Goal: Task Accomplishment & Management: Use online tool/utility

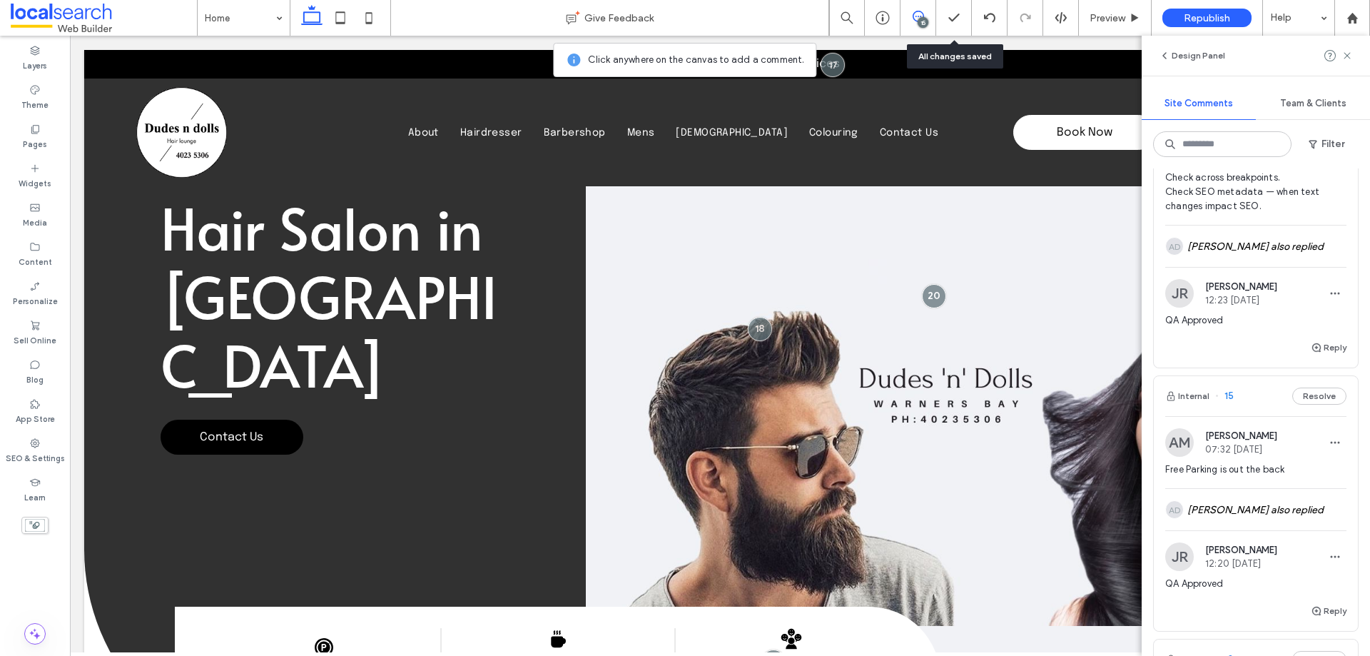
scroll to position [2283, 0]
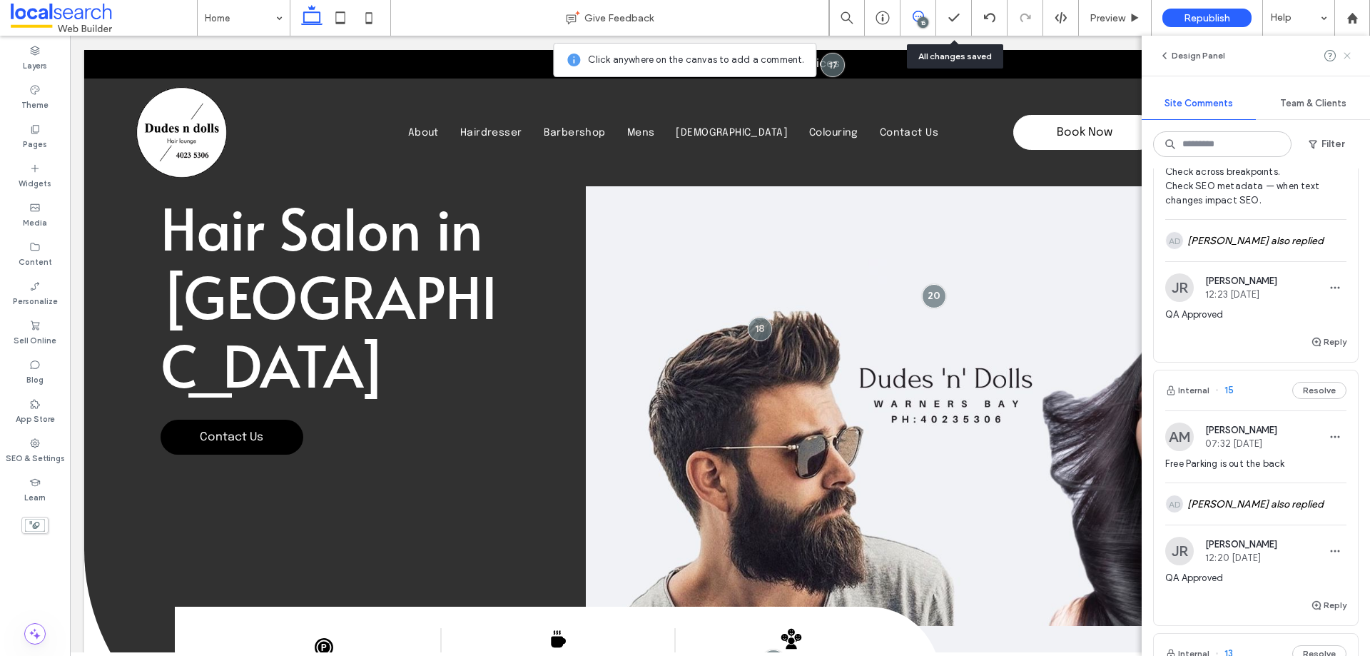
click at [1346, 52] on icon at bounding box center [1346, 55] width 11 height 11
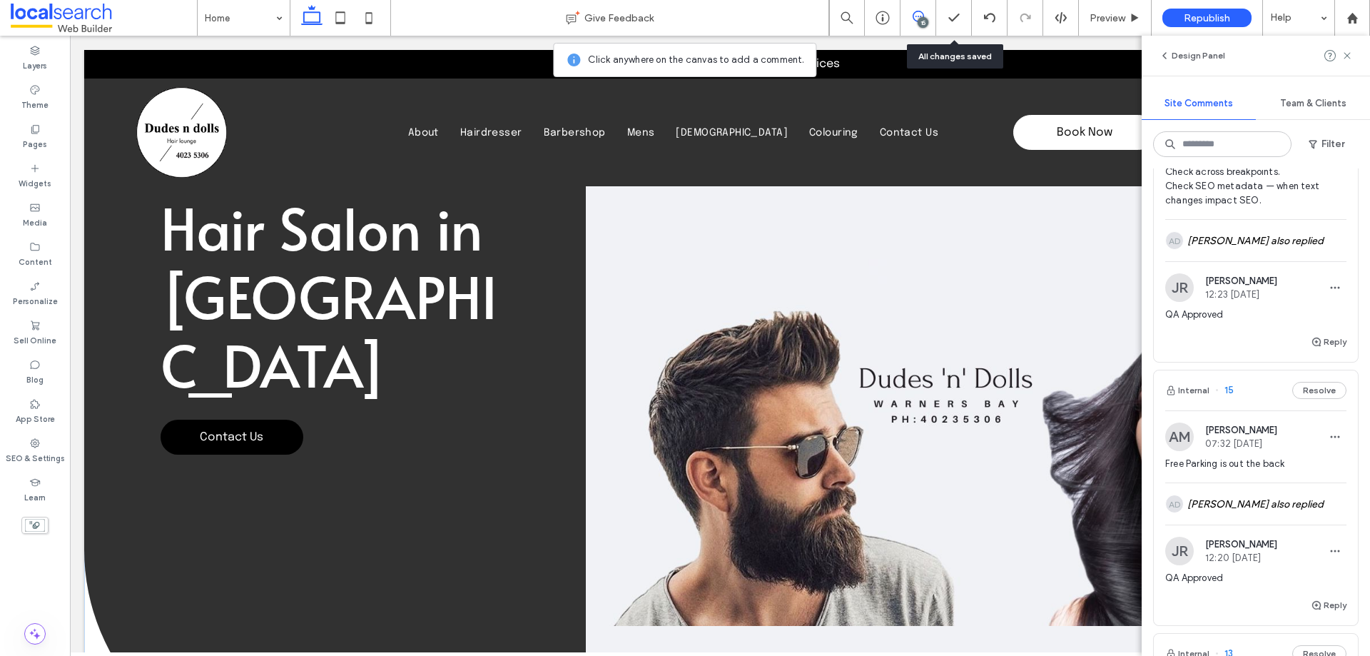
scroll to position [0, 0]
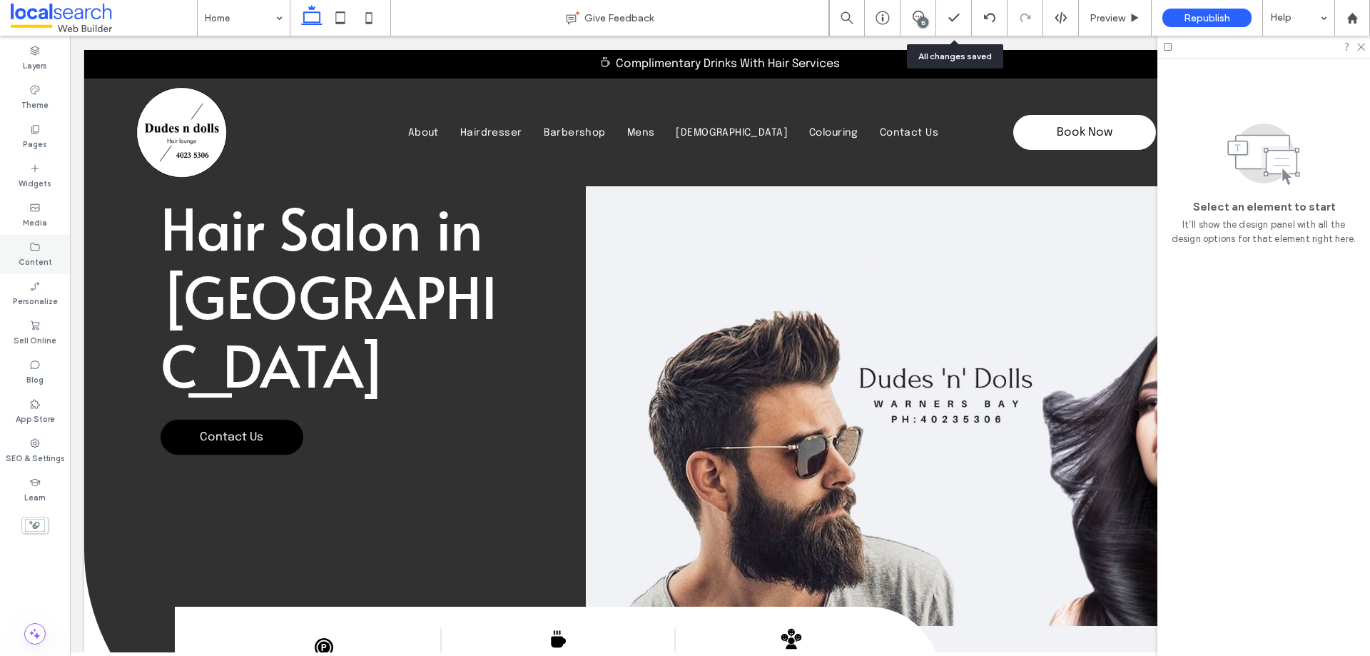
click at [41, 240] on div "Content" at bounding box center [35, 254] width 70 height 39
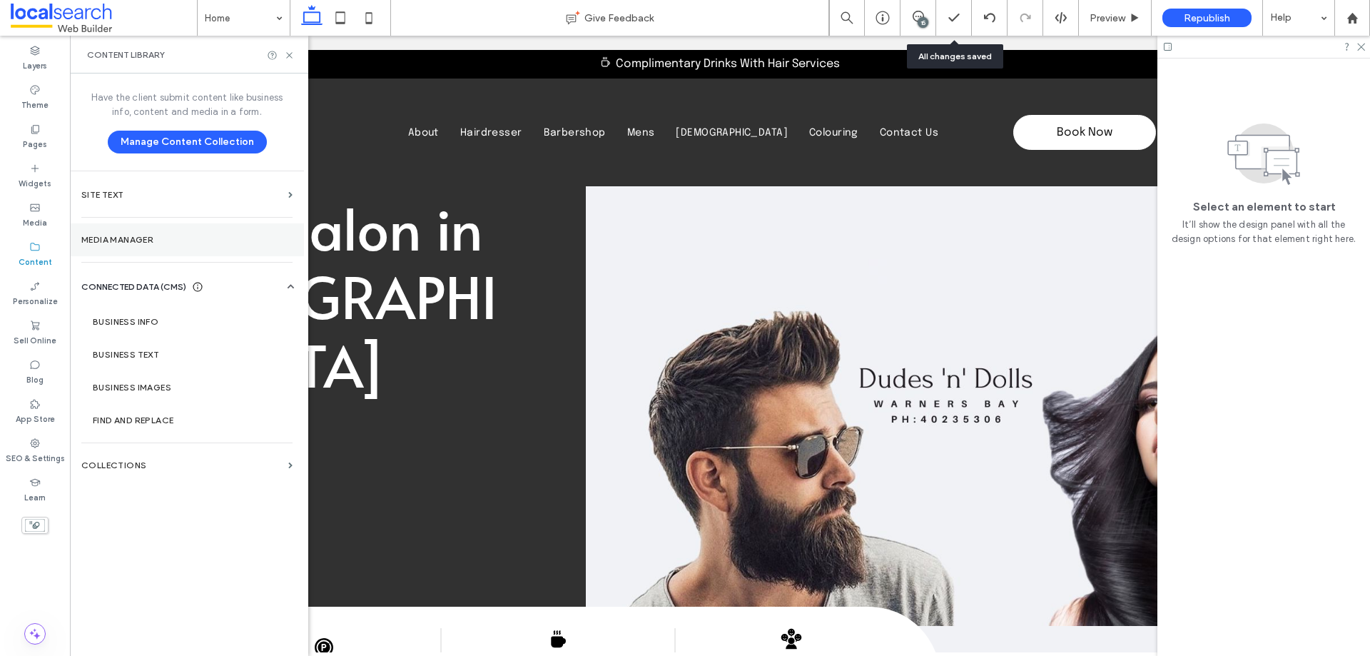
click at [171, 240] on label "Media Manager" at bounding box center [186, 240] width 211 height 10
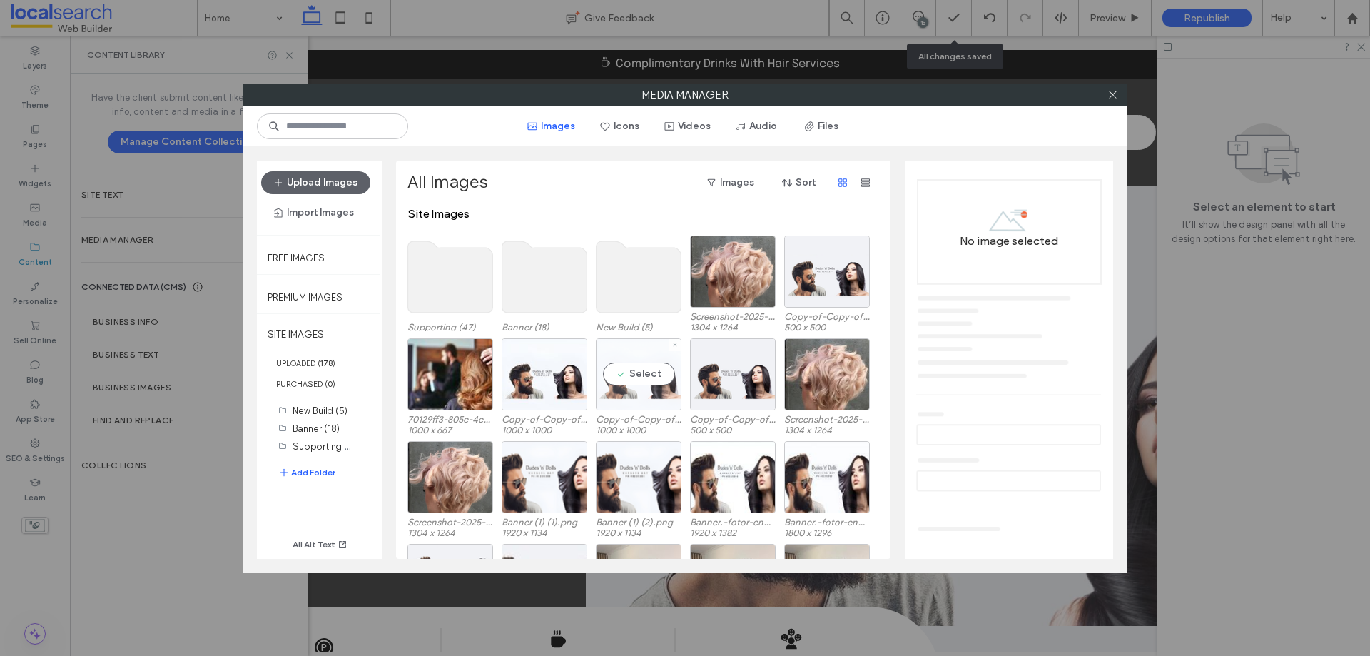
click at [643, 359] on div "Select" at bounding box center [639, 374] width 86 height 72
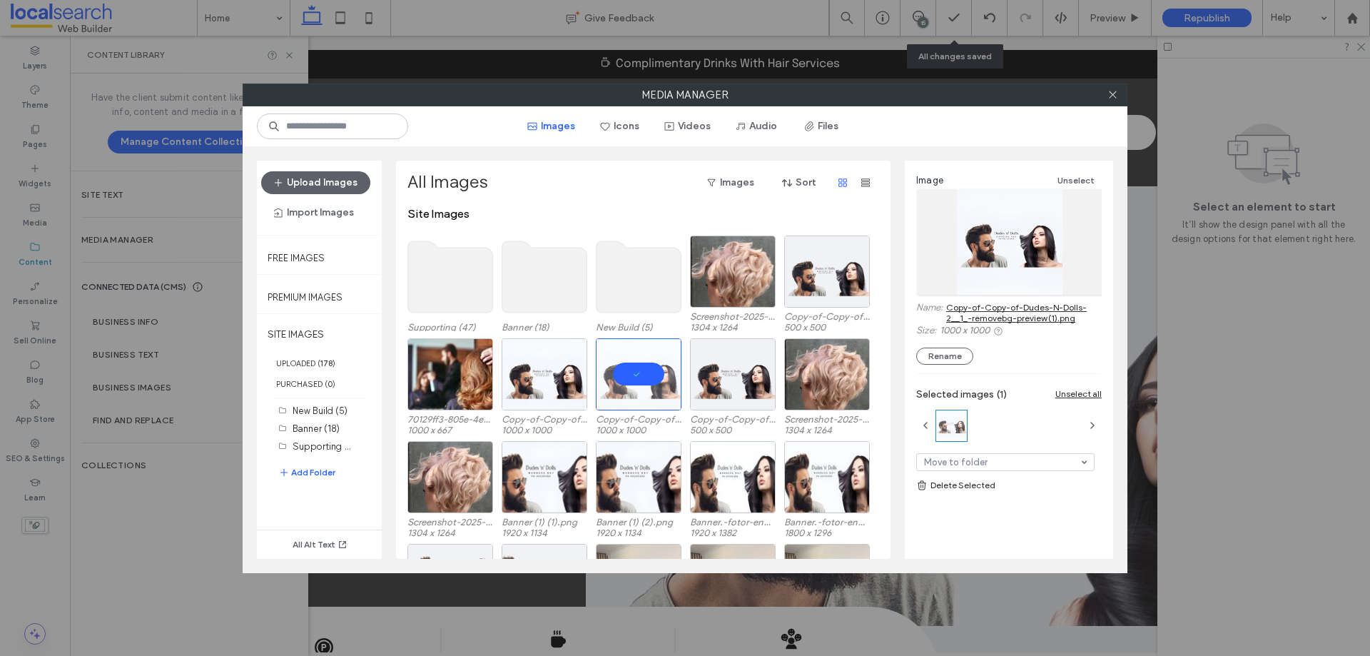
click at [1012, 308] on link "Copy-of-Copy-of-Dudes-N-Dolls-2__1_-removebg-preview (1).png" at bounding box center [1024, 312] width 156 height 21
click at [826, 272] on div "Select" at bounding box center [827, 271] width 86 height 72
click at [611, 368] on div at bounding box center [639, 374] width 86 height 72
click at [988, 309] on link "Copy-of-Copy-of-Dudes-N-Dolls-2__1___1_-removebg-preview.png" at bounding box center [1024, 312] width 156 height 21
click at [1115, 90] on icon at bounding box center [1112, 94] width 11 height 11
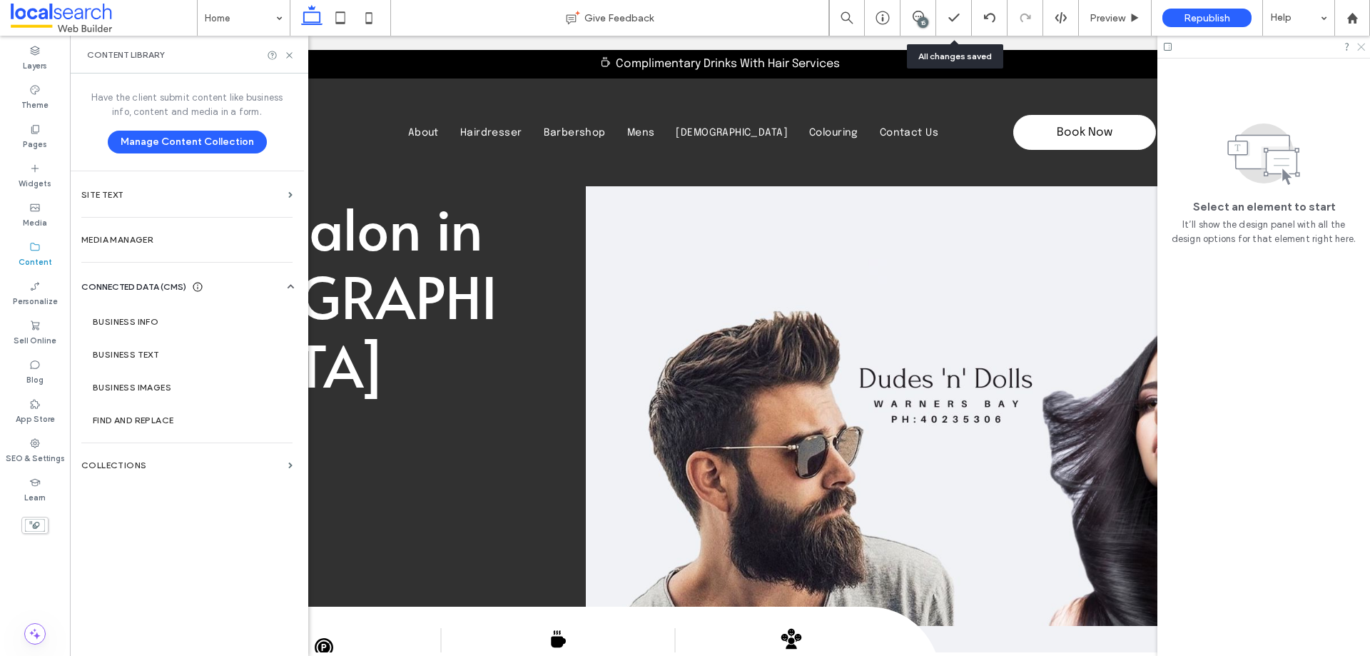
drag, startPoint x: 1359, startPoint y: 41, endPoint x: 1217, endPoint y: 49, distance: 142.2
click at [1359, 41] on icon at bounding box center [1360, 45] width 9 height 9
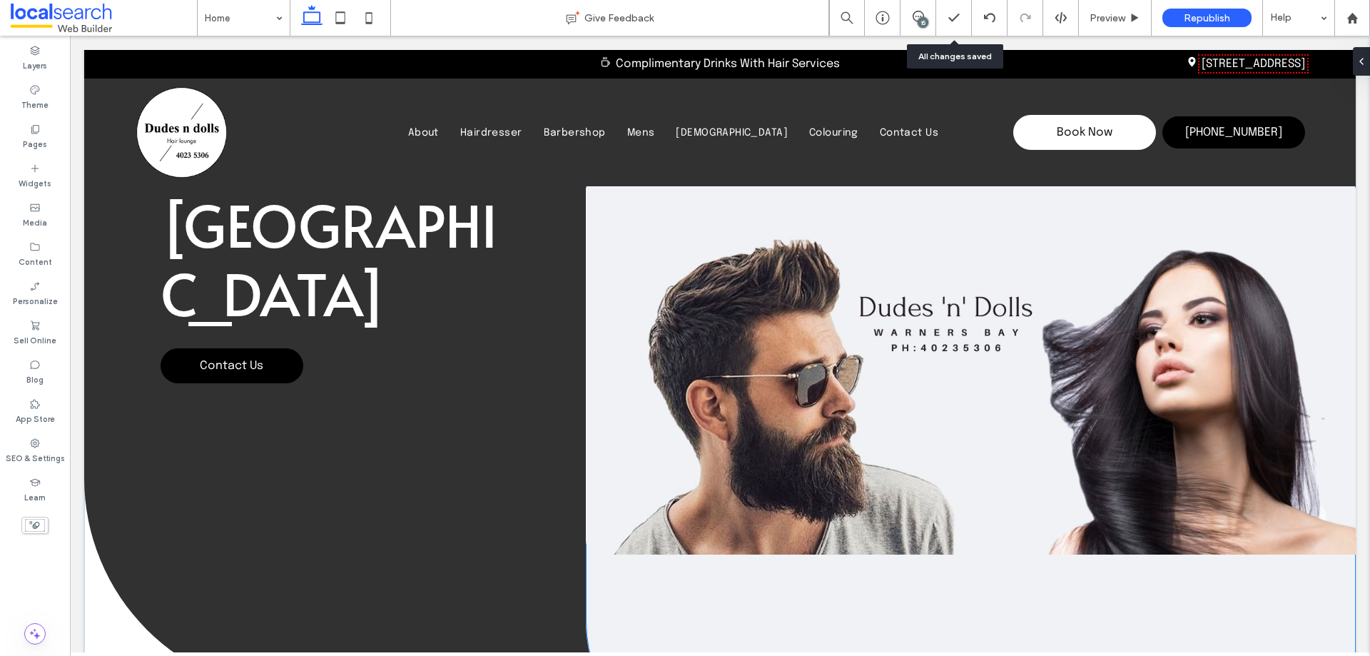
click at [933, 281] on img at bounding box center [971, 371] width 770 height 367
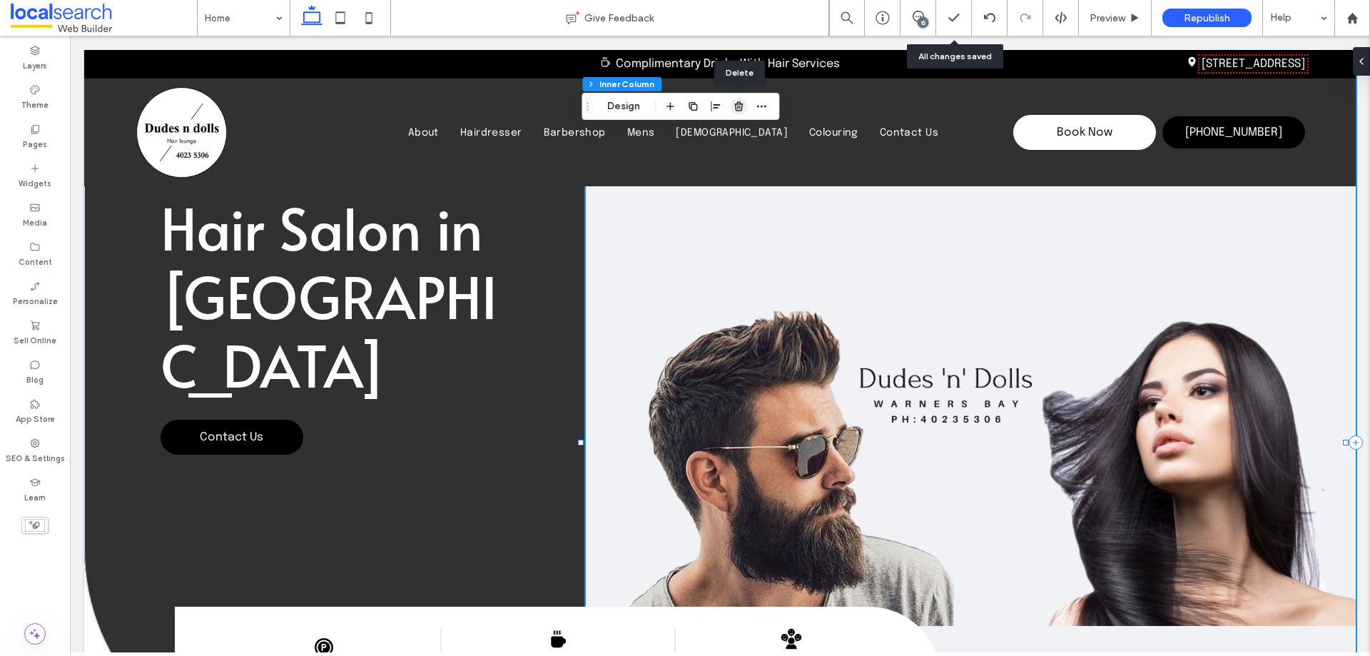
click at [739, 105] on icon "button" at bounding box center [738, 106] width 11 height 11
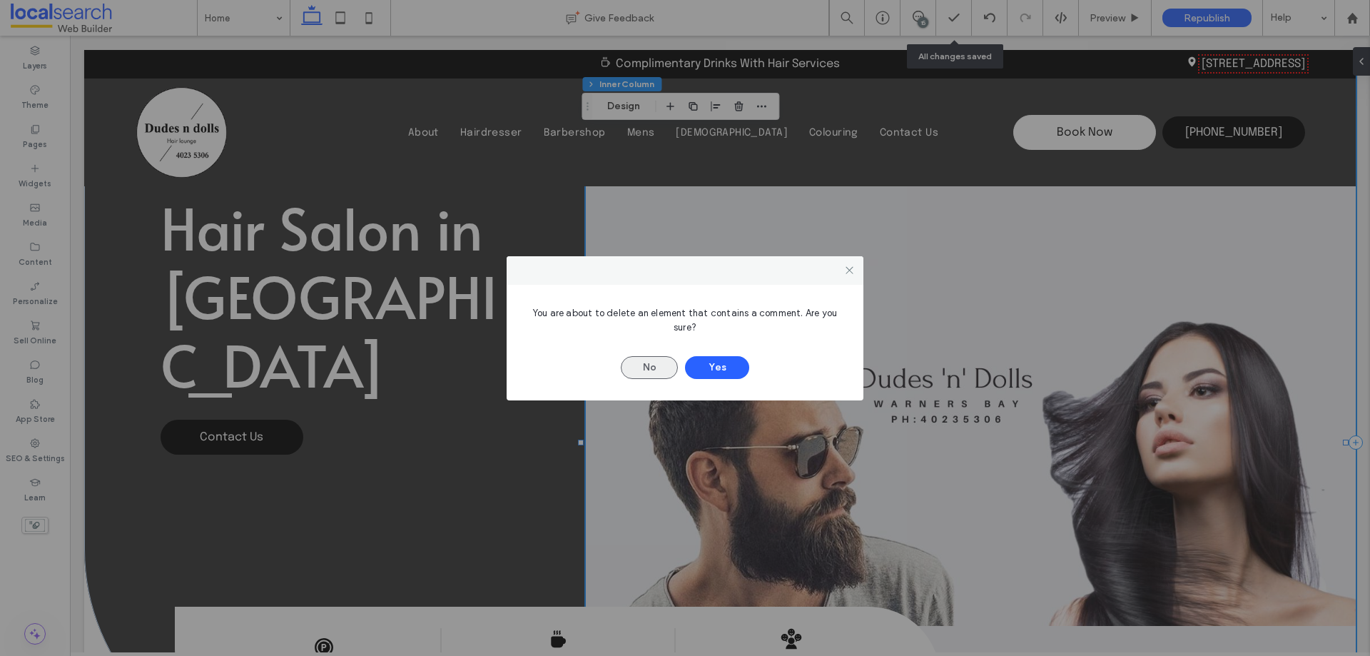
click at [644, 365] on button "No" at bounding box center [649, 367] width 57 height 23
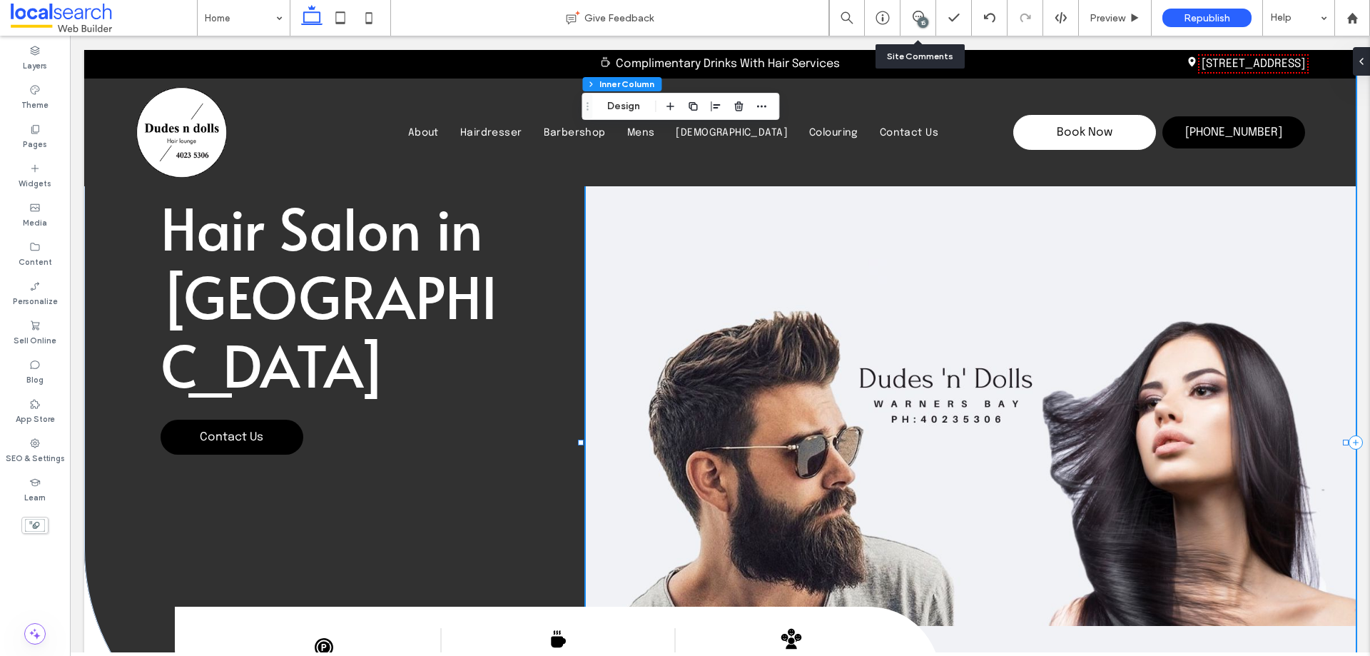
click at [919, 22] on div "15" at bounding box center [923, 22] width 11 height 11
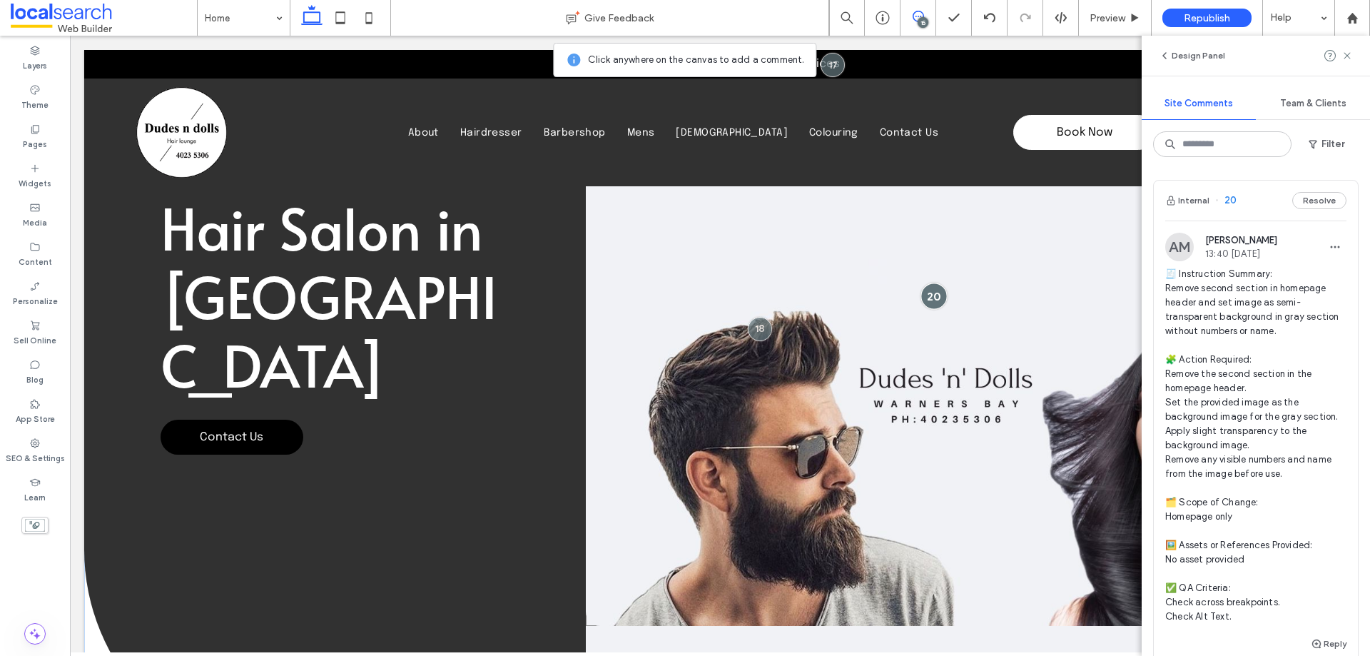
click at [924, 295] on div at bounding box center [933, 296] width 26 height 26
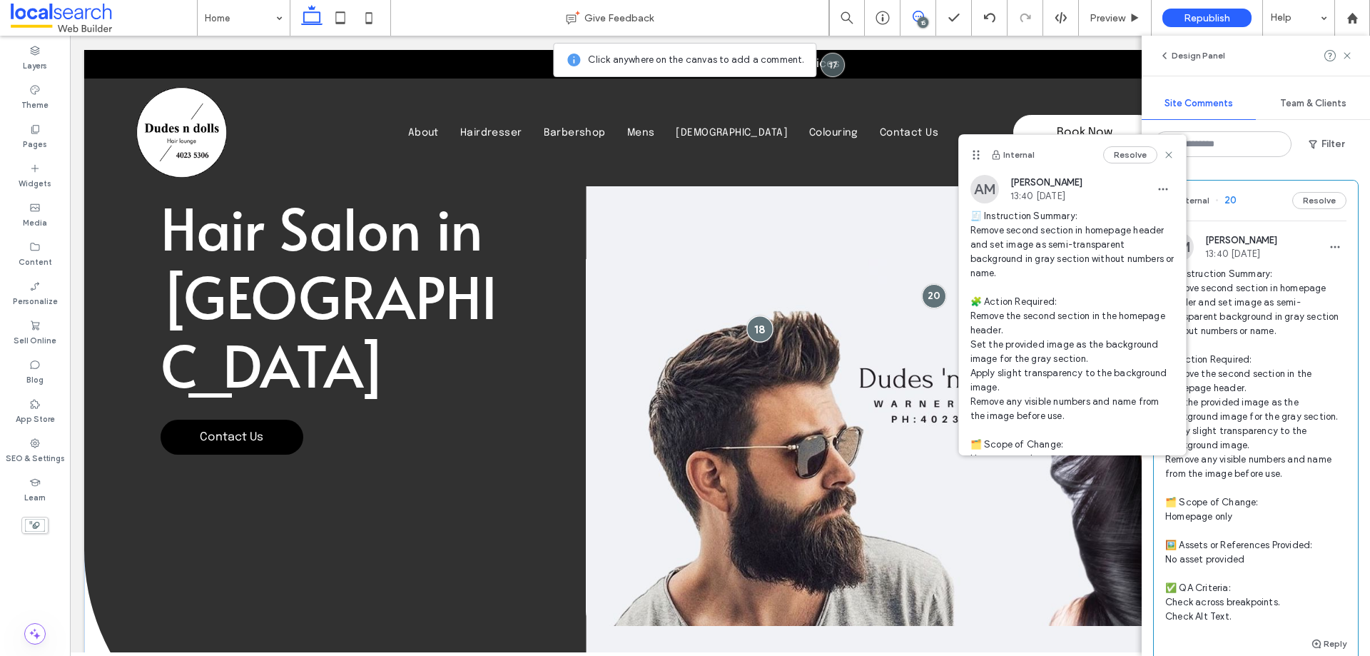
click at [751, 329] on div at bounding box center [760, 328] width 26 height 26
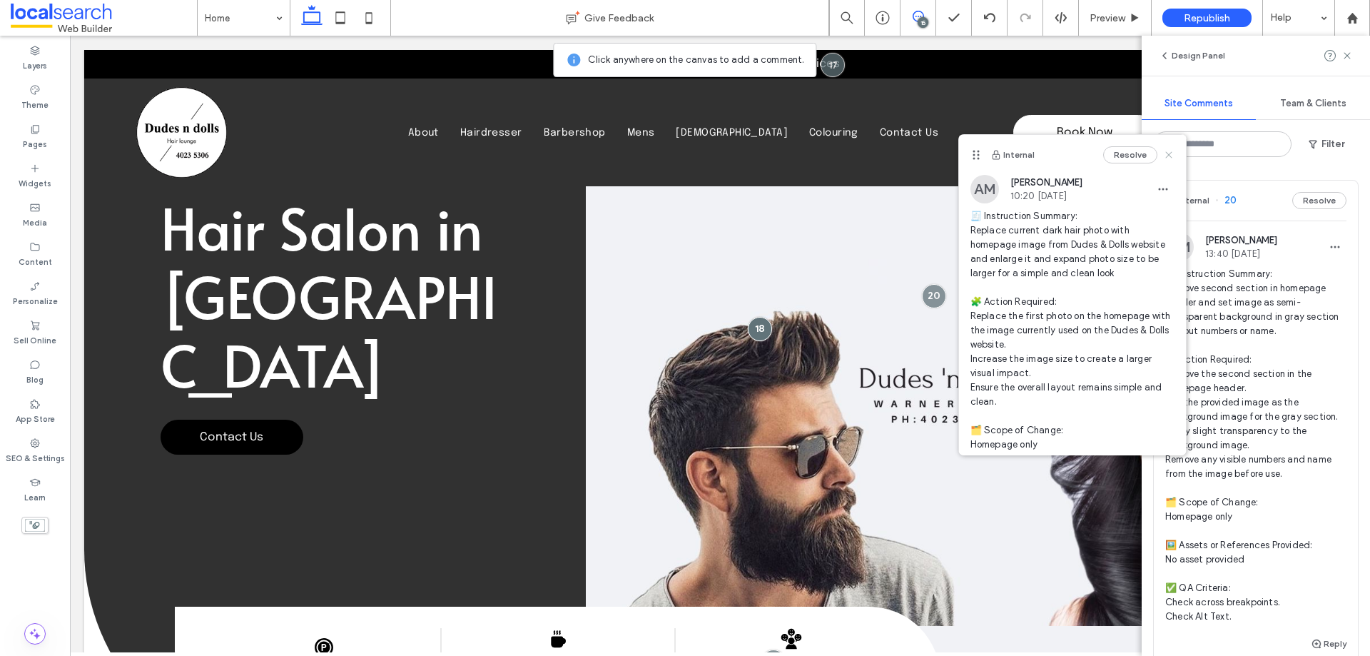
click at [1163, 155] on icon at bounding box center [1168, 154] width 11 height 11
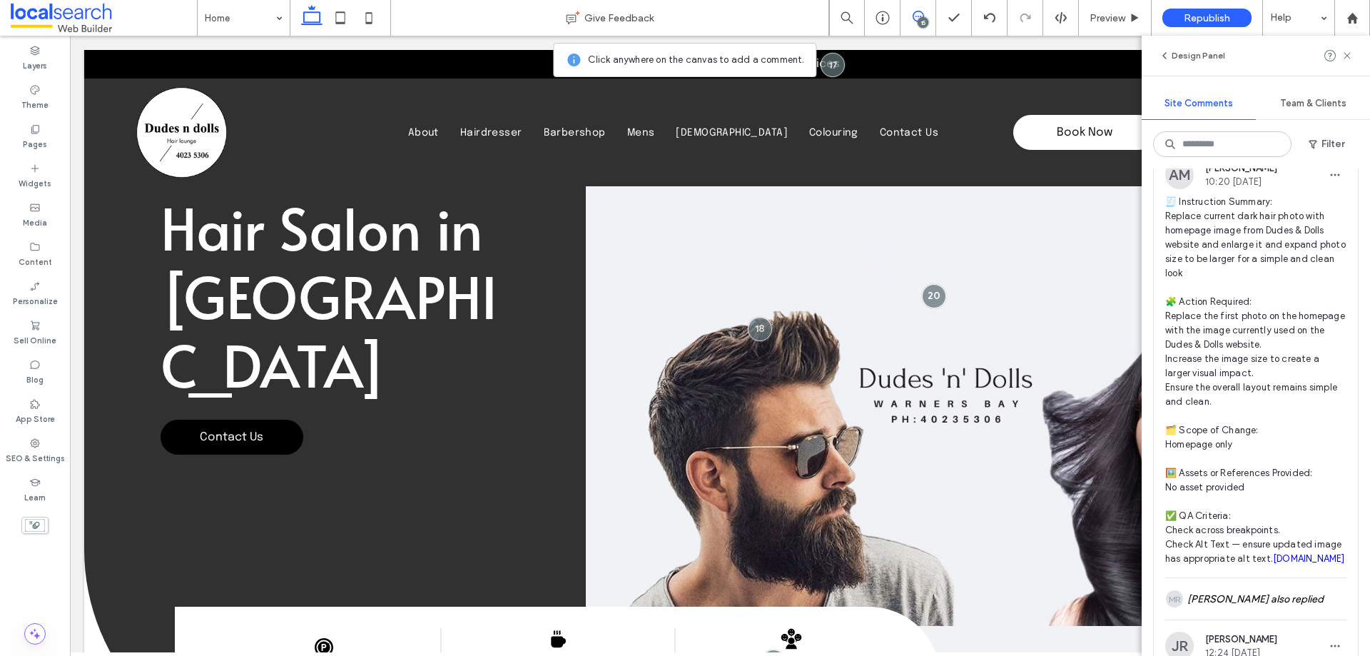
scroll to position [999, 0]
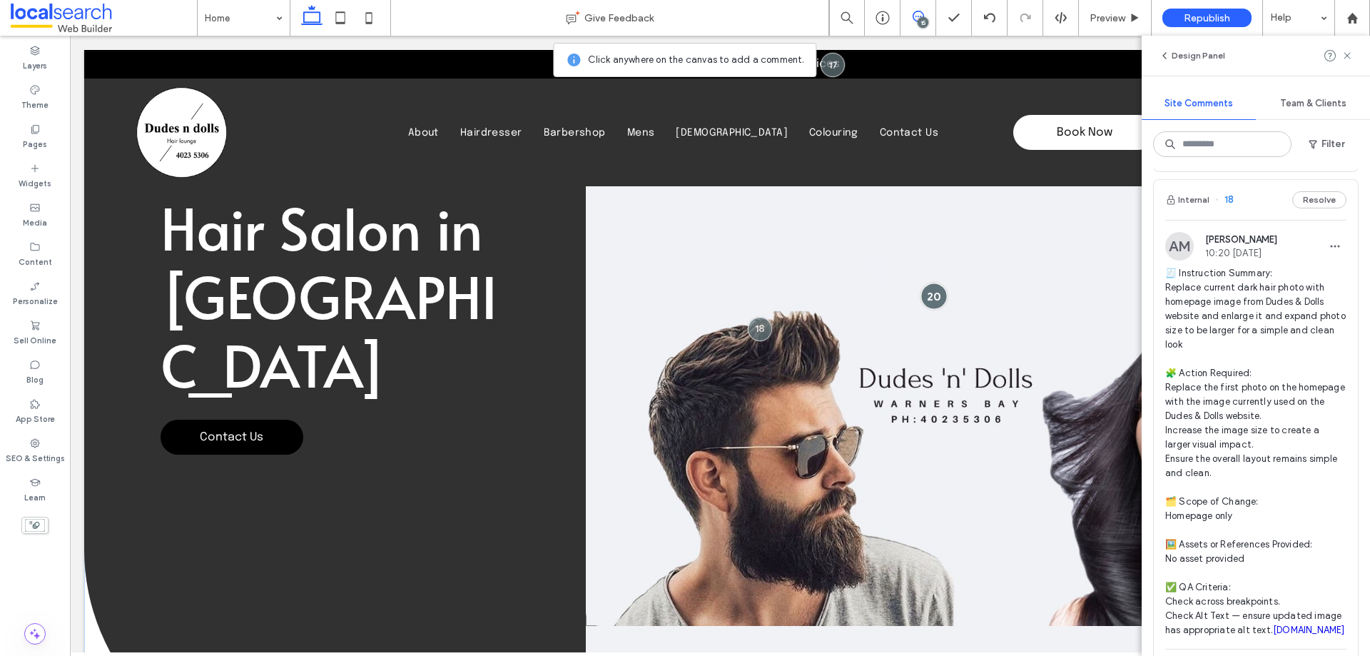
click at [926, 295] on div at bounding box center [933, 296] width 26 height 26
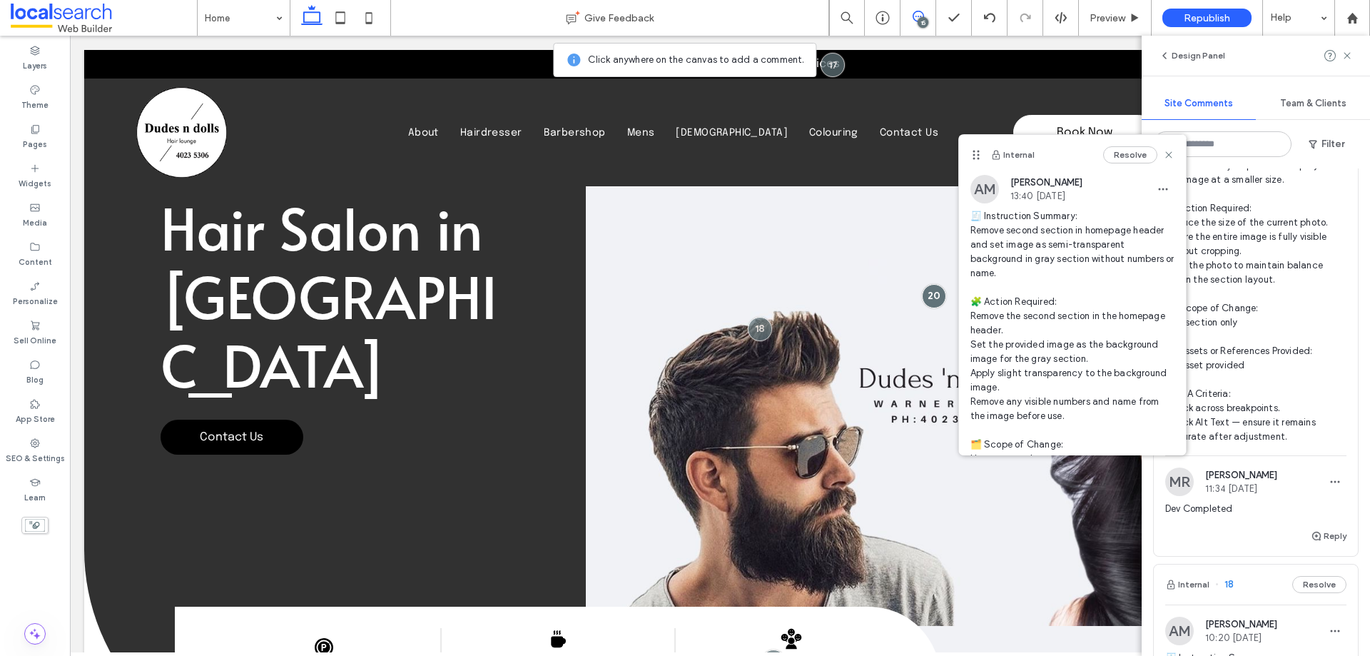
scroll to position [571, 0]
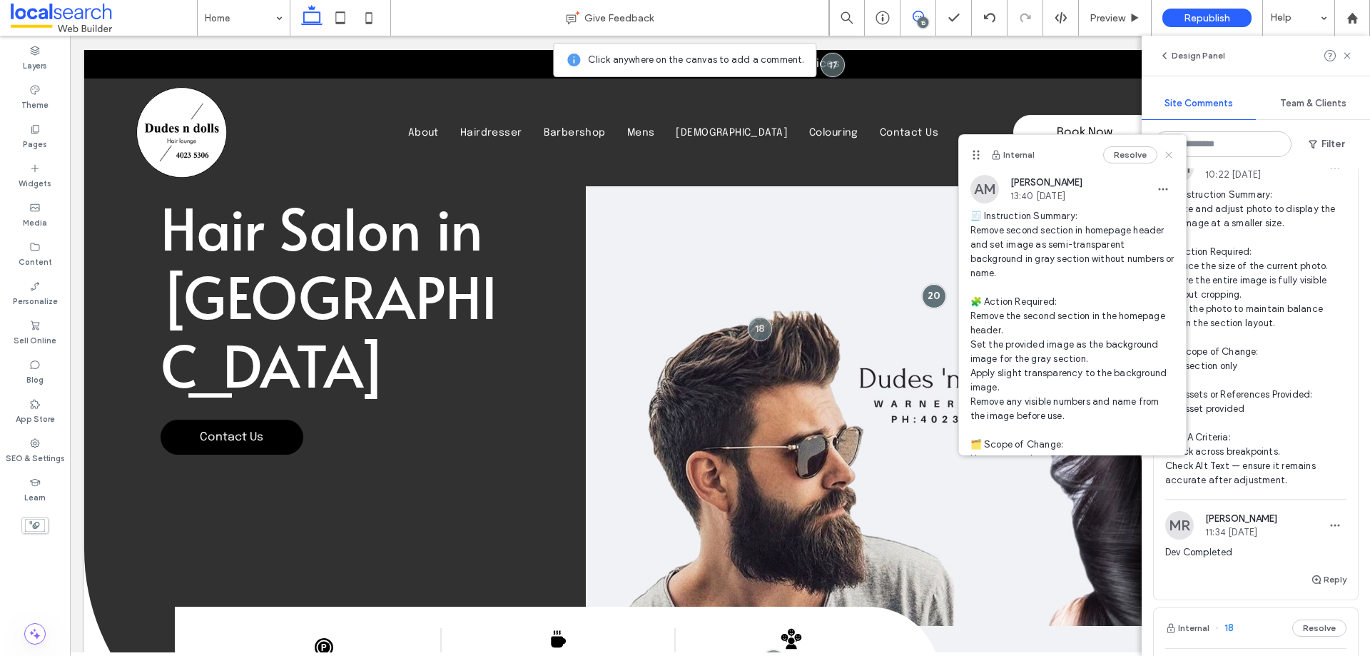
click at [1163, 156] on icon at bounding box center [1168, 154] width 11 height 11
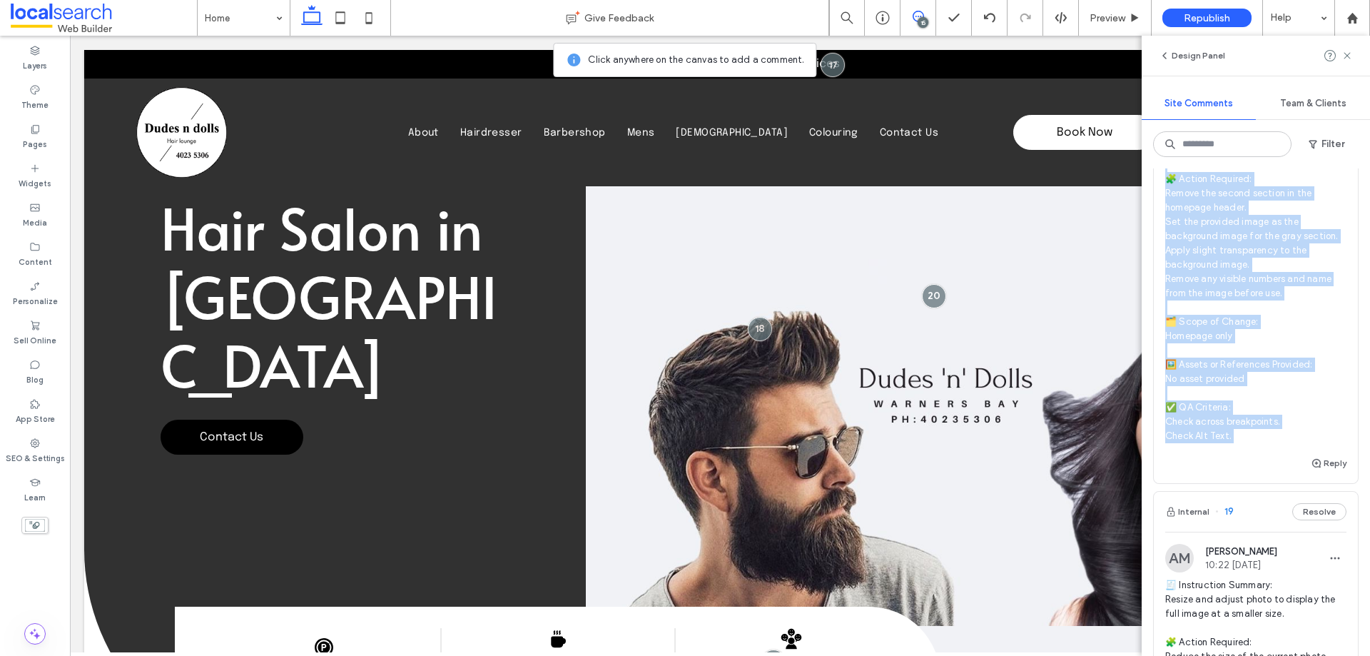
scroll to position [285, 0]
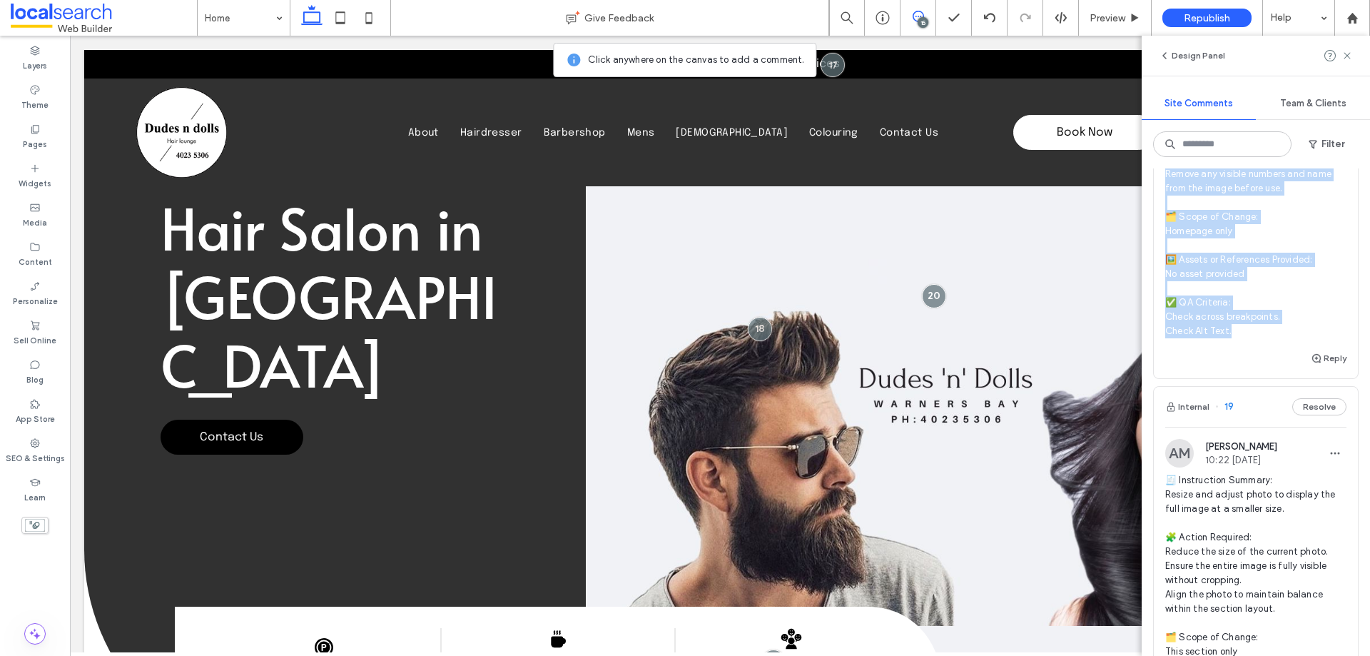
drag, startPoint x: 1167, startPoint y: 270, endPoint x: 1262, endPoint y: 332, distance: 113.6
click at [1262, 332] on span "🧾 Instruction Summary: Remove second section in homepage header and set image a…" at bounding box center [1255, 159] width 181 height 357
copy span "🧾 Instruction Summary: Remove second section in homepage header and set image a…"
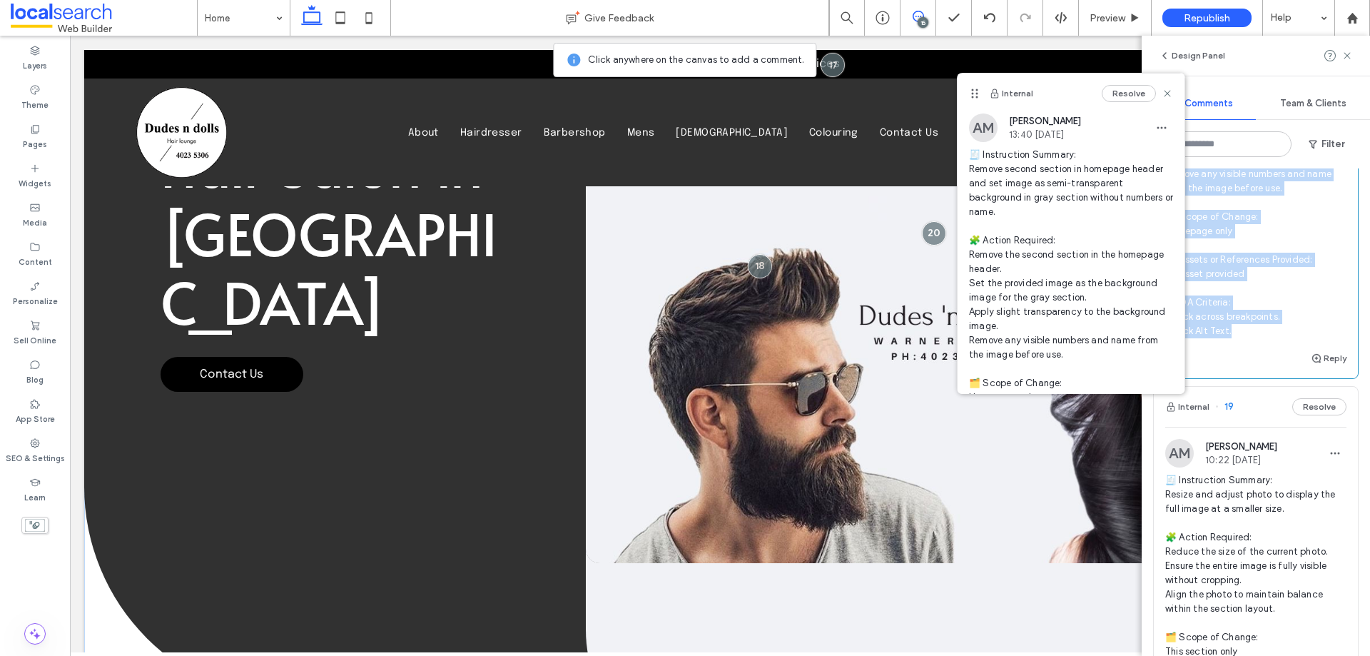
scroll to position [0, 0]
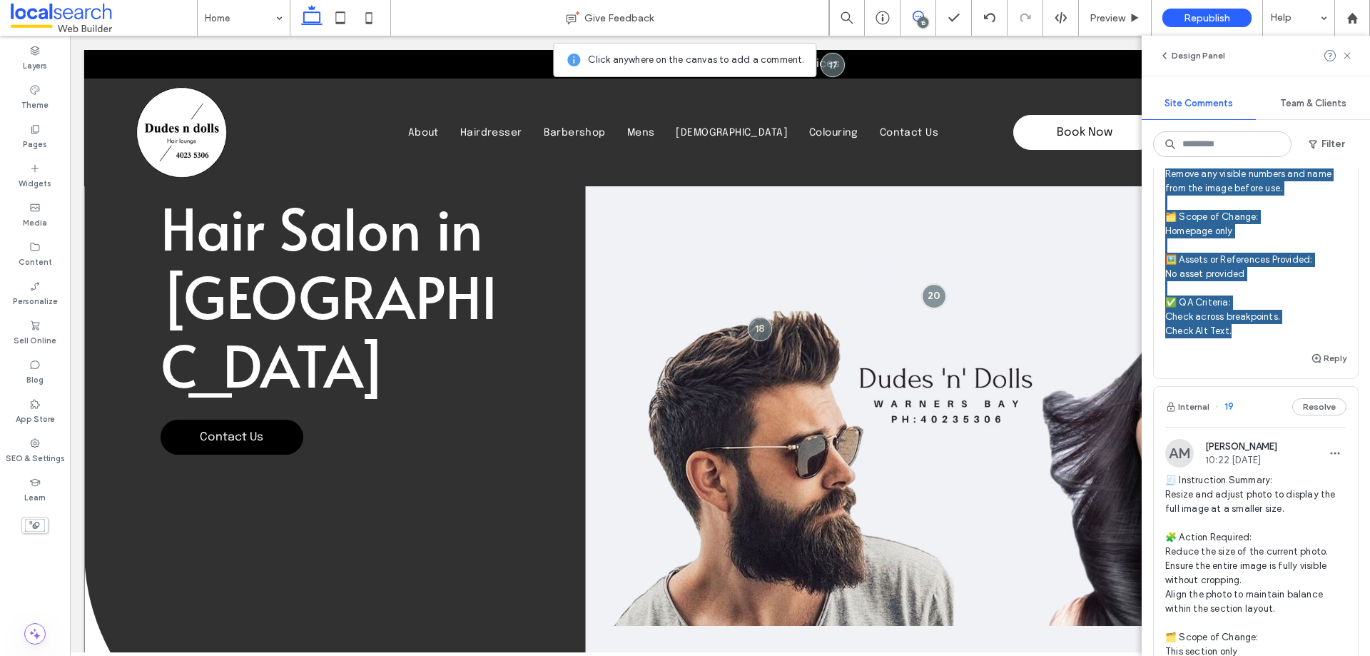
click at [571, 263] on div "Hair Salon in [GEOGRAPHIC_DATA] Contact Us" at bounding box center [335, 407] width 502 height 714
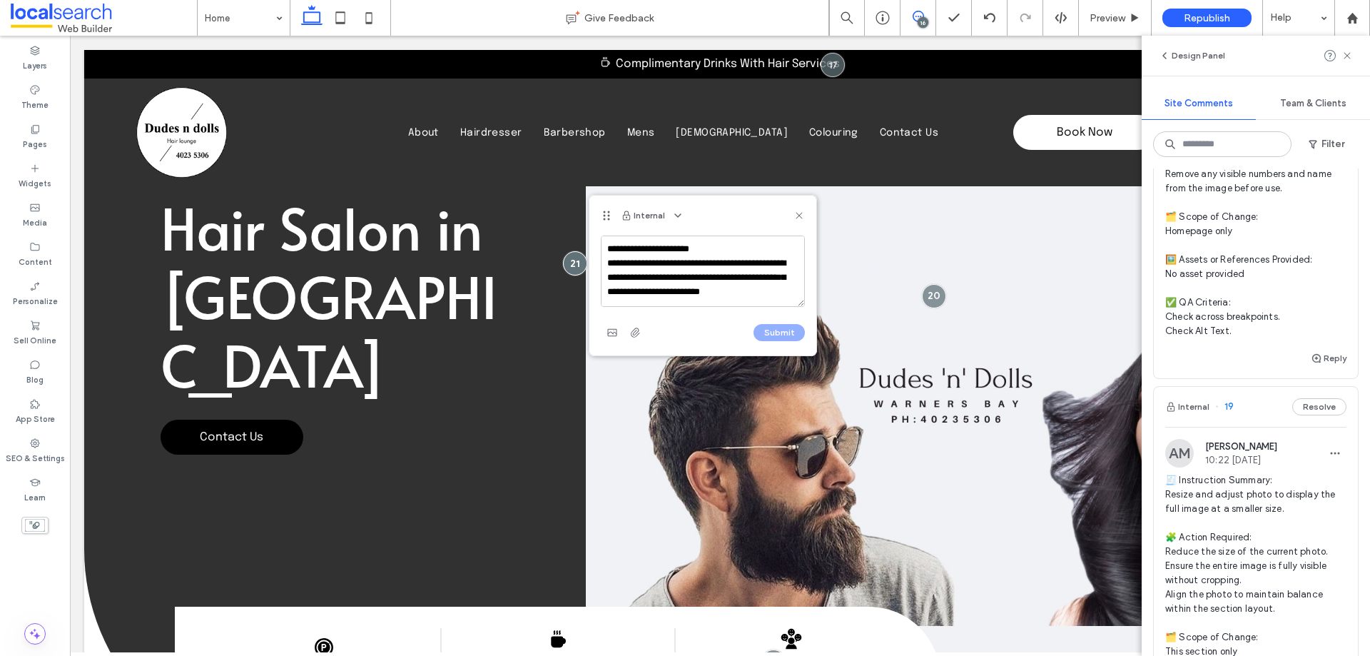
scroll to position [290, 0]
type textarea "**********"
click at [773, 327] on button "Submit" at bounding box center [778, 332] width 51 height 17
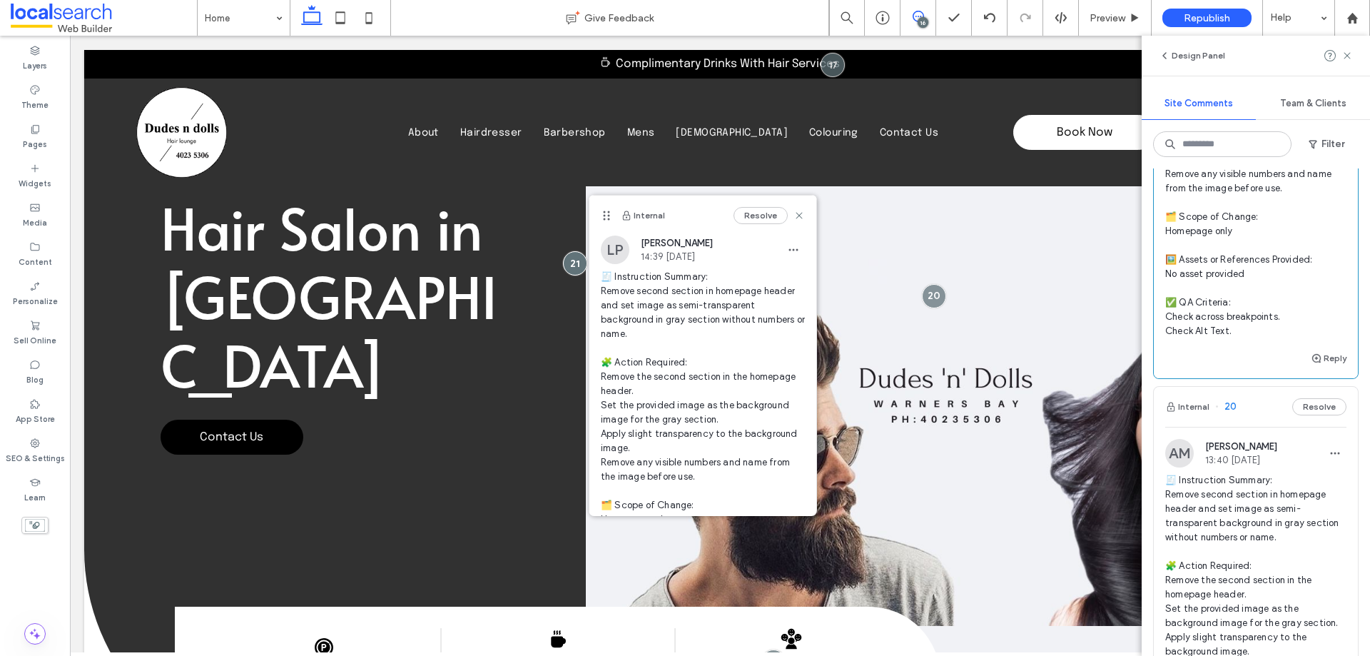
scroll to position [777, 0]
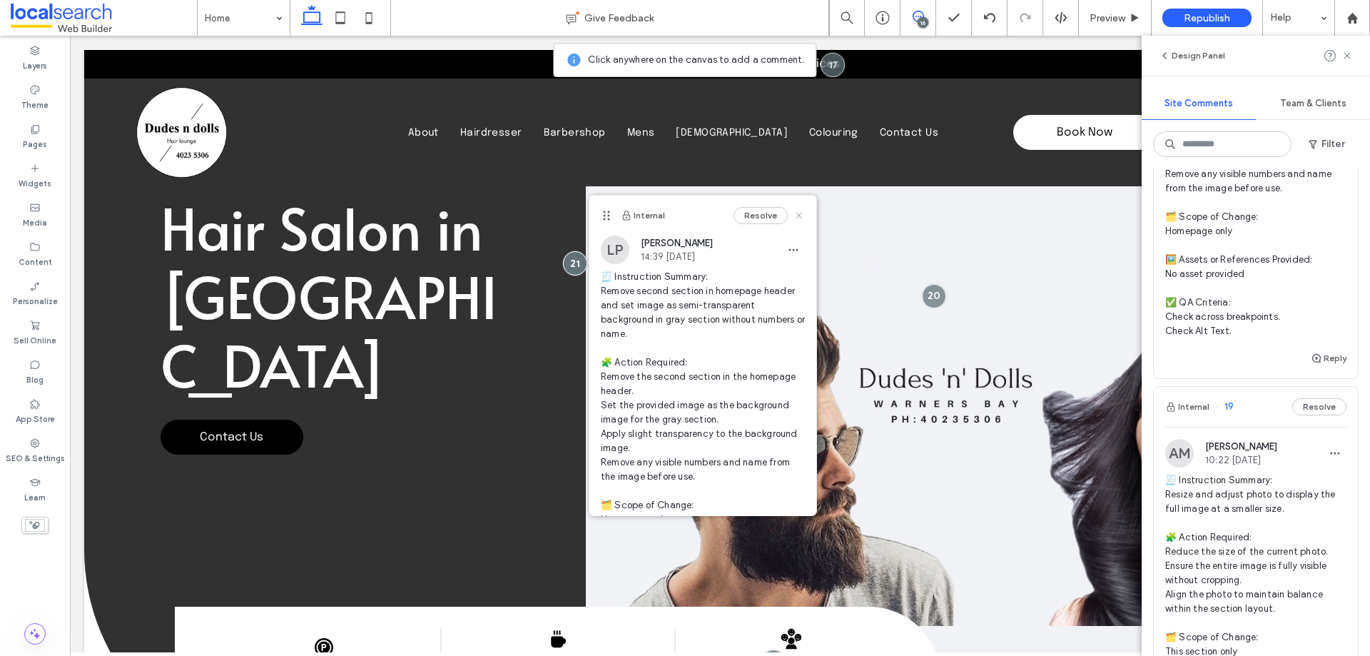
drag, startPoint x: 788, startPoint y: 215, endPoint x: 1050, endPoint y: 236, distance: 262.7
click at [796, 215] on use at bounding box center [799, 215] width 6 height 6
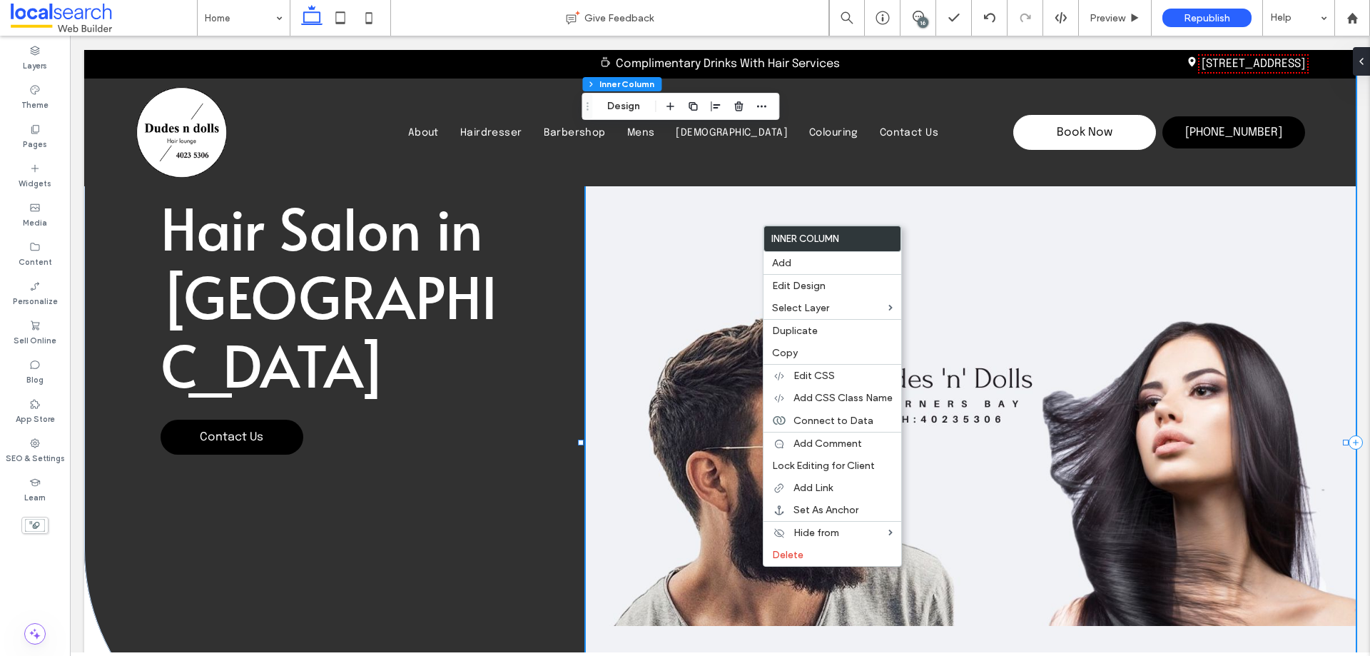
scroll to position [0, 0]
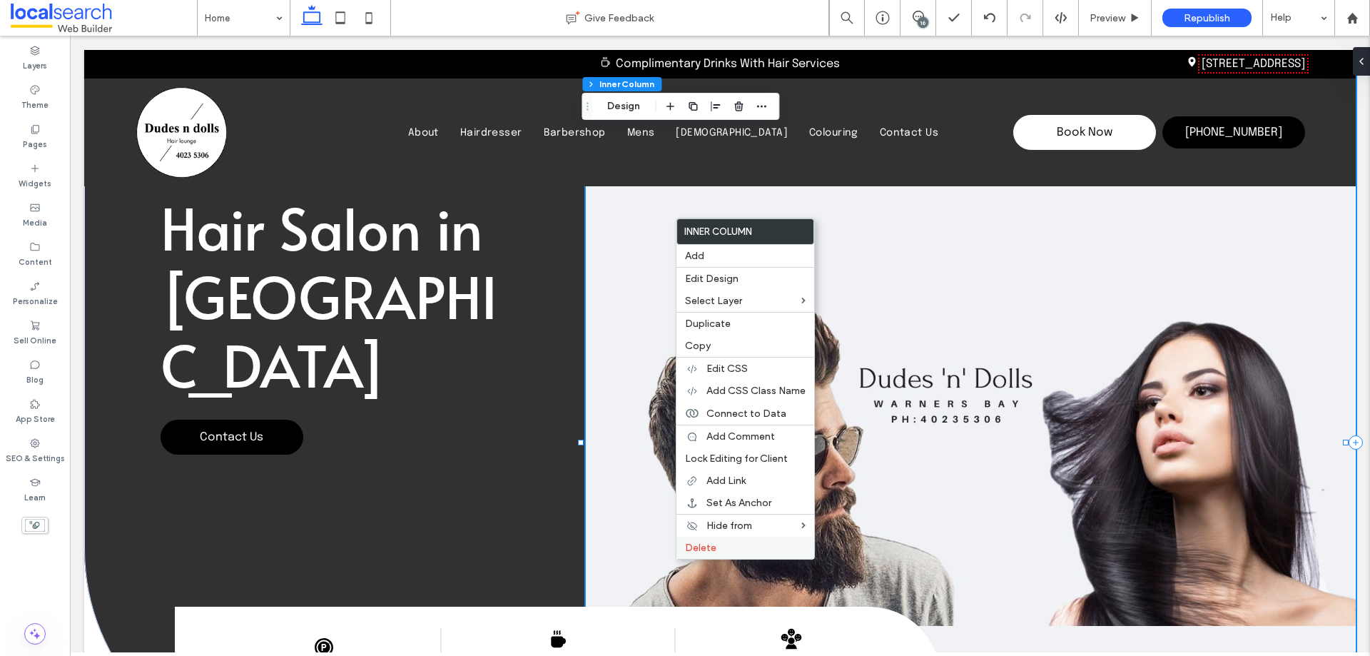
click at [729, 540] on div "Delete" at bounding box center [745, 548] width 138 height 22
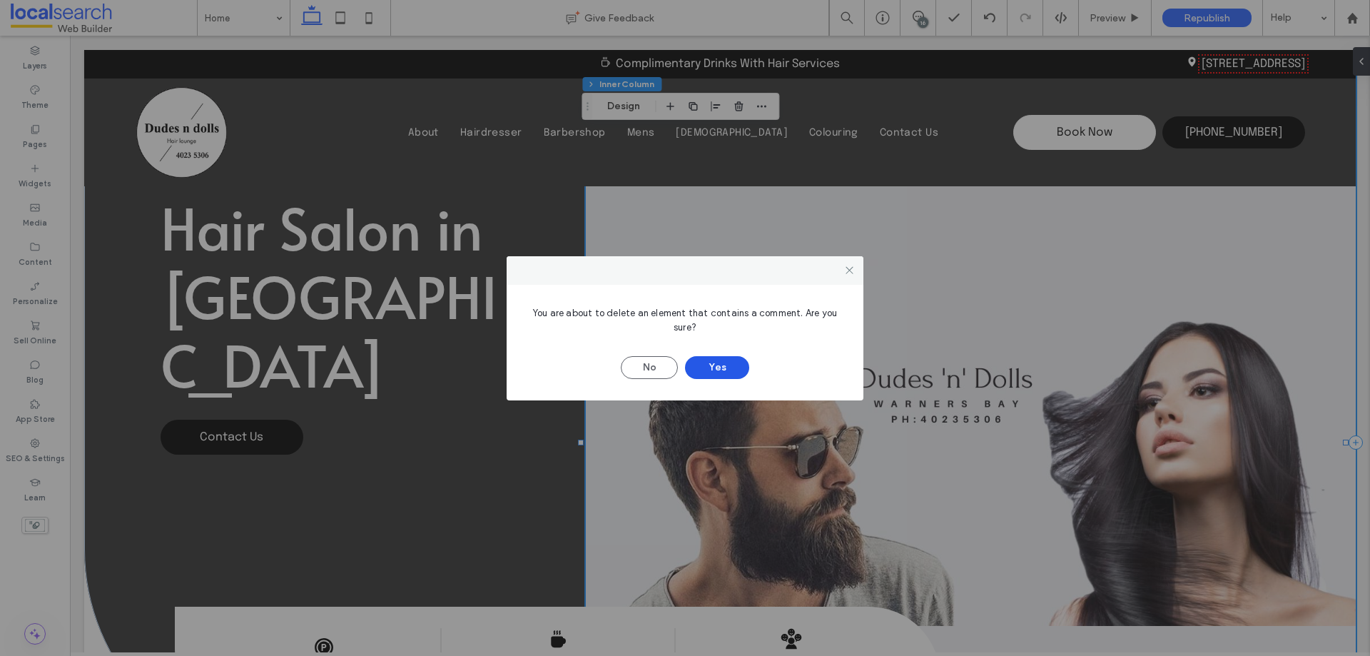
click at [719, 364] on button "Yes" at bounding box center [717, 367] width 64 height 23
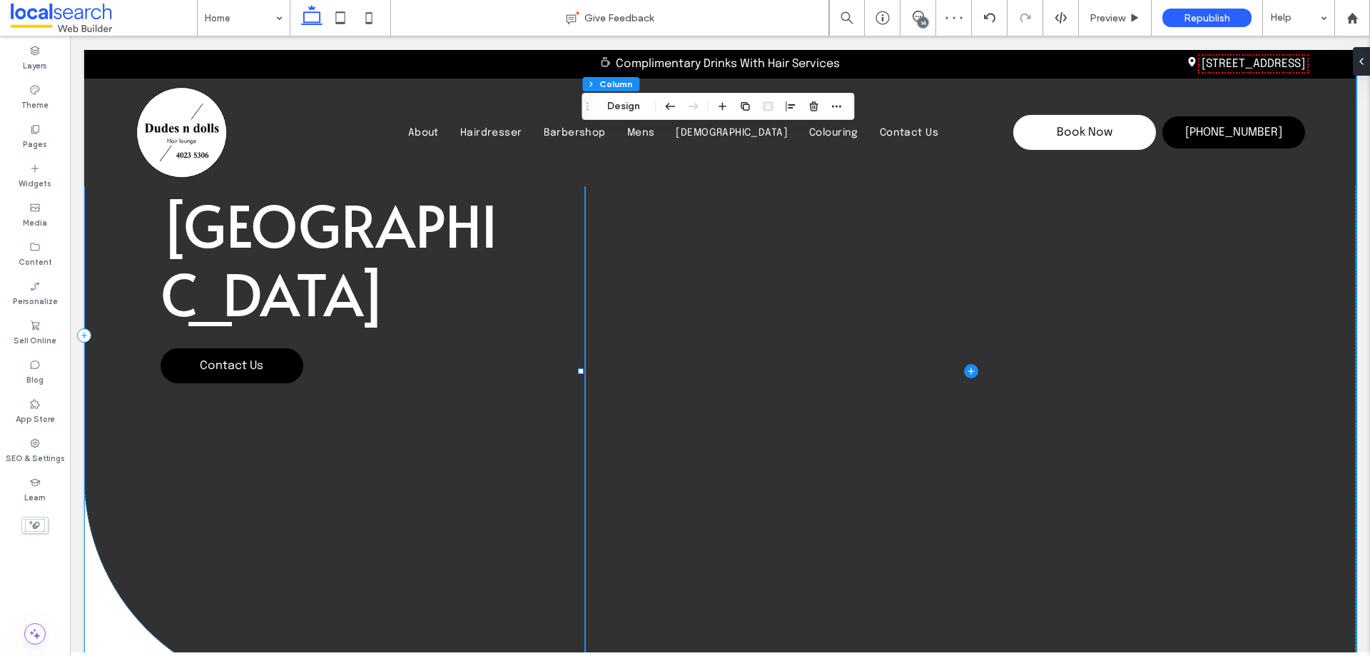
click at [193, 420] on div "Hair Salon in [GEOGRAPHIC_DATA] Contact Us" at bounding box center [335, 336] width 502 height 714
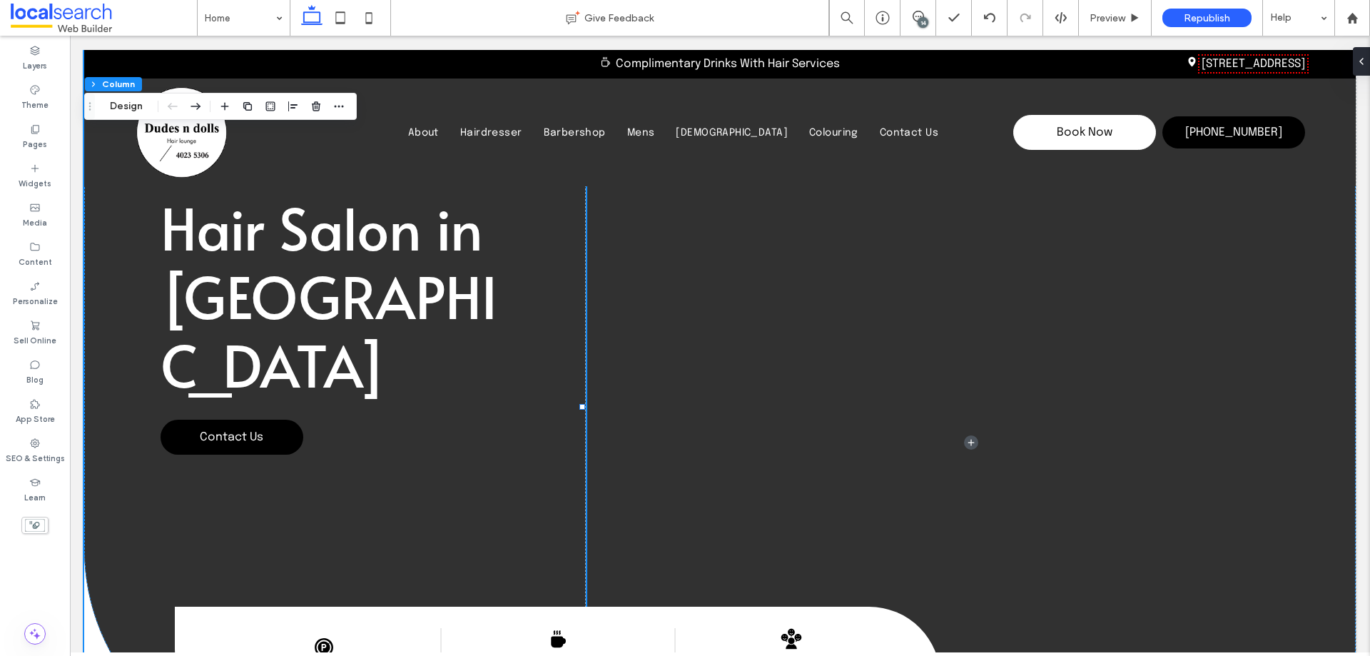
drag, startPoint x: 923, startPoint y: 18, endPoint x: 973, endPoint y: 66, distance: 69.6
click at [923, 18] on div "14" at bounding box center [923, 22] width 11 height 11
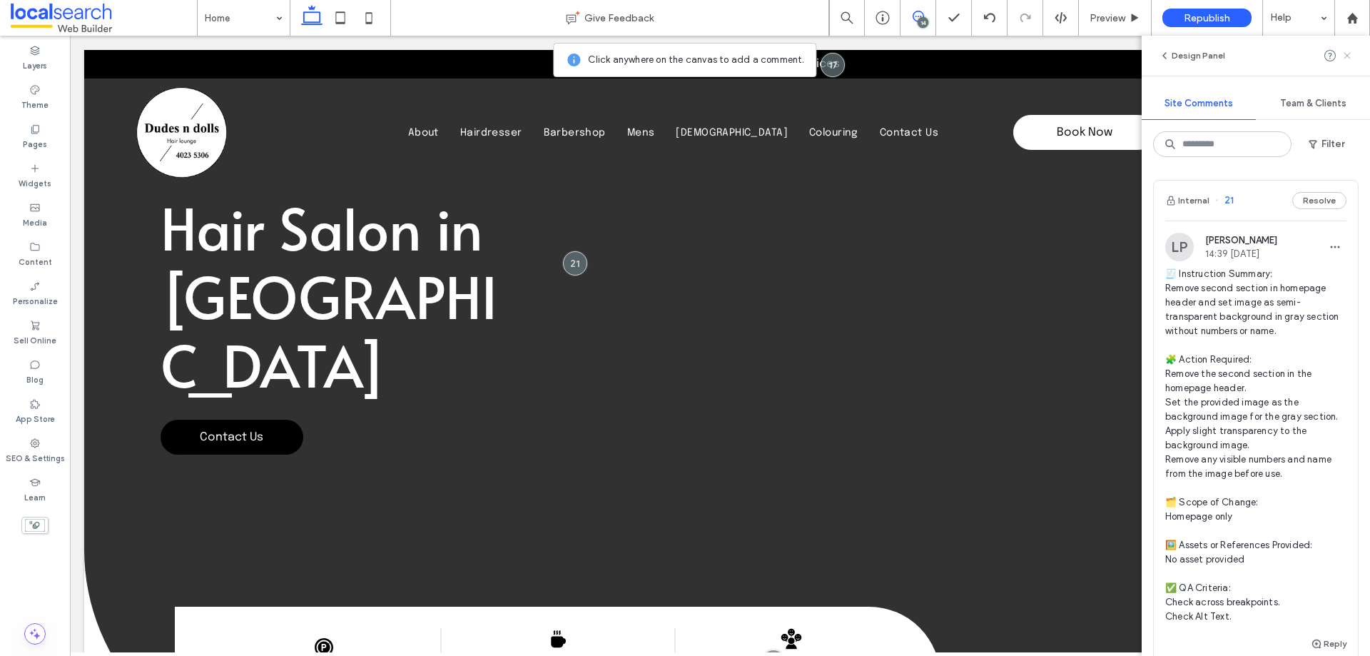
click at [1347, 52] on icon at bounding box center [1346, 55] width 11 height 11
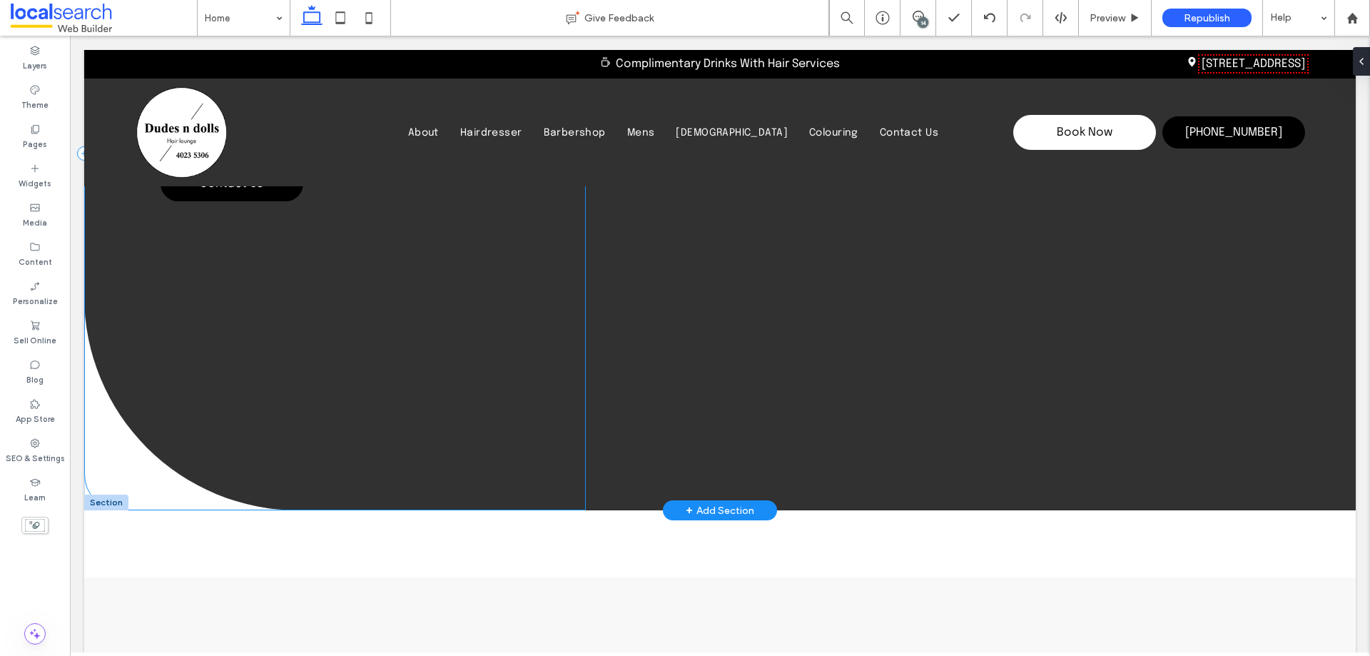
scroll to position [285, 0]
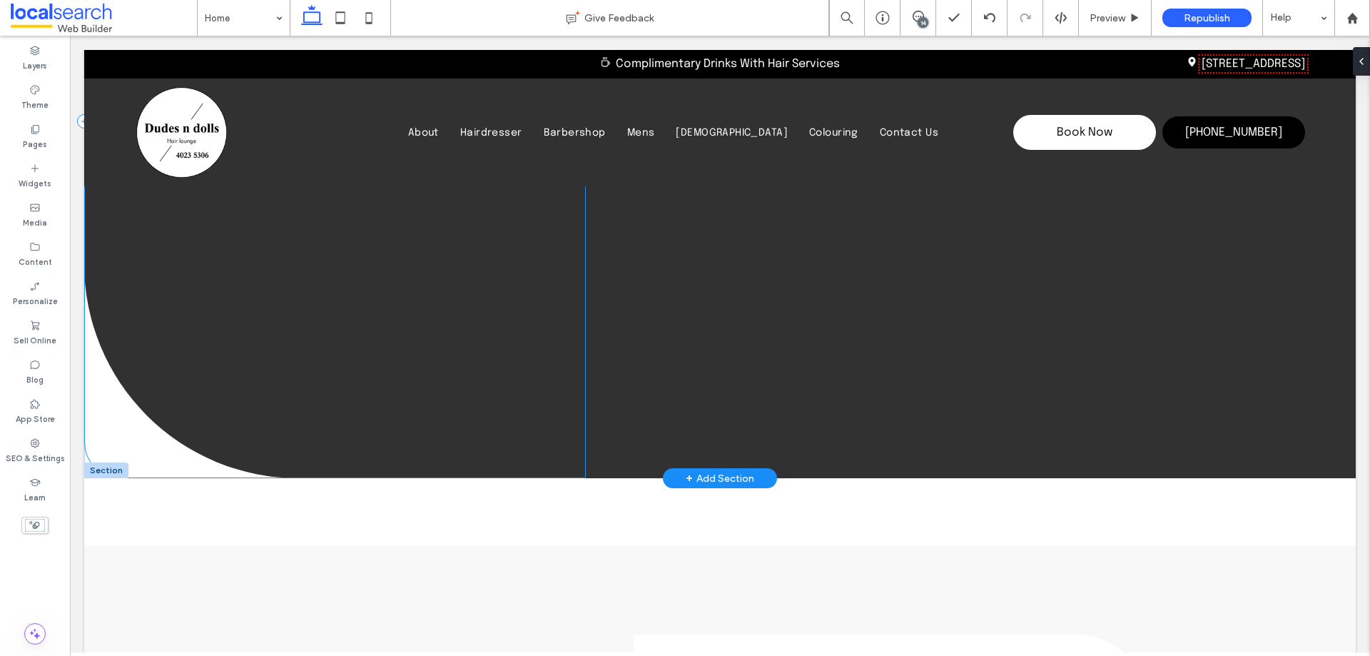
click at [195, 372] on div "Hair Salon in [GEOGRAPHIC_DATA] Contact Us" at bounding box center [335, 122] width 502 height 714
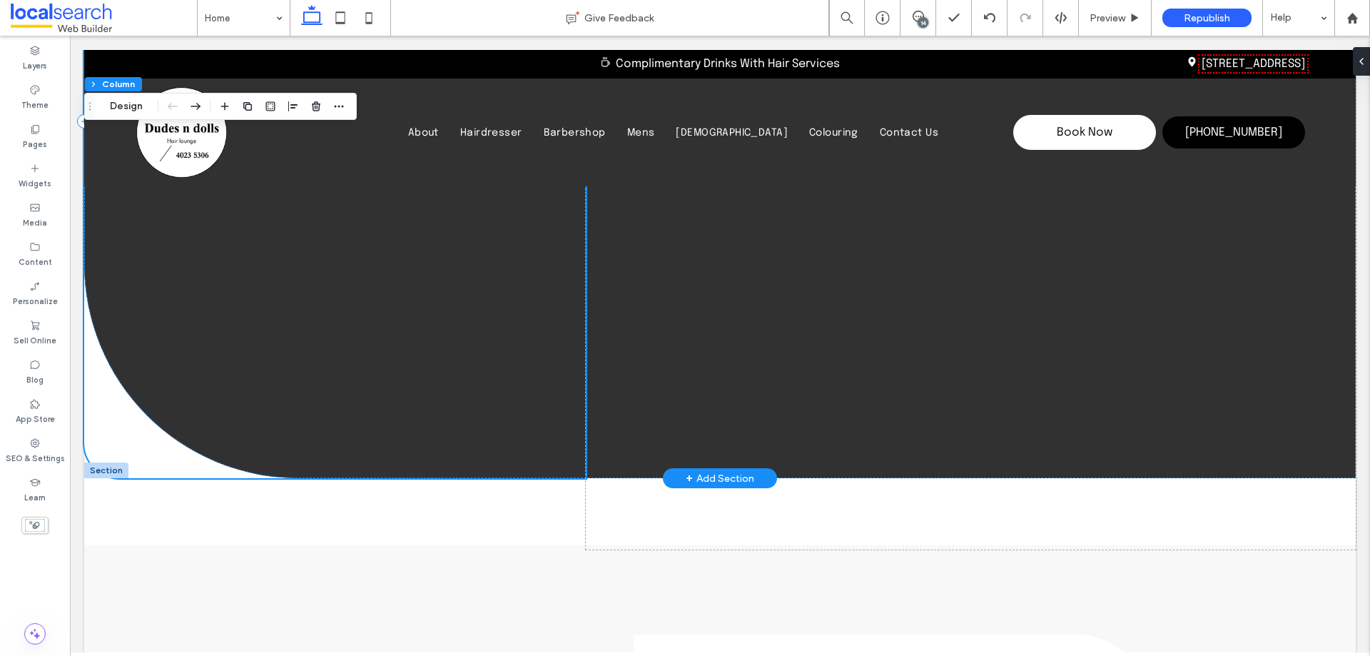
click at [195, 372] on div "Hair Salon in [GEOGRAPHIC_DATA] Contact Us" at bounding box center [335, 122] width 502 height 714
click at [108, 468] on div at bounding box center [106, 470] width 44 height 16
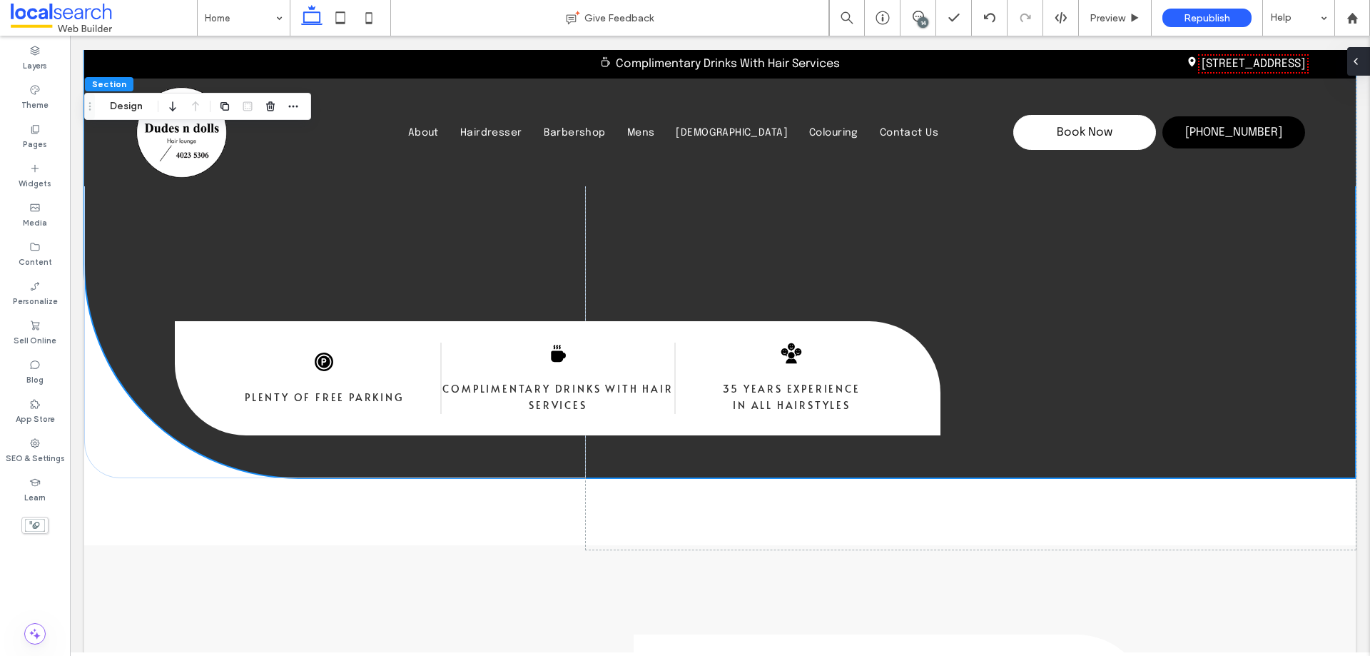
click at [1363, 56] on div at bounding box center [1358, 61] width 23 height 29
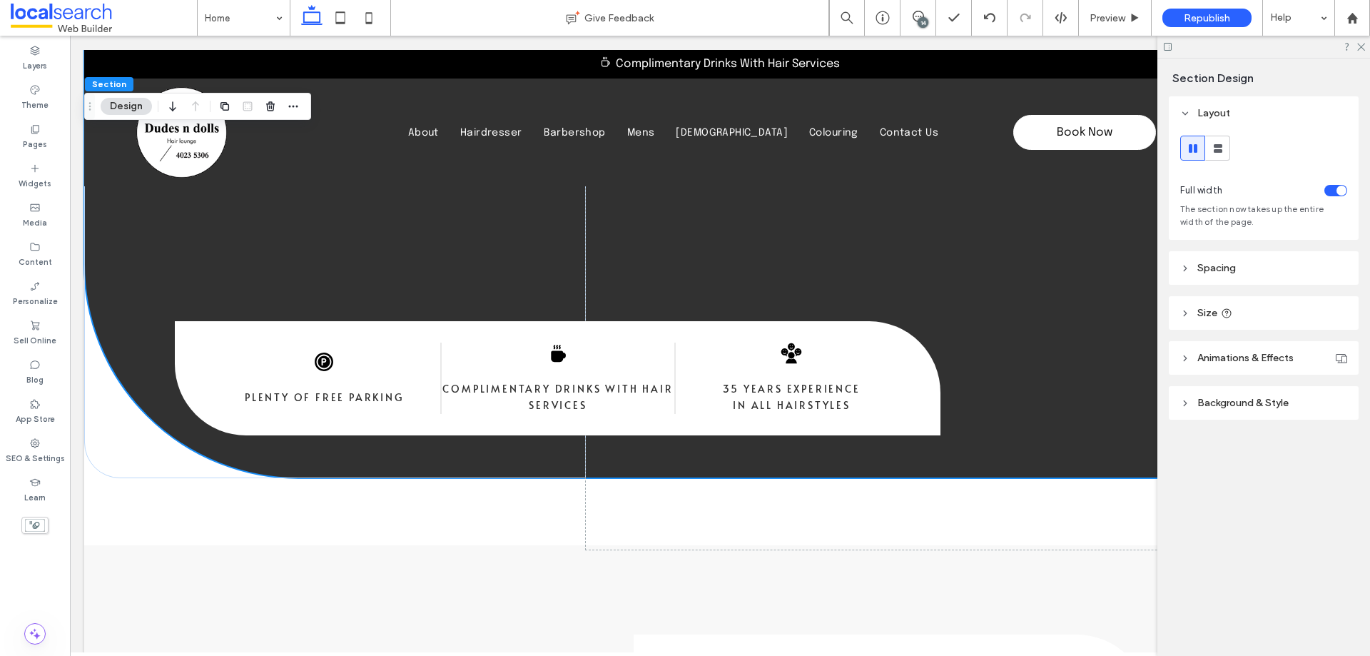
click at [1237, 408] on span "Background & Style" at bounding box center [1242, 403] width 91 height 12
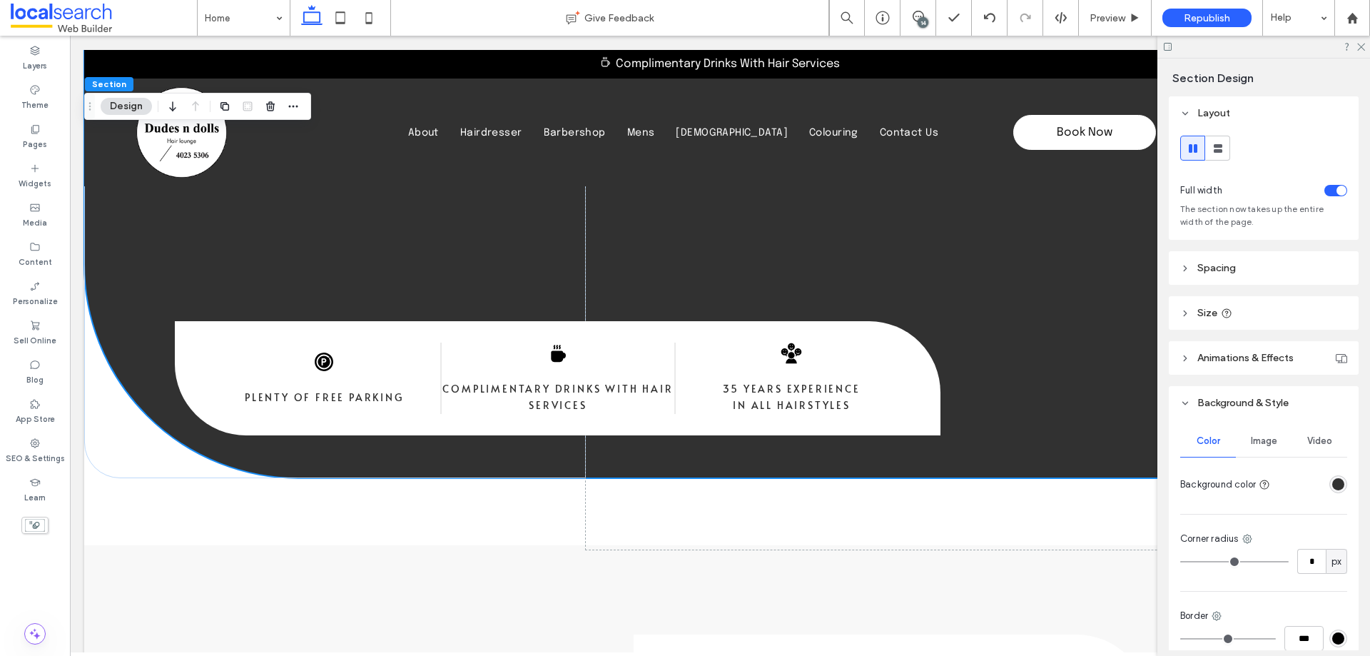
click at [1259, 439] on span "Image" at bounding box center [1264, 440] width 26 height 11
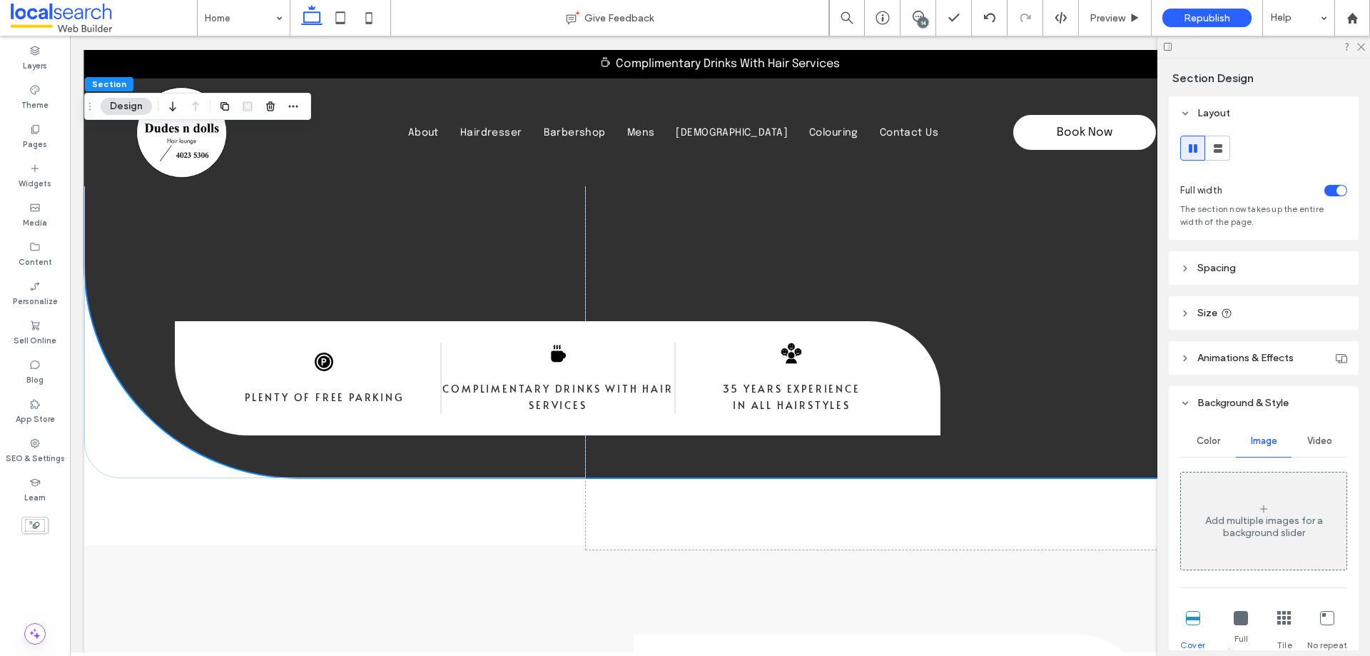
click at [1264, 503] on icon at bounding box center [1263, 508] width 11 height 11
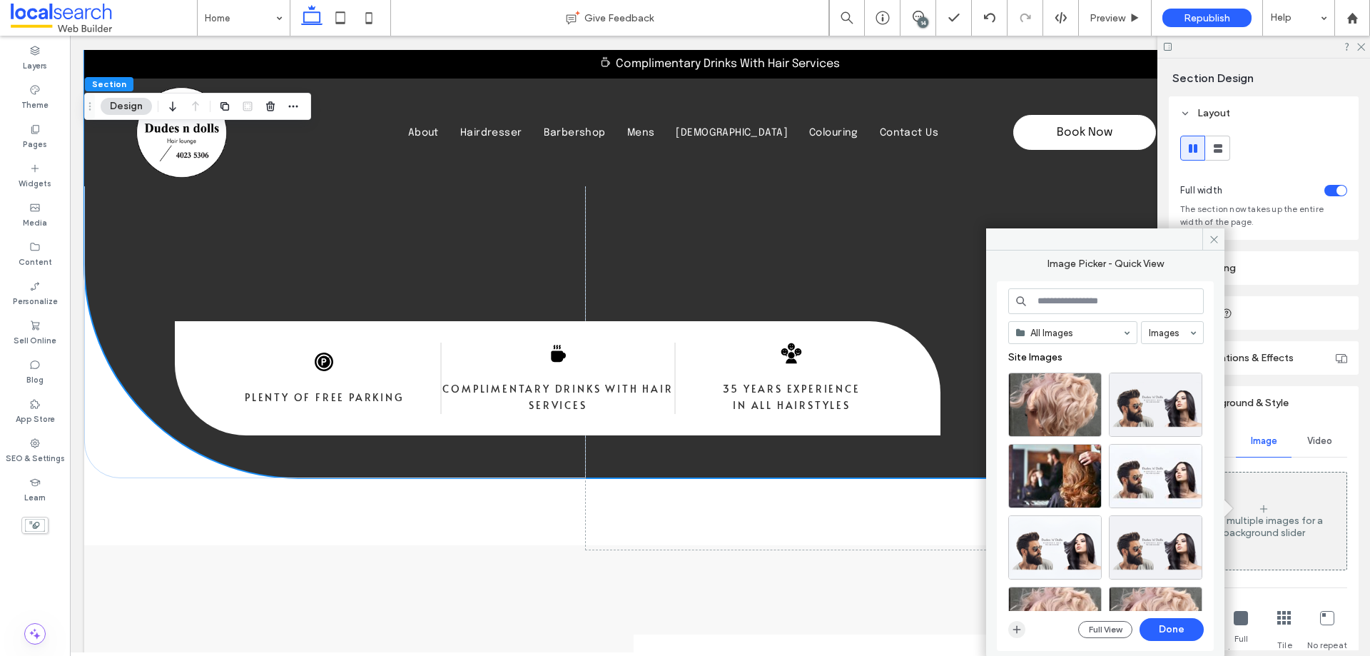
click at [1015, 632] on icon "button" at bounding box center [1016, 629] width 11 height 11
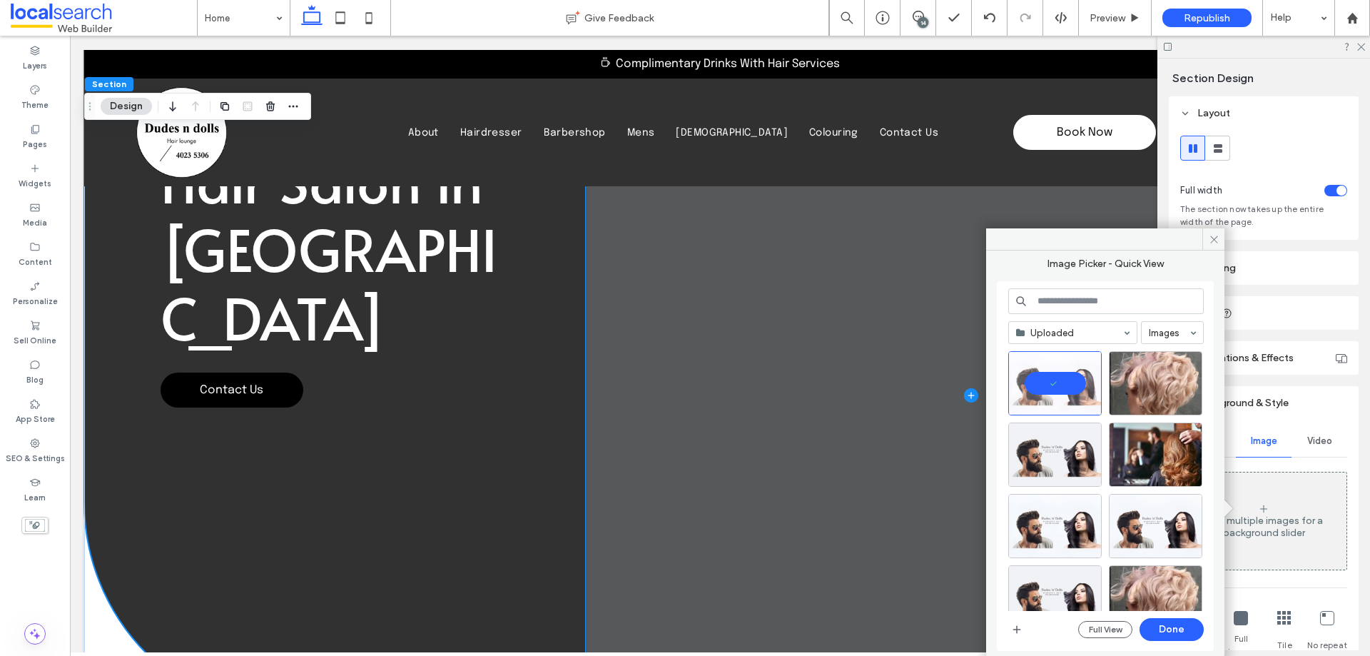
scroll to position [71, 0]
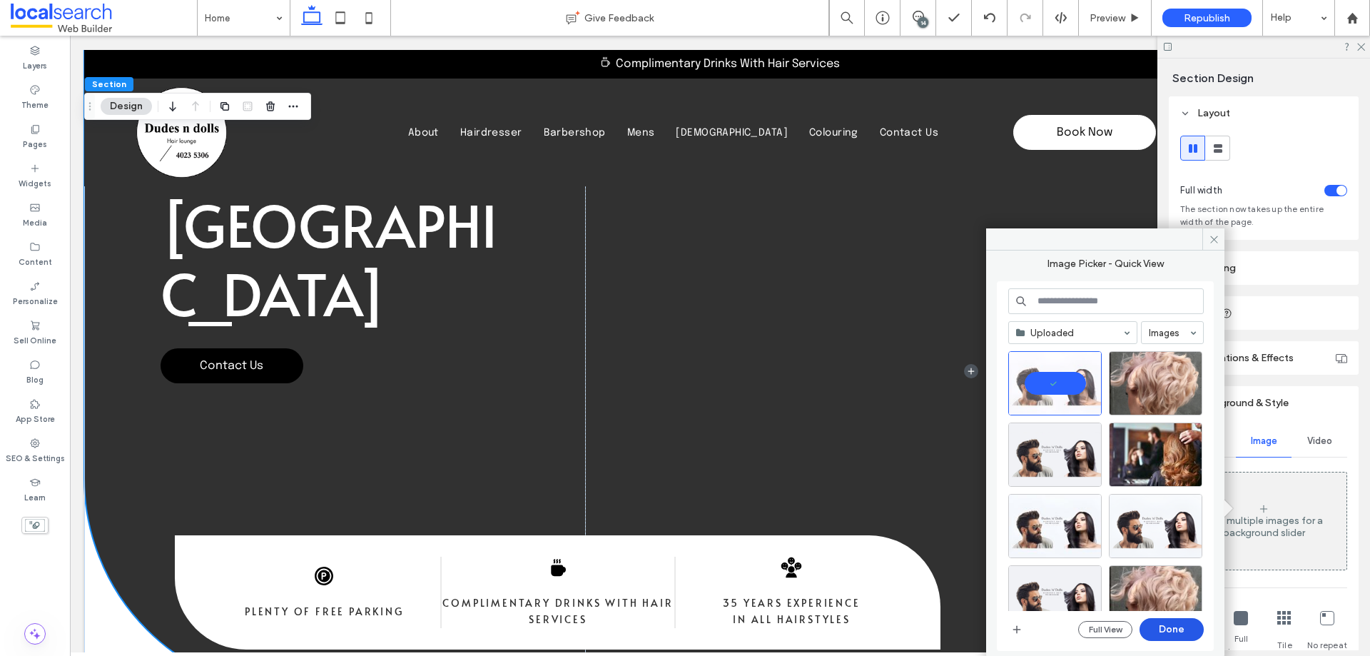
click at [1182, 629] on button "Done" at bounding box center [1172, 629] width 64 height 23
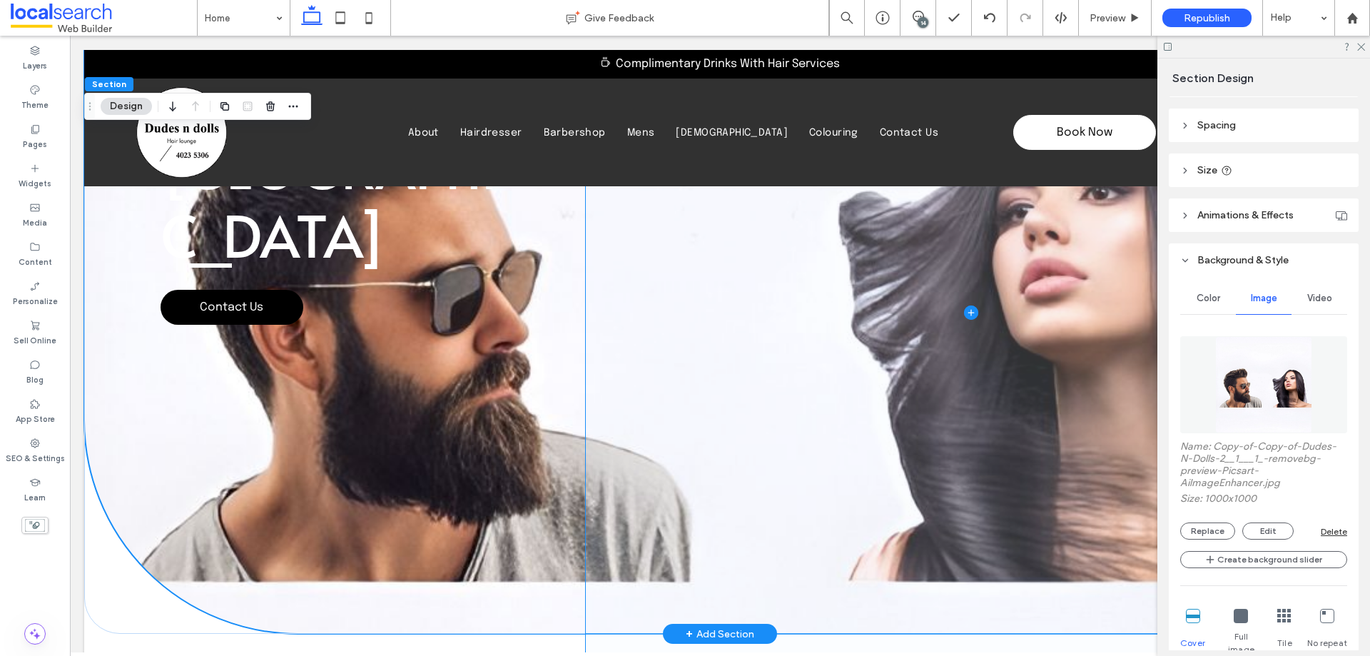
scroll to position [285, 0]
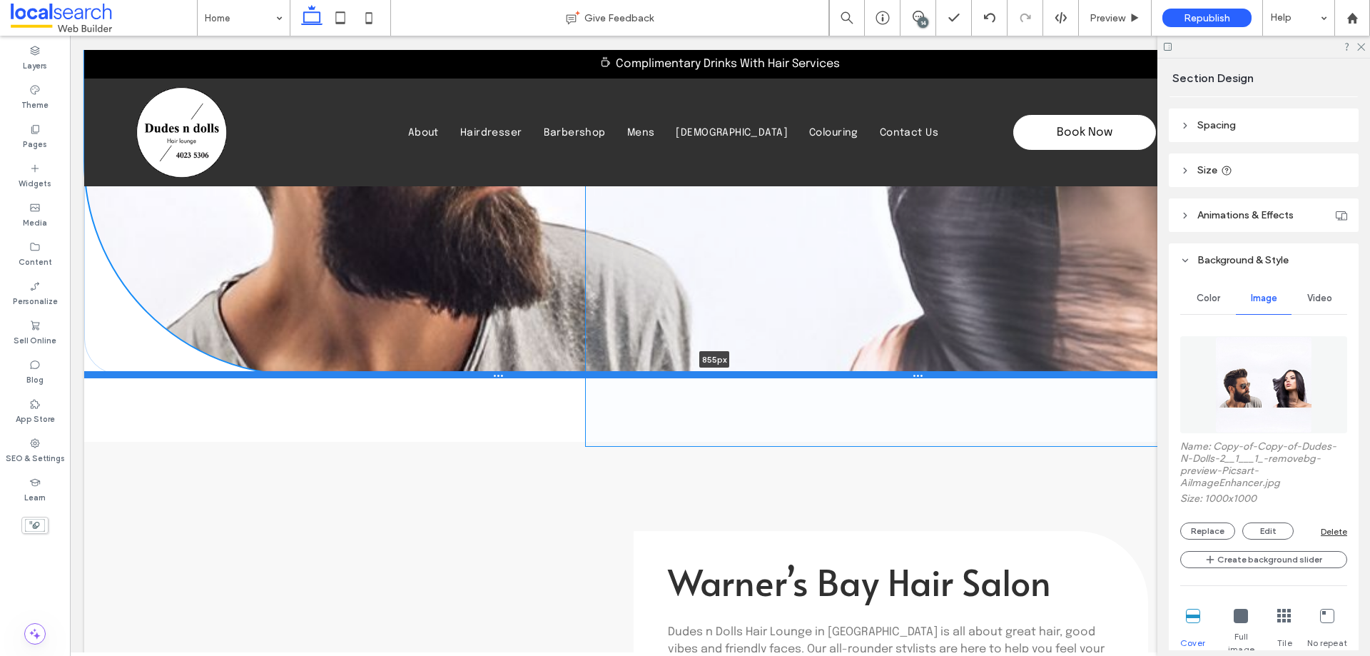
drag, startPoint x: 635, startPoint y: 476, endPoint x: 660, endPoint y: 372, distance: 106.4
click at [660, 372] on div at bounding box center [714, 374] width 1261 height 7
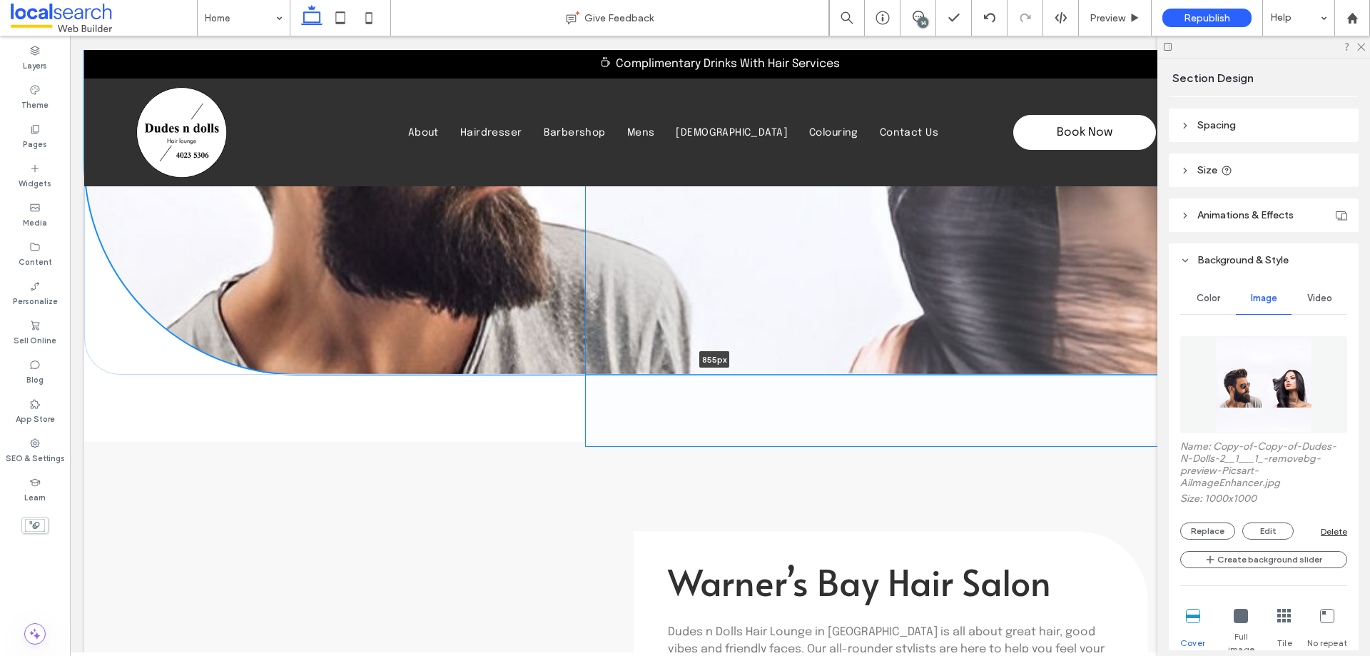
type input "***"
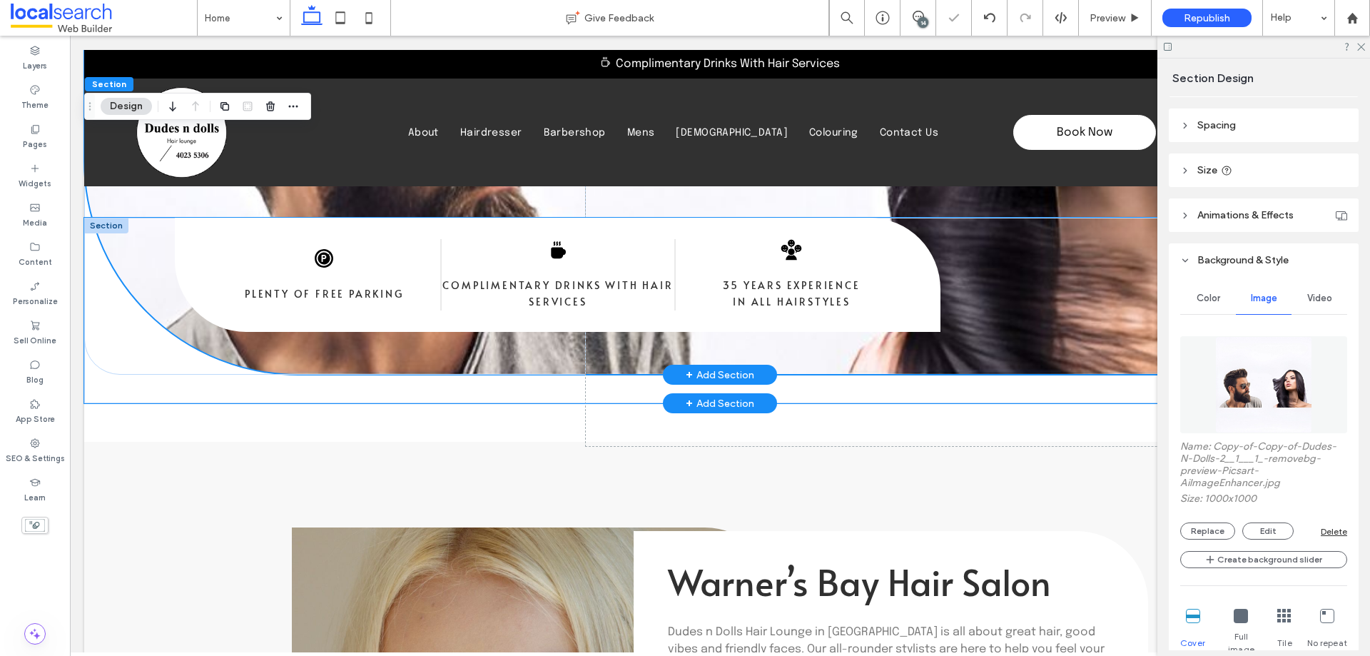
scroll to position [0, 0]
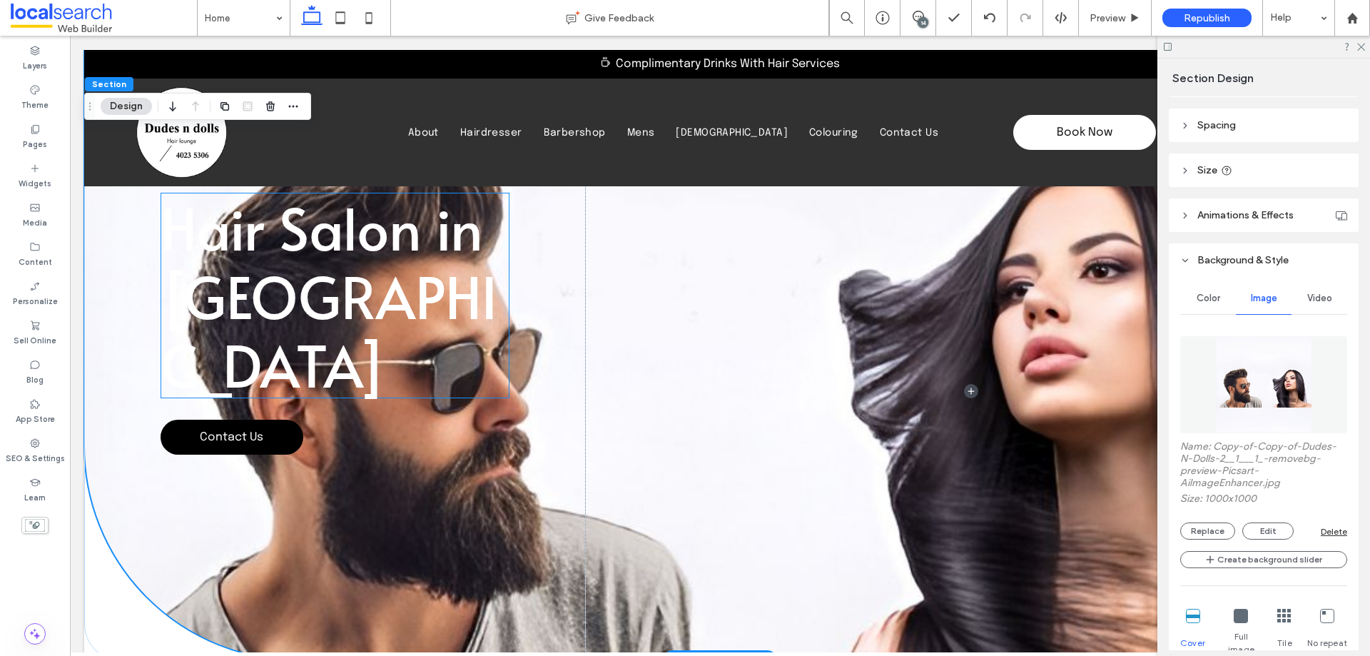
click at [497, 259] on h1 "Hair Salon in [GEOGRAPHIC_DATA]" at bounding box center [336, 295] width 350 height 205
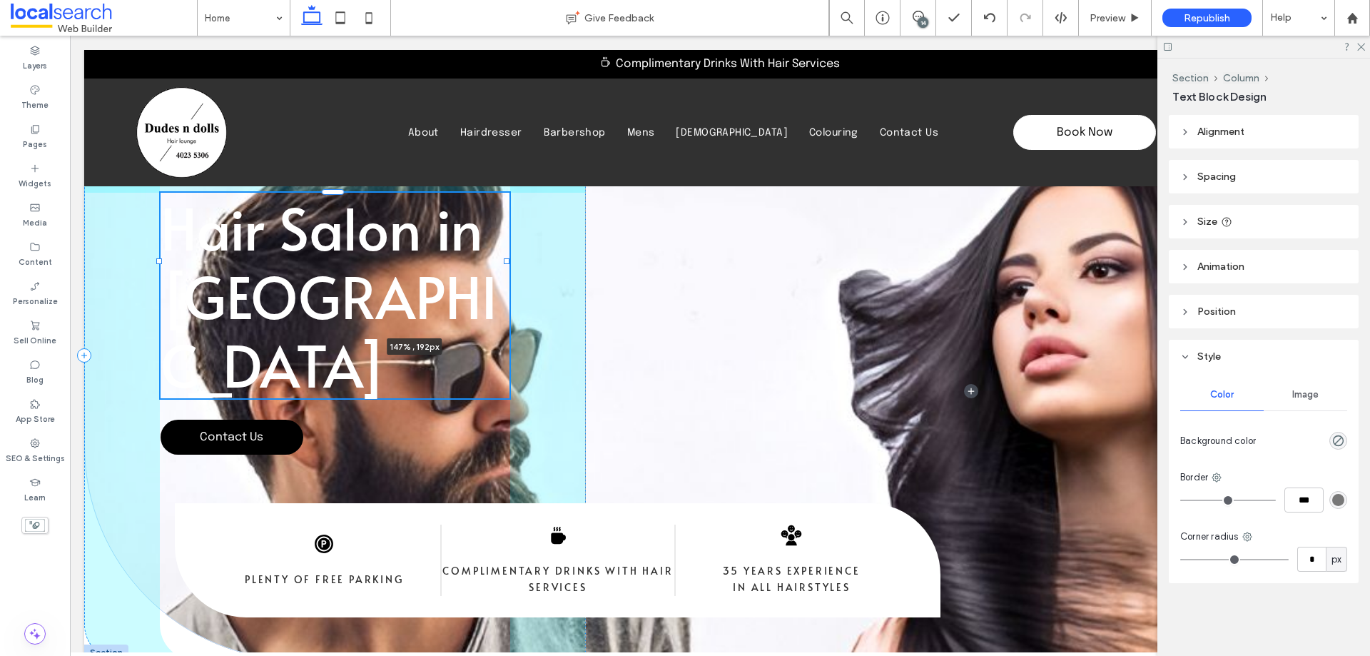
drag, startPoint x: 507, startPoint y: 260, endPoint x: 669, endPoint y: 273, distance: 161.8
click at [669, 273] on div "Hair Salon in [GEOGRAPHIC_DATA] 147% , 192px Contact Us" at bounding box center [720, 355] width 1272 height 610
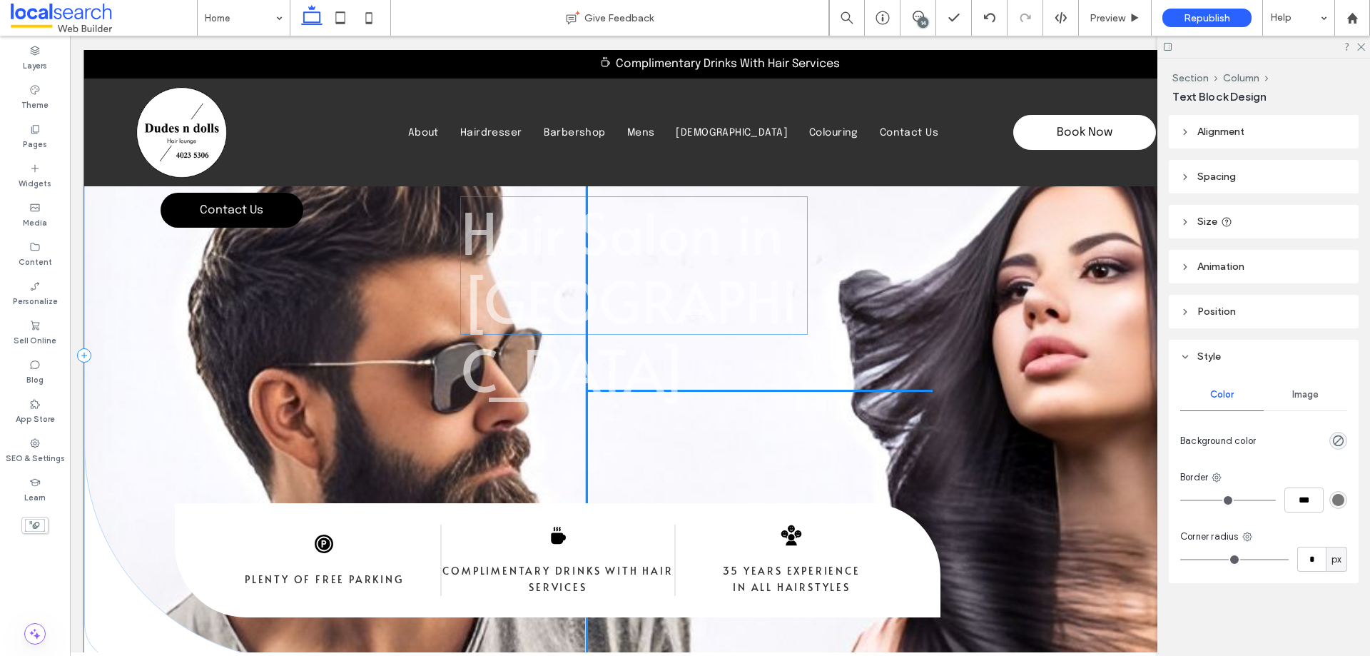
drag, startPoint x: 380, startPoint y: 242, endPoint x: 681, endPoint y: 246, distance: 301.1
type input "**"
type input "****"
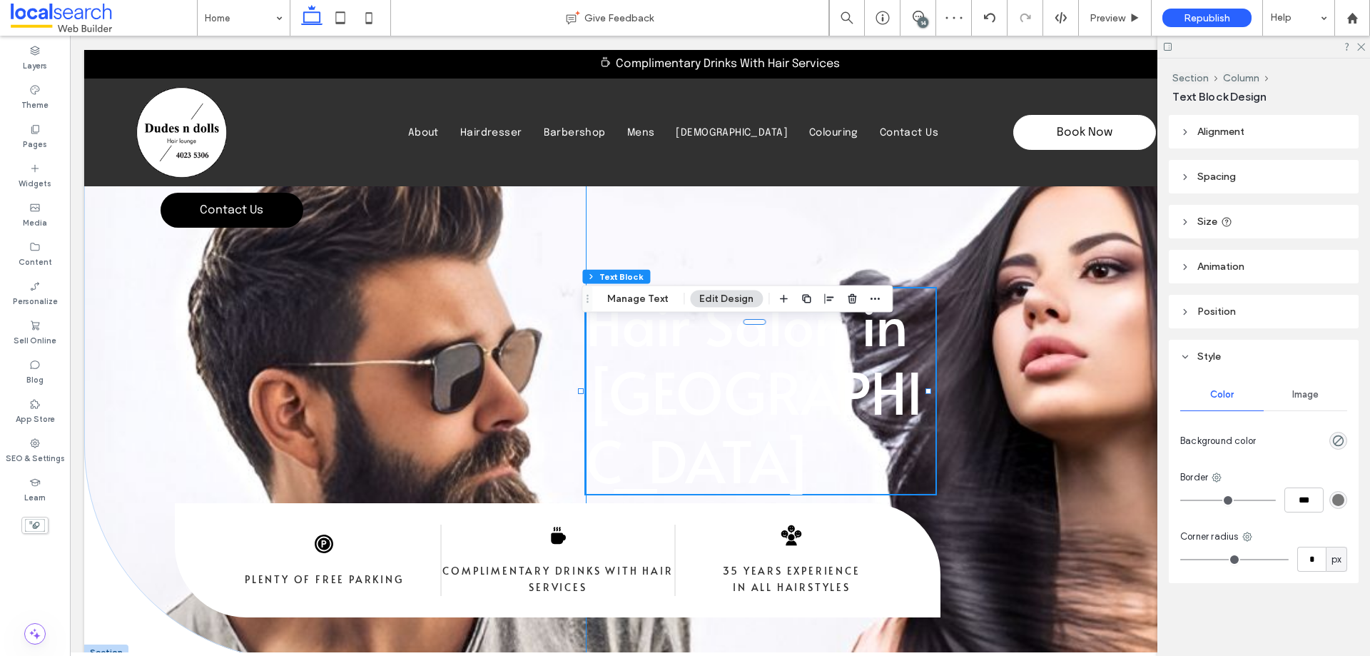
click at [843, 220] on div "Hair Salon in [GEOGRAPHIC_DATA]" at bounding box center [971, 390] width 770 height 681
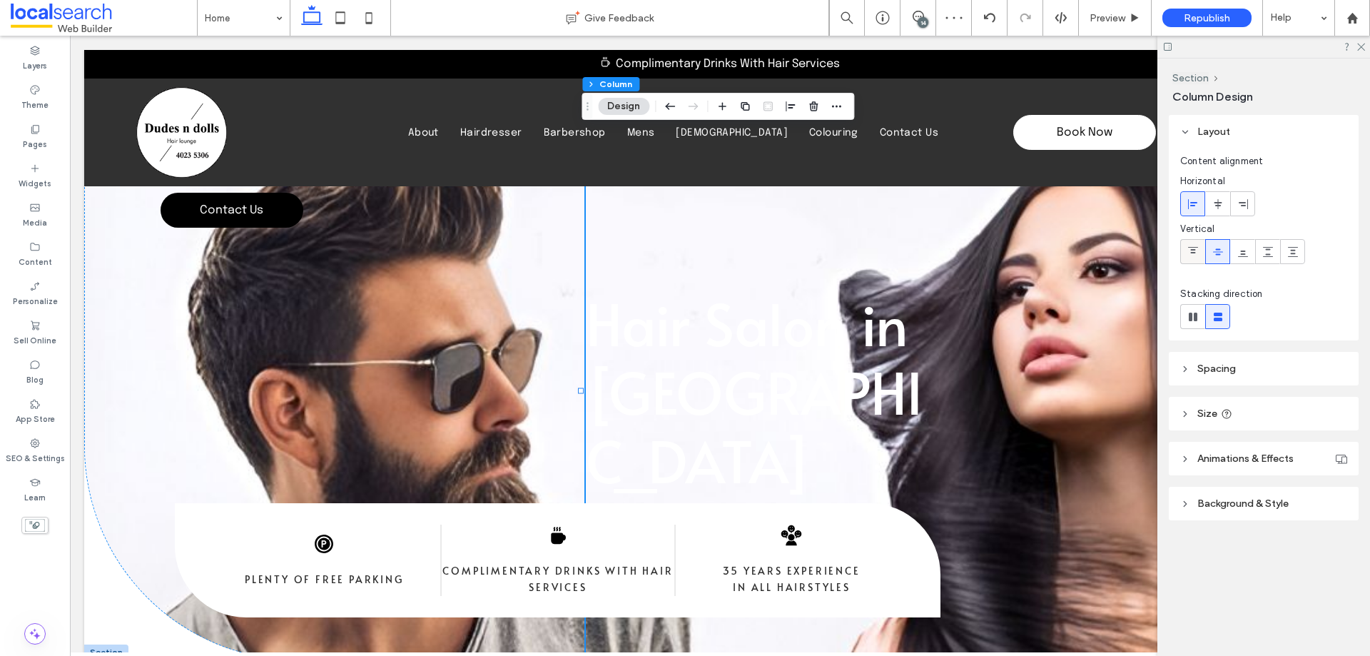
click at [1182, 255] on div at bounding box center [1193, 252] width 24 height 24
click at [1224, 244] on div at bounding box center [1218, 252] width 24 height 24
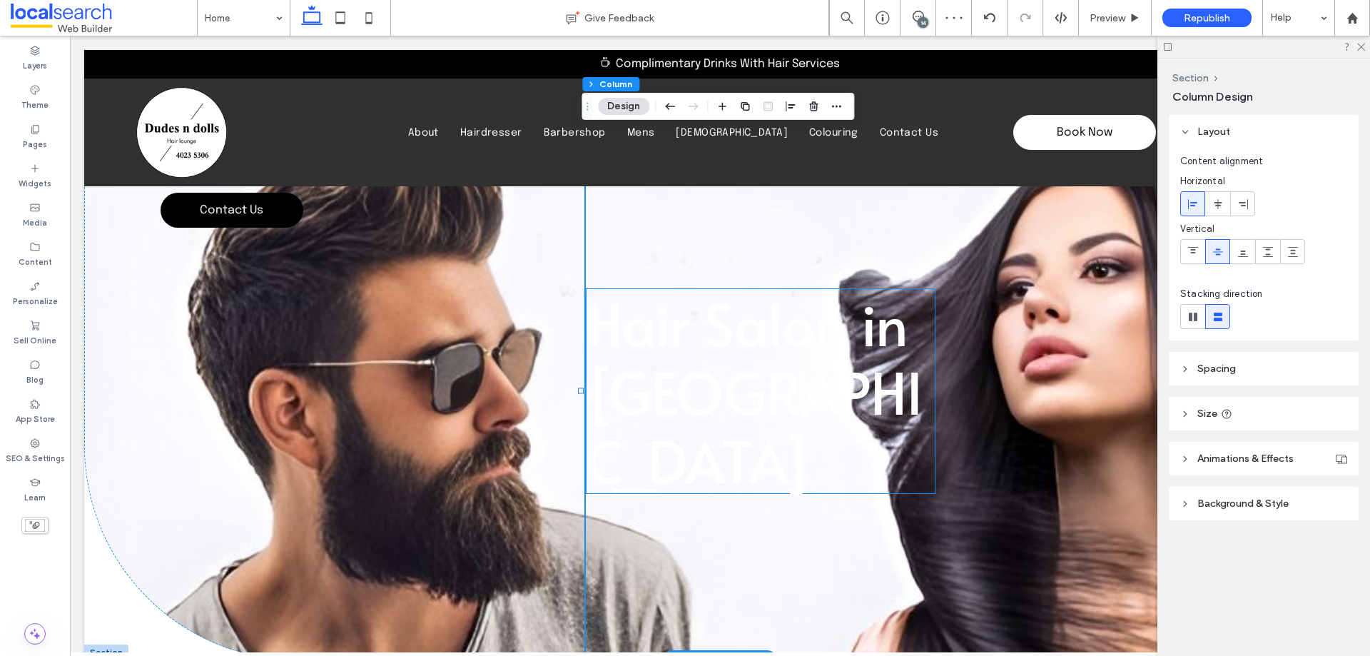
click at [739, 378] on span "Hair Salon in [GEOGRAPHIC_DATA]" at bounding box center [754, 390] width 337 height 215
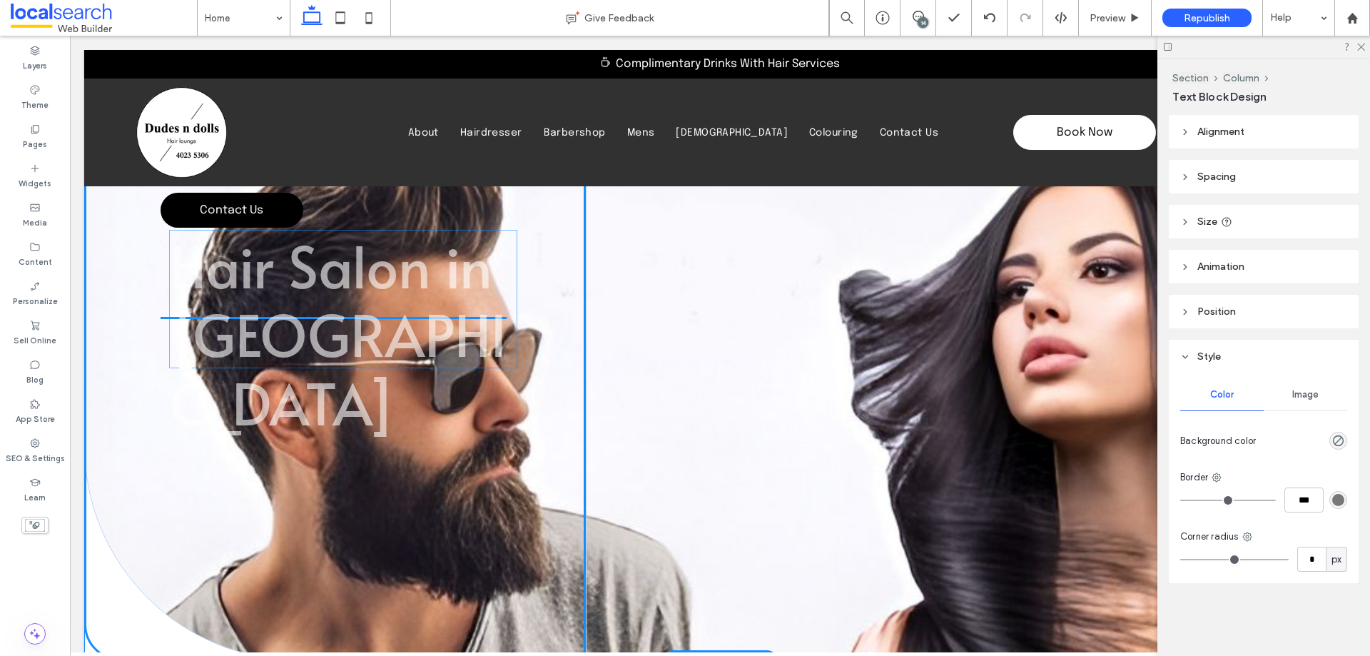
drag, startPoint x: 744, startPoint y: 371, endPoint x: 333, endPoint y: 279, distance: 421.9
type input "***"
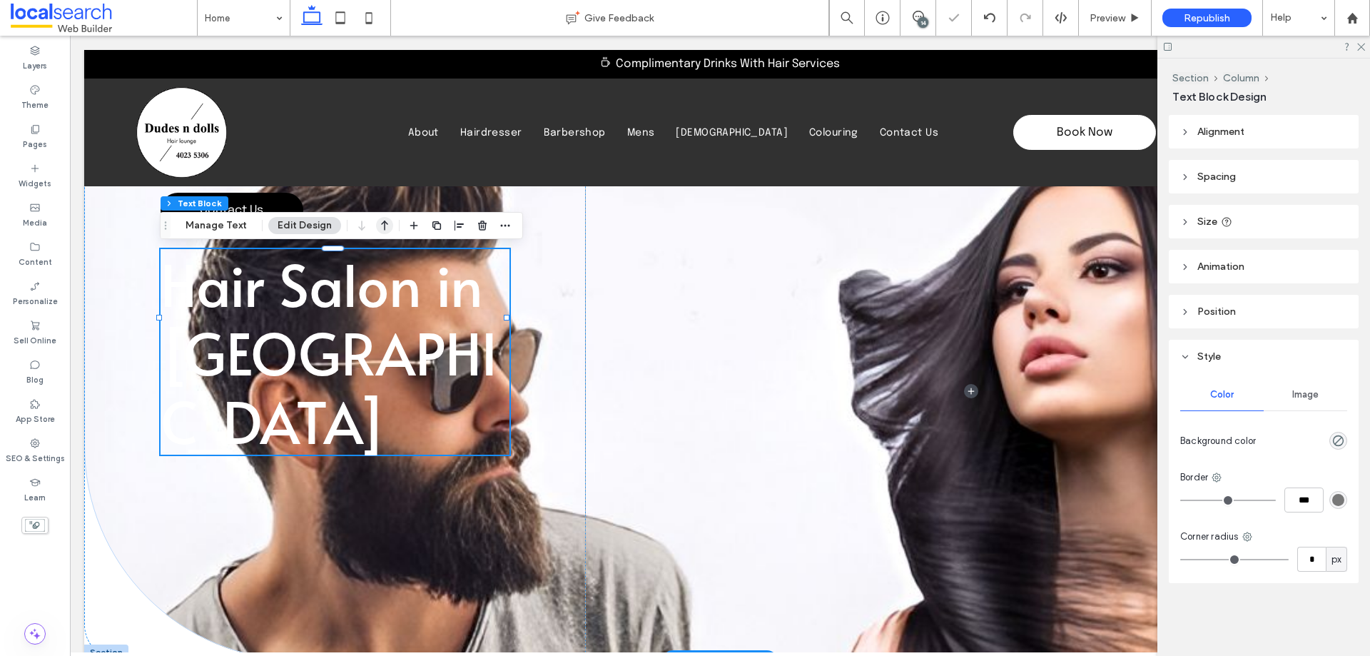
click at [386, 228] on icon "button" at bounding box center [384, 226] width 17 height 26
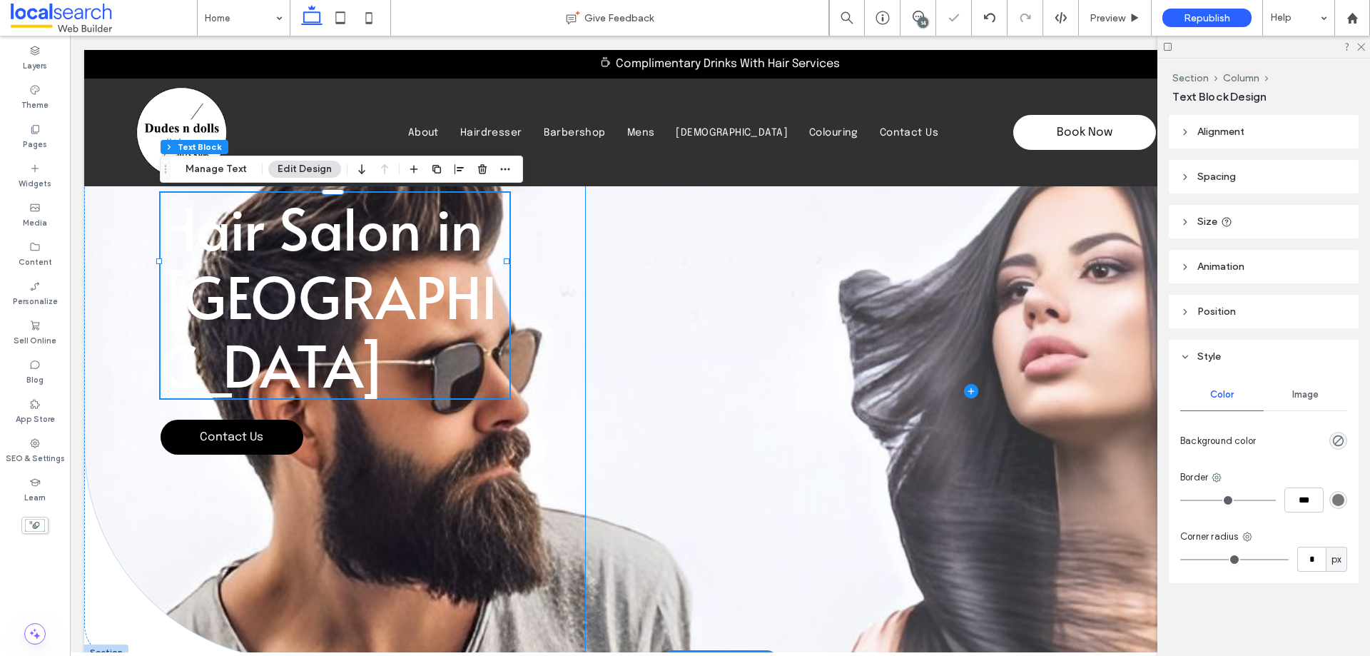
click at [589, 284] on span at bounding box center [971, 390] width 770 height 681
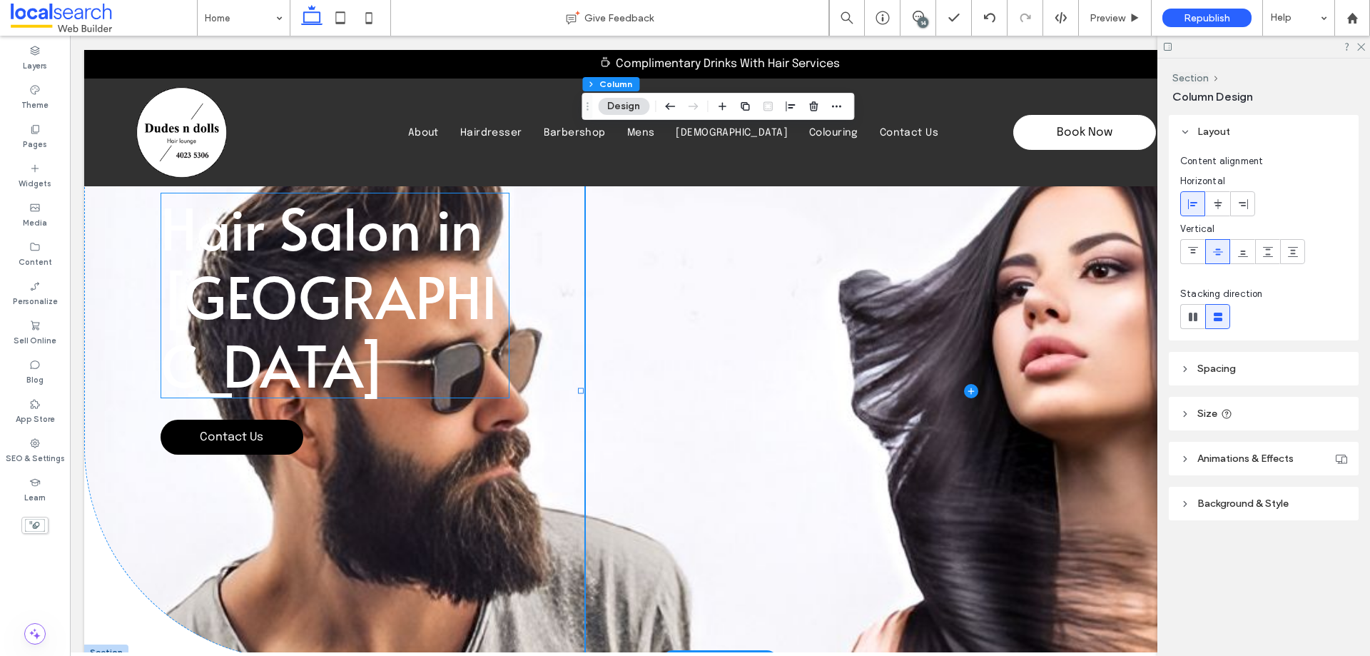
click at [357, 241] on span "Hair Salon in [GEOGRAPHIC_DATA]" at bounding box center [329, 295] width 337 height 215
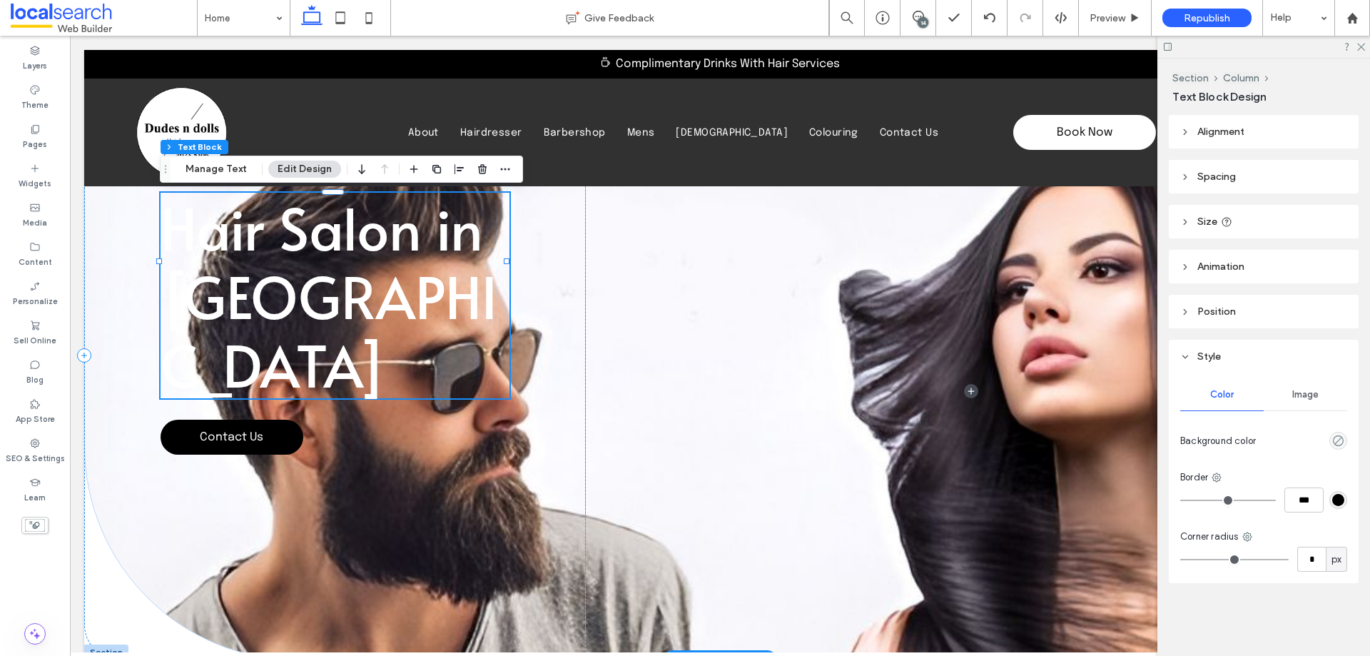
click at [357, 241] on span "Hair Salon in [GEOGRAPHIC_DATA]" at bounding box center [329, 295] width 337 height 215
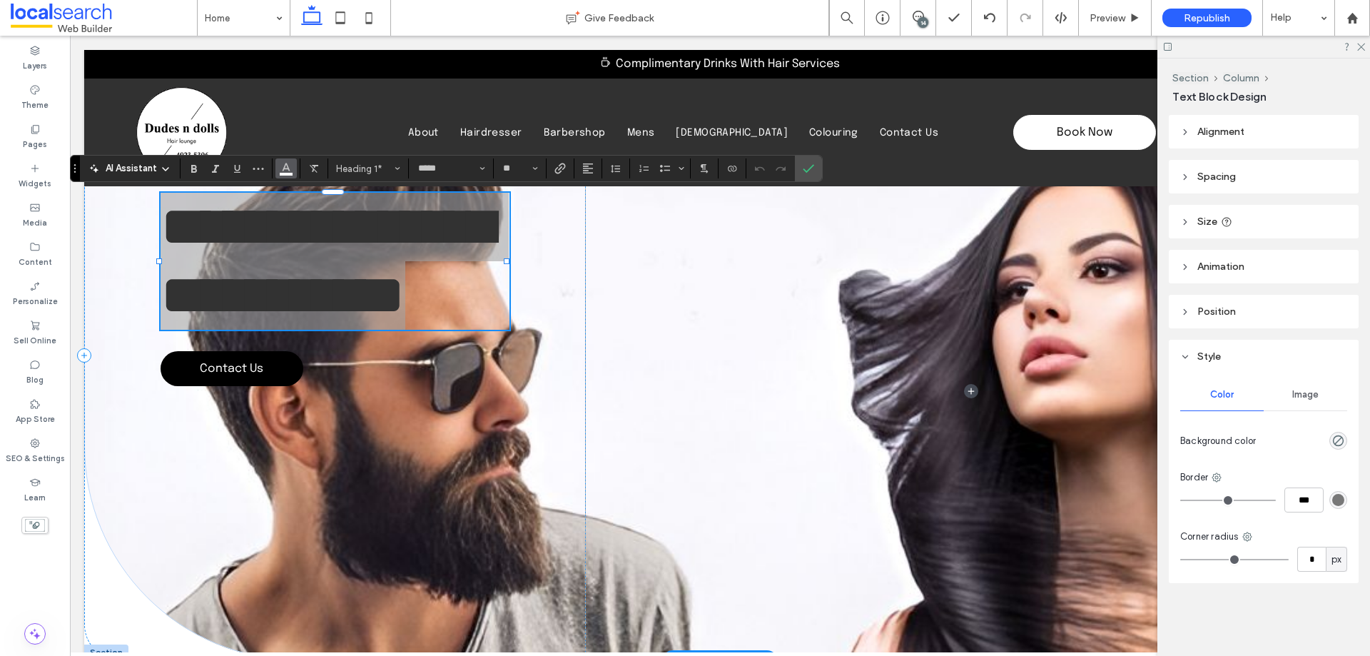
click at [279, 168] on button "Color" at bounding box center [285, 168] width 21 height 20
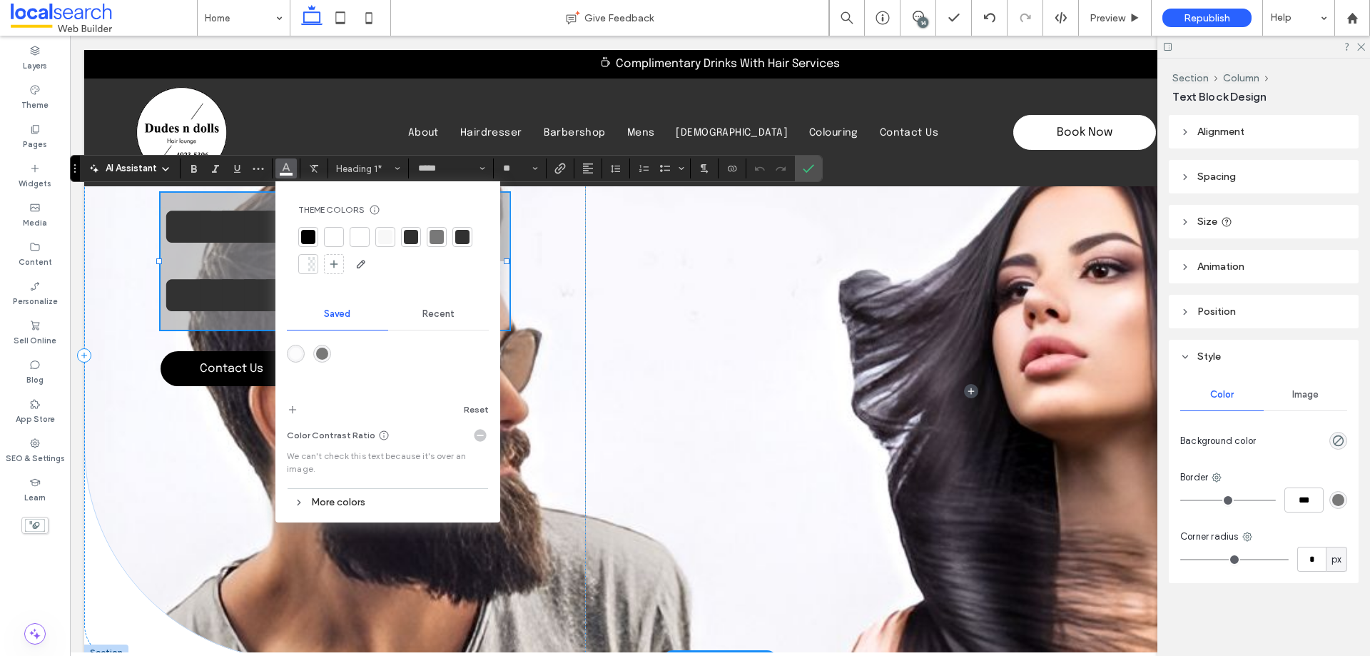
click at [312, 233] on div at bounding box center [308, 237] width 14 height 14
drag, startPoint x: 804, startPoint y: 166, endPoint x: 670, endPoint y: 183, distance: 135.2
click at [804, 166] on icon "Confirm" at bounding box center [808, 168] width 11 height 11
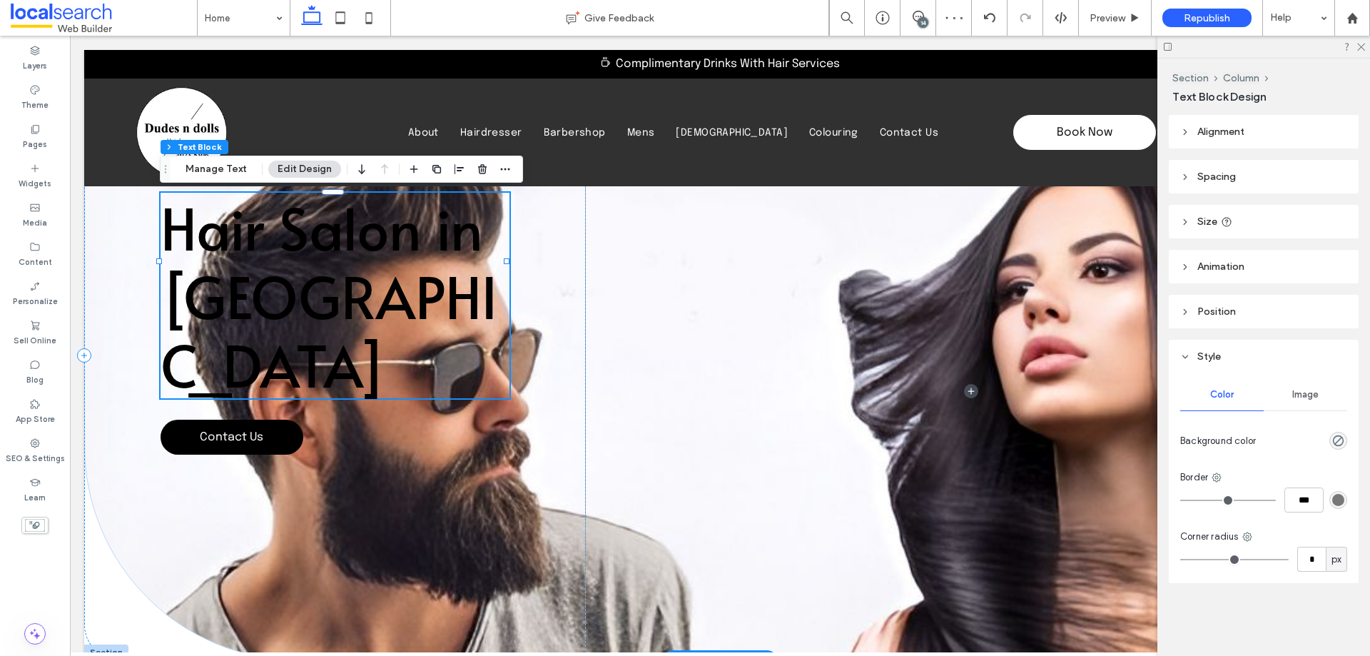
click at [402, 284] on span "Hair Salon in [GEOGRAPHIC_DATA]" at bounding box center [329, 295] width 337 height 215
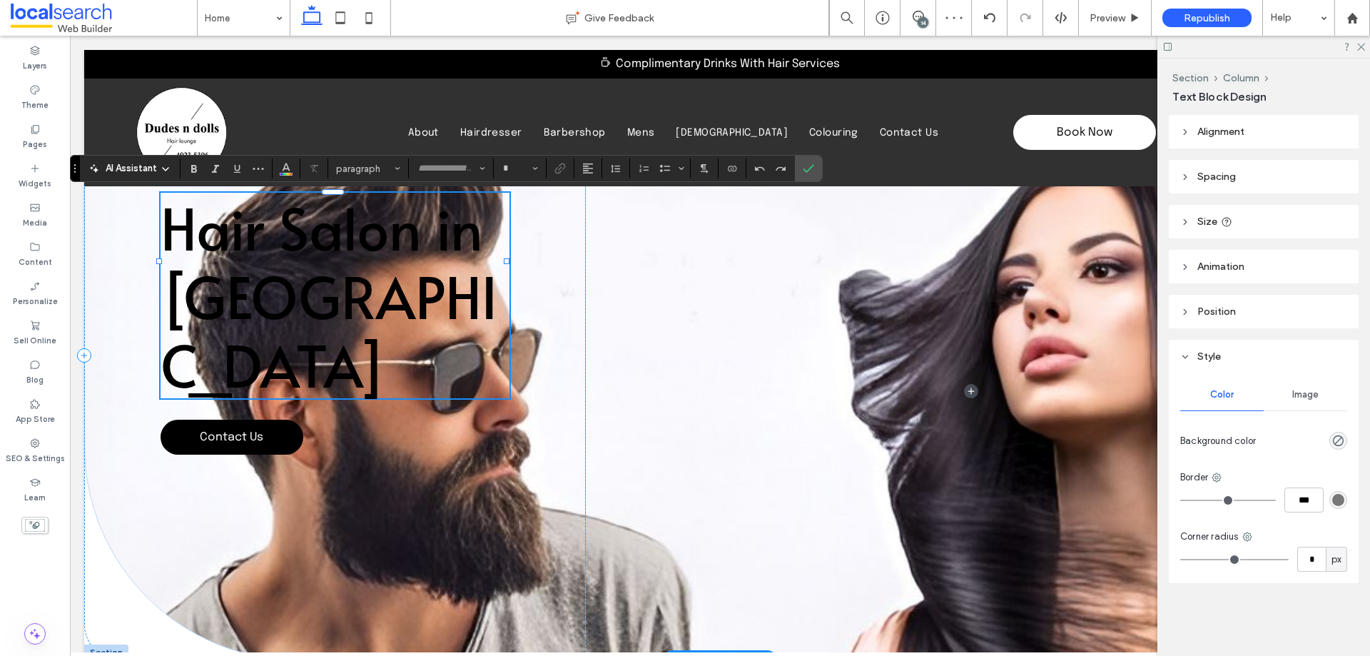
type input "*****"
type input "**"
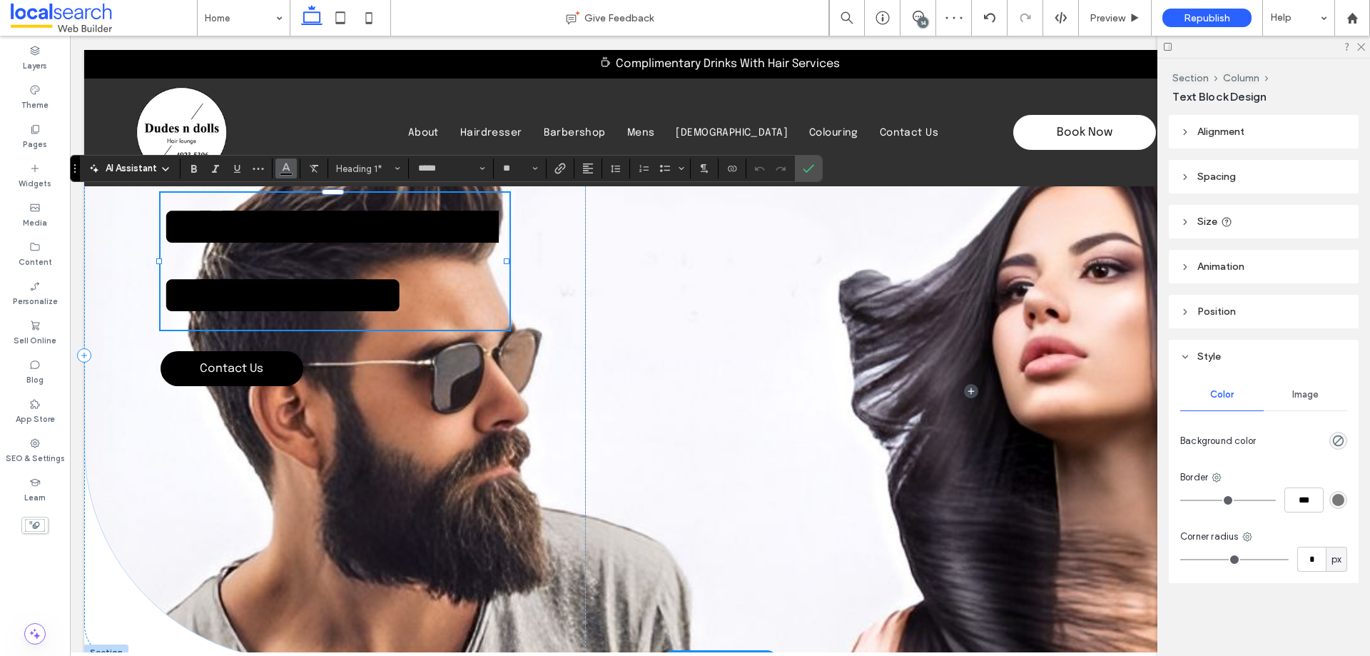
click at [288, 170] on icon "Color" at bounding box center [285, 166] width 11 height 11
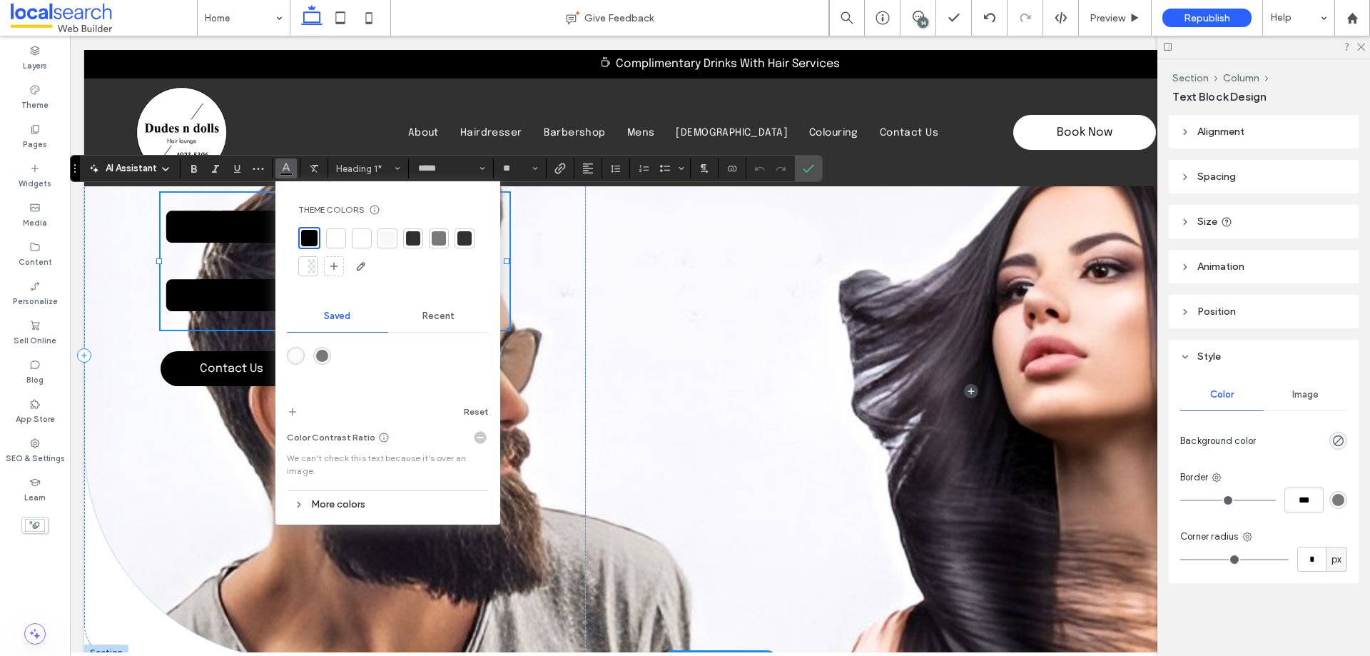
click at [337, 234] on div at bounding box center [336, 238] width 14 height 14
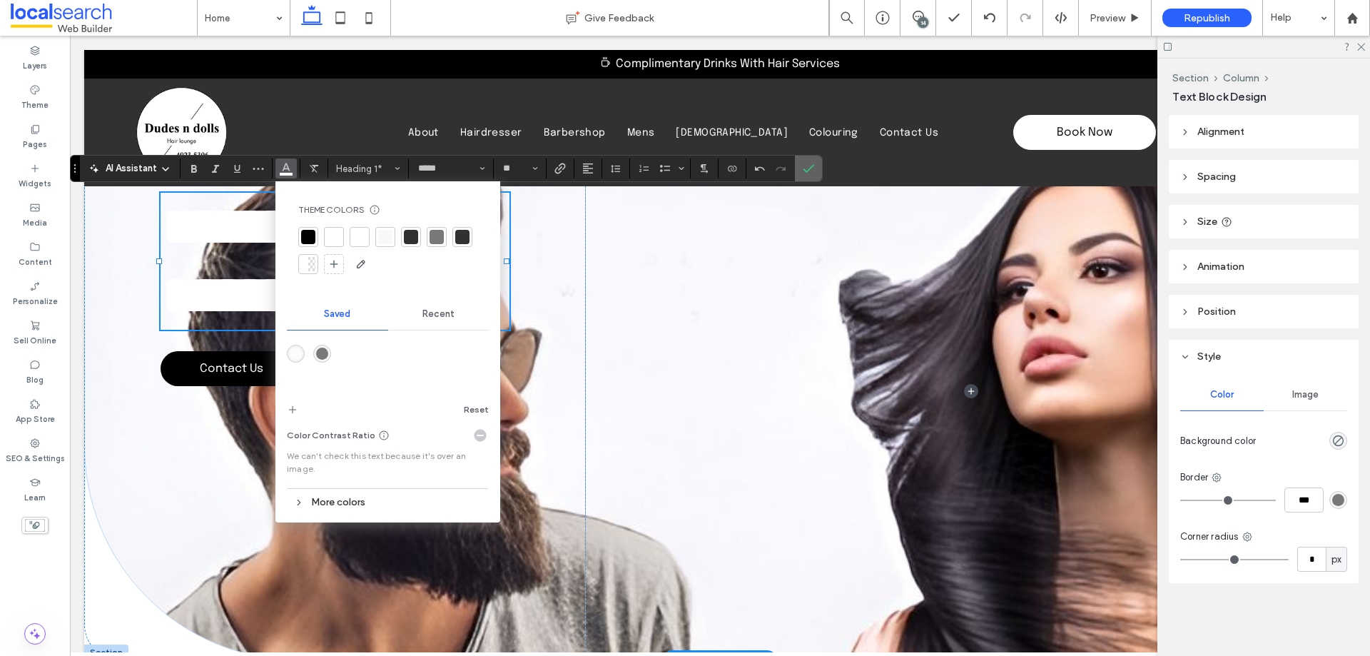
click at [810, 169] on use "Confirm" at bounding box center [808, 168] width 11 height 9
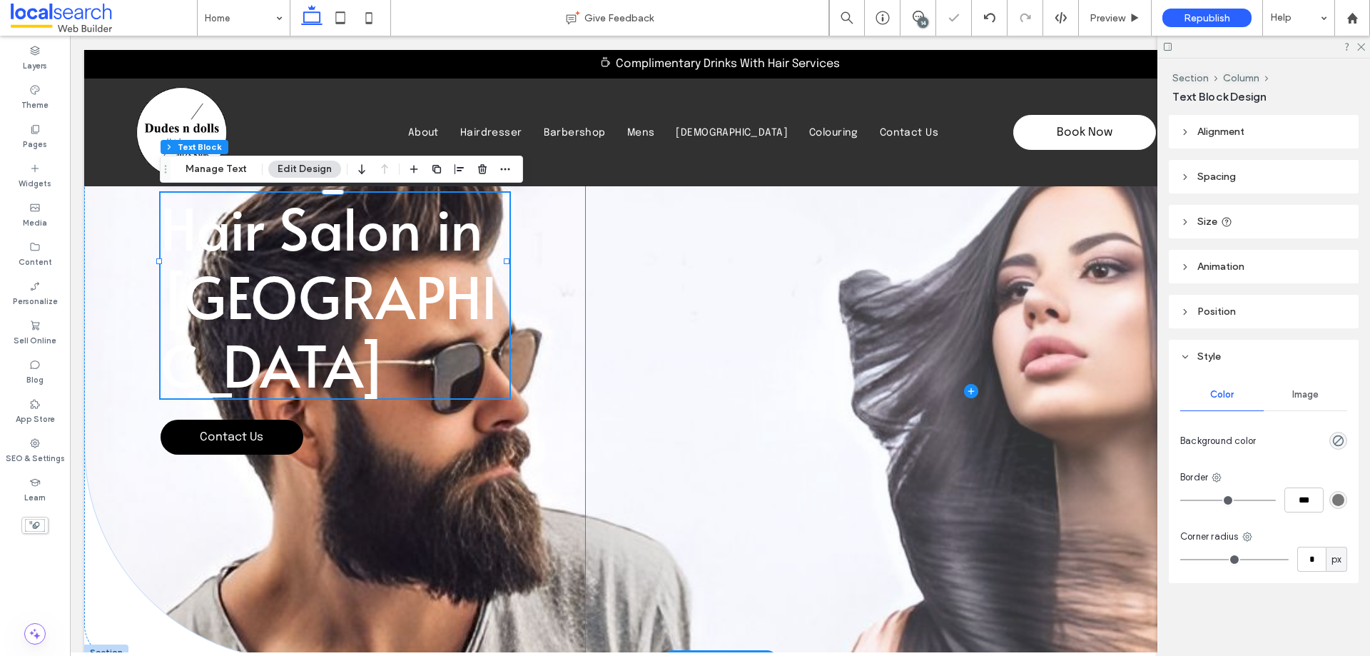
click at [716, 330] on span at bounding box center [971, 390] width 770 height 681
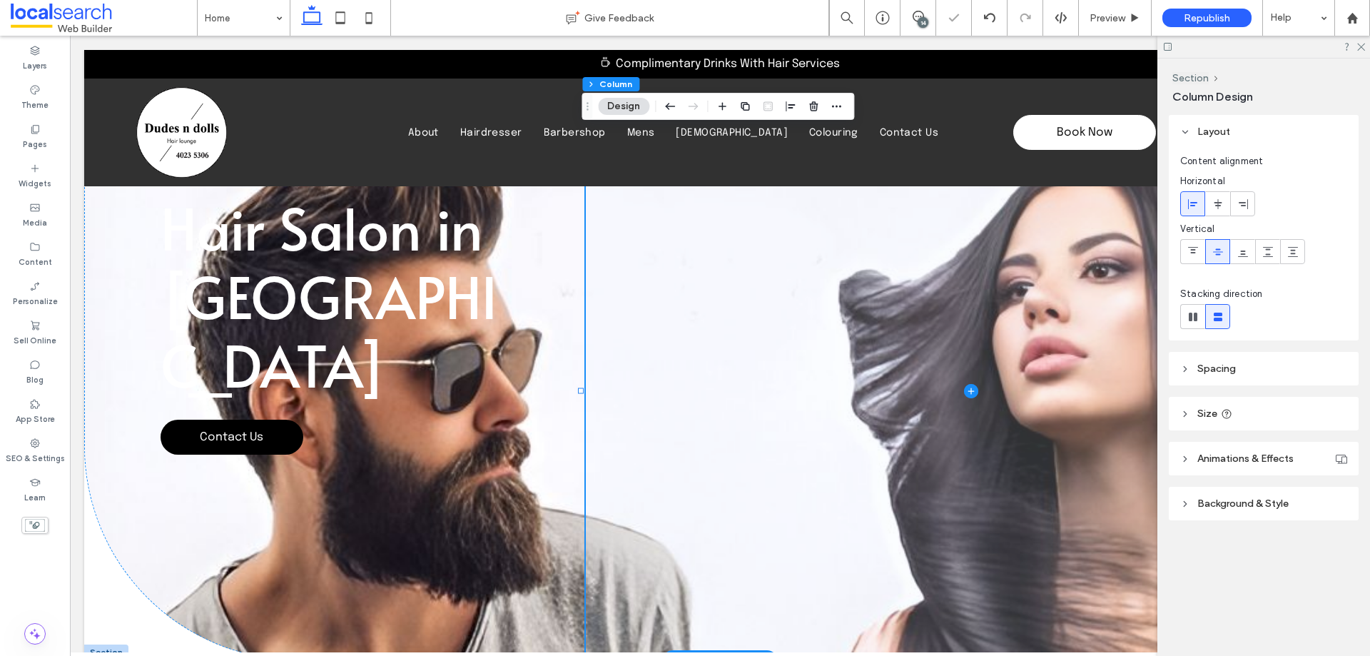
click at [716, 330] on span at bounding box center [971, 390] width 770 height 681
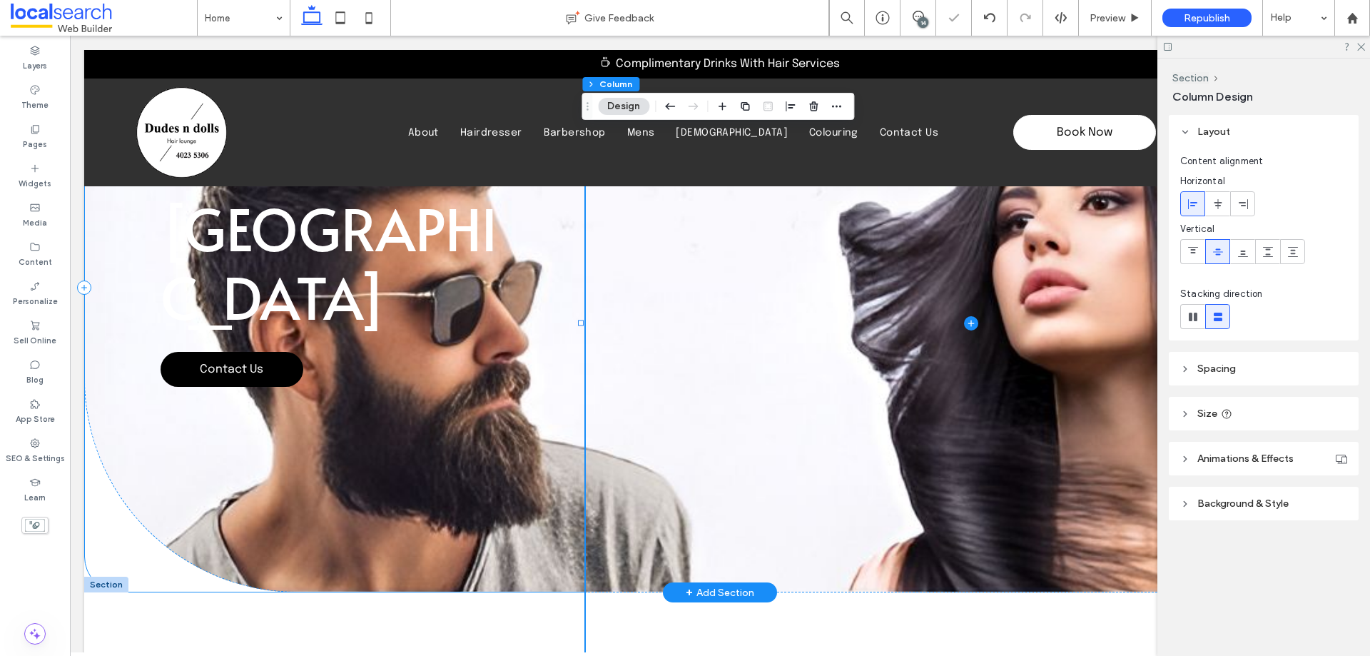
scroll to position [143, 0]
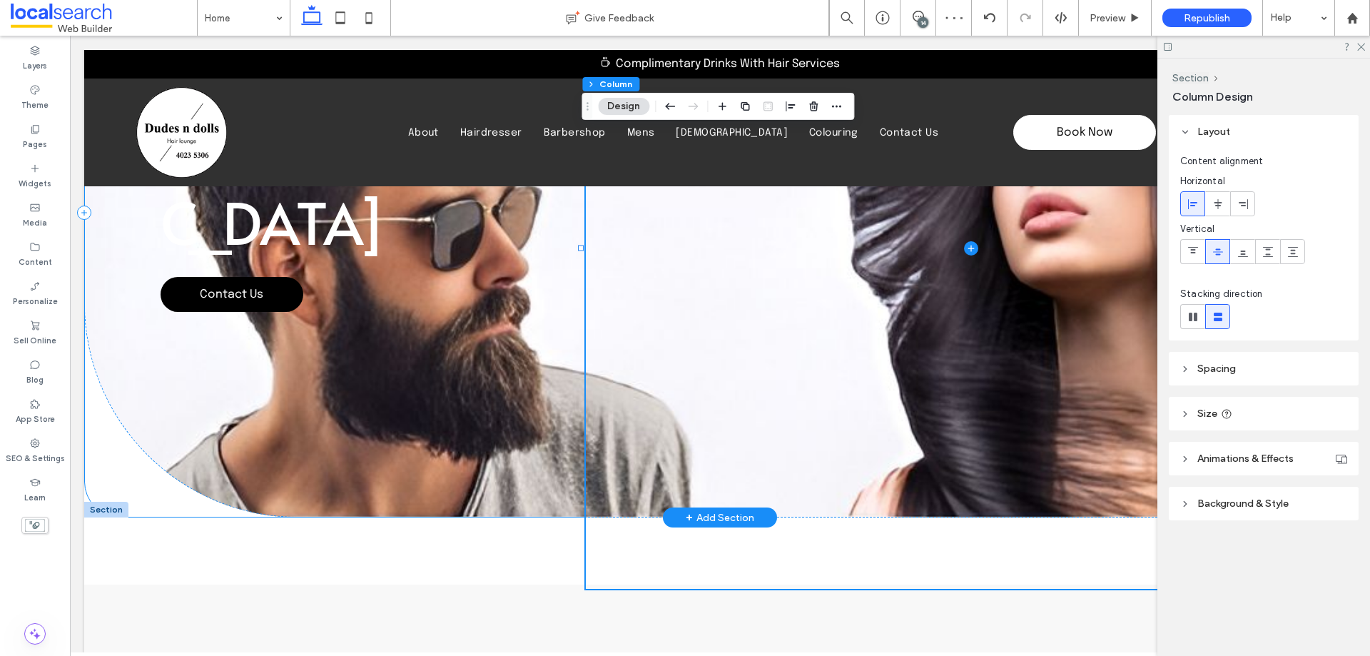
click at [237, 462] on div "Hair Salon in [GEOGRAPHIC_DATA] Contact Us" at bounding box center [335, 212] width 502 height 610
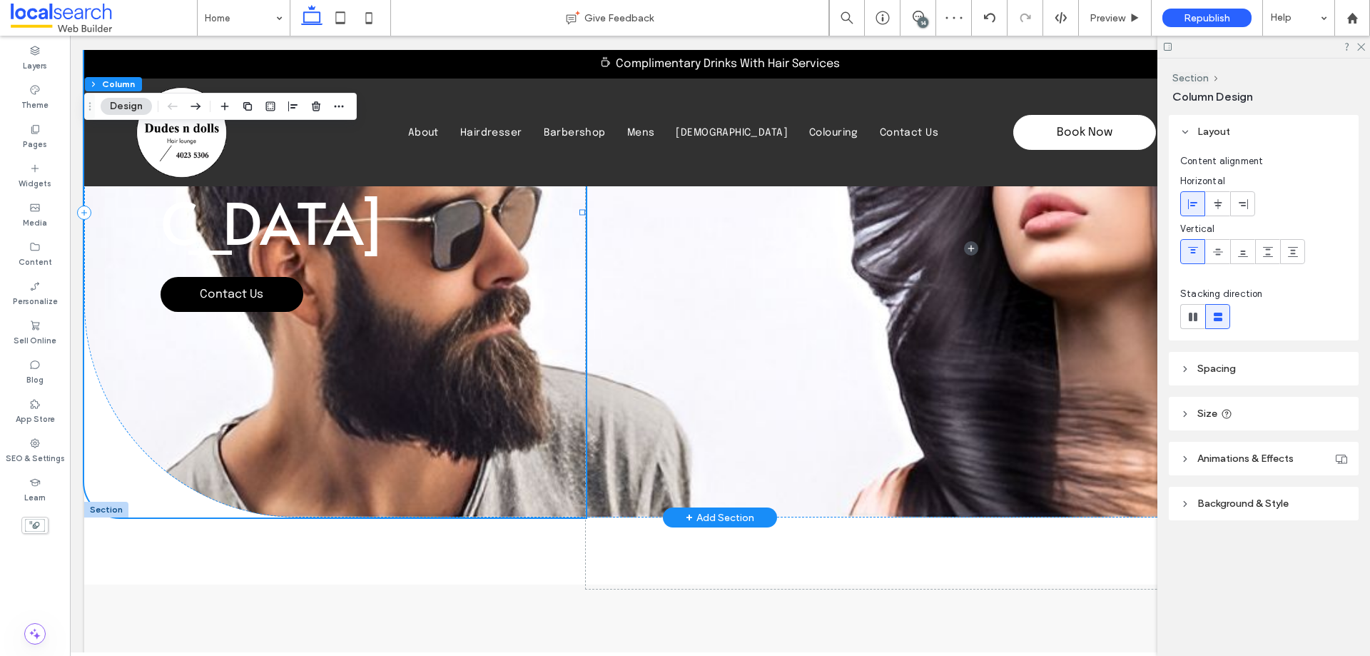
click at [220, 456] on div "Hair Salon in [GEOGRAPHIC_DATA] Contact Us" at bounding box center [335, 212] width 502 height 610
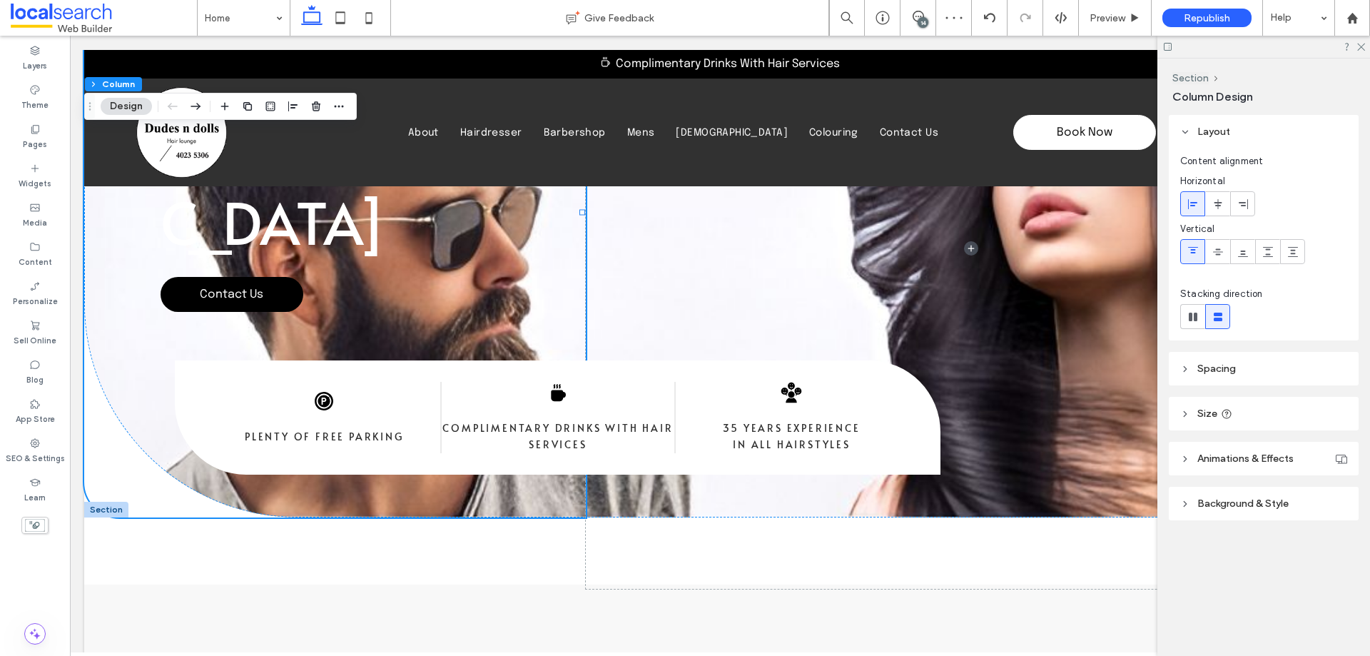
click at [1262, 505] on span "Background & Style" at bounding box center [1242, 503] width 91 height 12
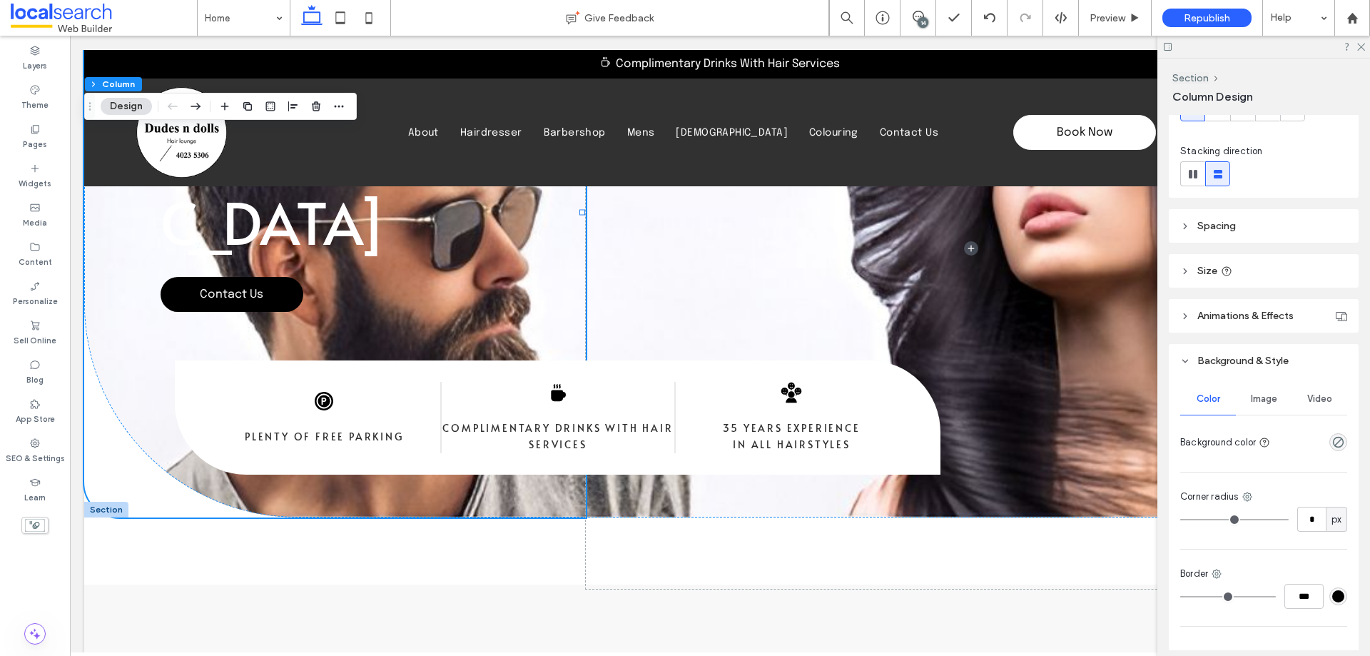
click at [1255, 402] on span "Image" at bounding box center [1264, 398] width 26 height 11
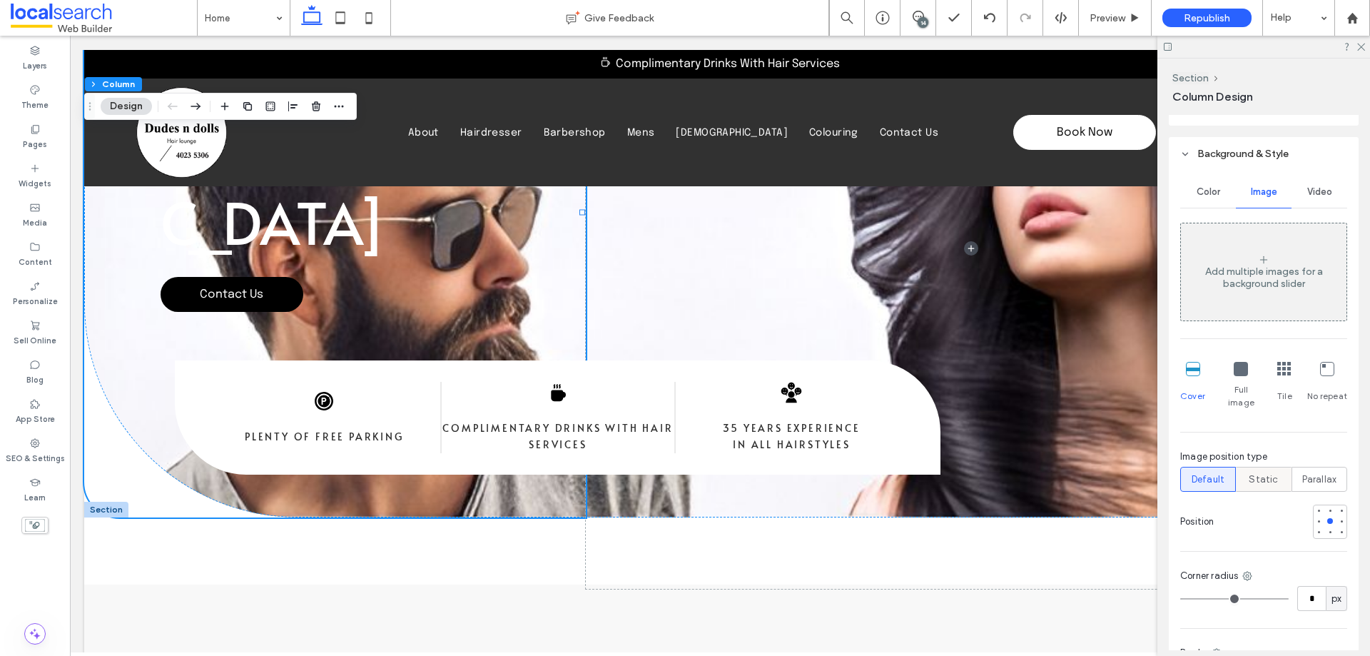
scroll to position [357, 0]
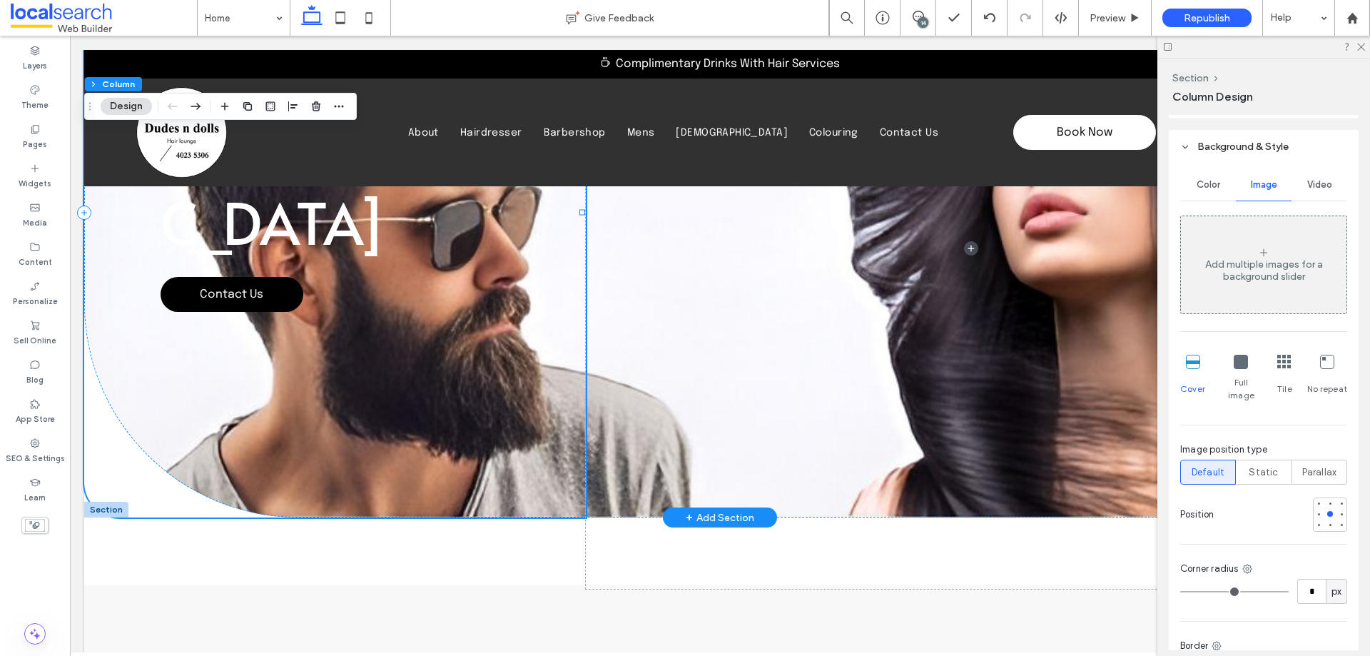
click at [108, 325] on div "Hair Salon in [GEOGRAPHIC_DATA] Contact Us" at bounding box center [335, 212] width 502 height 610
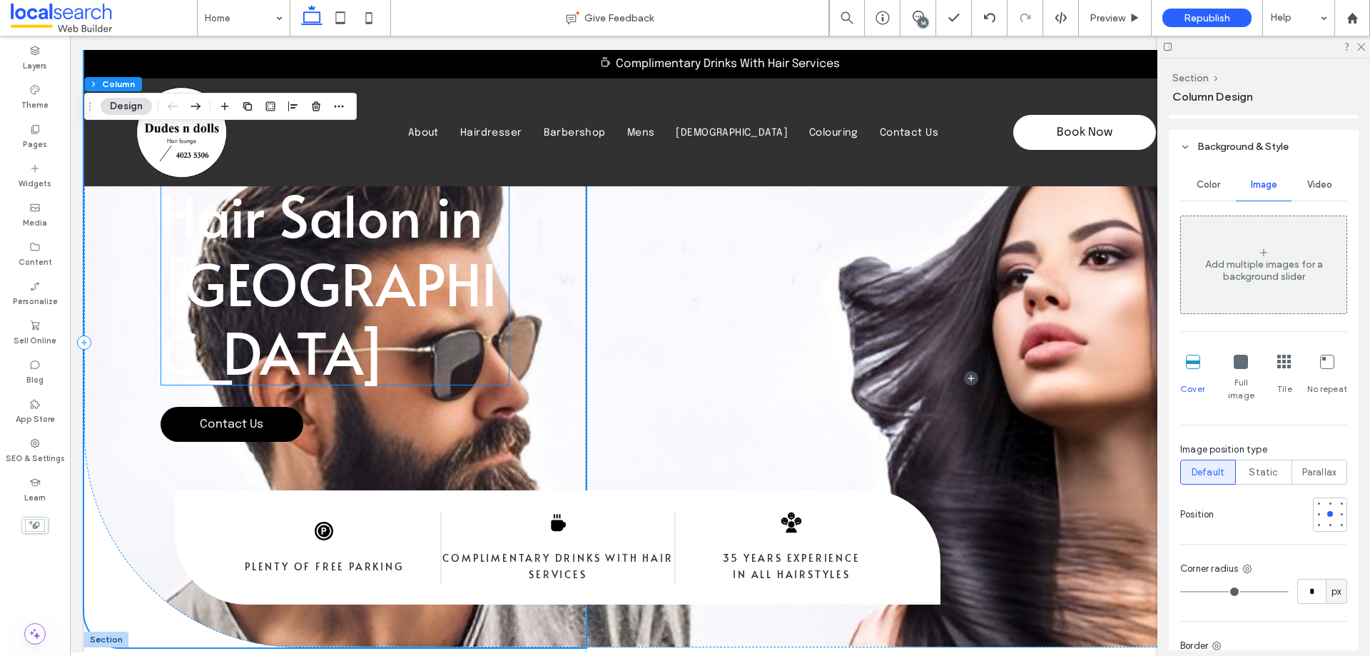
scroll to position [0, 0]
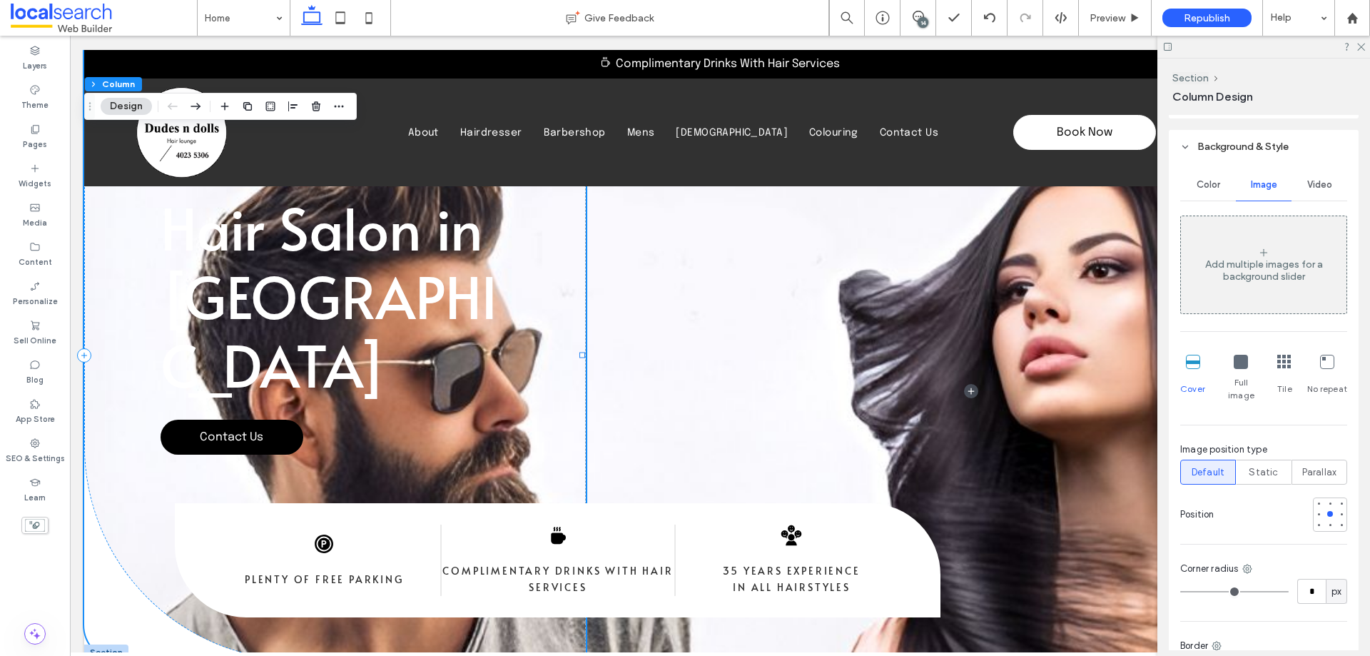
click at [131, 482] on div "Hair Salon in [GEOGRAPHIC_DATA] Contact Us" at bounding box center [335, 355] width 502 height 610
click at [34, 55] on icon at bounding box center [34, 50] width 11 height 11
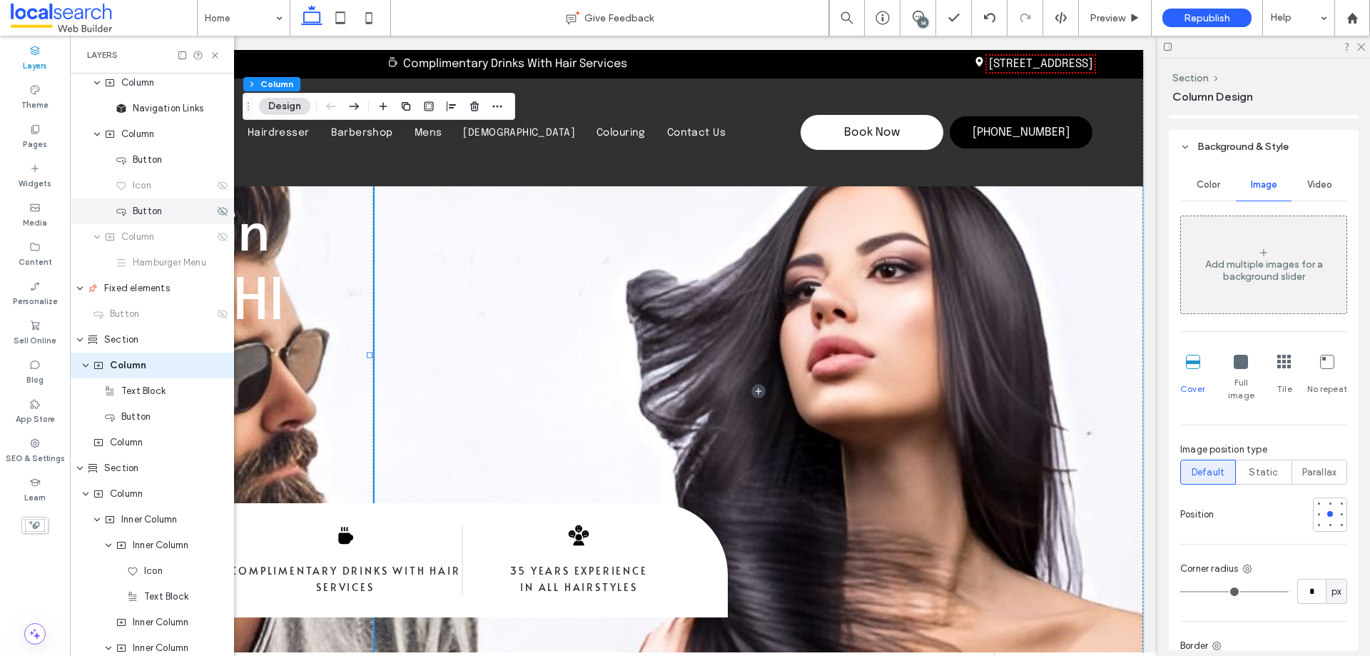
scroll to position [364, 0]
click at [141, 342] on div "Section" at bounding box center [150, 339] width 127 height 14
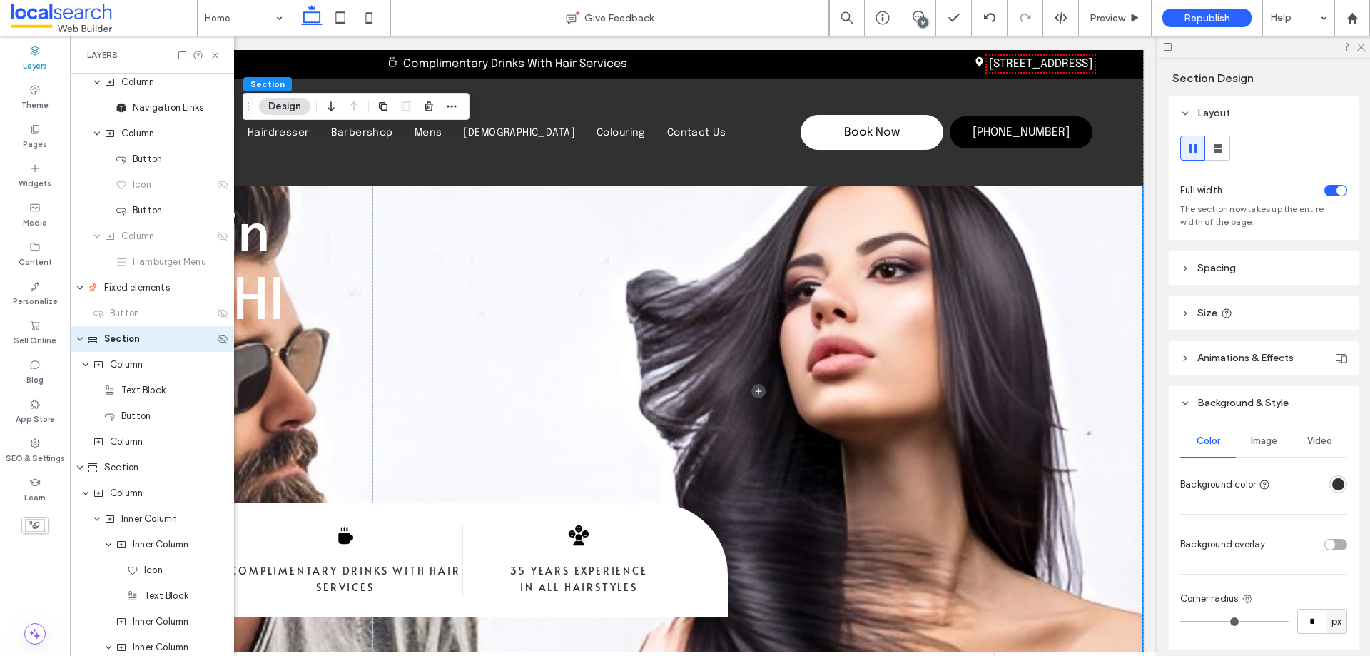
scroll to position [338, 0]
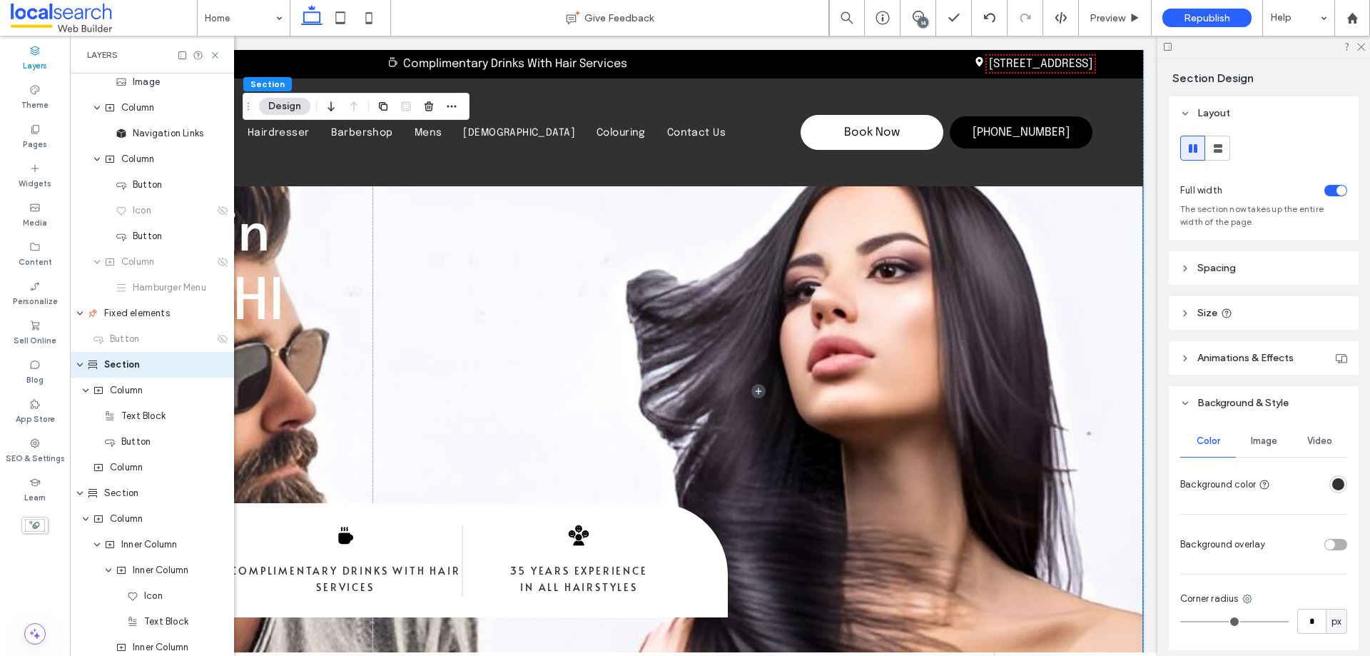
click at [1266, 434] on div "Image" at bounding box center [1264, 440] width 56 height 31
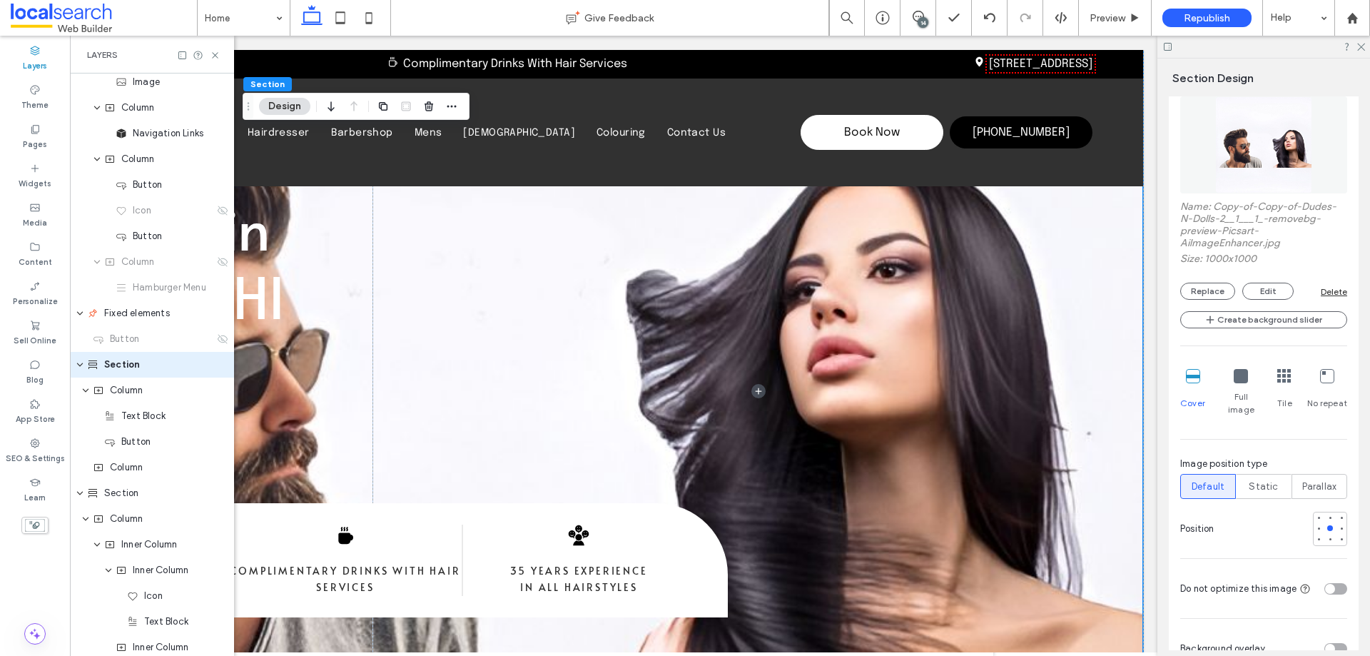
scroll to position [428, 0]
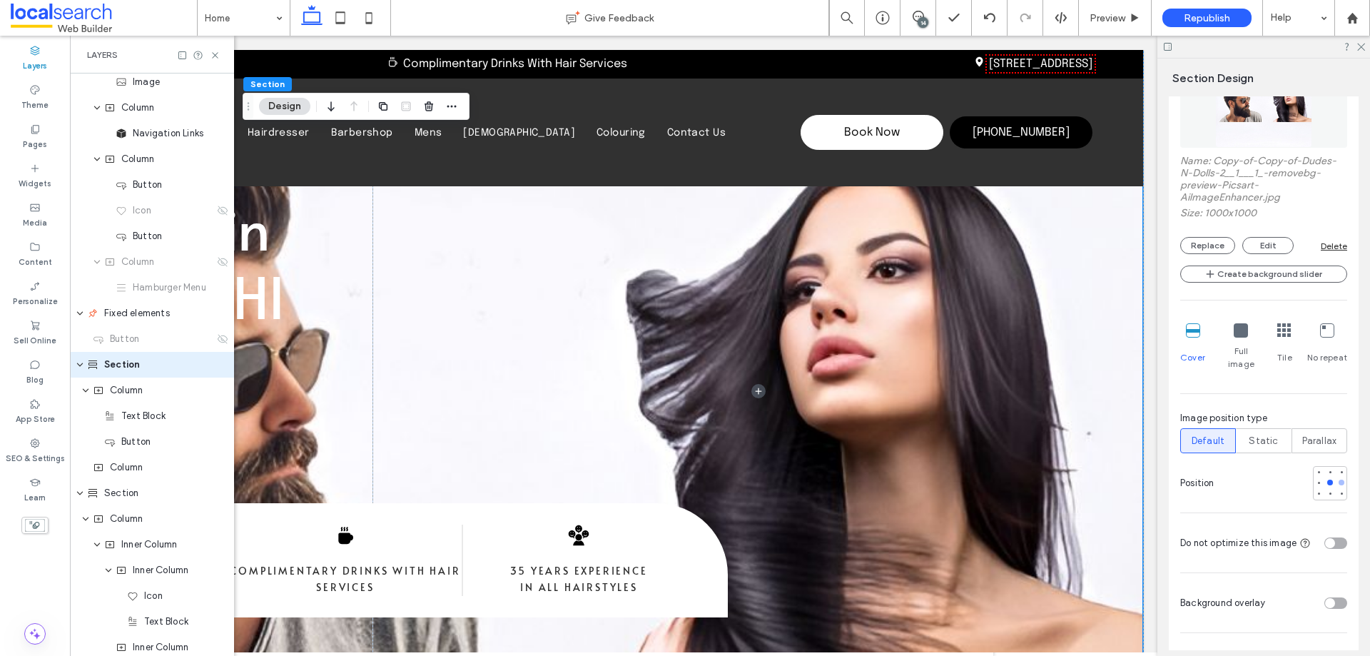
click at [1339, 479] on div at bounding box center [1342, 482] width 6 height 6
click at [1327, 479] on div at bounding box center [1330, 482] width 6 height 6
click at [1306, 434] on span "Parallax" at bounding box center [1319, 441] width 35 height 14
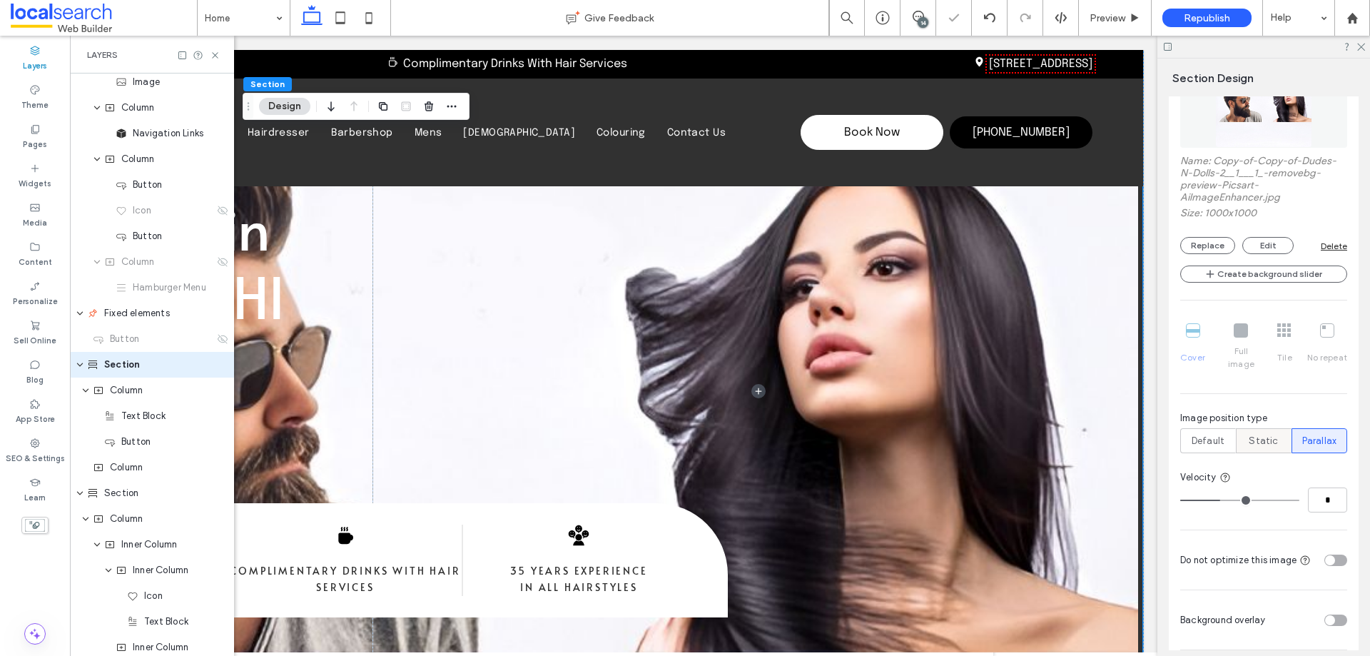
click at [1250, 434] on span "Static" at bounding box center [1263, 441] width 29 height 14
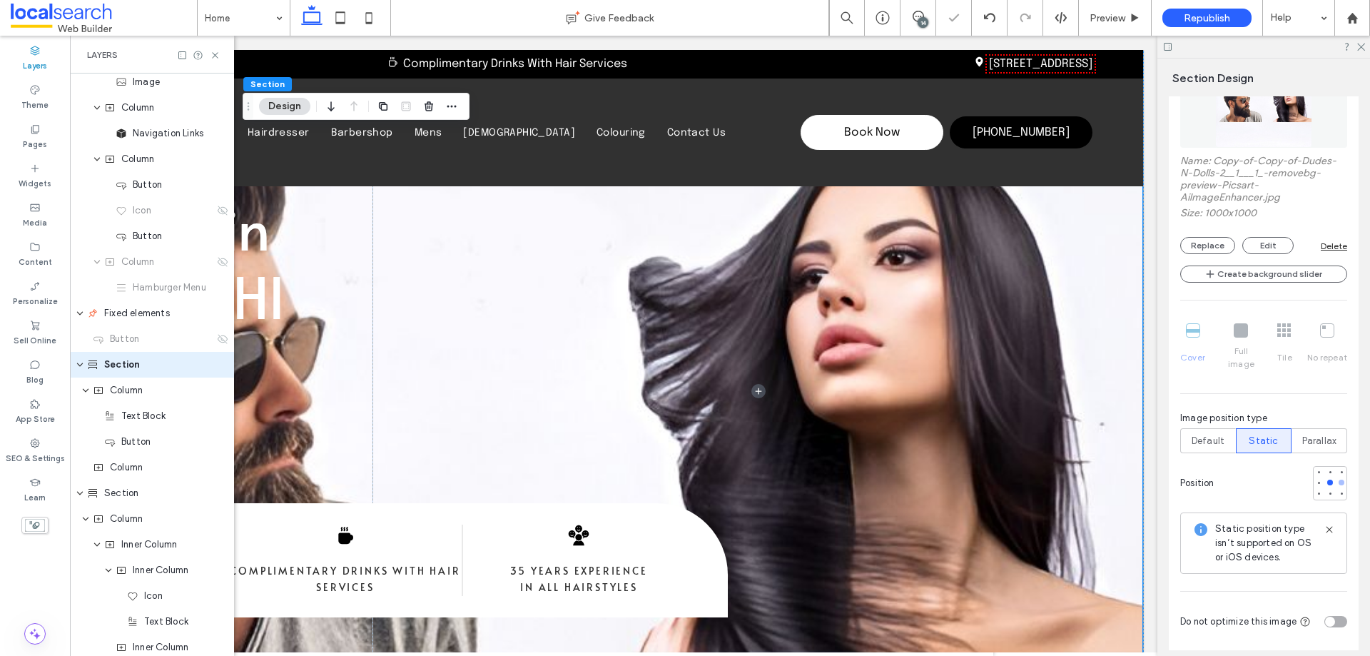
click at [1336, 477] on div at bounding box center [1341, 482] width 10 height 10
click at [1316, 434] on span "Parallax" at bounding box center [1319, 441] width 35 height 14
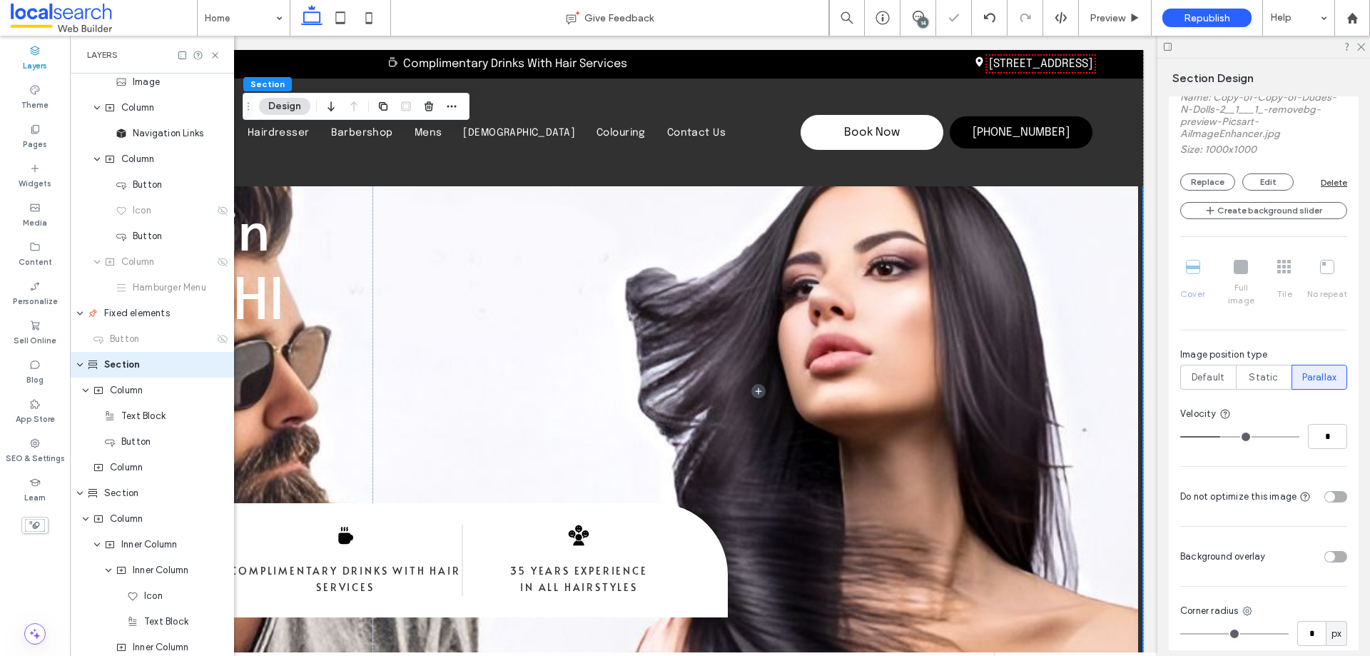
scroll to position [571, 0]
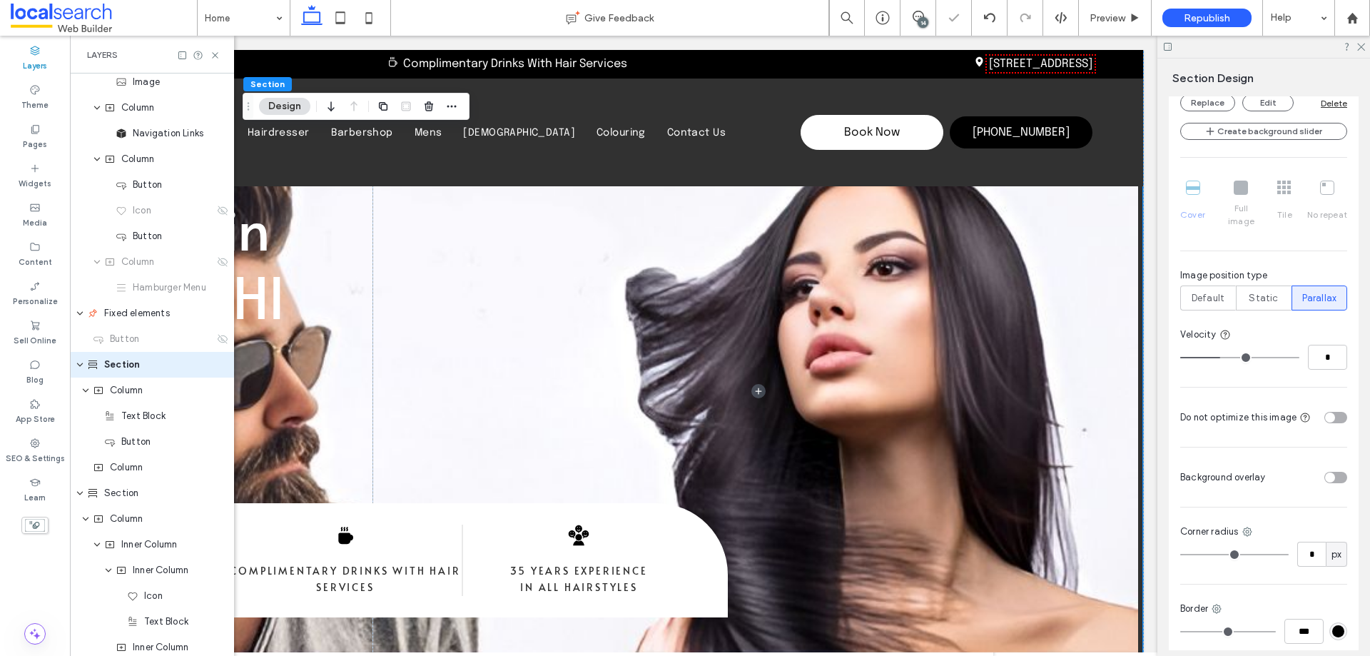
click at [1329, 472] on div "toggle" at bounding box center [1335, 477] width 23 height 11
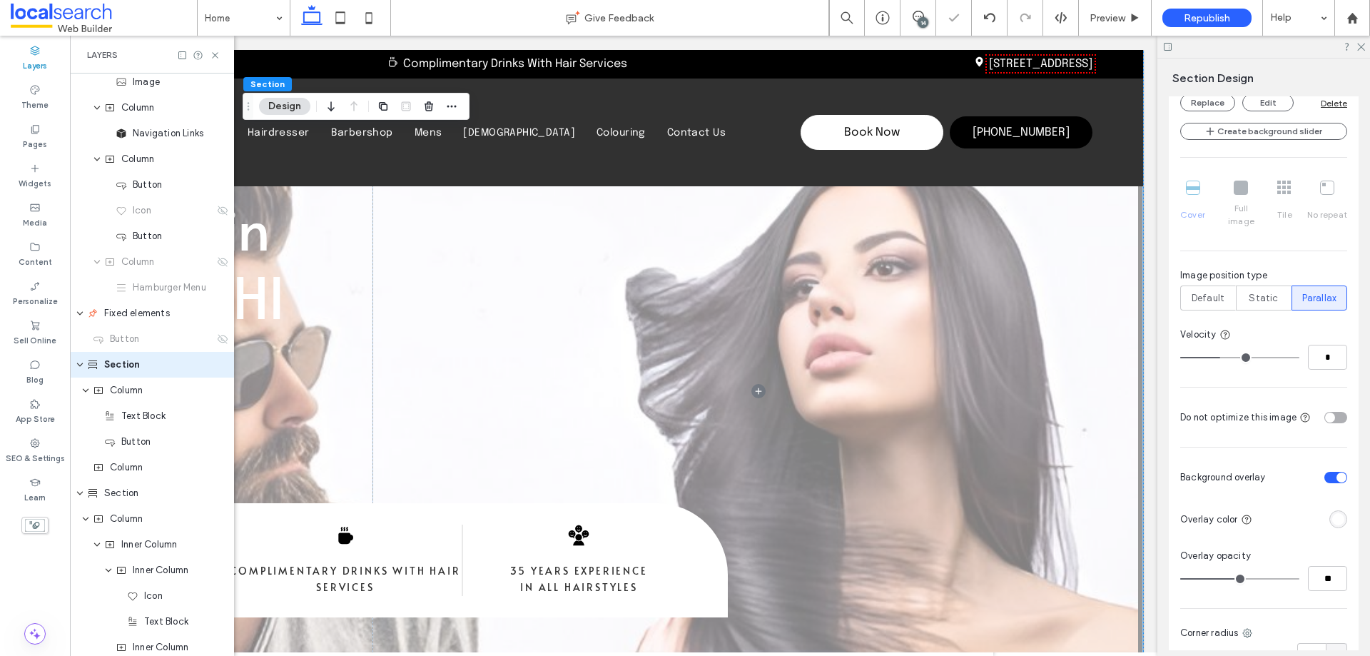
click at [1332, 513] on div "rgba(255, 255, 255, 1)" at bounding box center [1338, 519] width 12 height 12
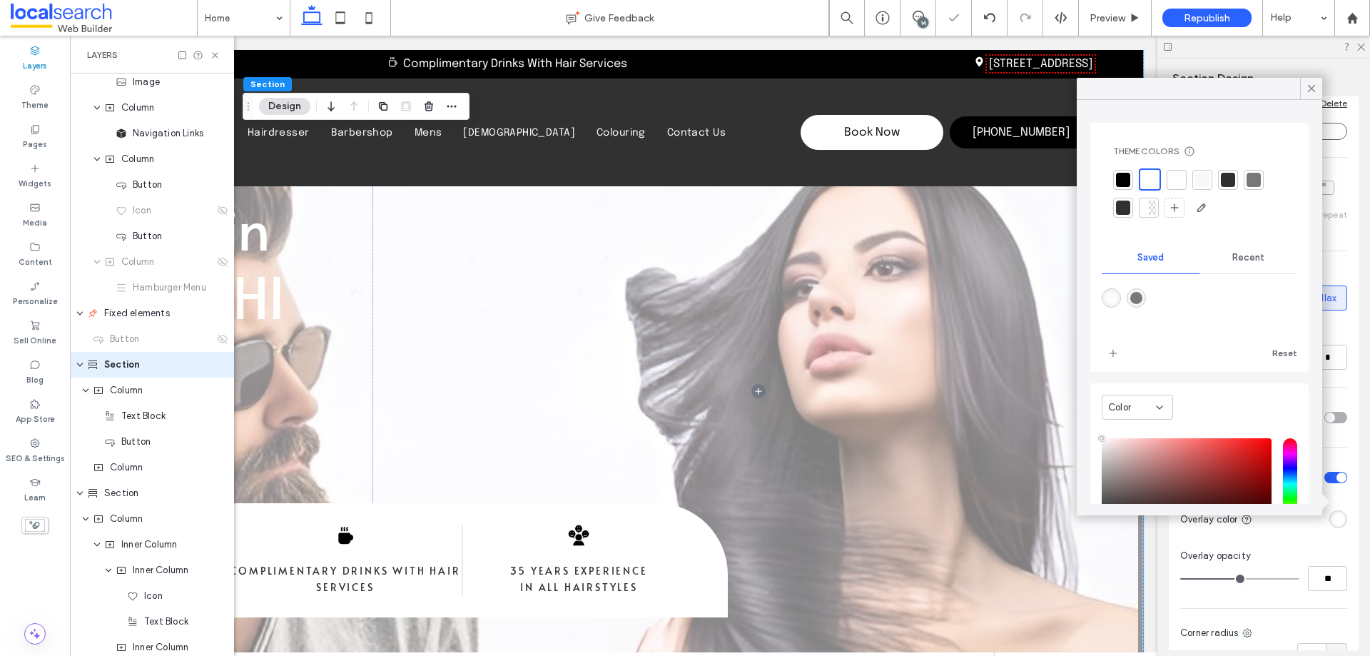
click at [1120, 181] on div at bounding box center [1123, 180] width 14 height 14
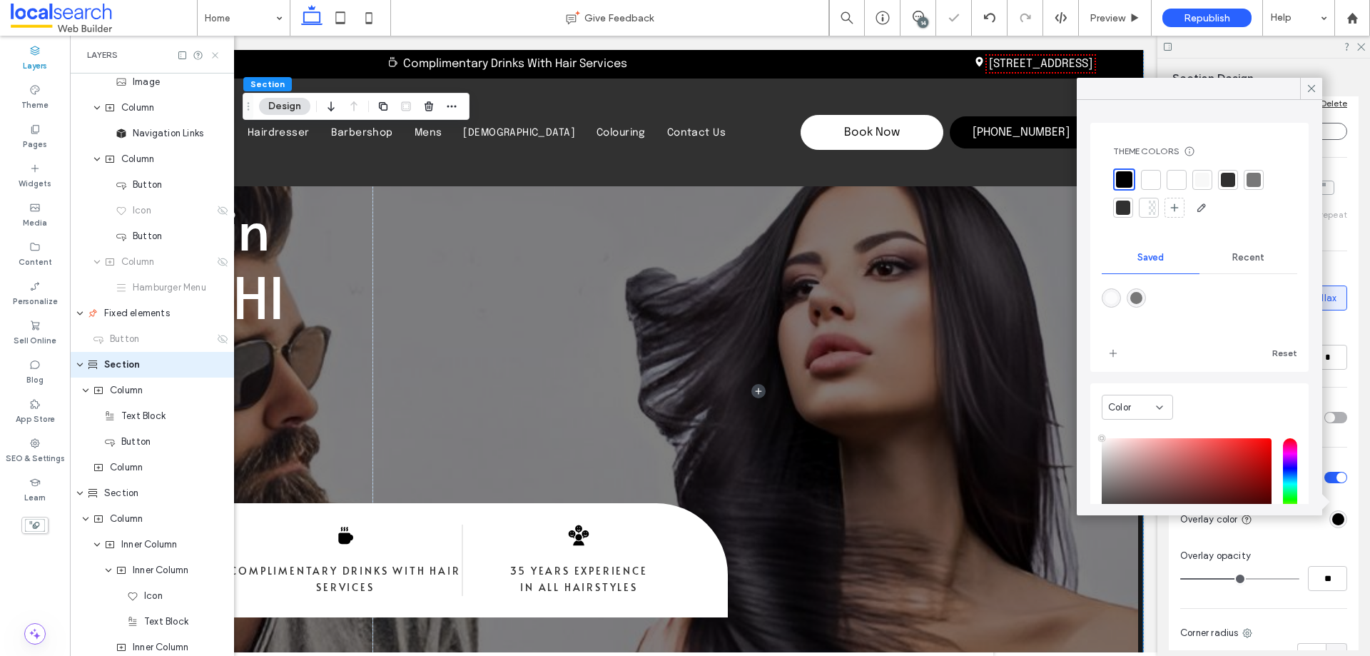
click at [217, 53] on icon at bounding box center [215, 55] width 11 height 11
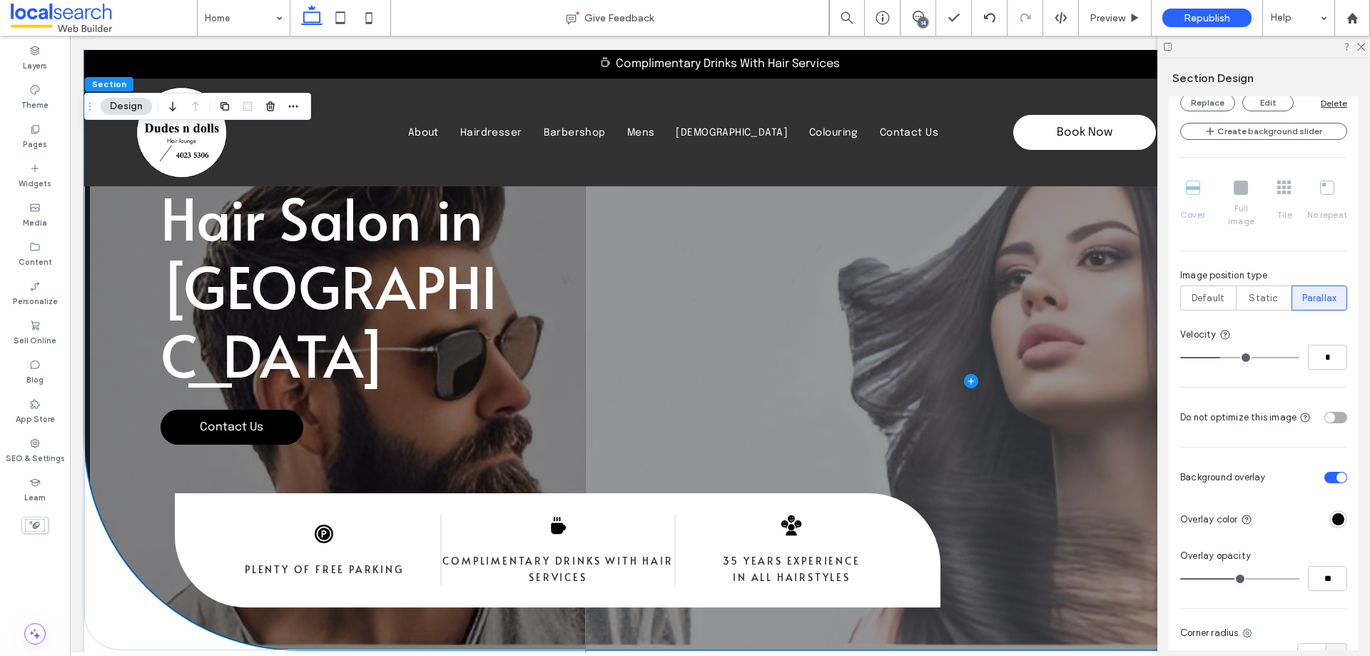
scroll to position [214, 0]
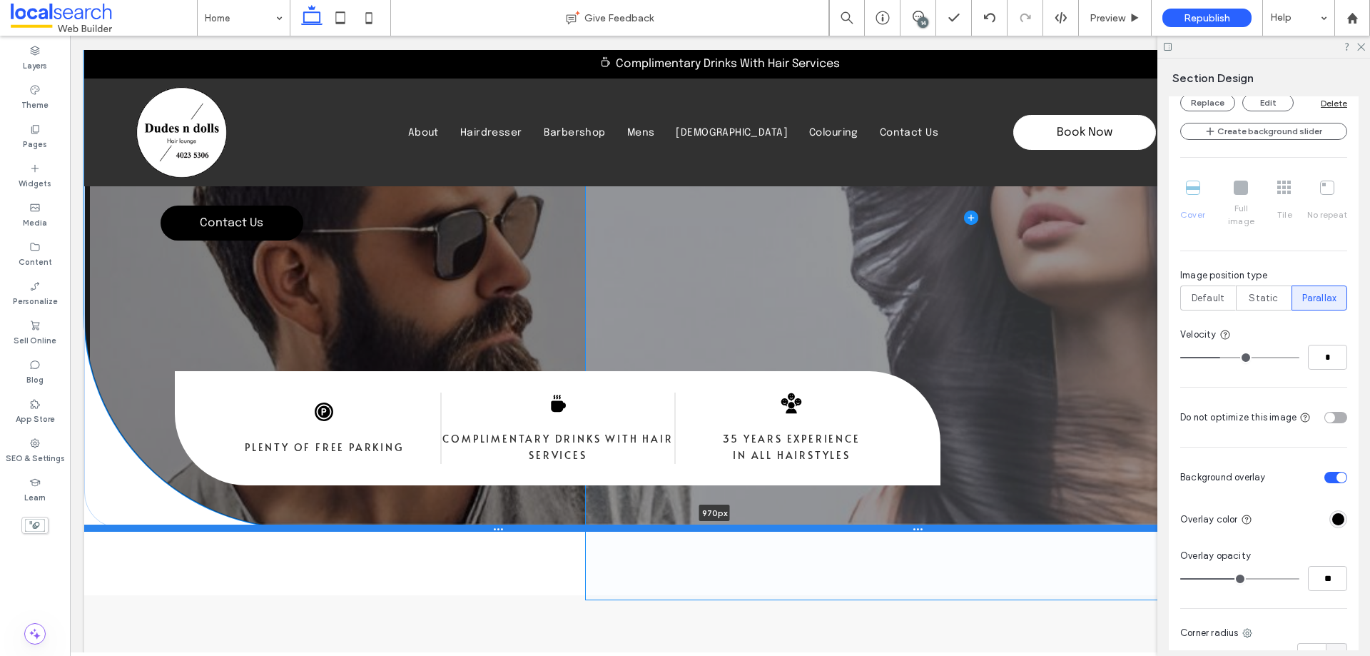
drag, startPoint x: 616, startPoint y: 446, endPoint x: 646, endPoint y: 528, distance: 87.4
click at [646, 528] on div at bounding box center [714, 527] width 1261 height 7
type input "***"
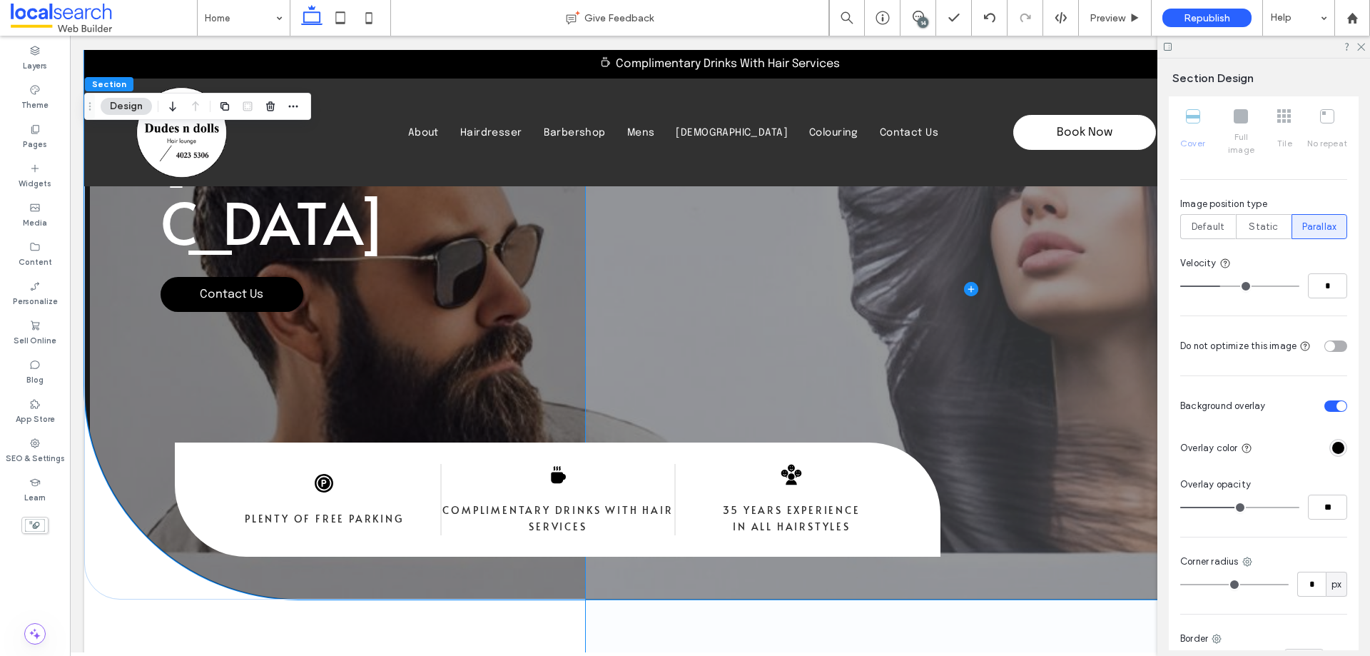
scroll to position [0, 0]
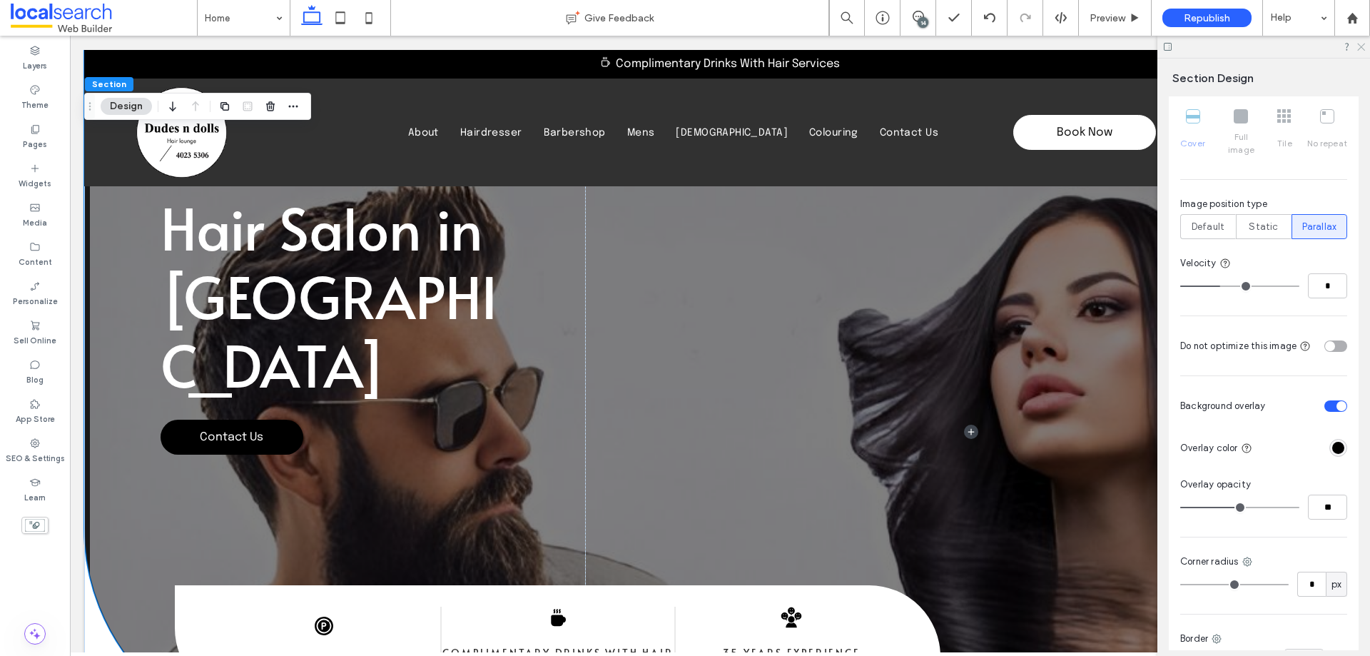
click at [1363, 46] on use at bounding box center [1361, 48] width 8 height 8
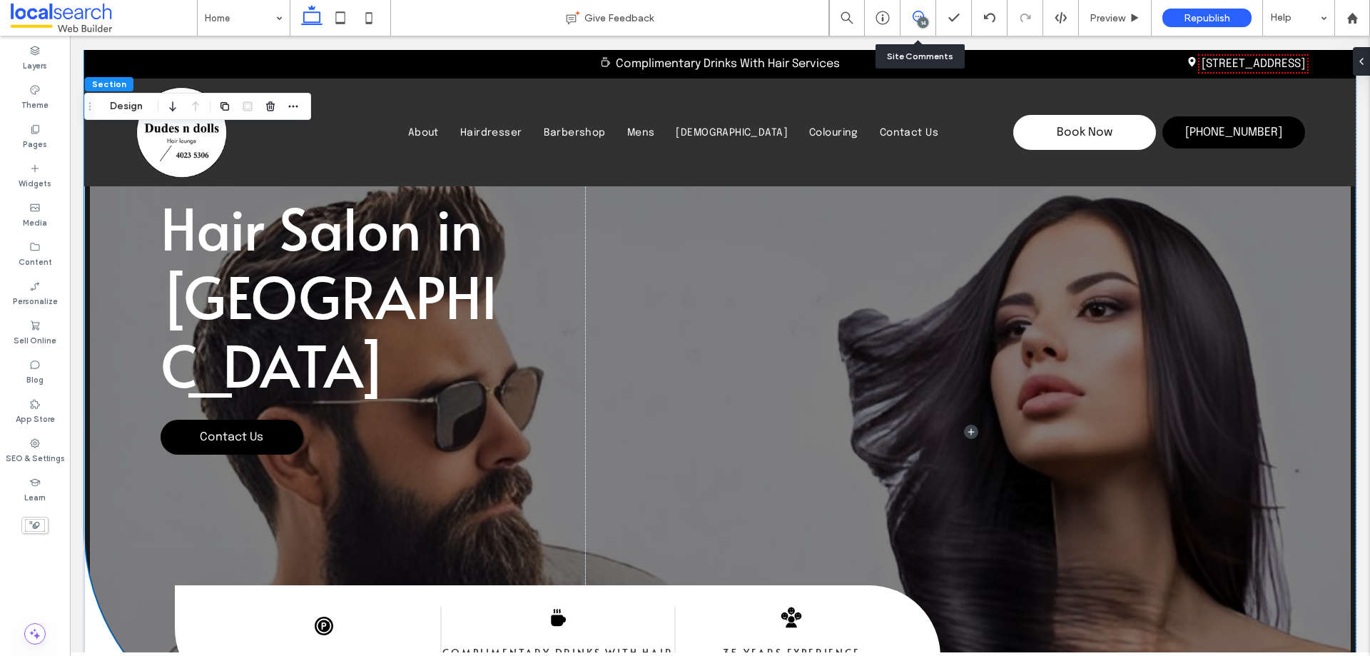
click at [925, 13] on span at bounding box center [917, 16] width 35 height 11
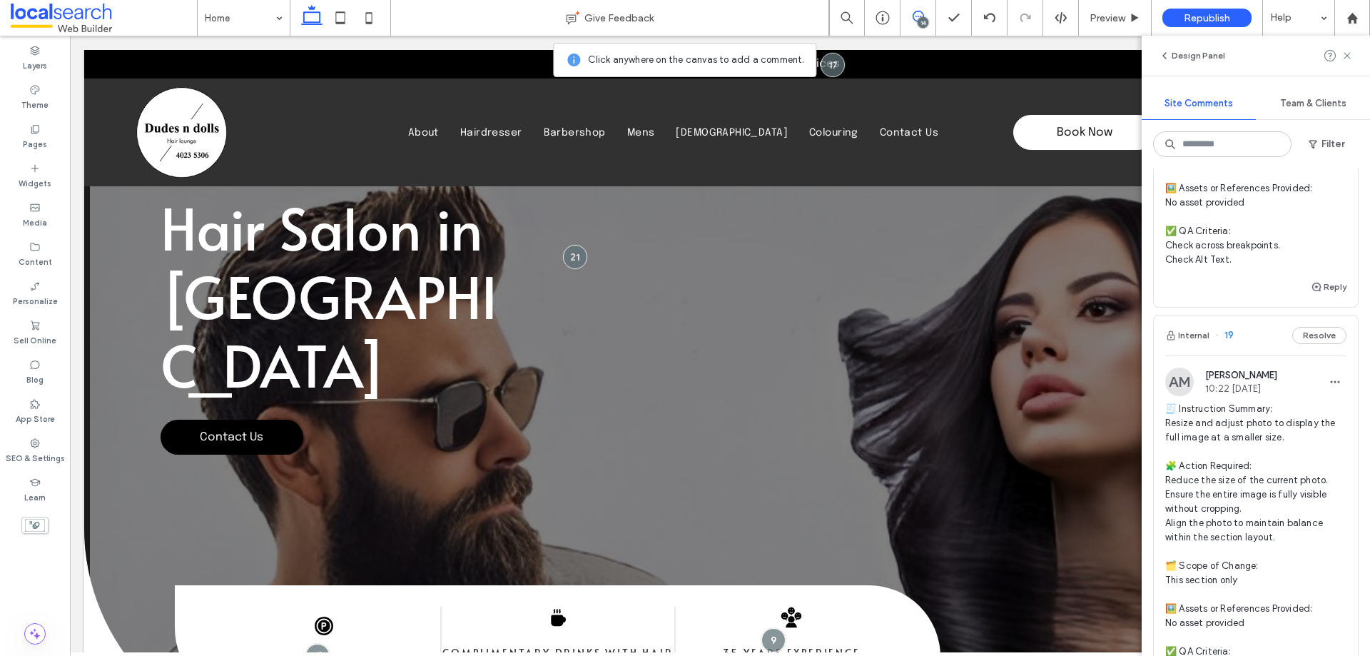
scroll to position [285, 0]
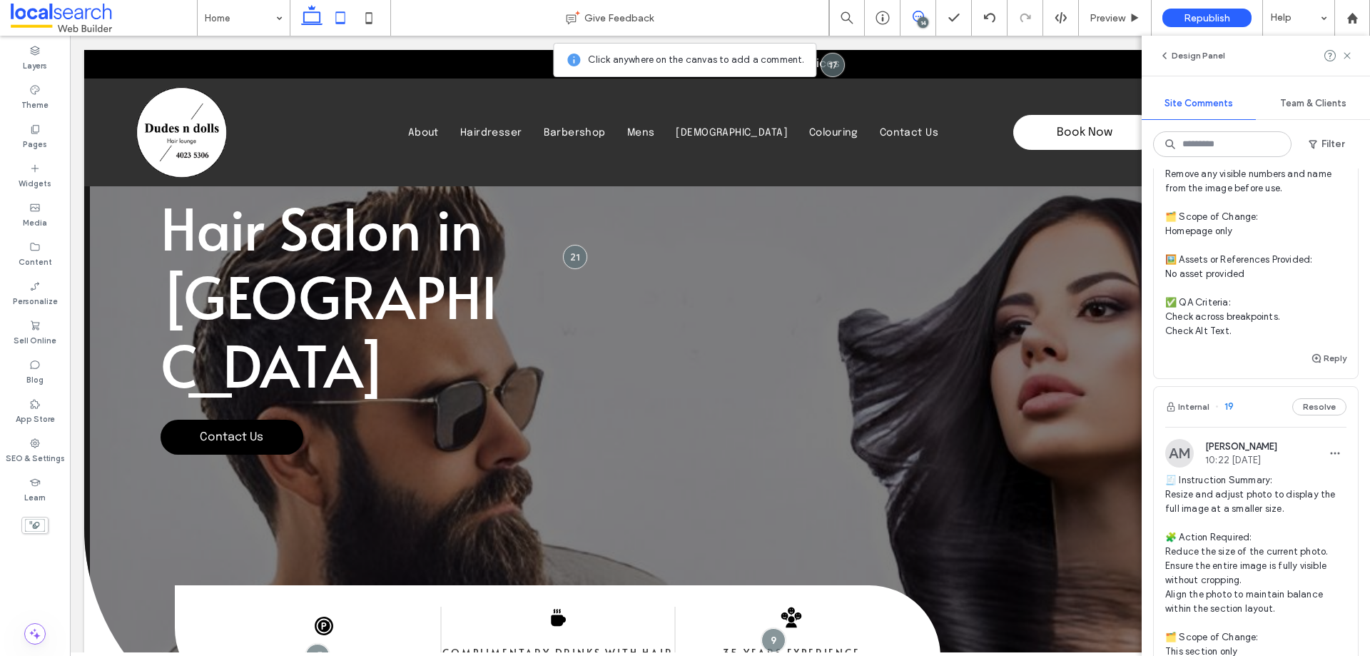
click at [344, 22] on use at bounding box center [340, 17] width 9 height 12
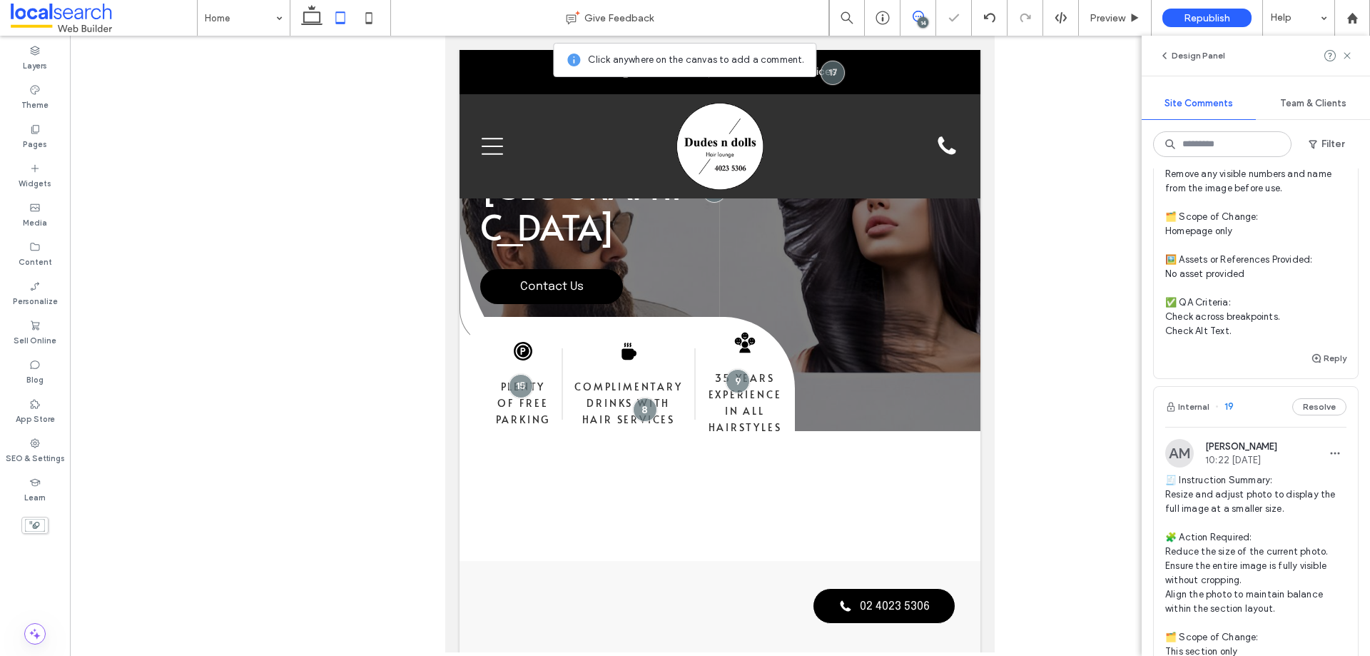
scroll to position [0, 0]
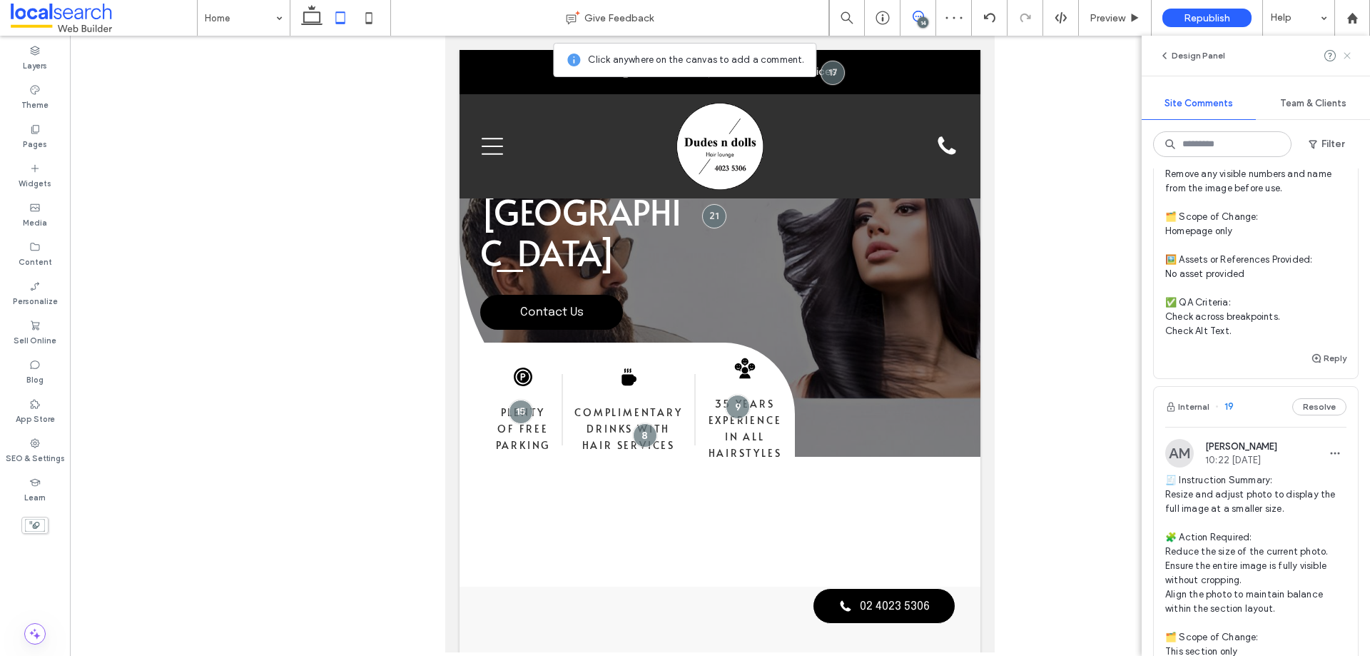
click at [1348, 56] on use at bounding box center [1347, 55] width 6 height 6
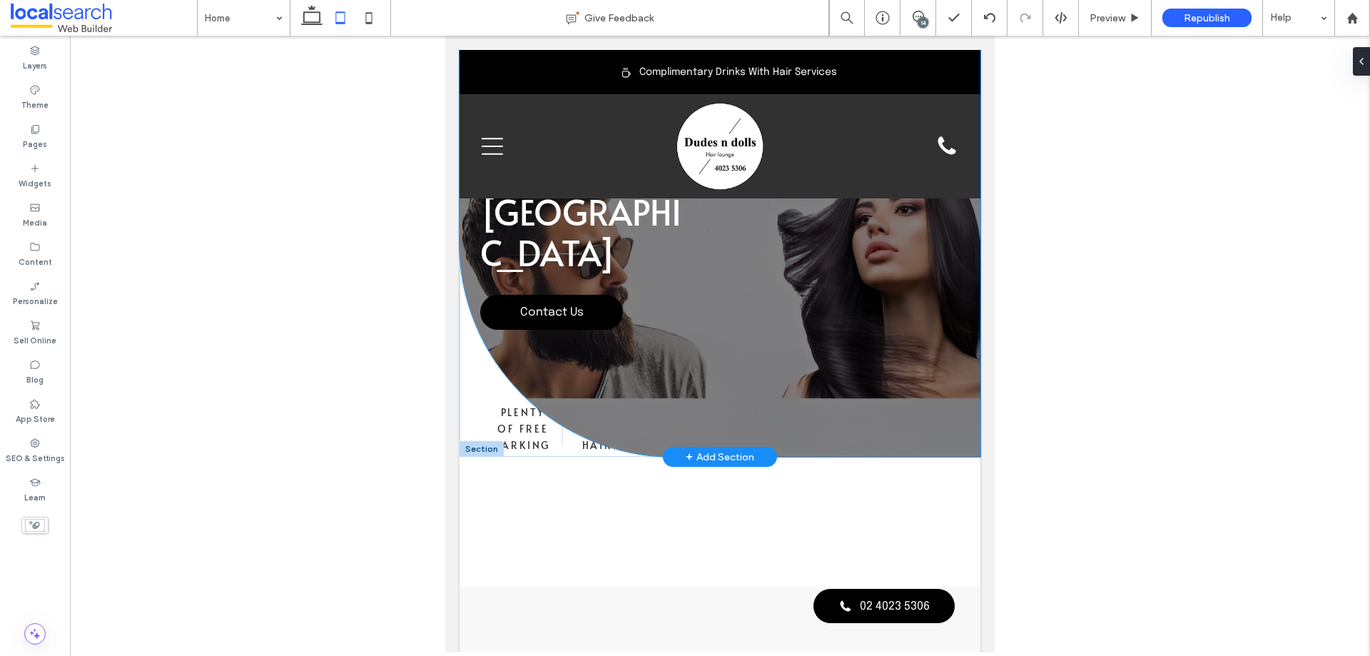
click at [960, 336] on div "Hair Salon in [GEOGRAPHIC_DATA] Contact Us" at bounding box center [720, 253] width 521 height 407
drag, startPoint x: 963, startPoint y: 414, endPoint x: 955, endPoint y: 379, distance: 36.0
click at [955, 379] on div "Hair Salon in [GEOGRAPHIC_DATA] Contact Us 462px Section + Add Section" at bounding box center [720, 253] width 521 height 407
type input "***"
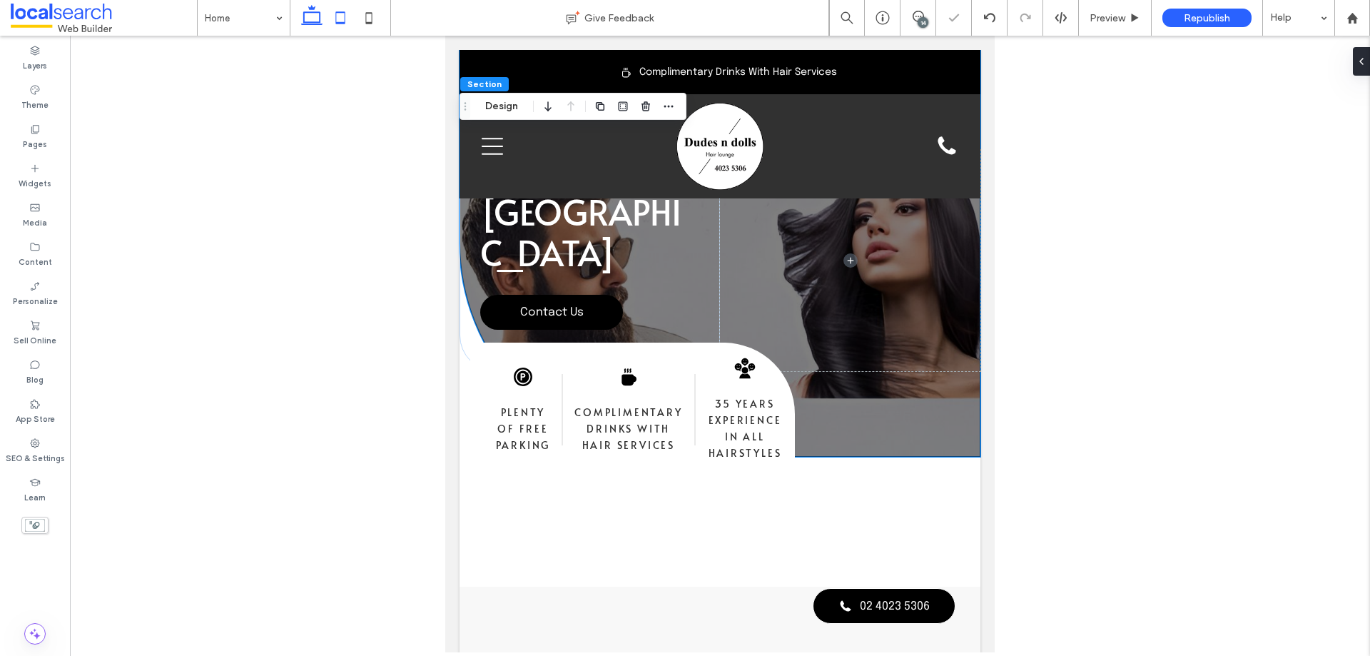
drag, startPoint x: 307, startPoint y: 14, endPoint x: 798, endPoint y: 161, distance: 512.6
click at [307, 14] on icon at bounding box center [312, 18] width 29 height 29
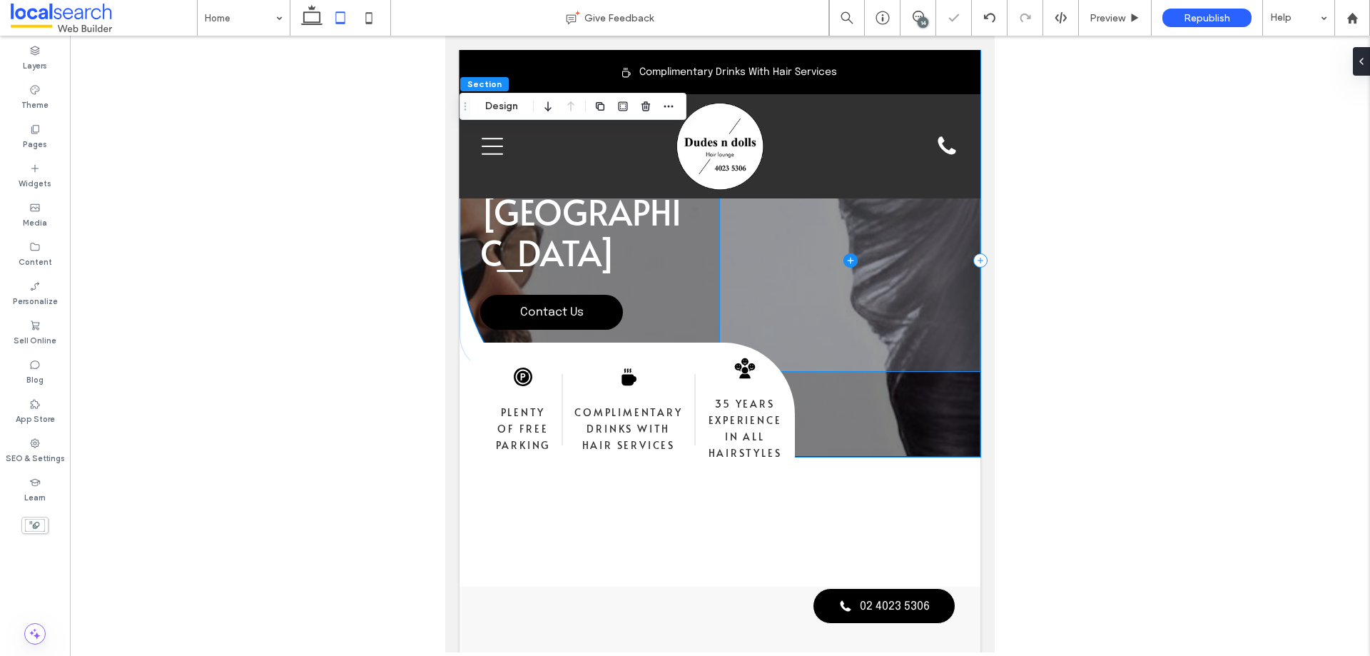
type input "*"
type input "***"
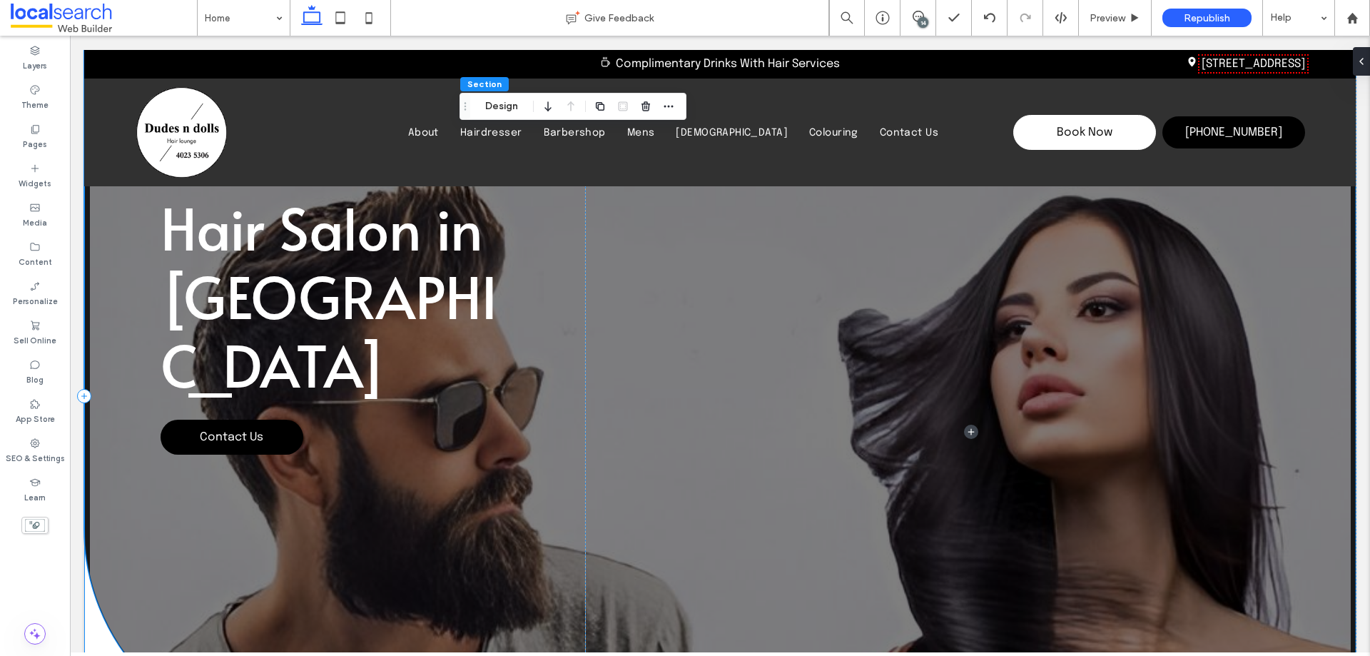
click at [142, 413] on div "Hair Salon in [GEOGRAPHIC_DATA] Contact Us" at bounding box center [335, 396] width 502 height 692
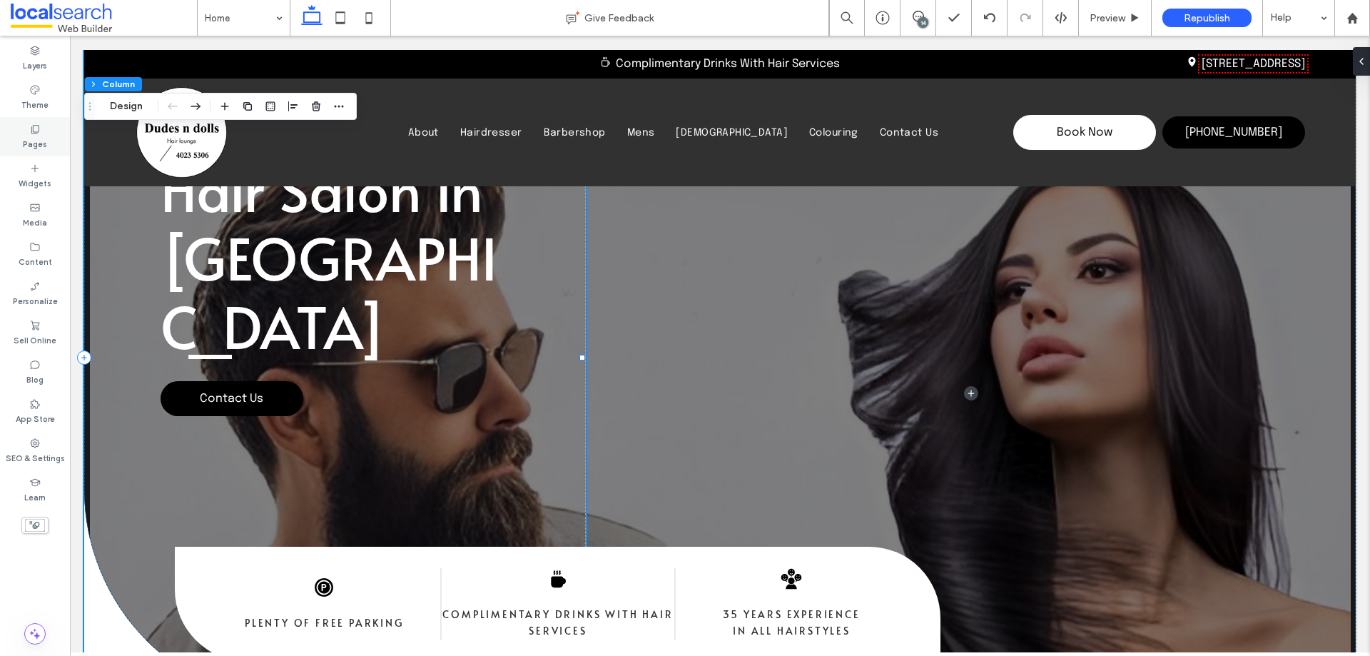
scroll to position [71, 0]
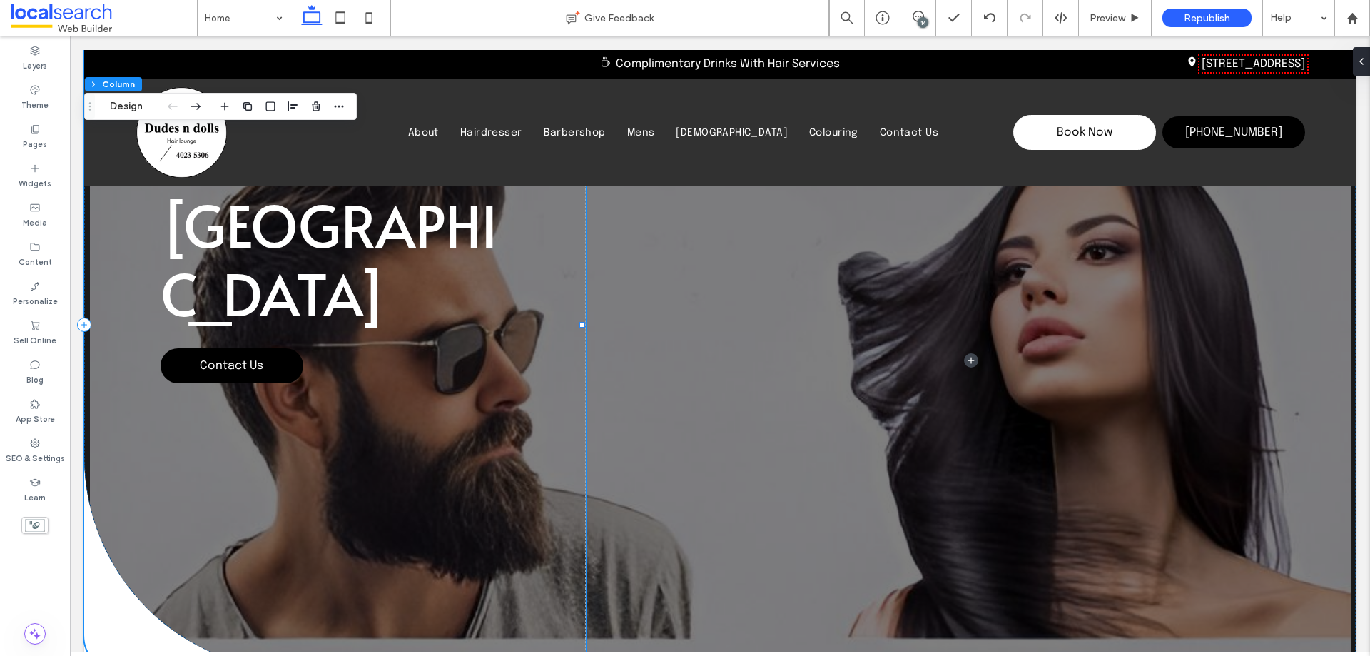
click at [108, 586] on div "Hair Salon in [GEOGRAPHIC_DATA] Contact Us" at bounding box center [335, 325] width 502 height 692
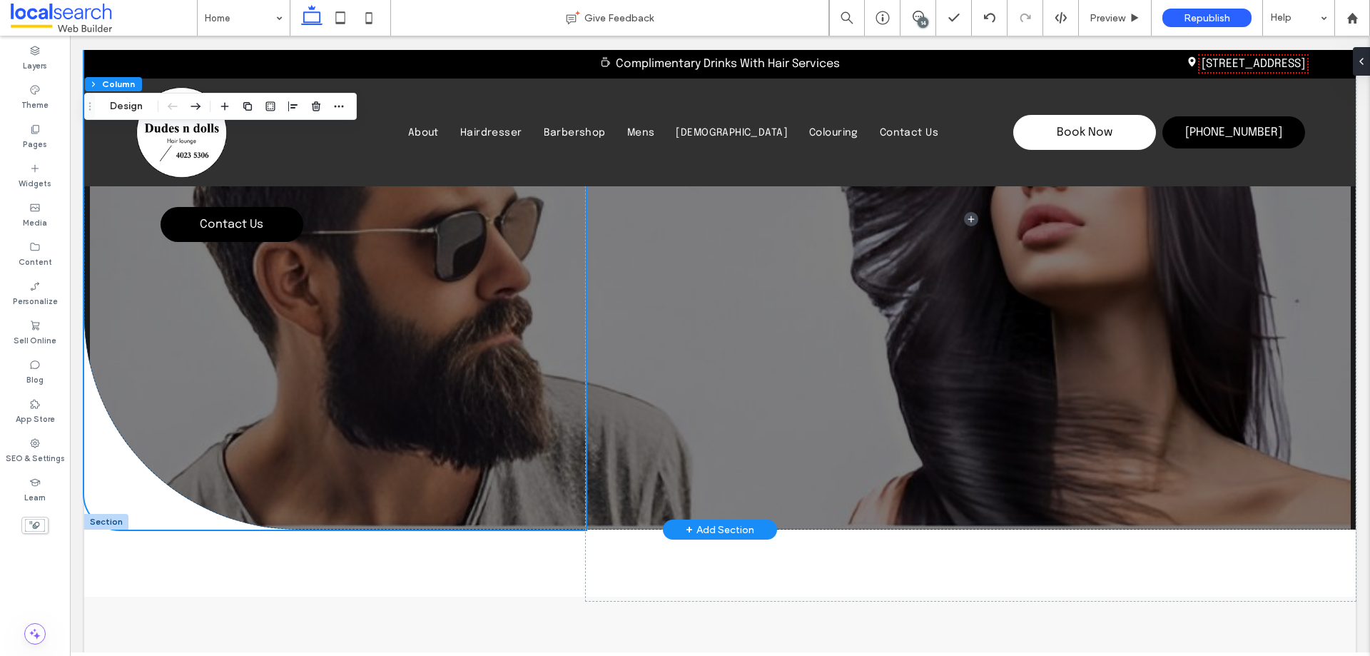
scroll to position [214, 0]
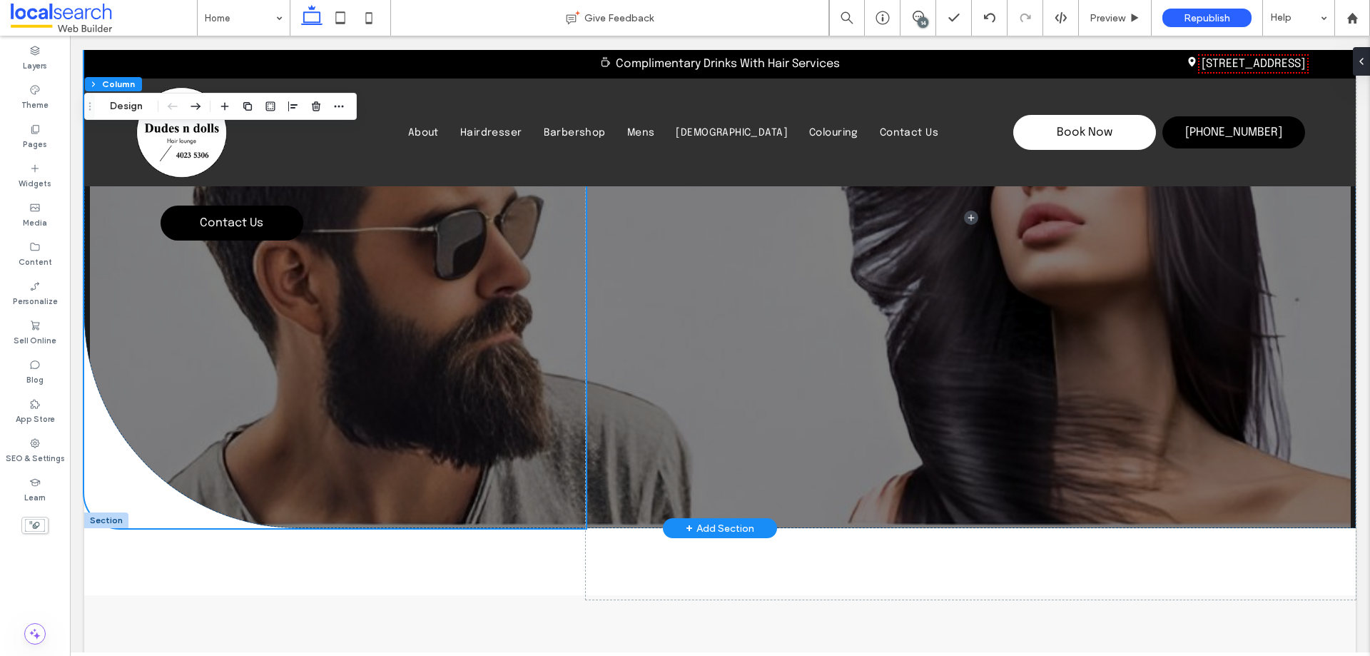
click at [96, 520] on div at bounding box center [106, 520] width 44 height 16
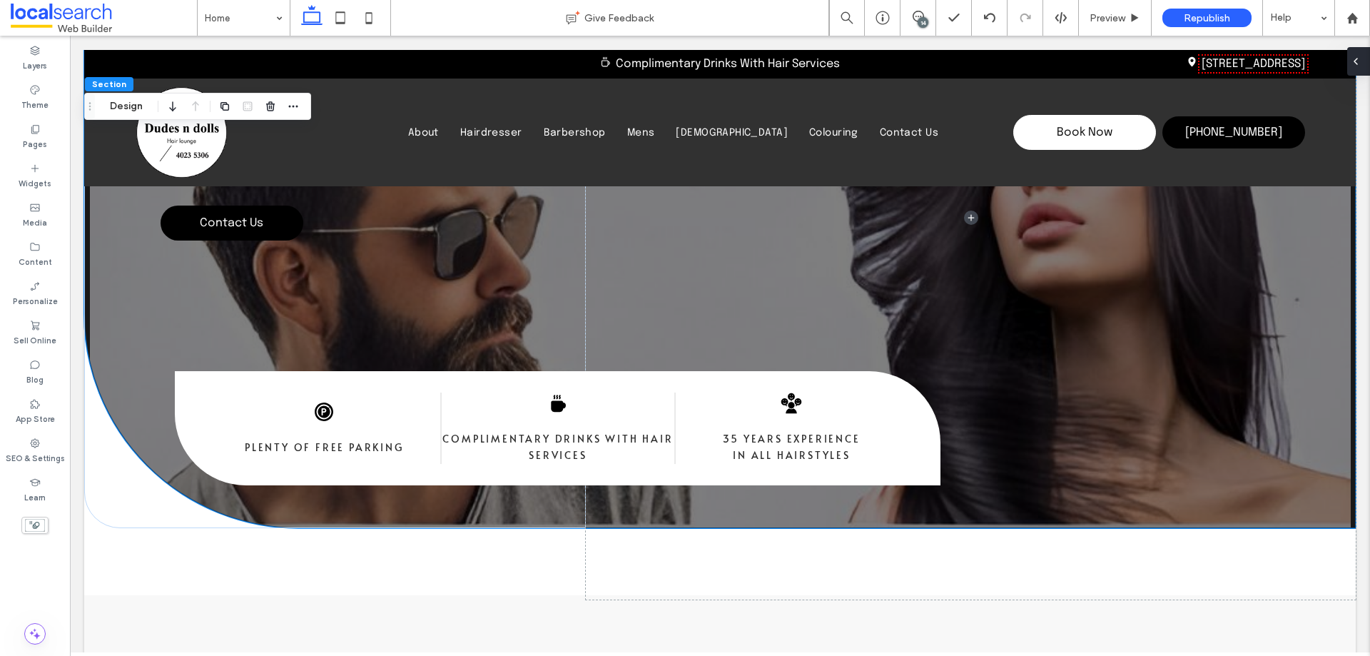
click at [1366, 64] on div at bounding box center [1358, 61] width 23 height 29
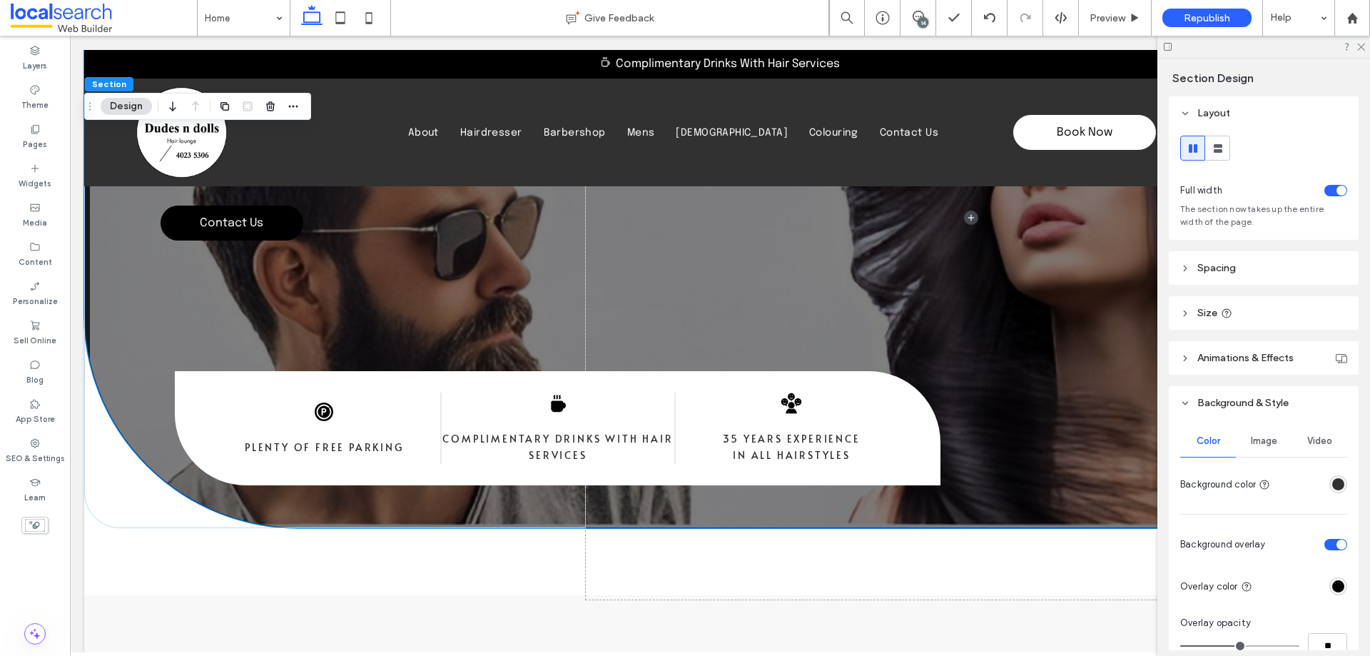
click at [1264, 440] on span "Image" at bounding box center [1264, 440] width 26 height 11
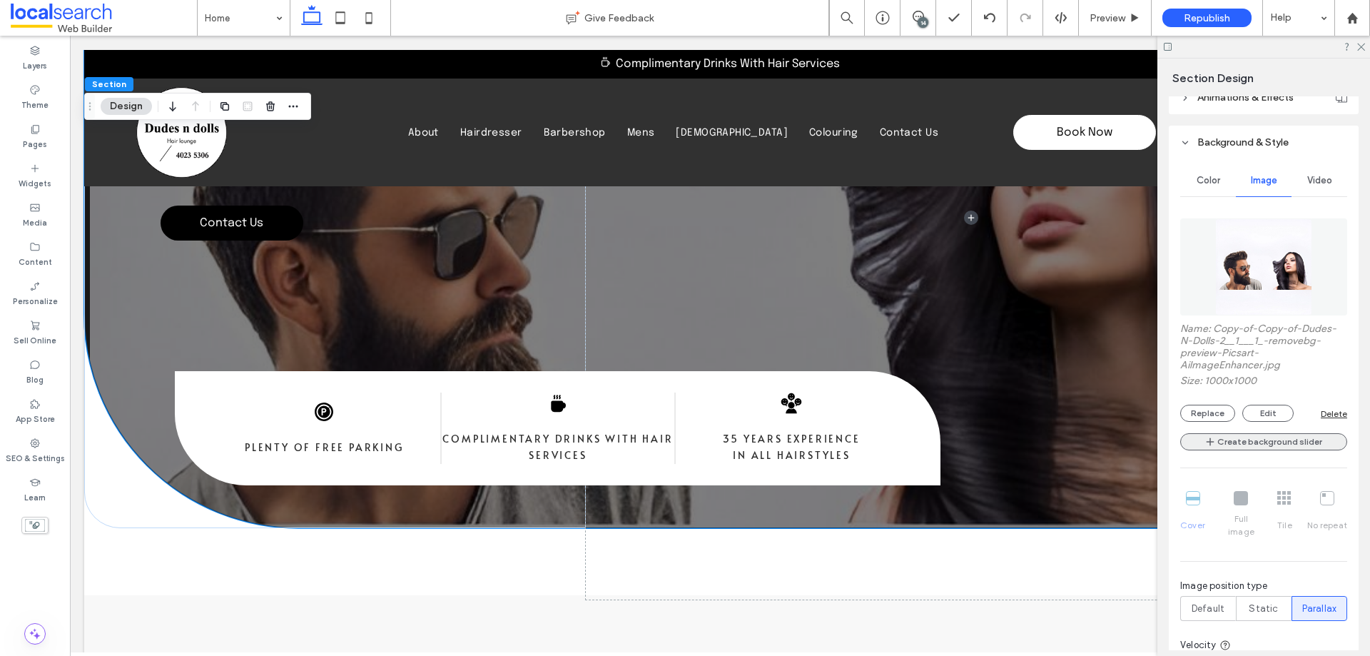
scroll to position [285, 0]
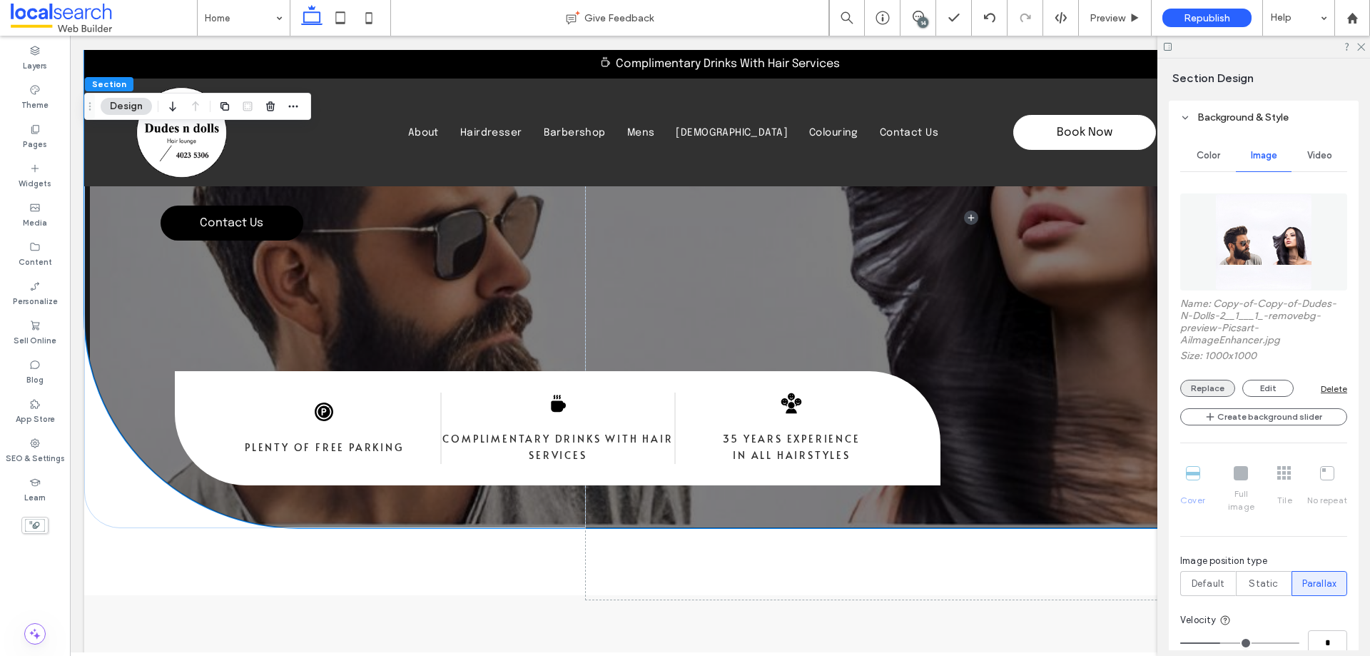
click at [1215, 386] on button "Replace" at bounding box center [1207, 388] width 55 height 17
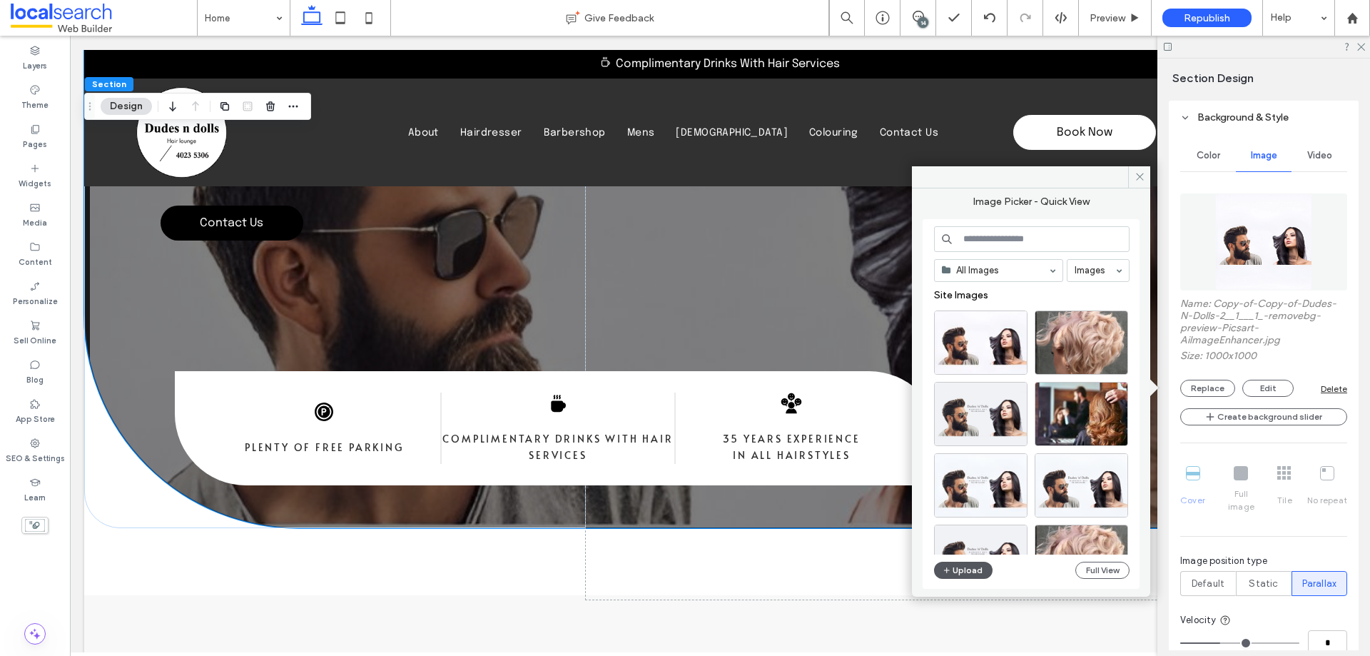
click at [975, 569] on button "Upload" at bounding box center [963, 570] width 59 height 17
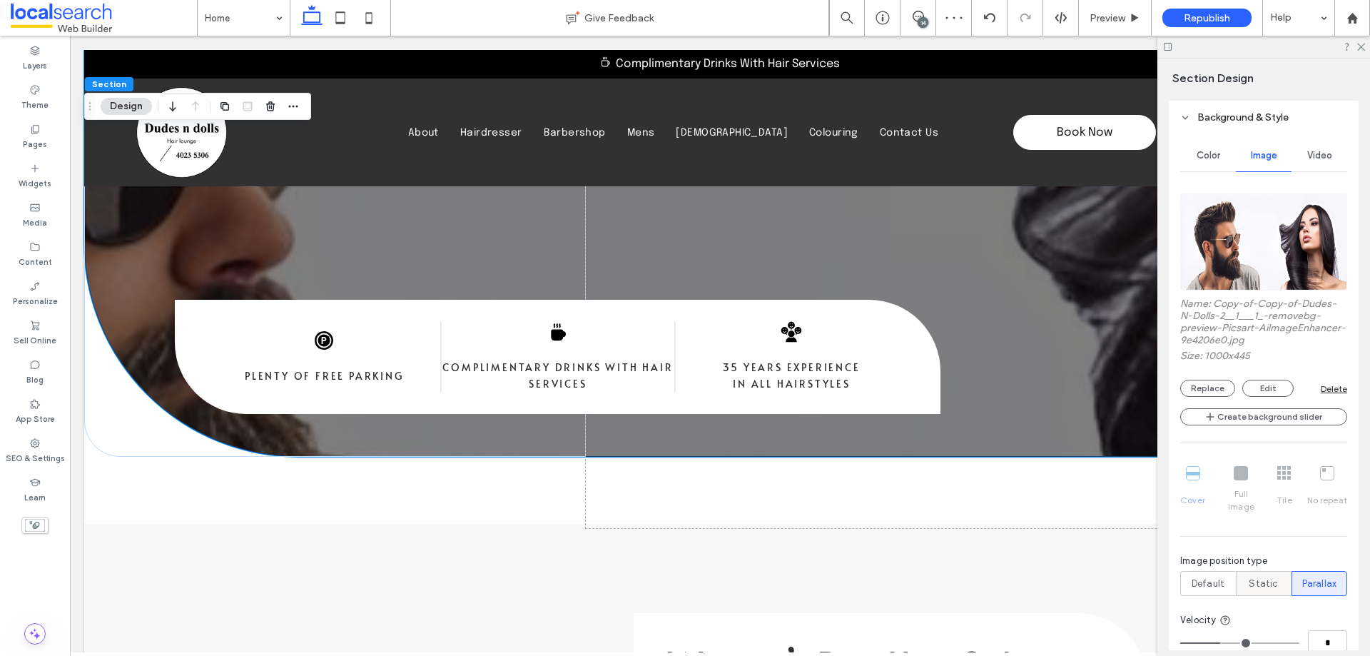
click at [1264, 577] on span "Static" at bounding box center [1263, 584] width 29 height 14
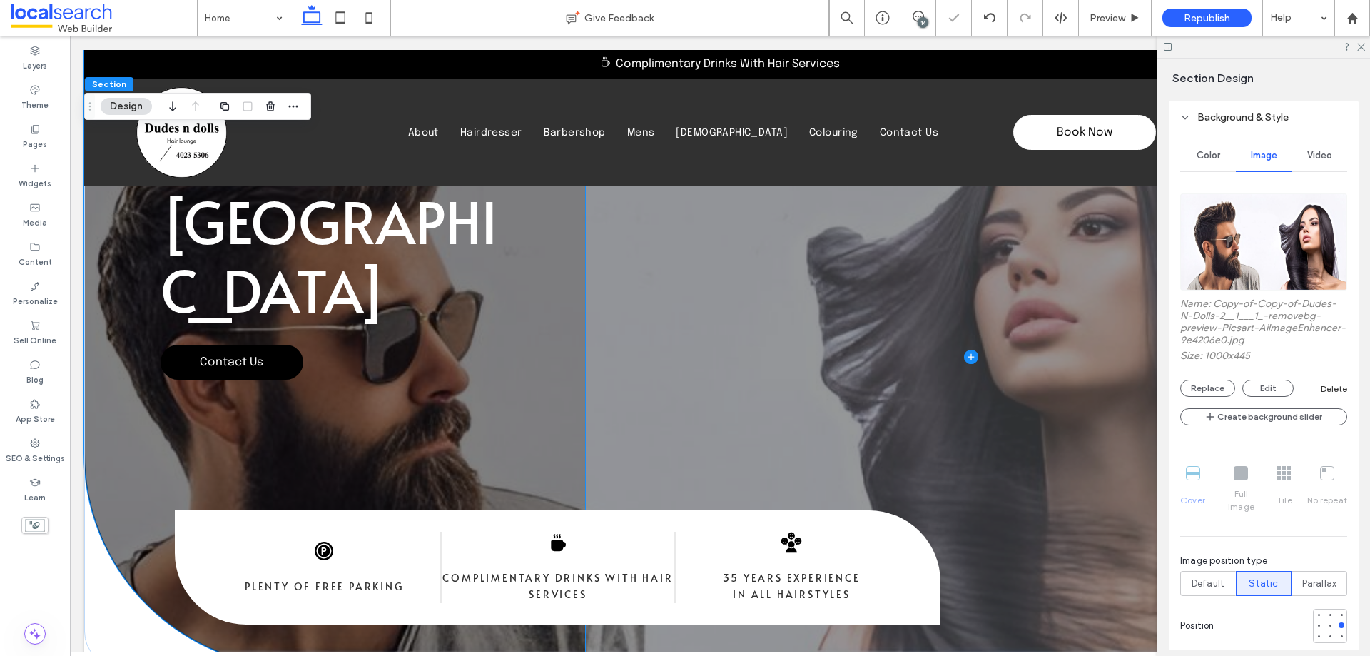
scroll to position [0, 0]
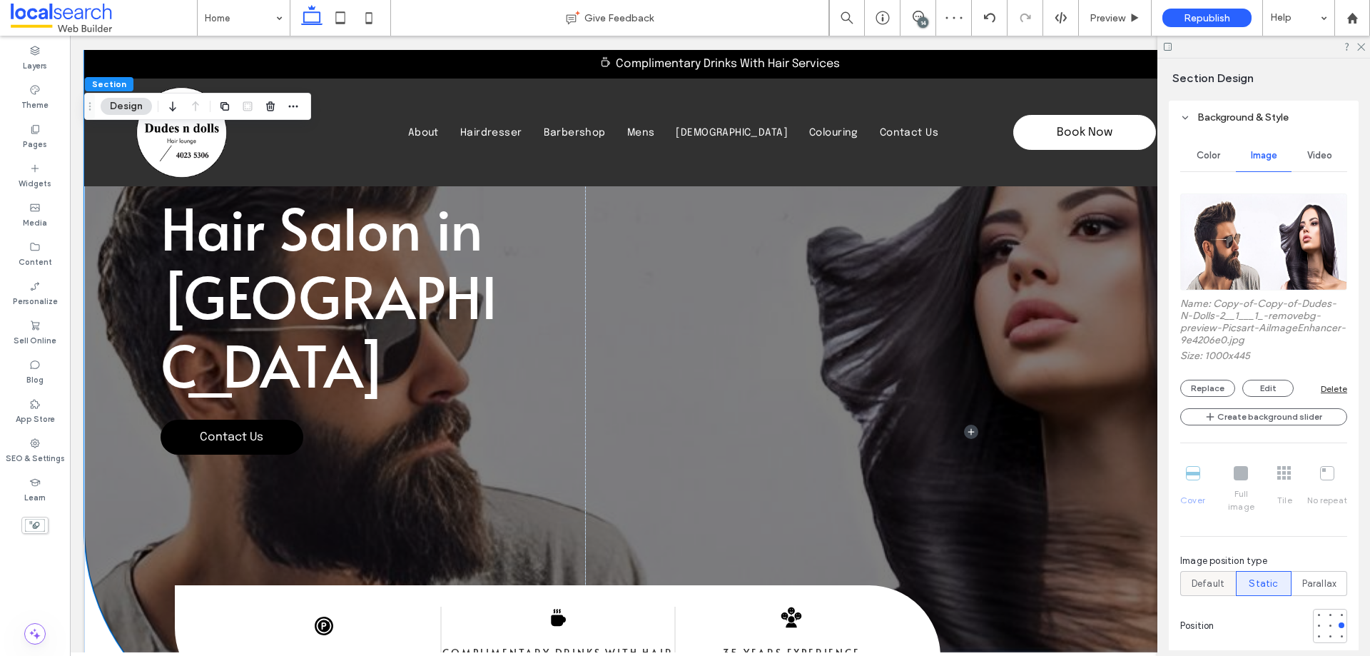
click at [1214, 577] on span "Default" at bounding box center [1208, 584] width 33 height 14
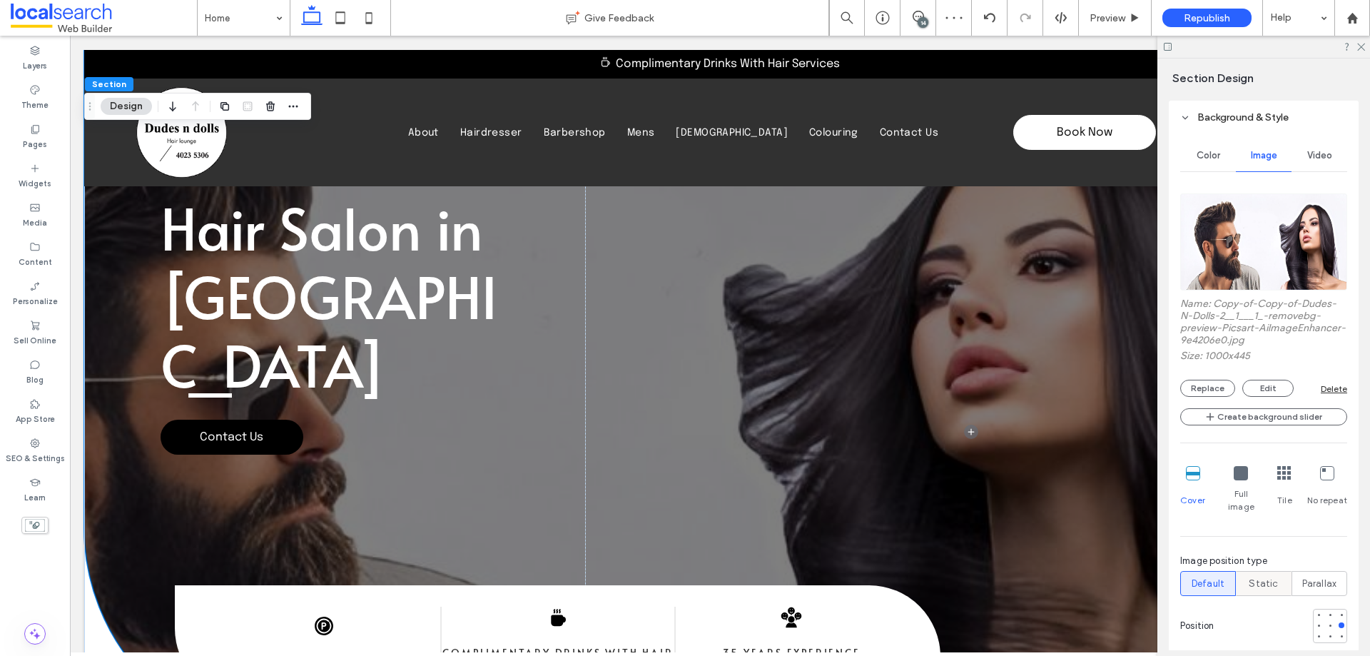
click at [1250, 577] on span "Static" at bounding box center [1263, 584] width 29 height 14
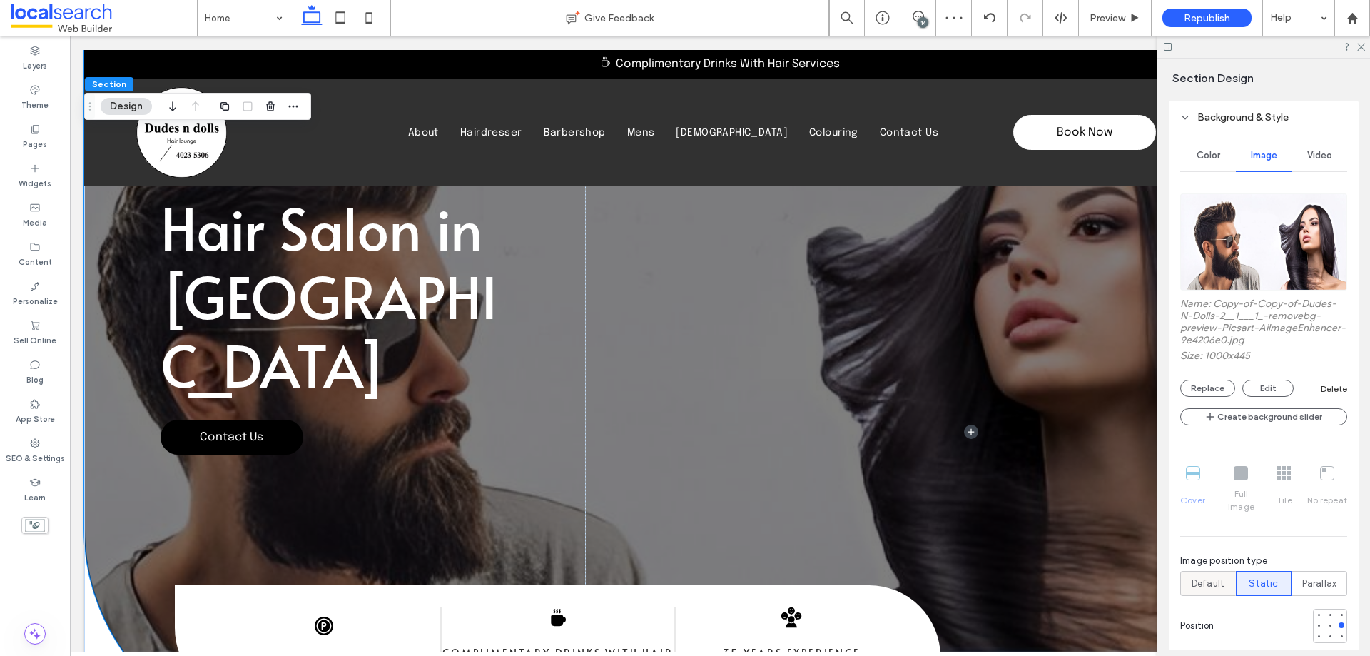
click at [1202, 577] on span "Default" at bounding box center [1208, 584] width 33 height 14
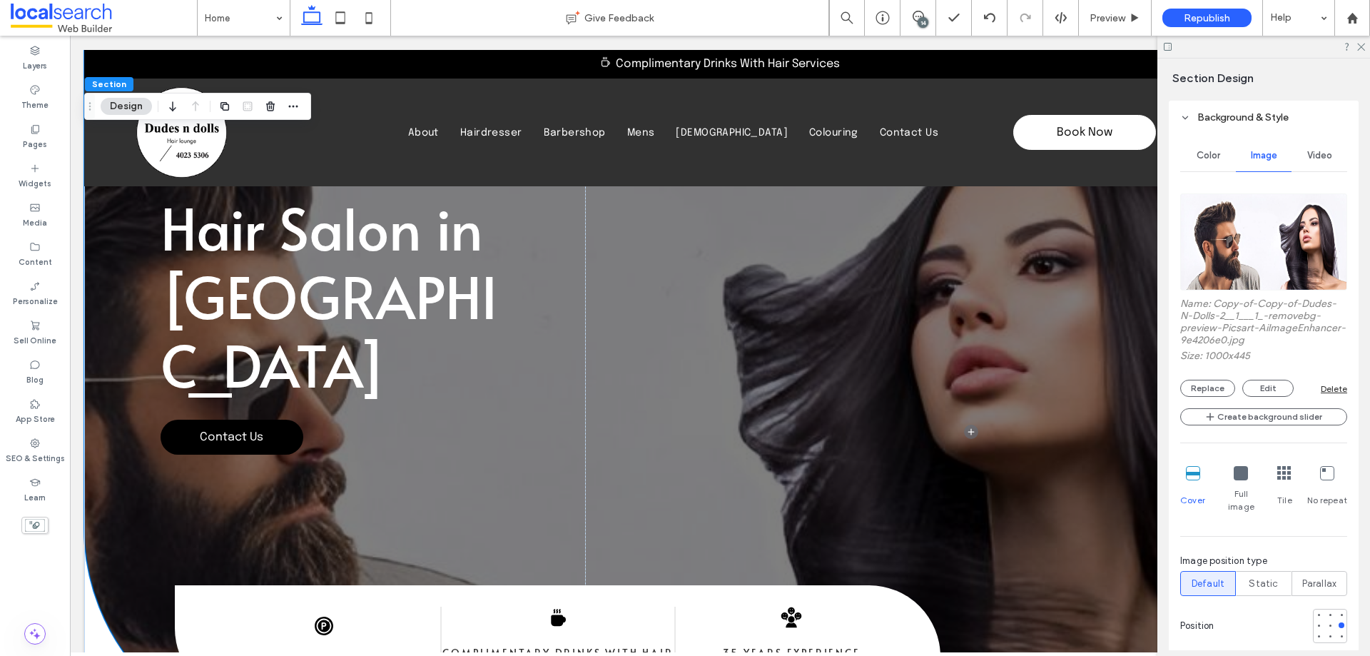
click at [1328, 614] on div at bounding box center [1330, 626] width 34 height 34
click at [1327, 622] on div at bounding box center [1330, 625] width 6 height 6
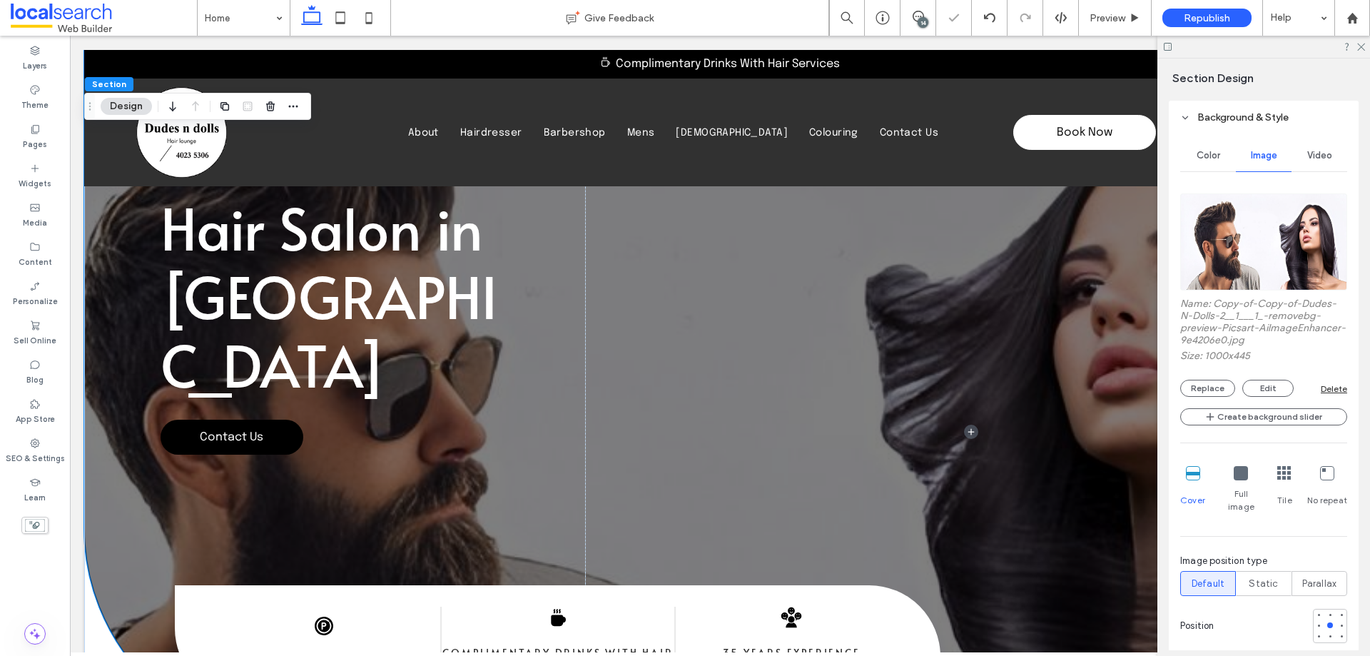
click at [1354, 45] on div at bounding box center [1263, 47] width 213 height 22
click at [1364, 47] on icon at bounding box center [1360, 45] width 9 height 9
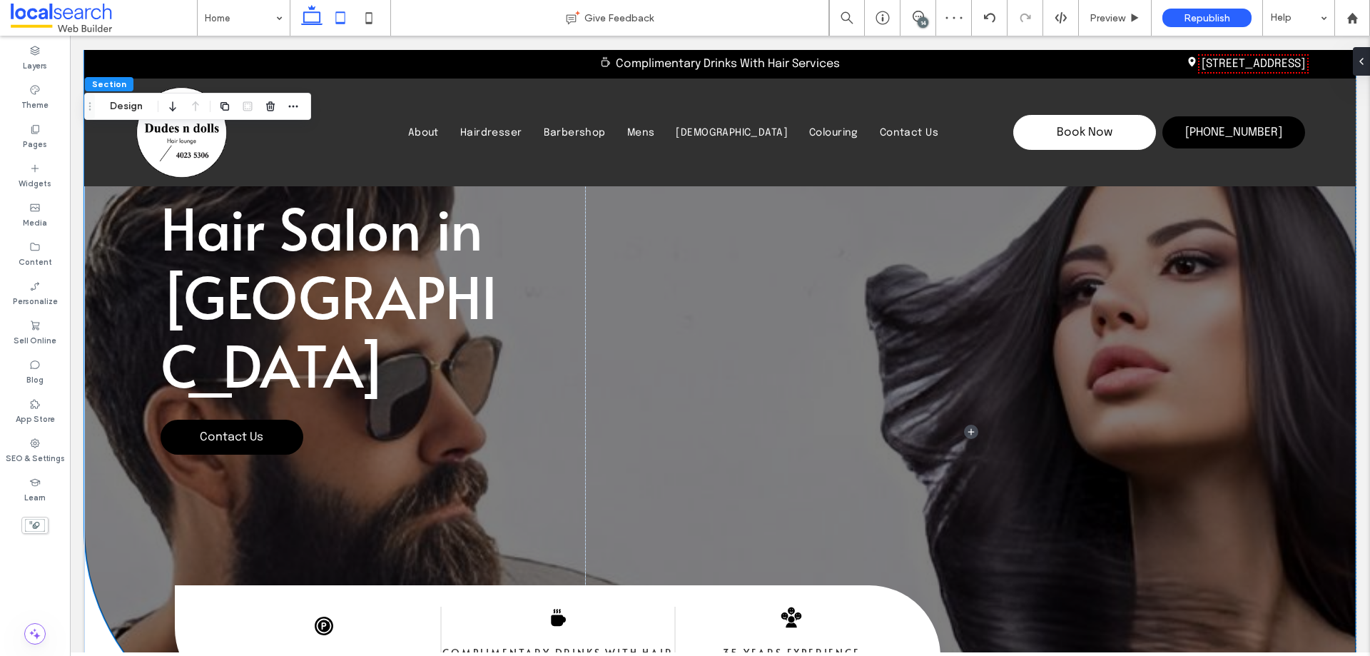
click at [339, 17] on icon at bounding box center [340, 18] width 29 height 29
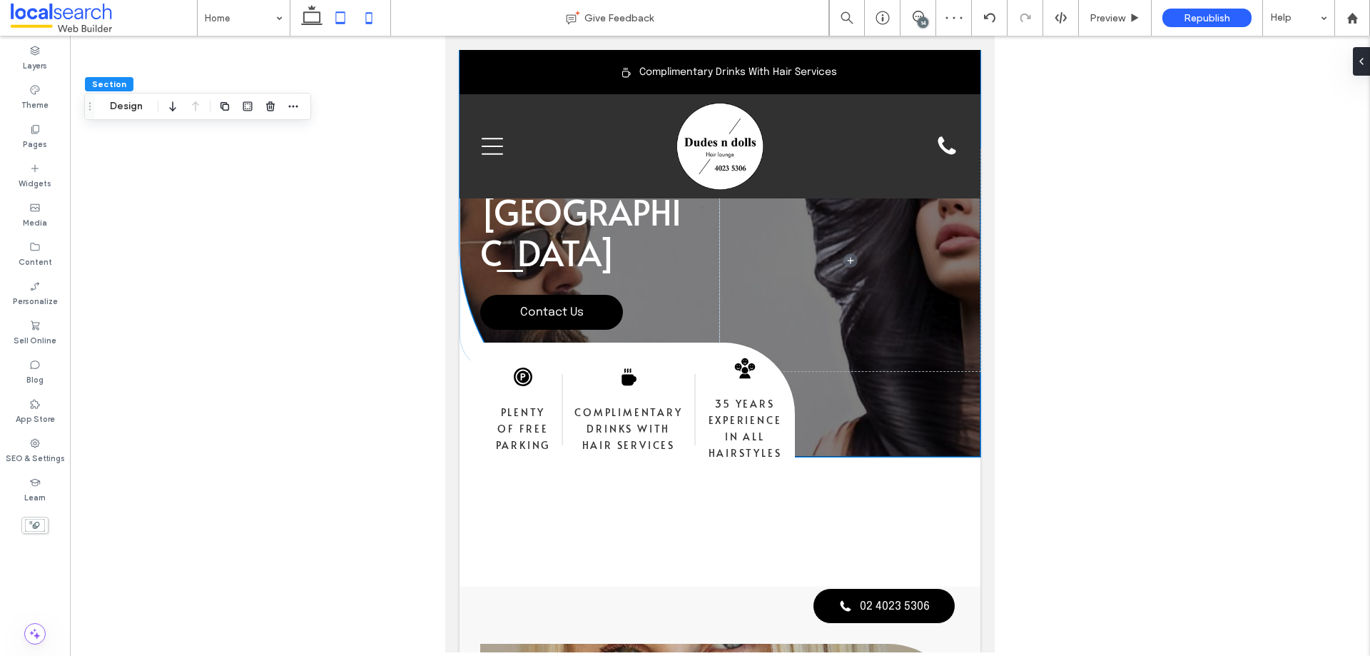
type input "***"
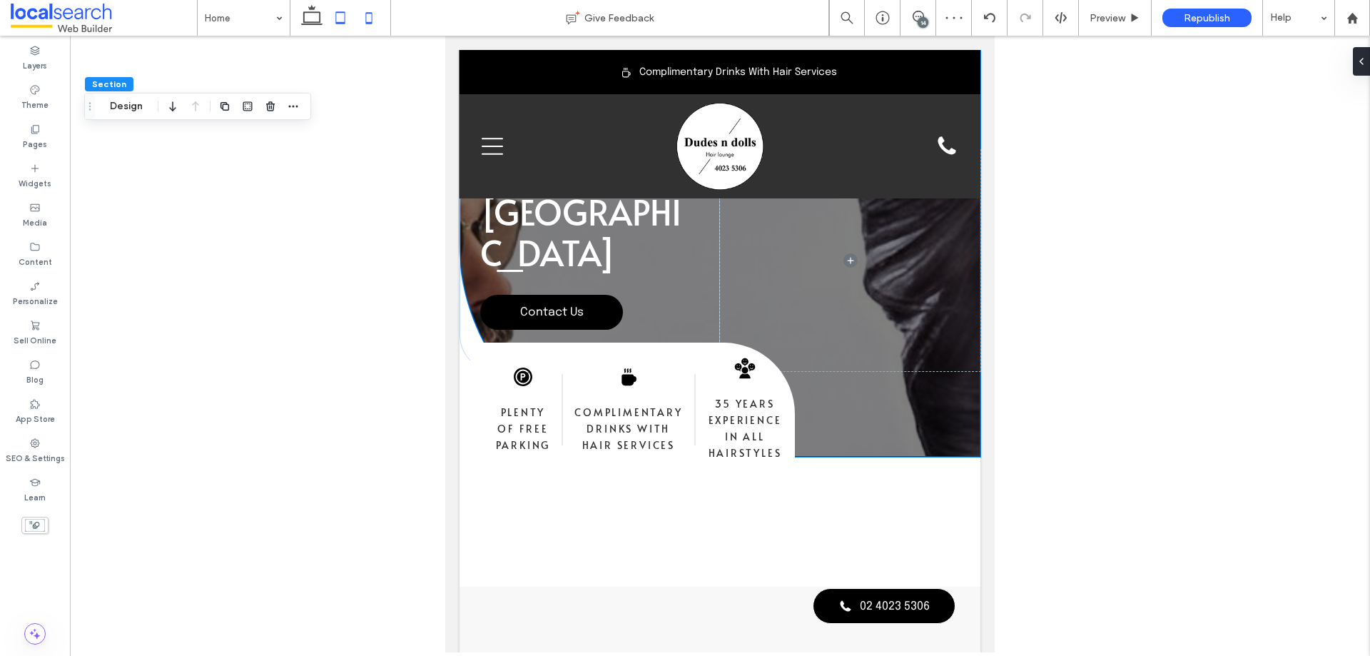
scroll to position [218, 0]
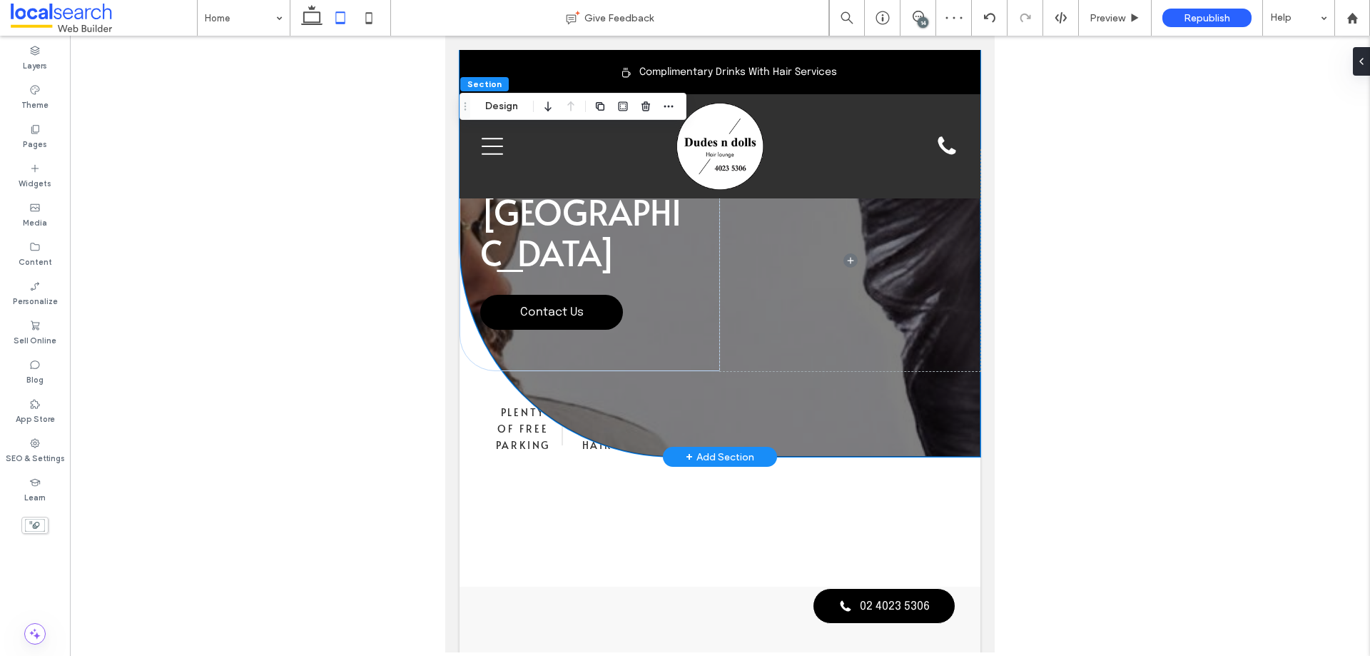
click at [872, 387] on div "Hair Salon in [GEOGRAPHIC_DATA] Contact Us" at bounding box center [720, 253] width 521 height 407
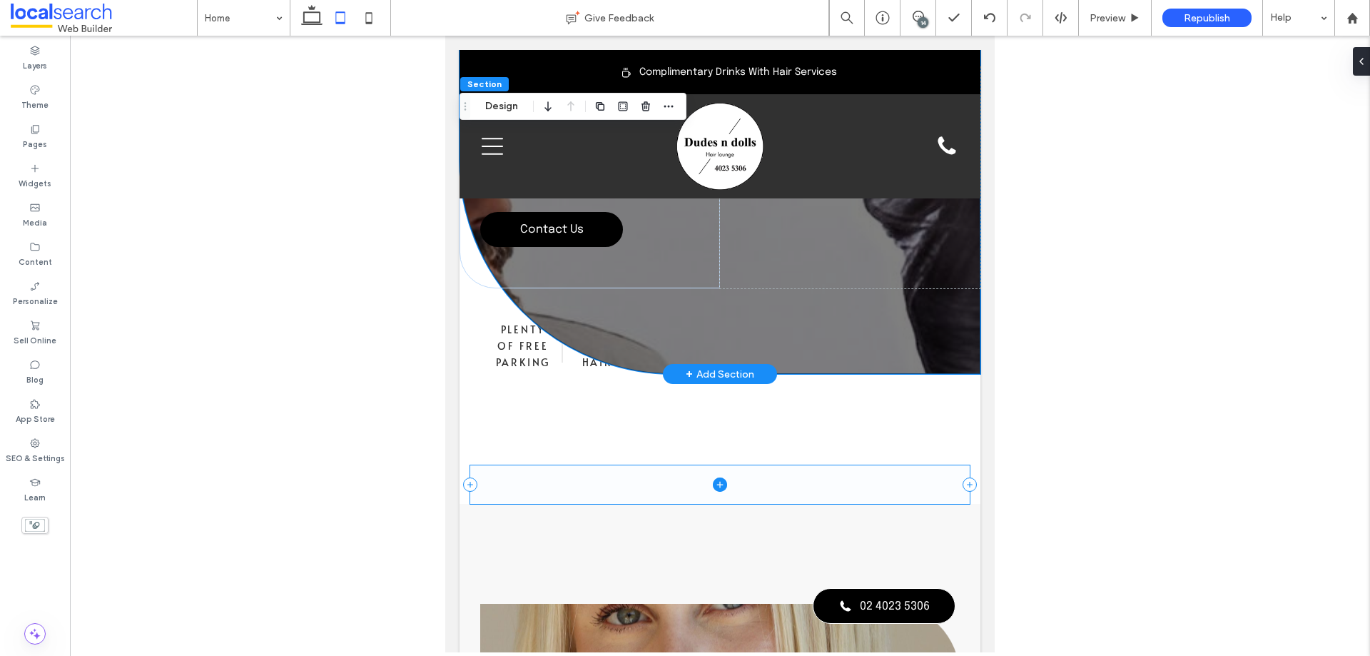
scroll to position [0, 0]
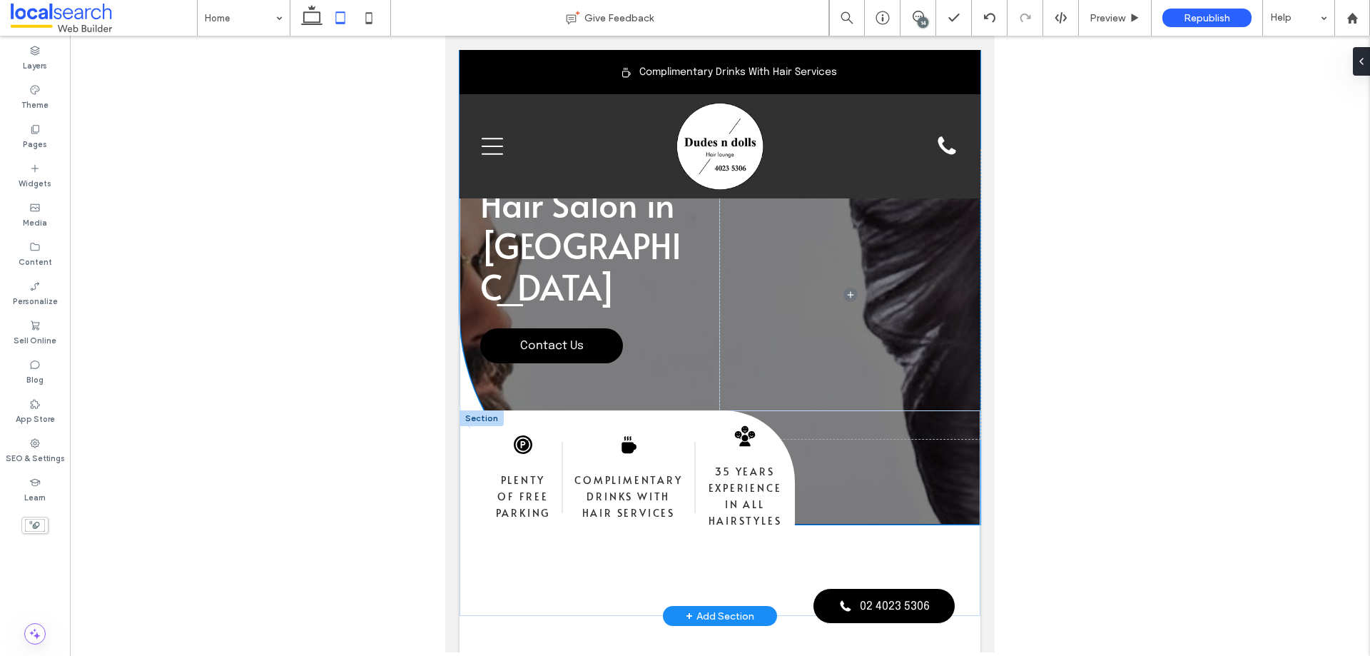
drag, startPoint x: 831, startPoint y: 415, endPoint x: 840, endPoint y: 499, distance: 84.7
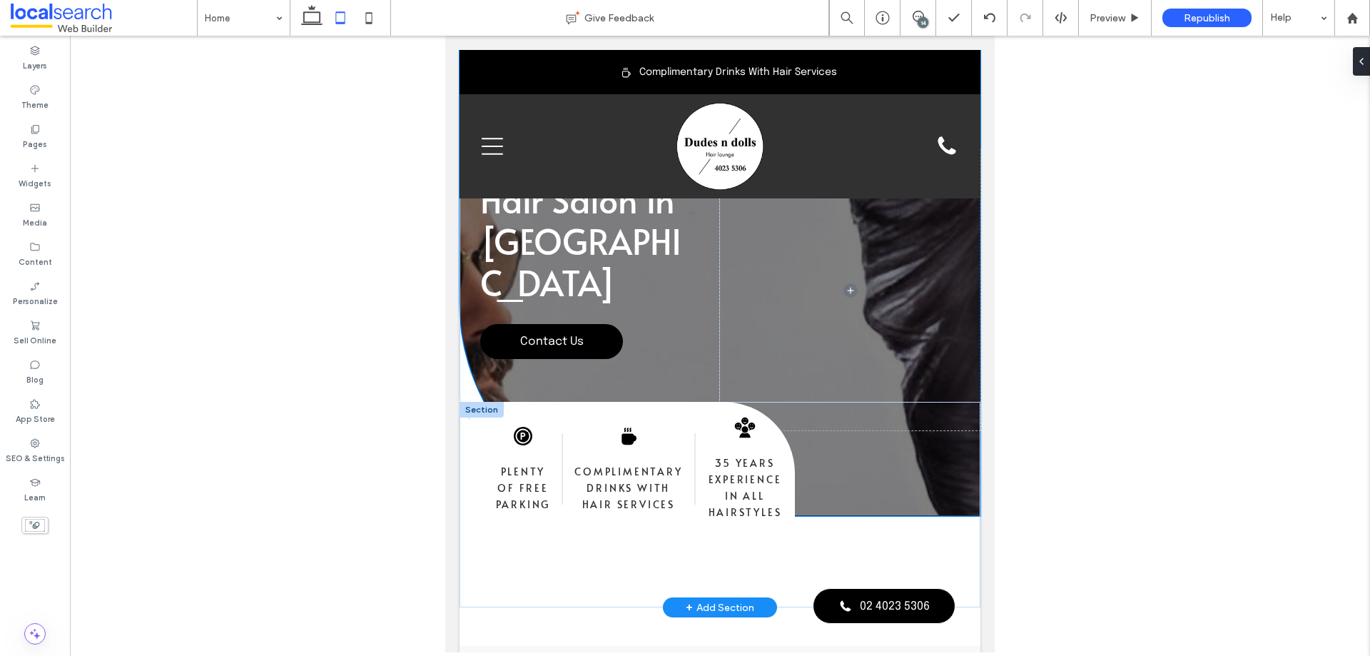
type input "***"
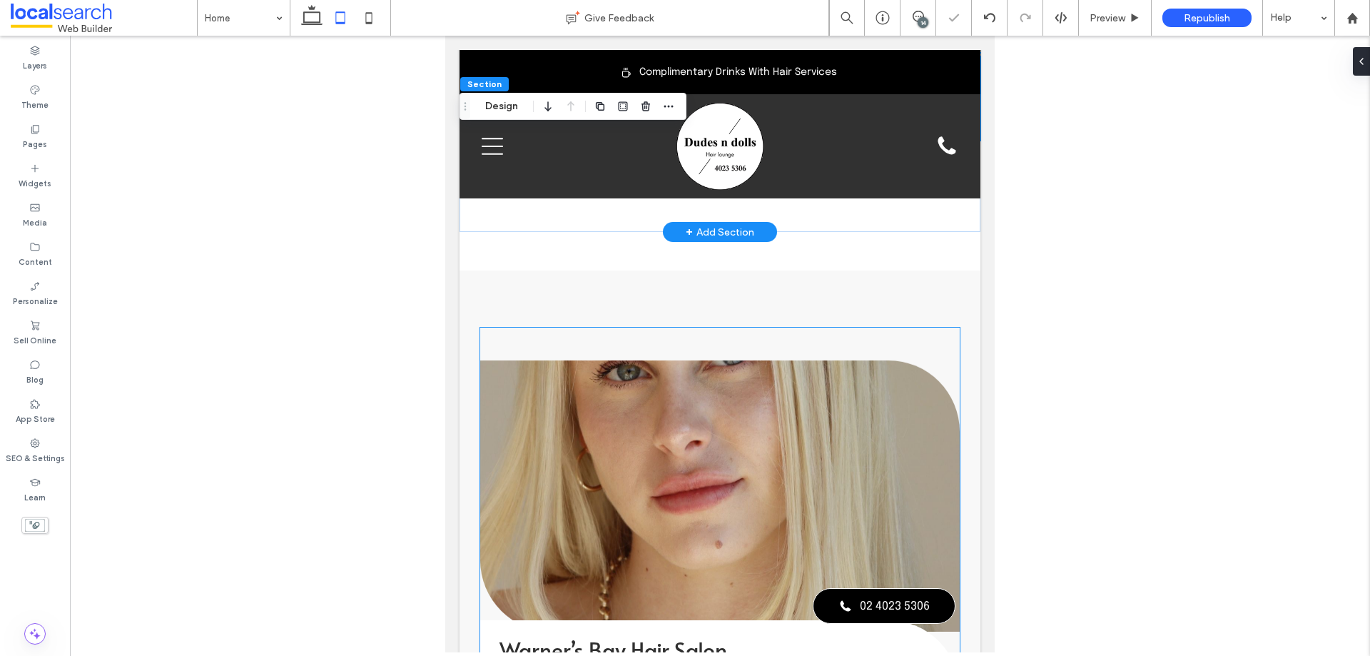
scroll to position [214, 0]
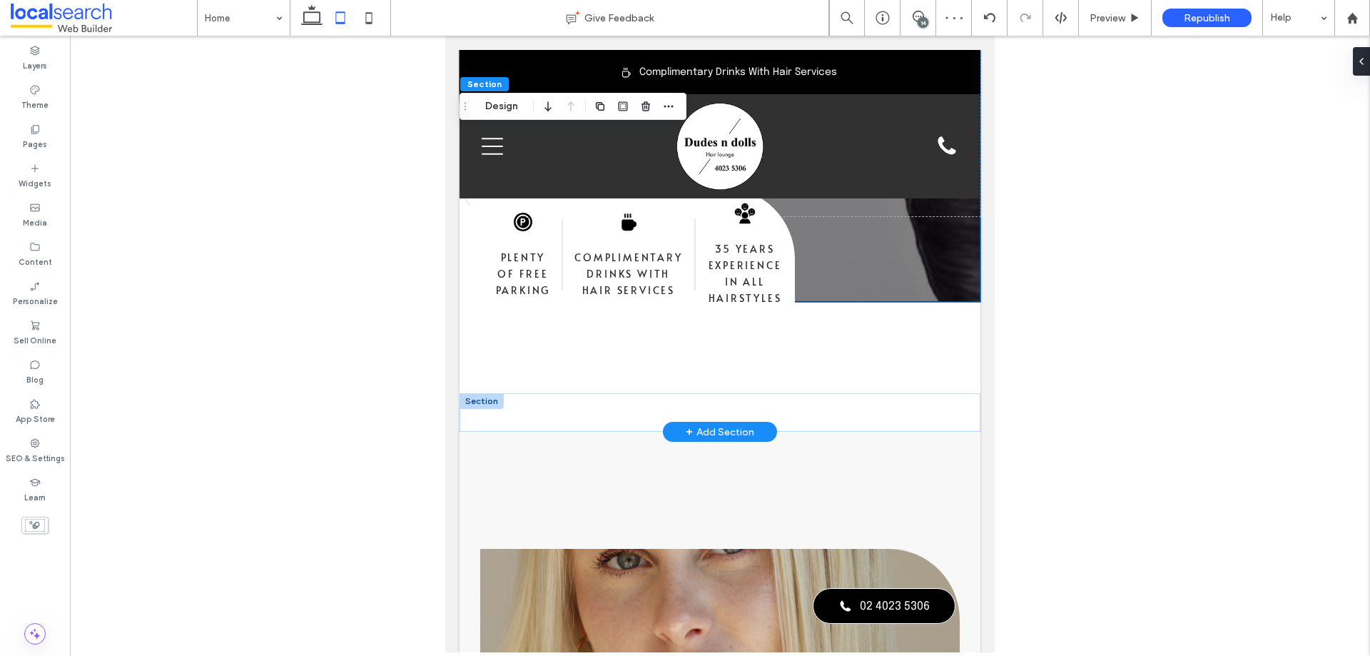
click at [488, 398] on div at bounding box center [482, 401] width 44 height 16
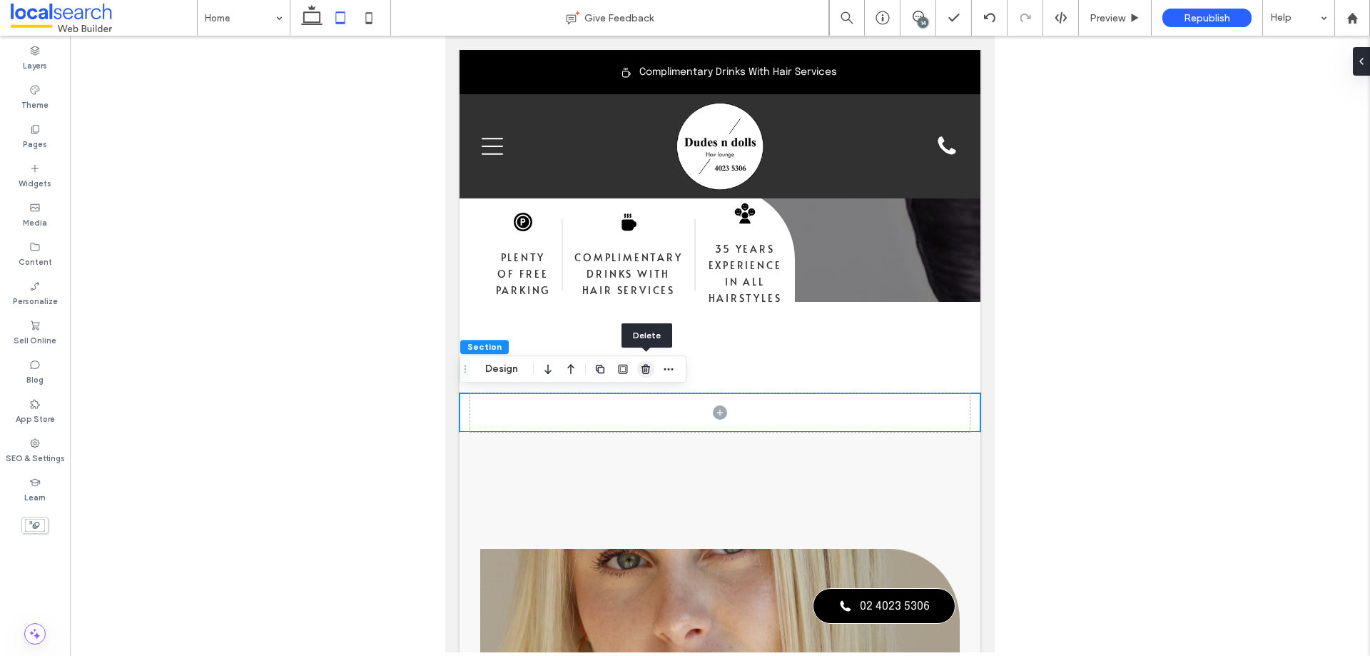
click at [646, 371] on use "button" at bounding box center [645, 368] width 9 height 9
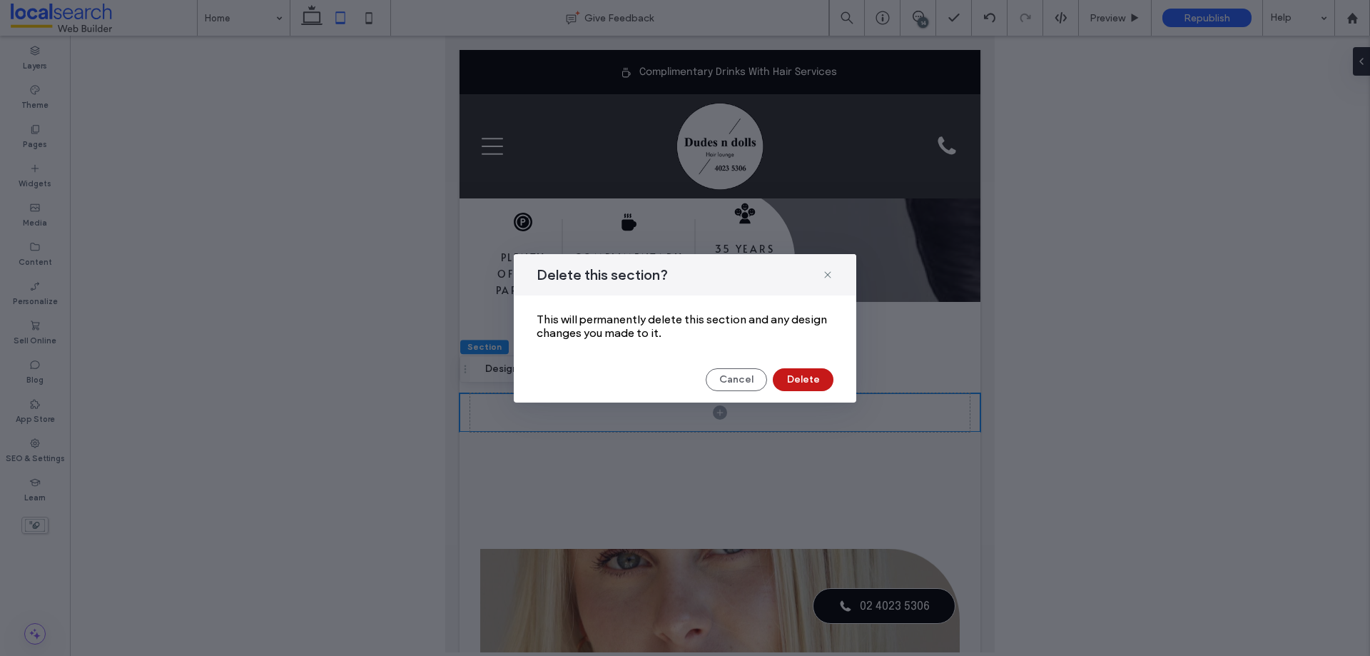
click at [806, 375] on button "Delete" at bounding box center [803, 379] width 61 height 23
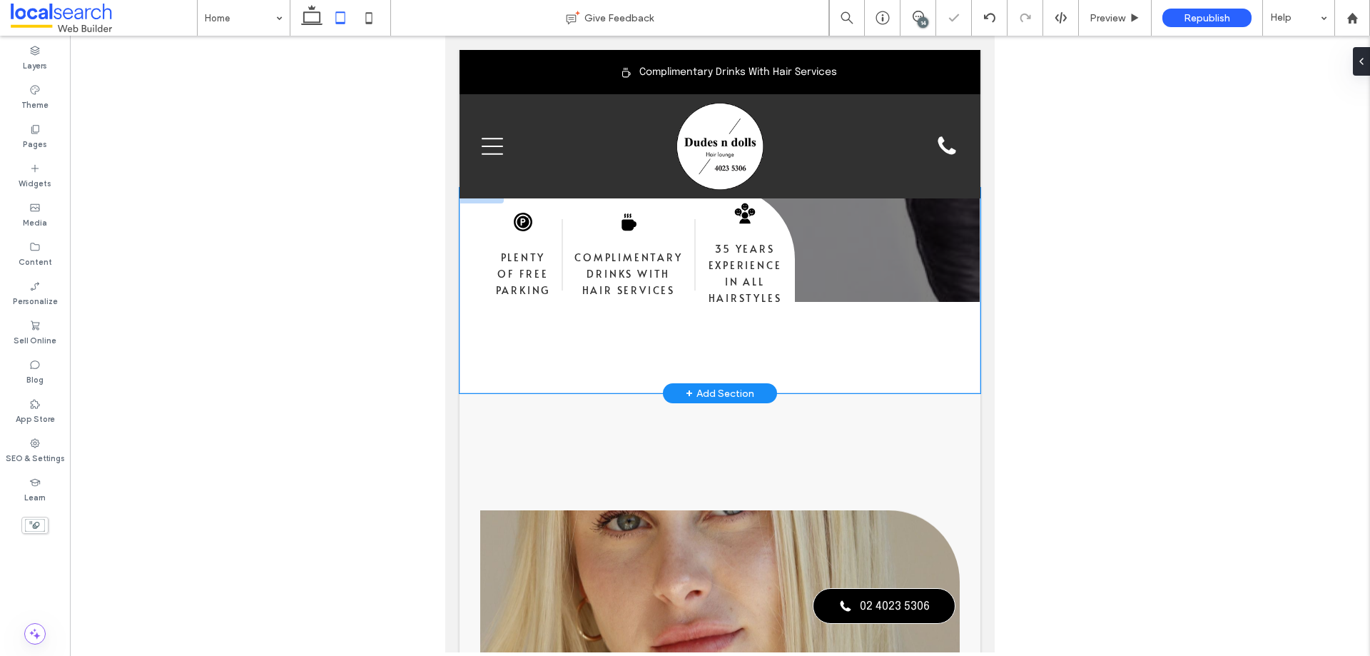
click at [793, 373] on div "Parking Icon Plenty of Free Parking Coffee Icon Complimentary Drinks With Hair …" at bounding box center [720, 290] width 521 height 205
drag, startPoint x: 806, startPoint y: 390, endPoint x: 833, endPoint y: 343, distance: 54.3
click at [833, 344] on div "Parking Icon Plenty of Free Parking Coffee Icon Complimentary Drinks With Hair …" at bounding box center [720, 290] width 521 height 205
type input "***"
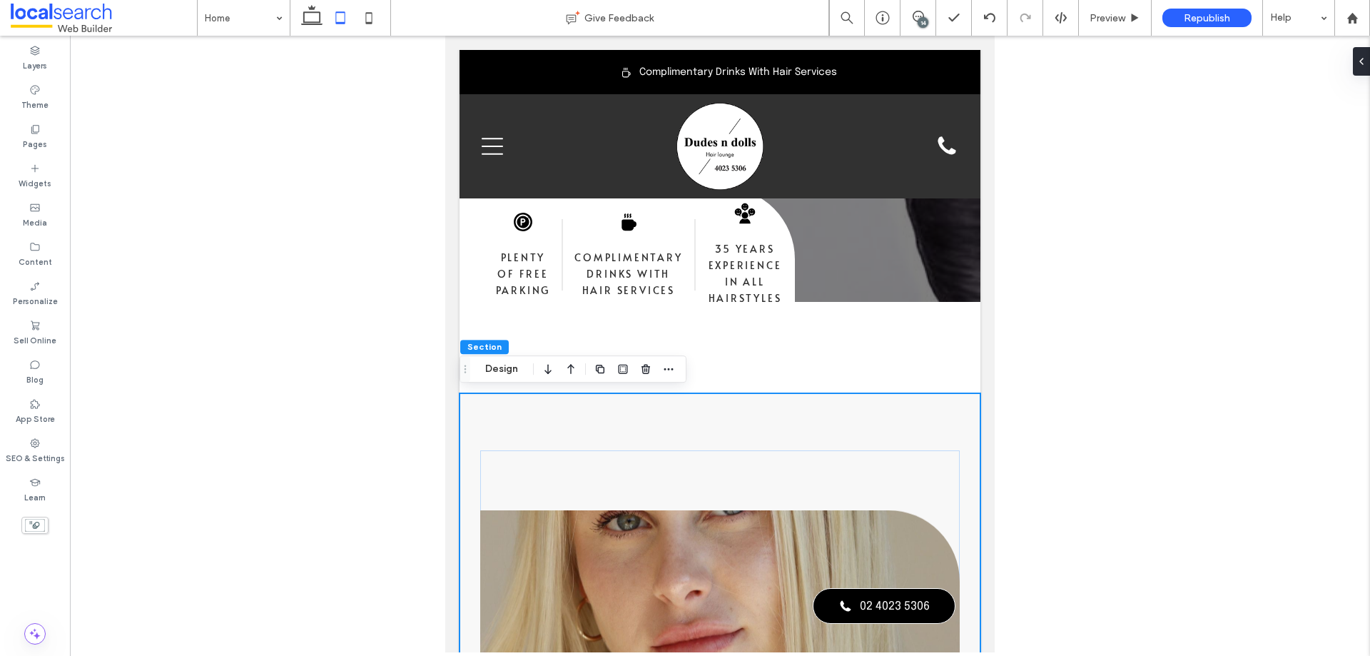
click at [1097, 118] on div at bounding box center [720, 344] width 1300 height 616
click at [1123, 11] on div "Preview" at bounding box center [1115, 18] width 73 height 36
click at [1100, 14] on span "Preview" at bounding box center [1108, 18] width 36 height 12
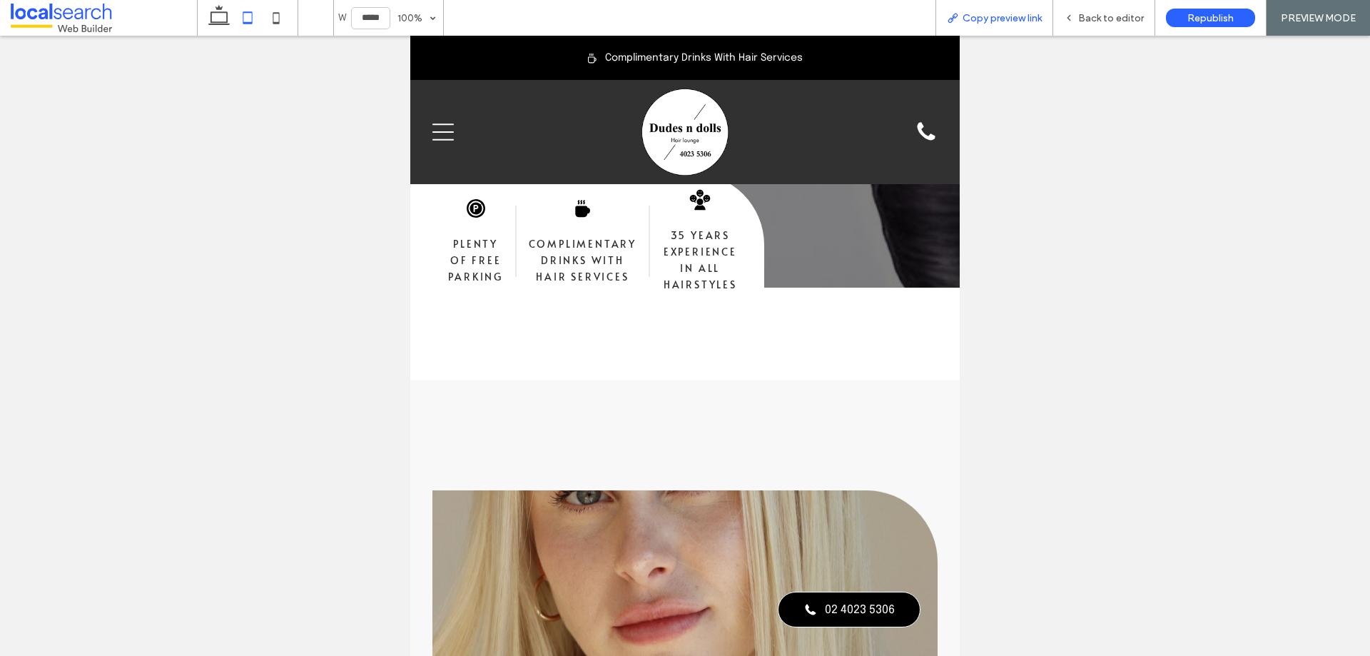
click at [982, 21] on span "Copy preview link" at bounding box center [1002, 18] width 79 height 12
click at [1091, 15] on div "Back to editor" at bounding box center [1104, 18] width 102 height 36
drag, startPoint x: 1128, startPoint y: 12, endPoint x: 409, endPoint y: 259, distance: 760.4
click at [1128, 12] on span "Back to editor" at bounding box center [1111, 18] width 66 height 12
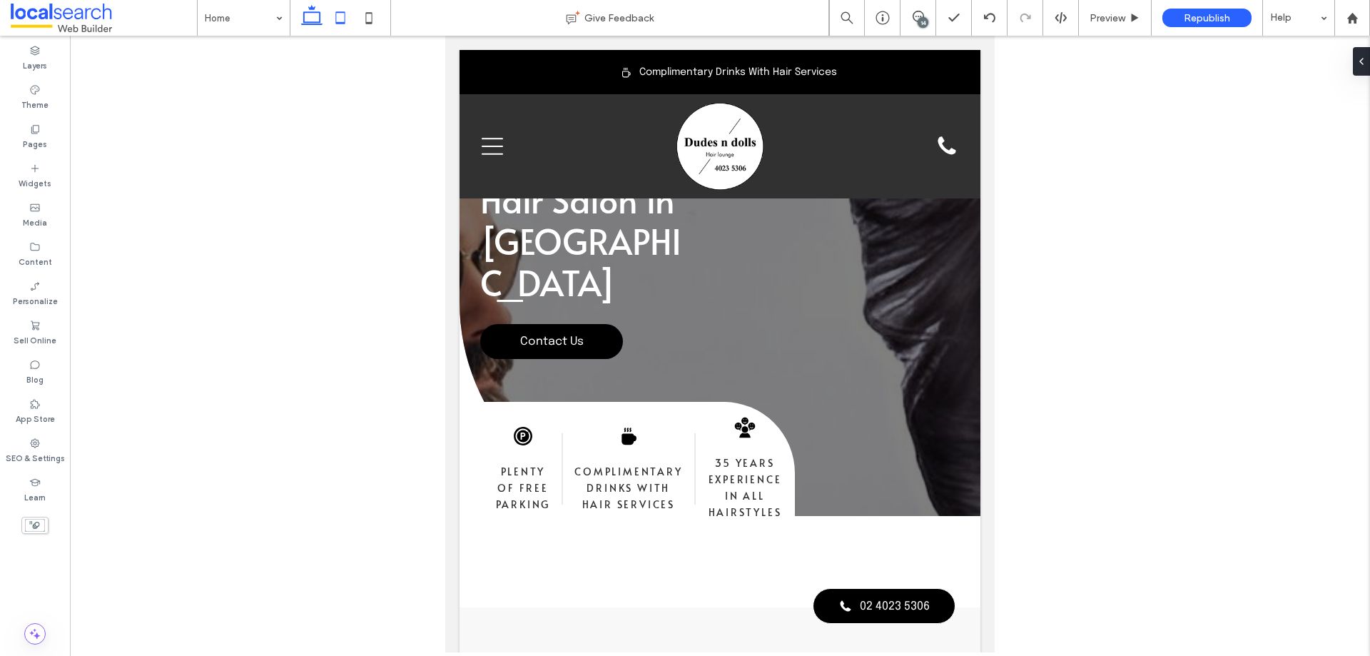
click at [309, 16] on icon at bounding box center [312, 18] width 29 height 29
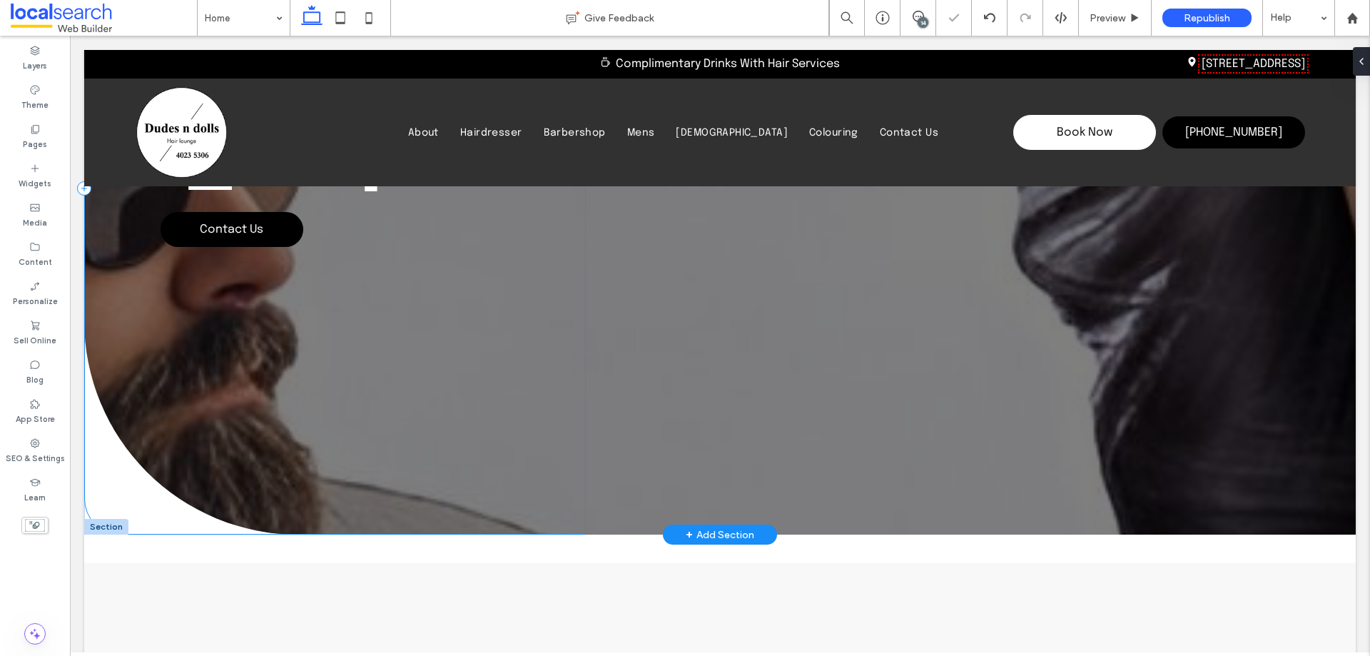
scroll to position [285, 0]
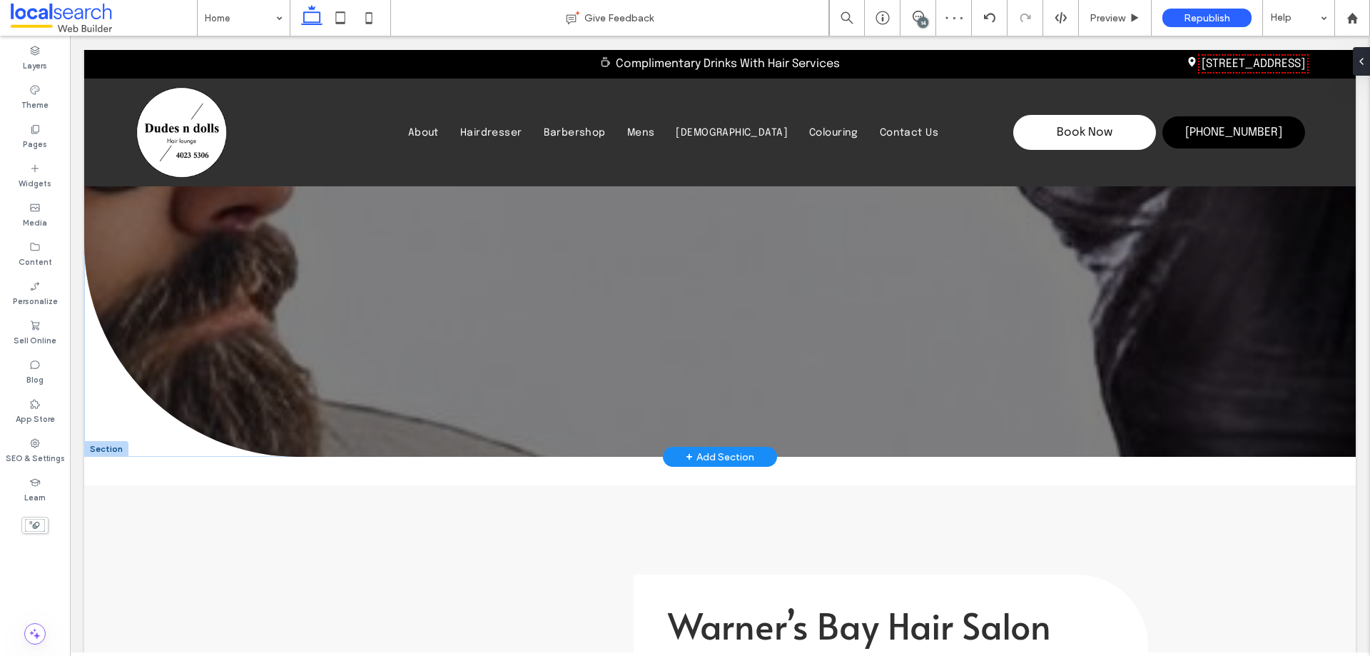
click at [104, 447] on div at bounding box center [106, 449] width 44 height 16
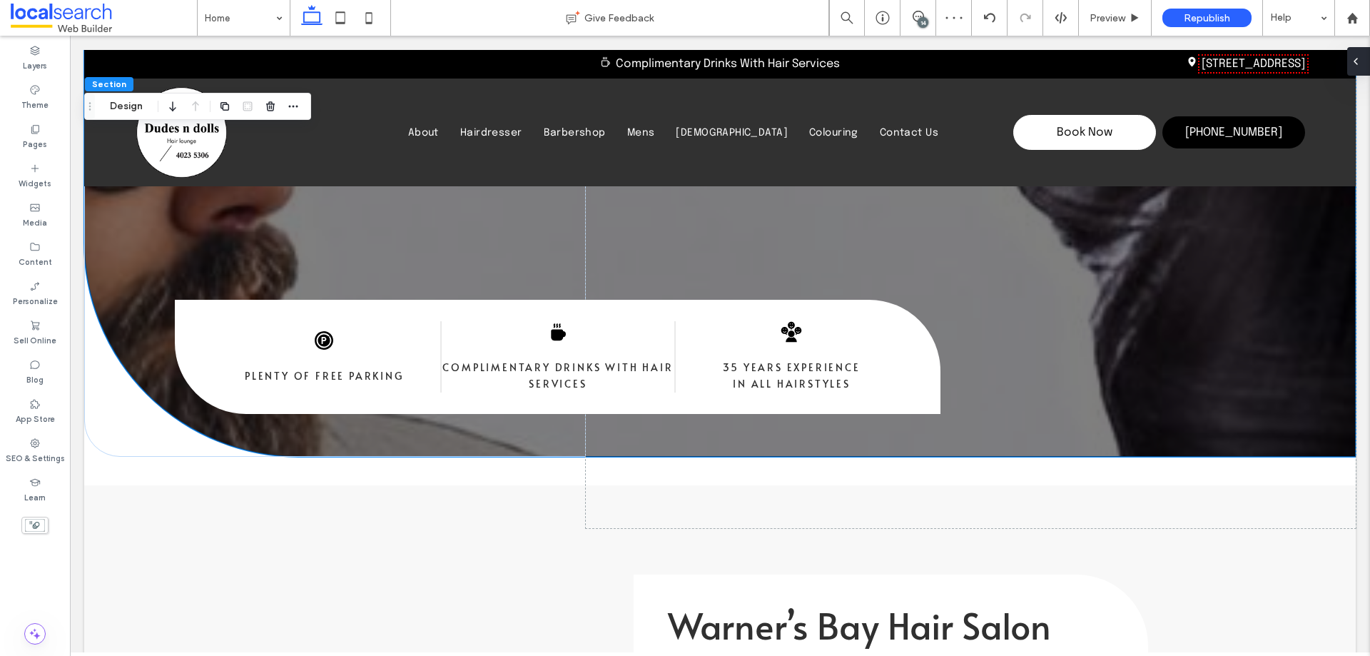
click at [1366, 58] on div at bounding box center [1358, 61] width 23 height 29
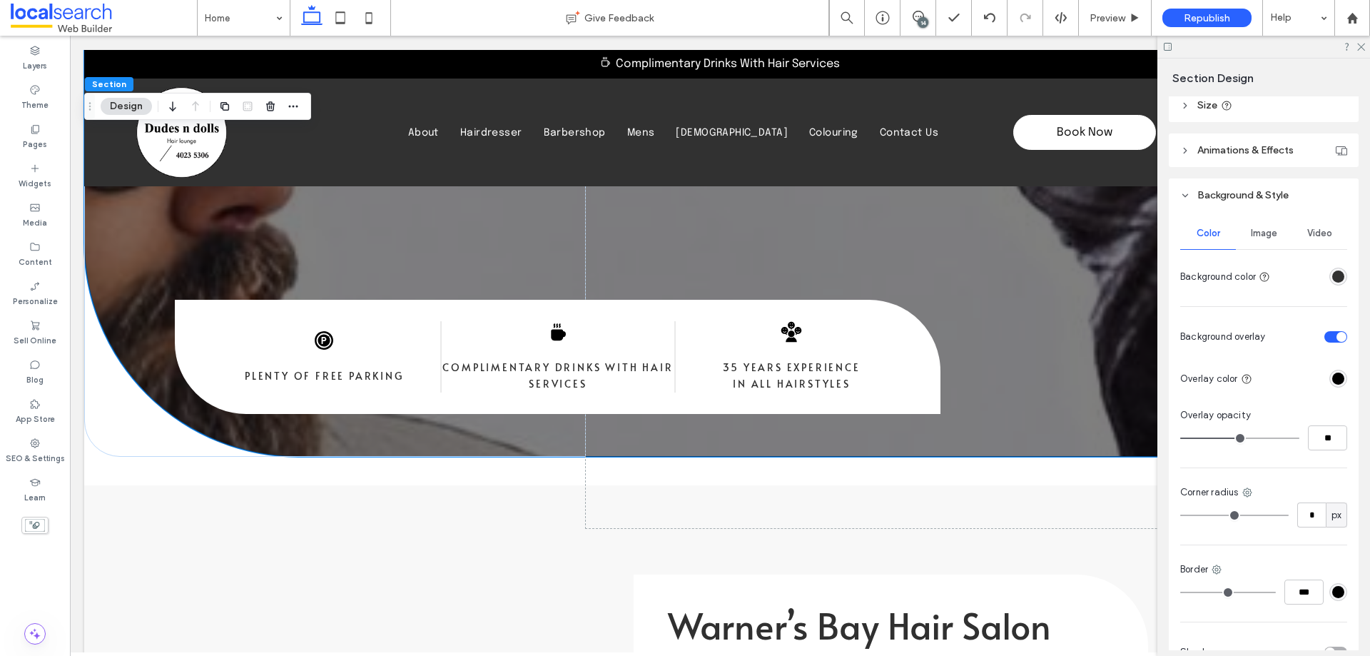
scroll to position [76, 0]
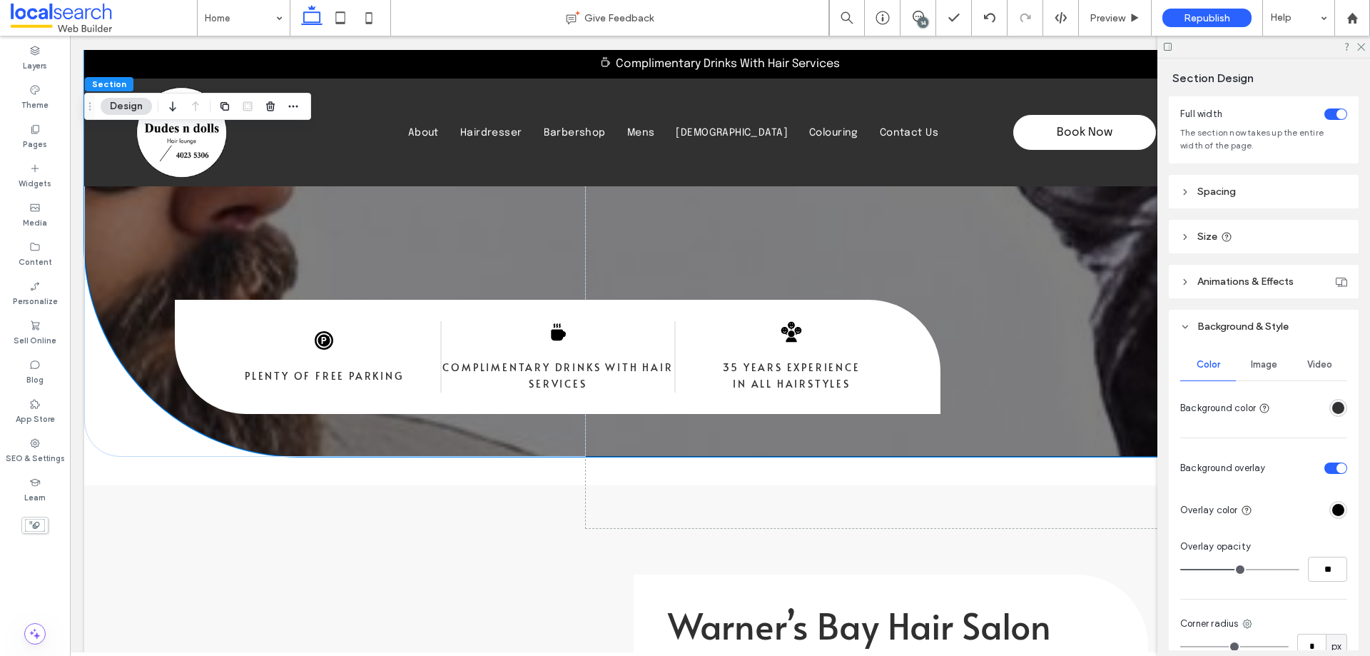
click at [1264, 365] on span "Image" at bounding box center [1264, 364] width 26 height 11
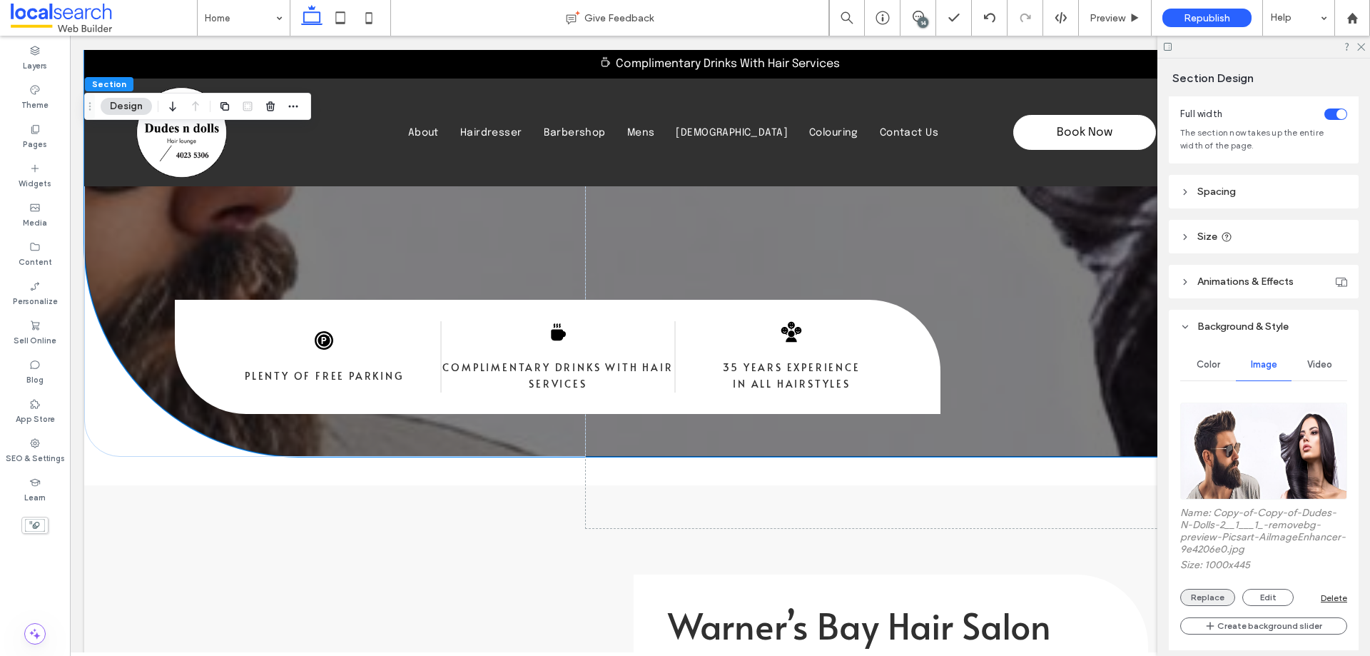
click at [1207, 595] on button "Replace" at bounding box center [1207, 597] width 55 height 17
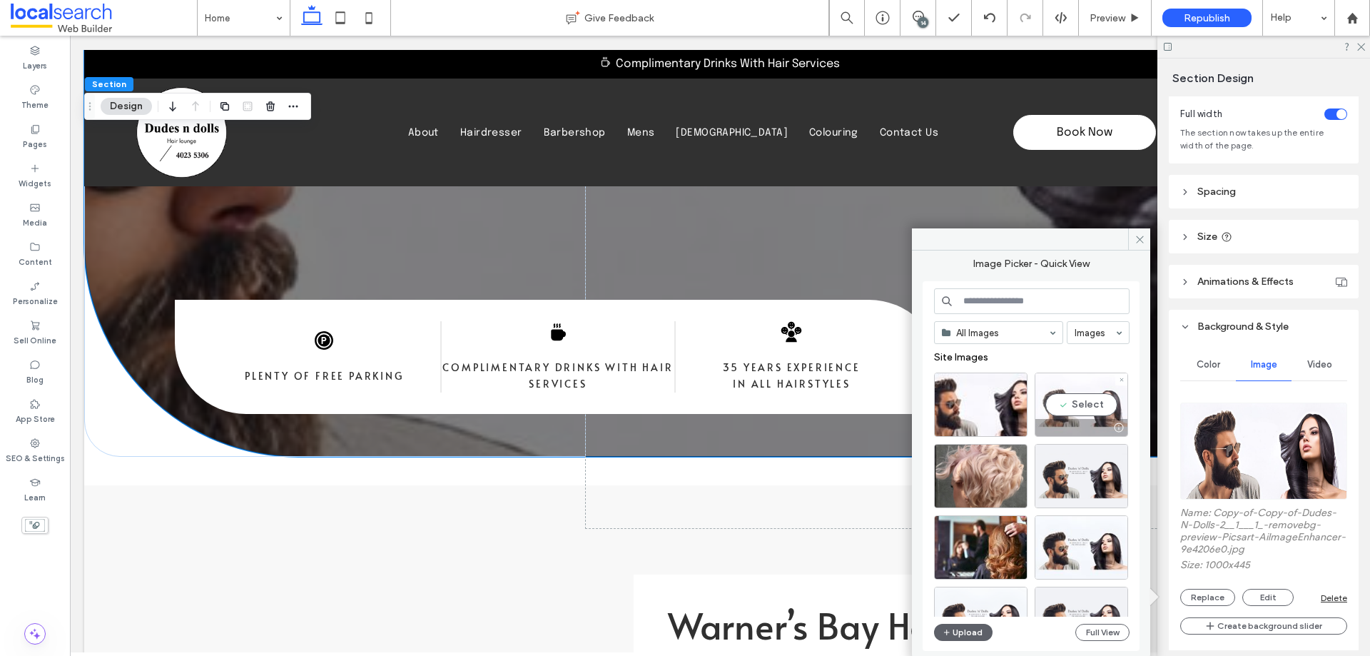
drag, startPoint x: 1015, startPoint y: 366, endPoint x: 1085, endPoint y: 403, distance: 79.2
click at [1085, 403] on div "Select" at bounding box center [1081, 404] width 93 height 64
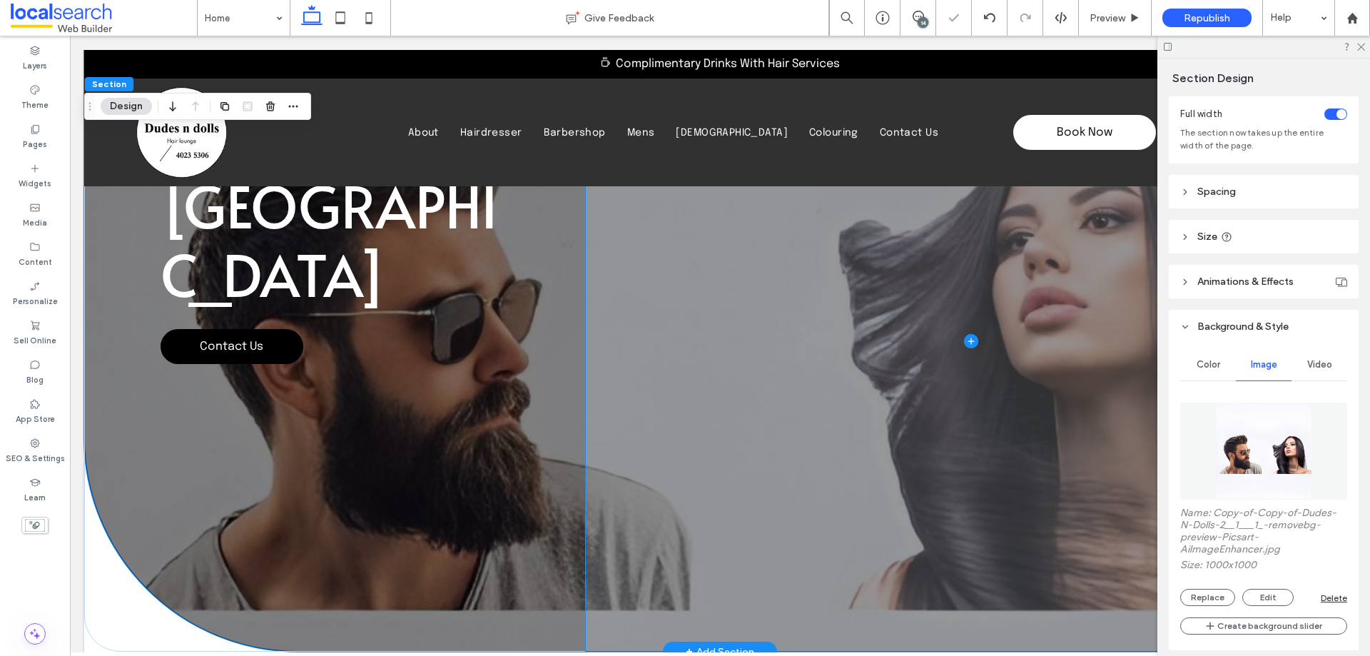
scroll to position [71, 0]
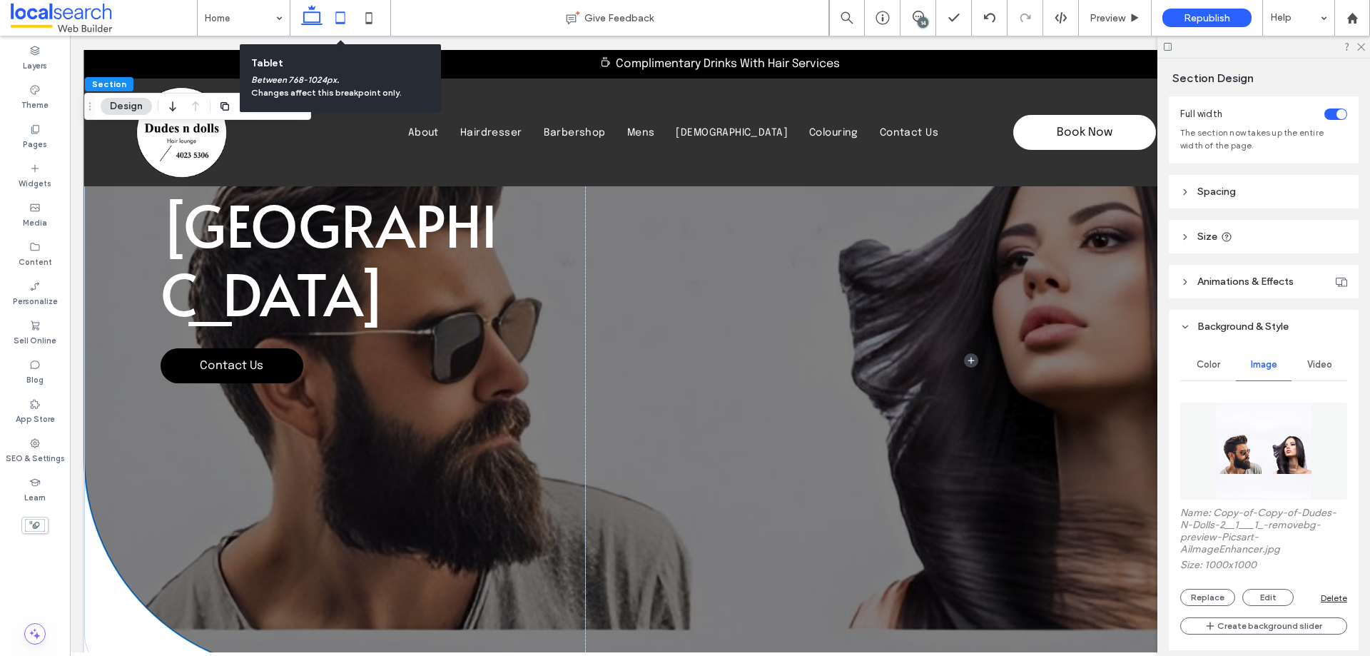
click at [345, 16] on icon at bounding box center [340, 18] width 29 height 29
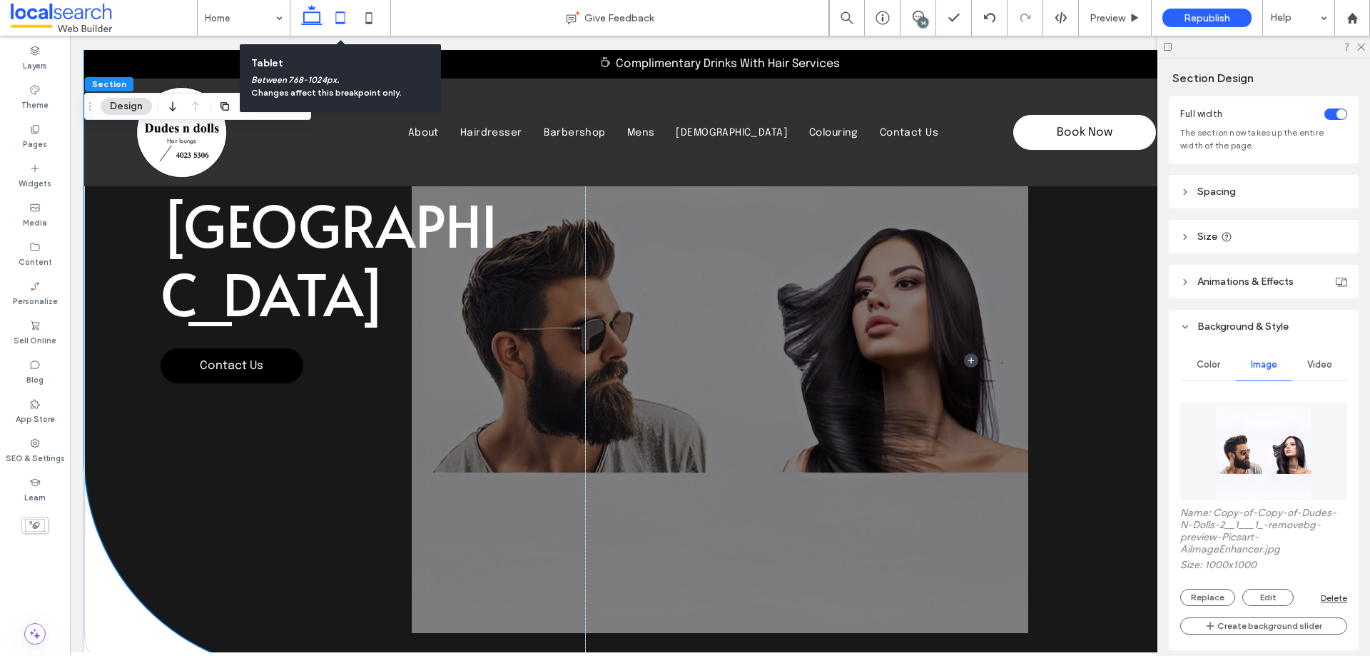
type input "***"
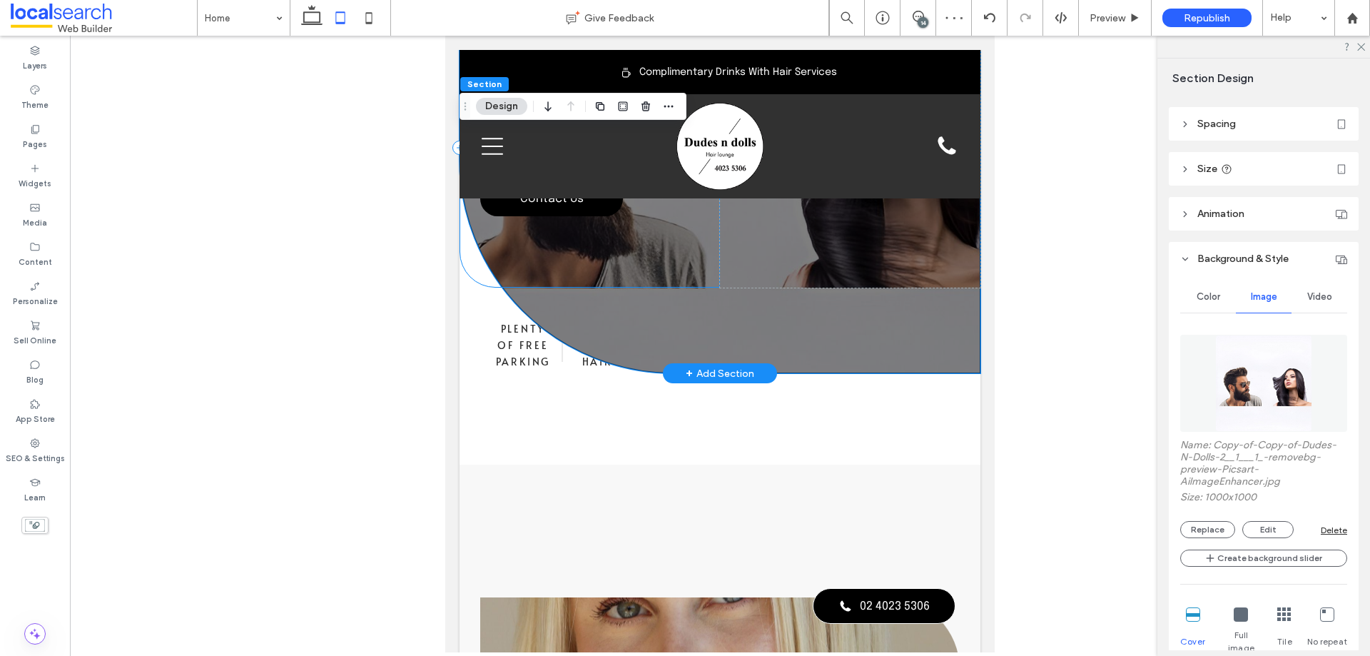
scroll to position [0, 0]
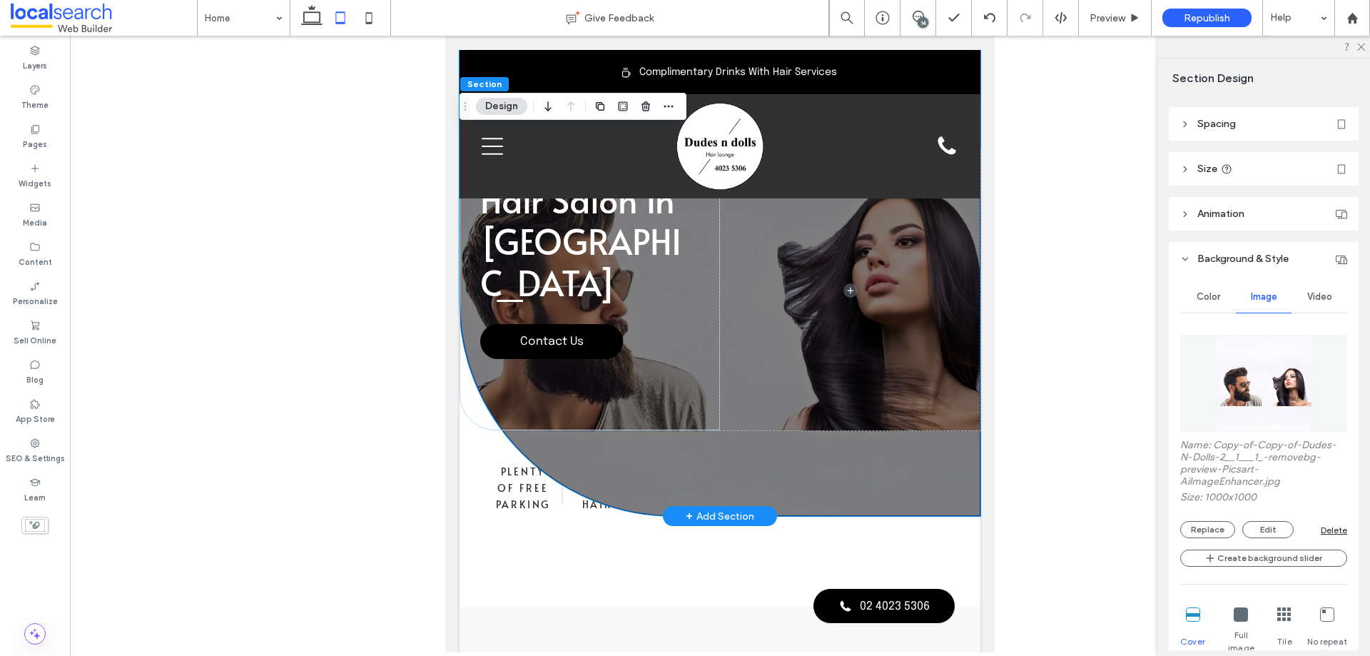
click at [844, 445] on div "Hair Salon in [GEOGRAPHIC_DATA] Contact Us" at bounding box center [720, 283] width 521 height 466
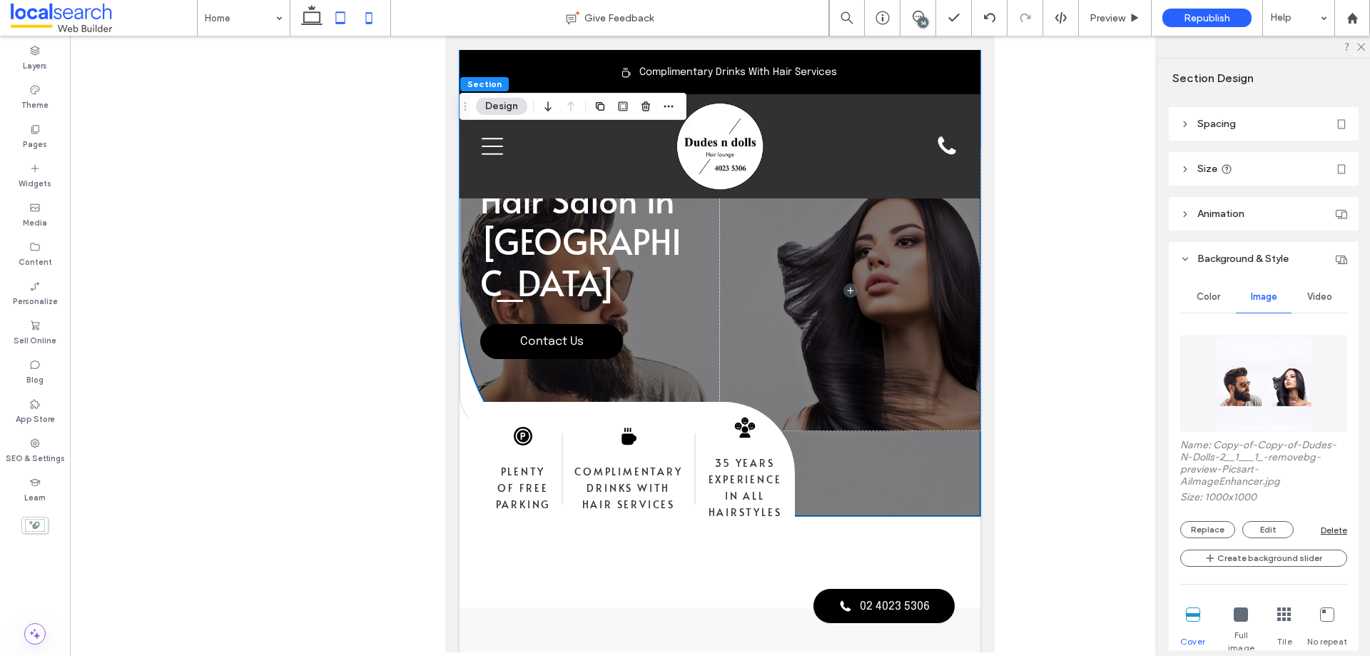
click at [367, 18] on icon at bounding box center [369, 18] width 29 height 29
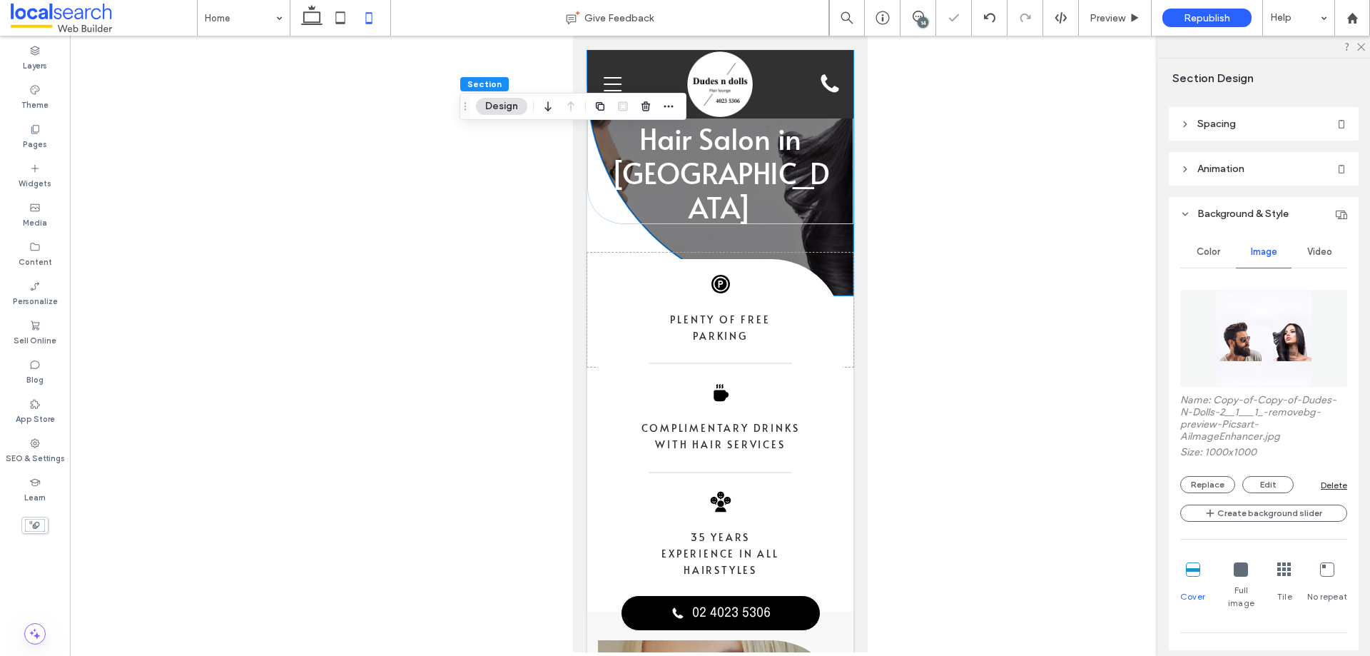
type input "*"
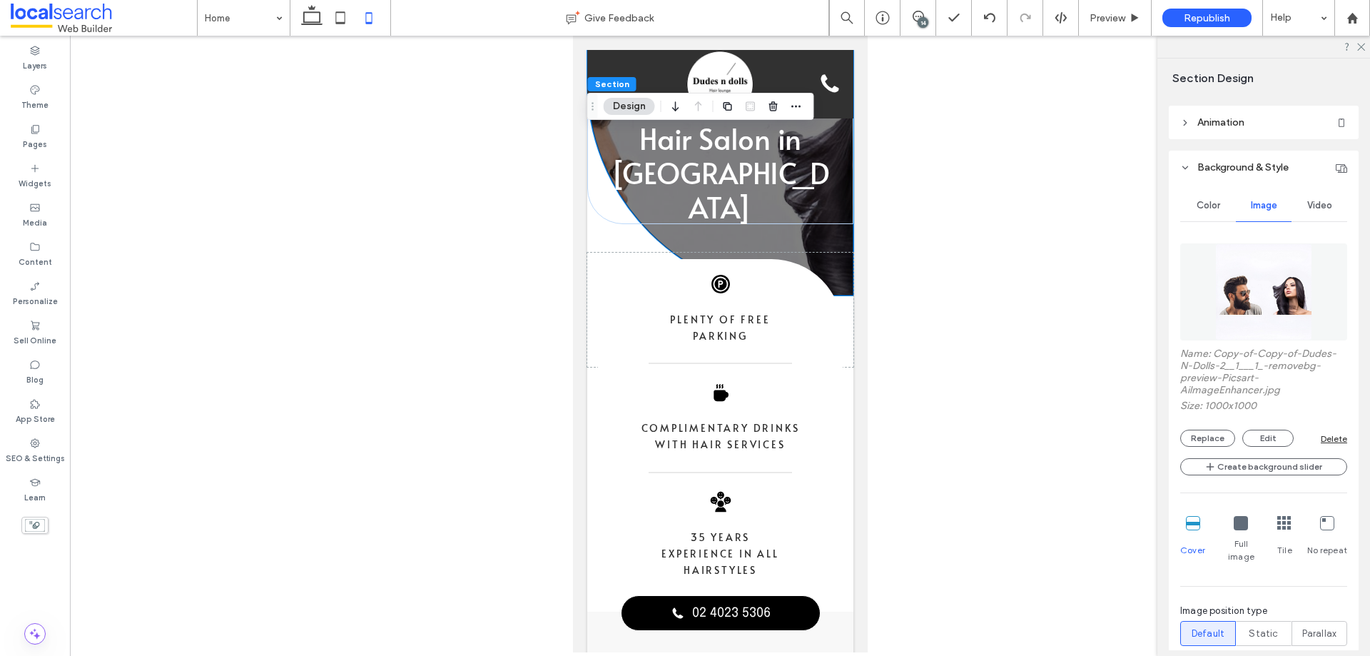
scroll to position [148, 0]
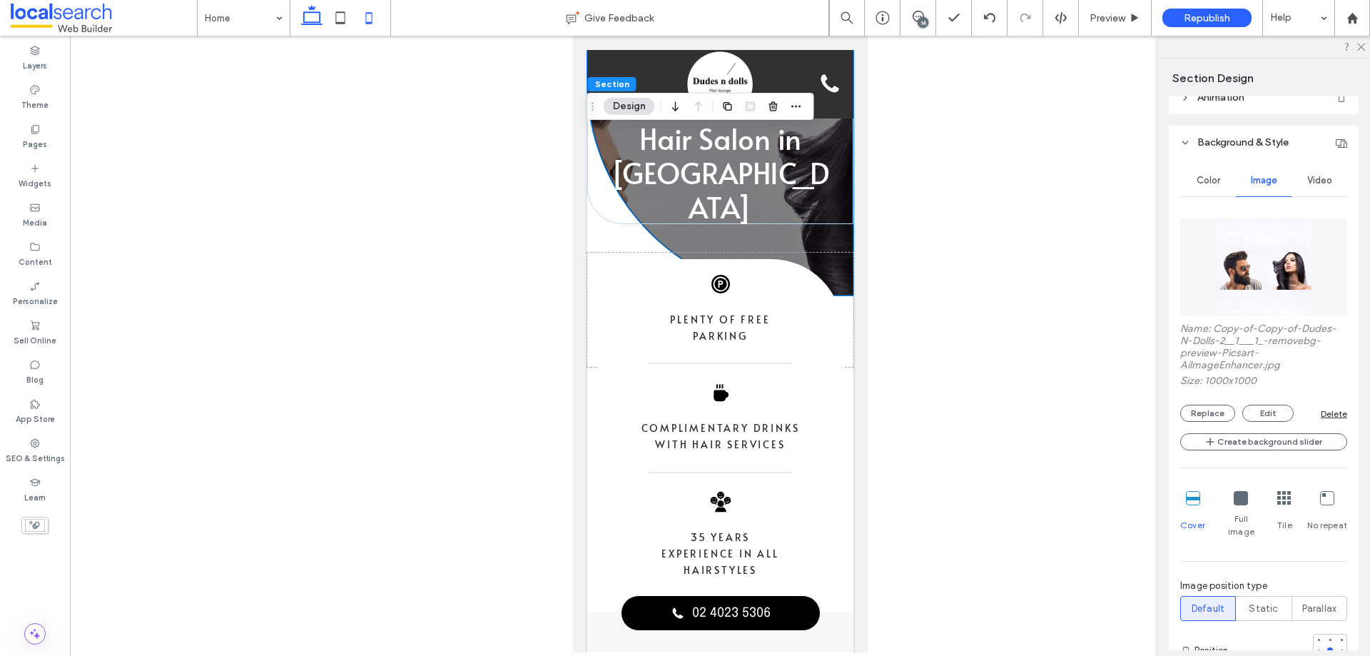
click at [308, 14] on icon at bounding box center [312, 18] width 29 height 29
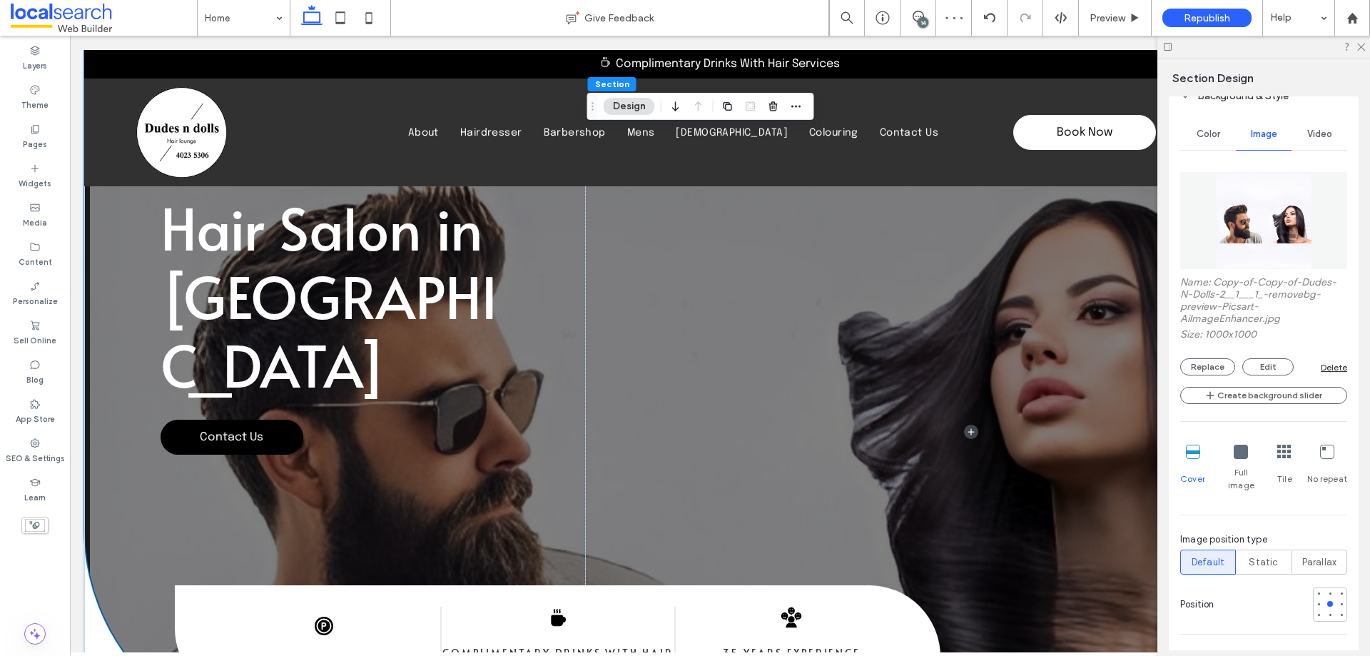
scroll to position [332, 0]
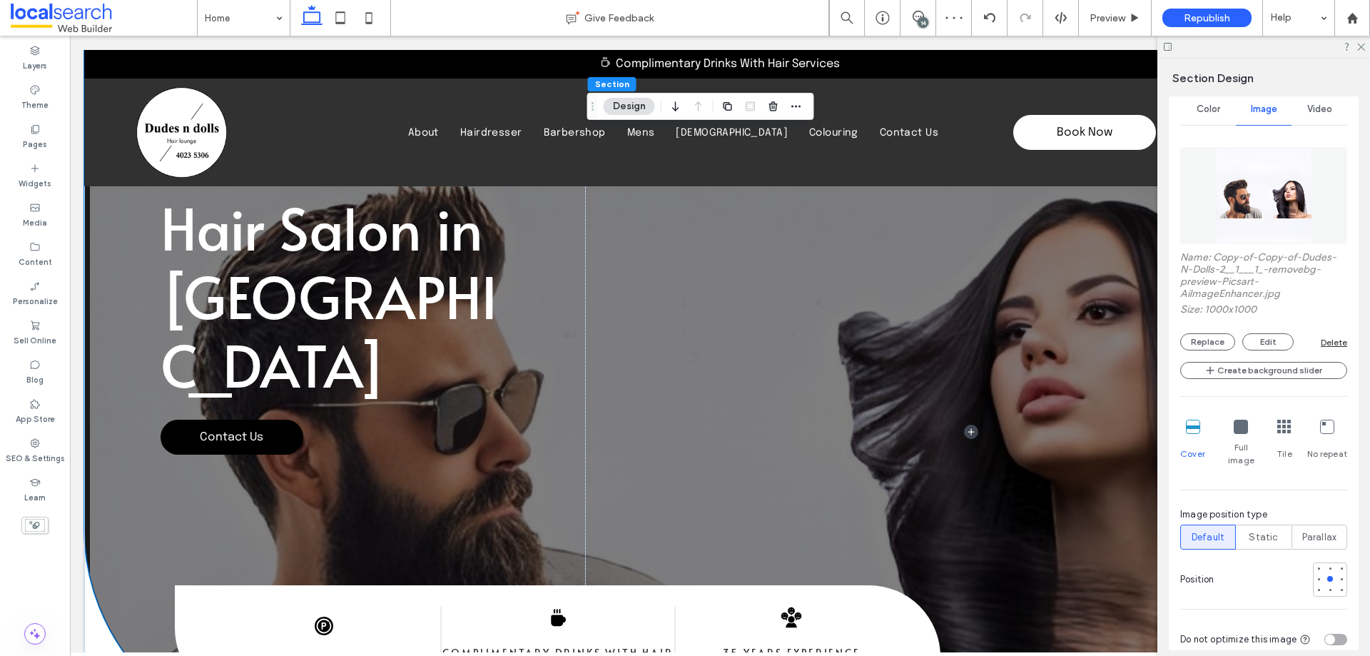
click at [1331, 343] on div "Delete" at bounding box center [1334, 342] width 26 height 11
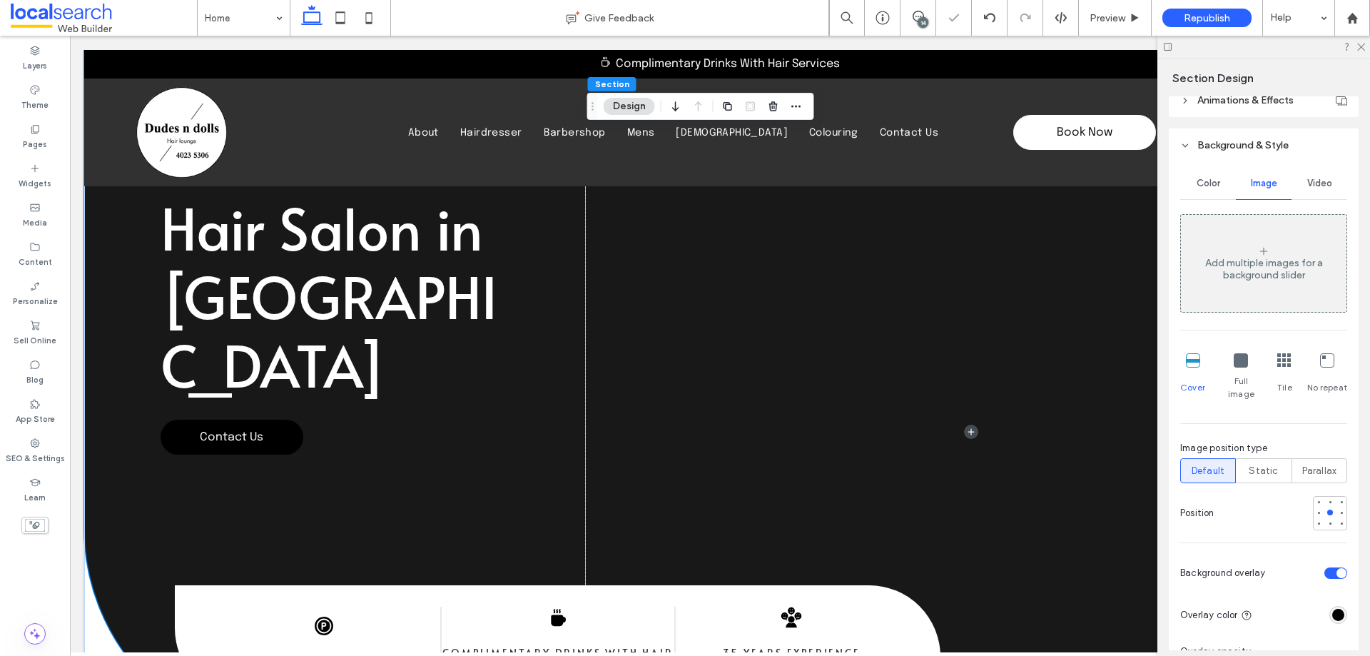
scroll to position [189, 0]
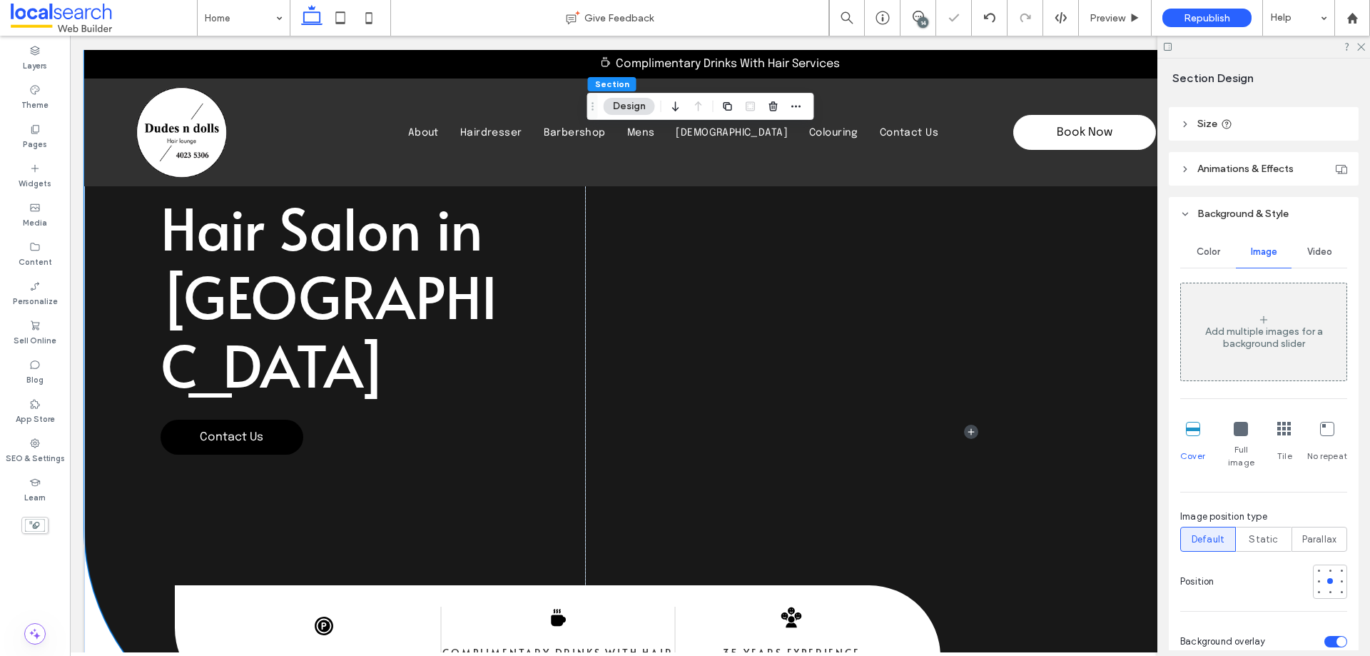
click at [1219, 253] on div "Color" at bounding box center [1208, 251] width 56 height 31
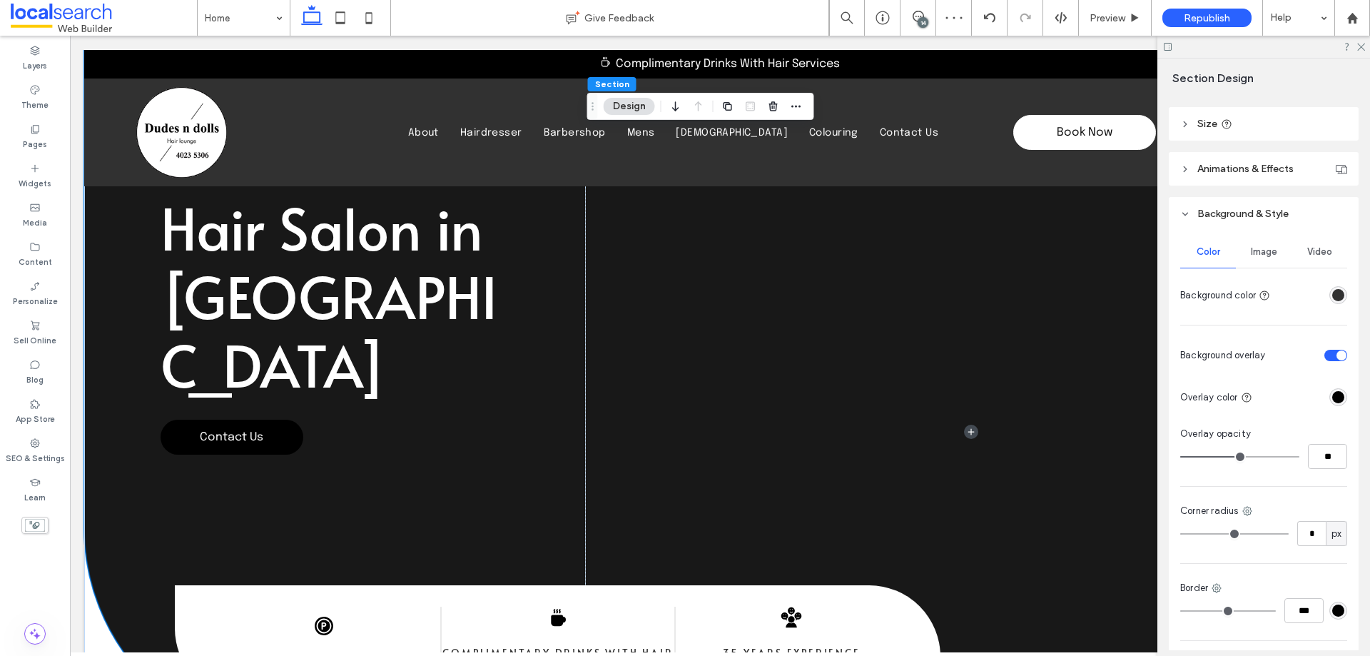
click at [1335, 293] on div "rgba(49, 49, 49, 1)" at bounding box center [1338, 295] width 12 height 12
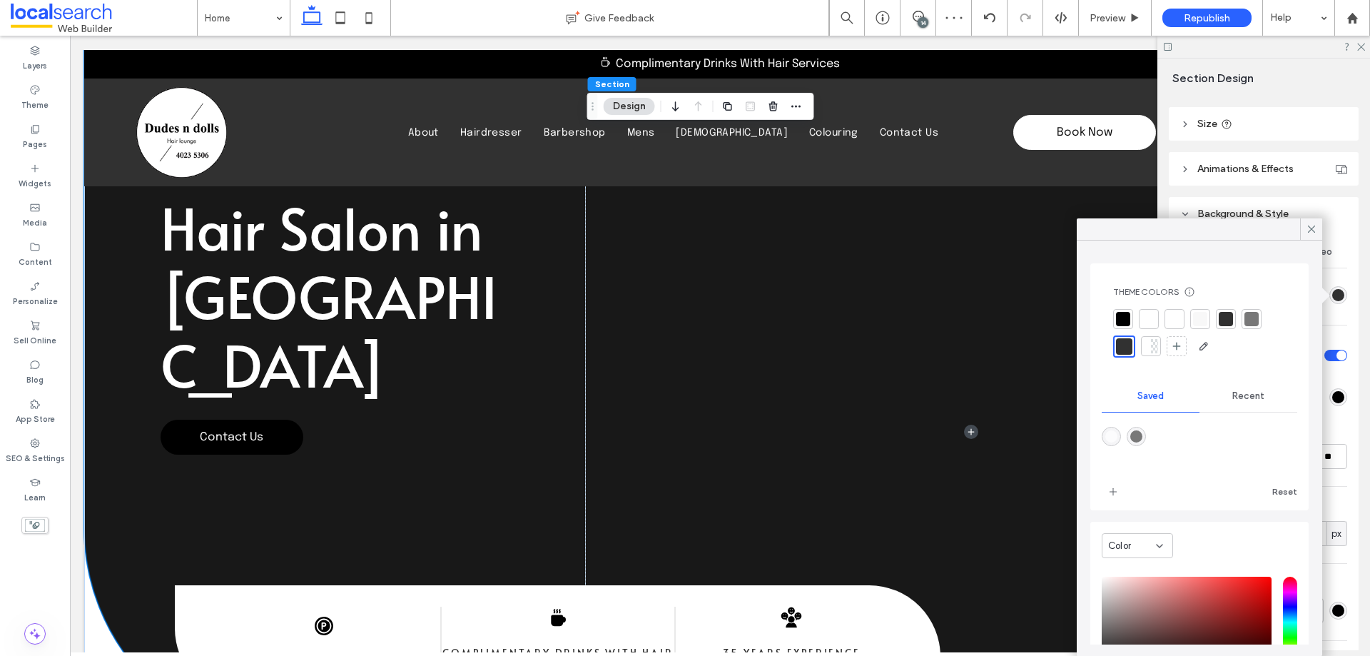
click at [1248, 321] on div at bounding box center [1251, 319] width 14 height 14
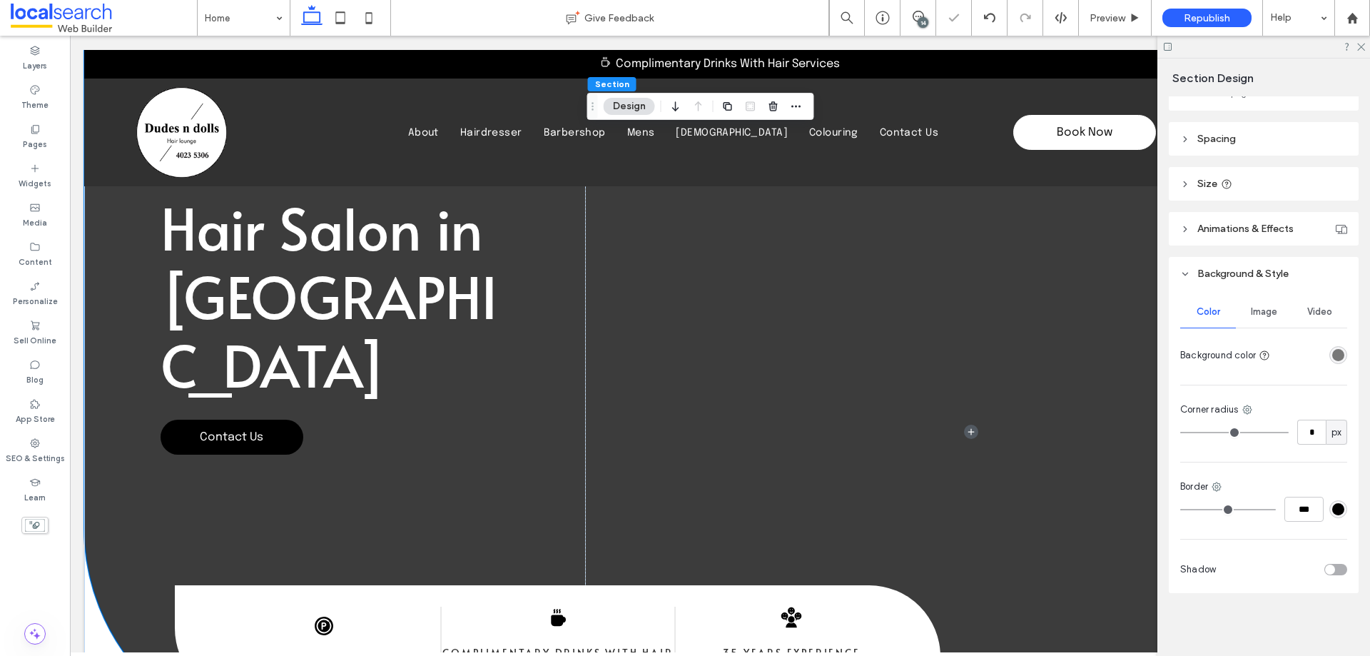
scroll to position [129, 0]
click at [1264, 312] on span "Image" at bounding box center [1264, 311] width 26 height 11
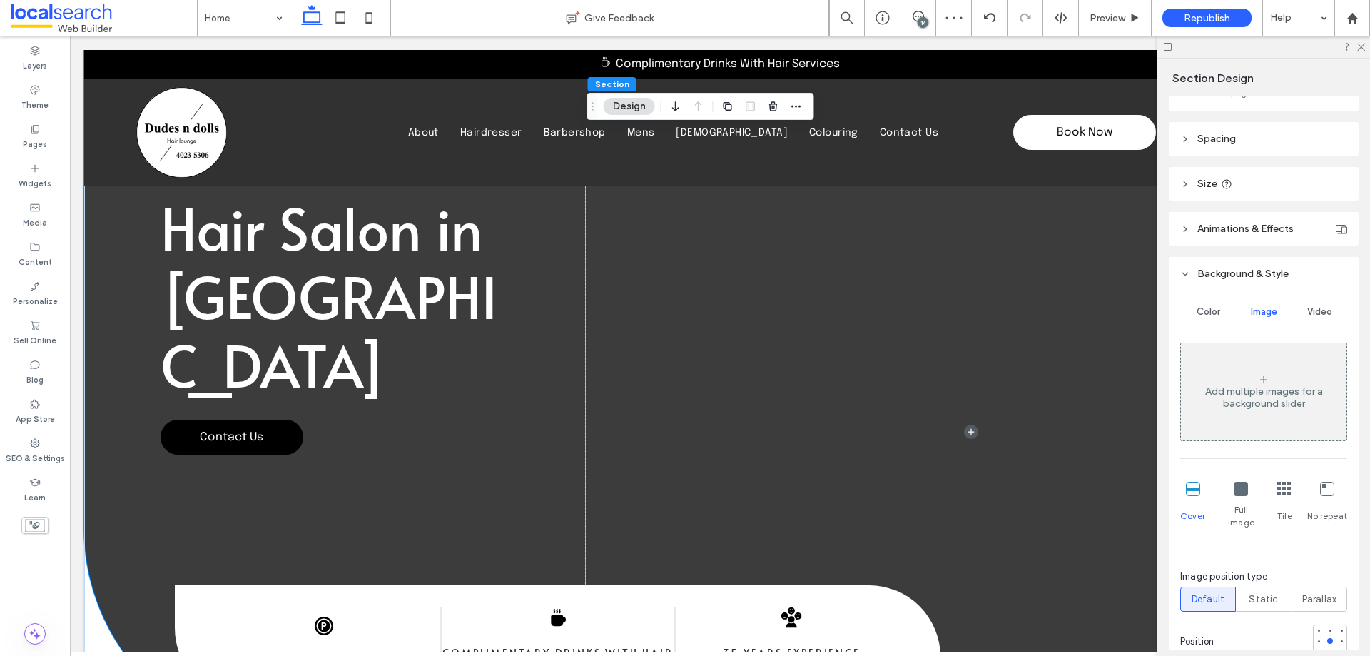
scroll to position [189, 0]
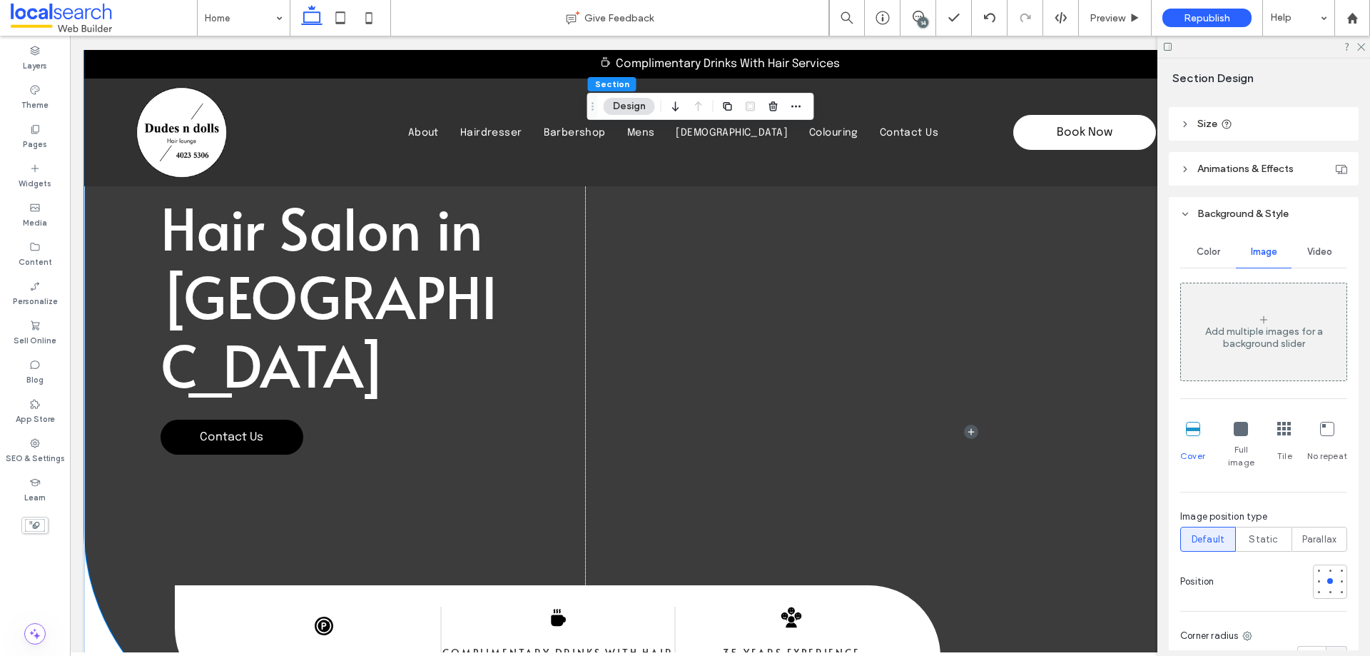
drag, startPoint x: 1202, startPoint y: 231, endPoint x: 1200, endPoint y: 243, distance: 12.2
click at [1201, 233] on div "Color Image Video Add multiple images for a background slider Cover Full image …" at bounding box center [1264, 524] width 190 height 589
click at [1201, 243] on div "Color" at bounding box center [1208, 251] width 56 height 31
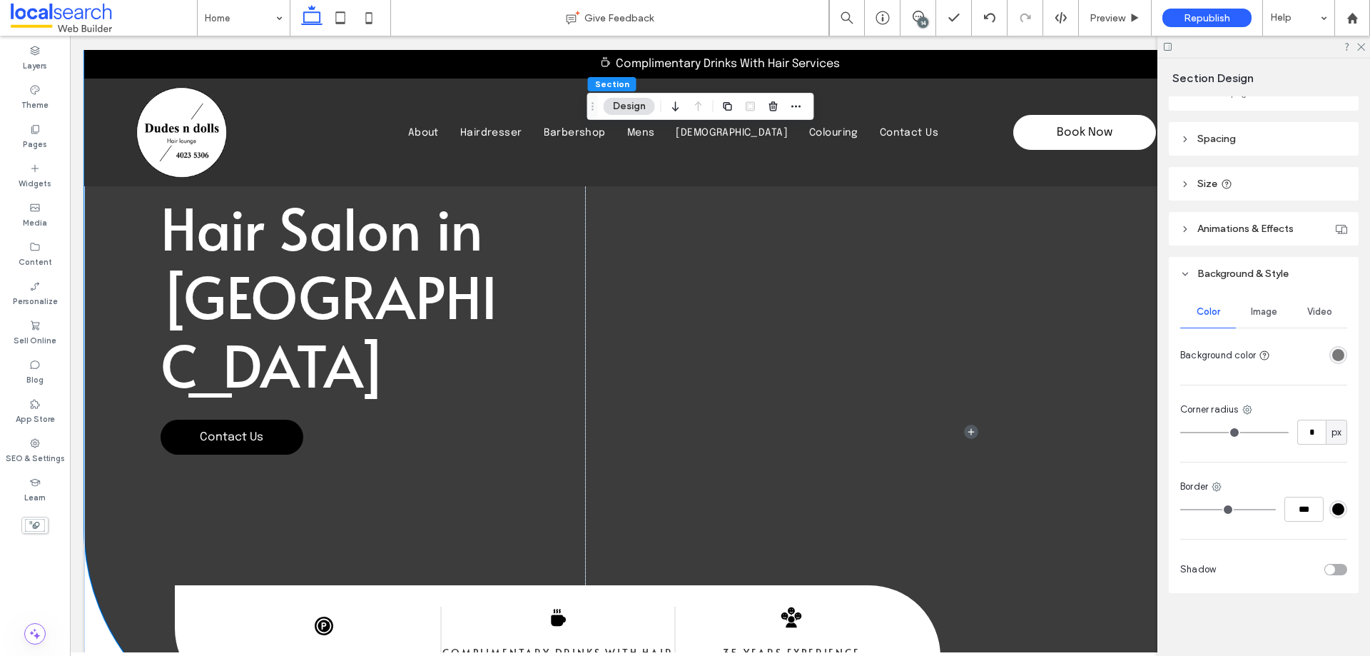
click at [1332, 355] on div "rgba(120, 120, 120, 1)" at bounding box center [1338, 355] width 12 height 12
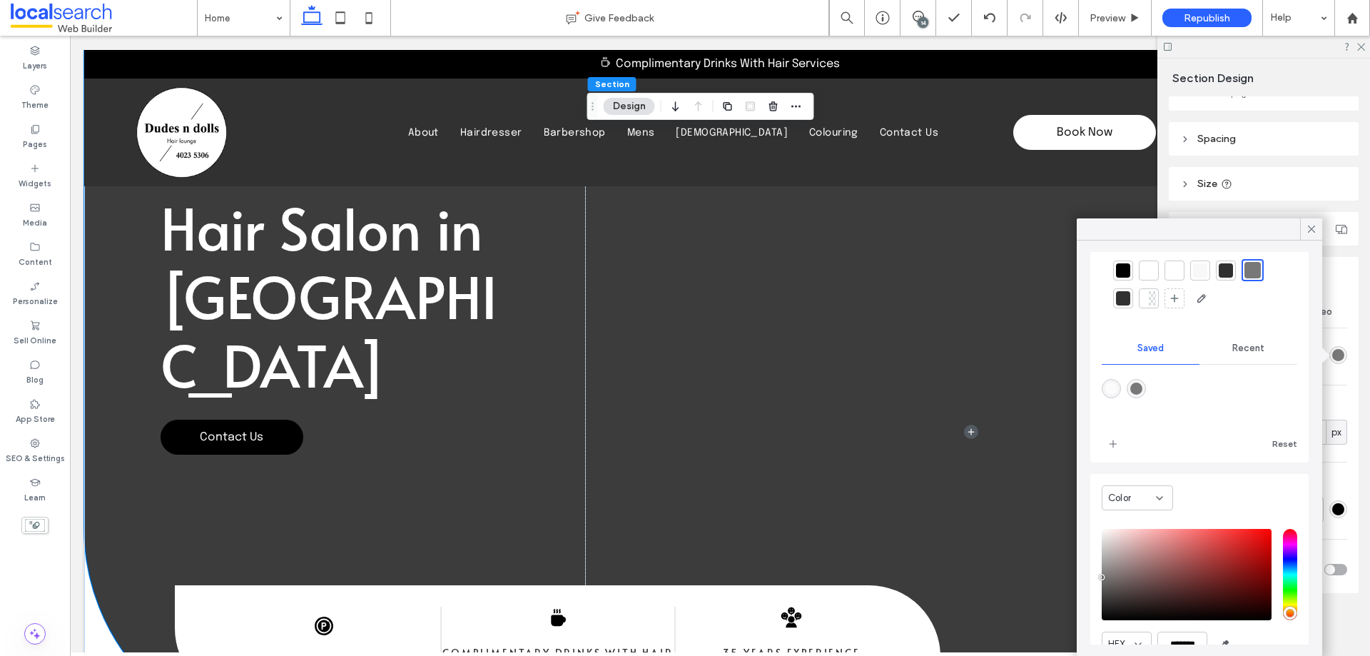
scroll to position [116, 0]
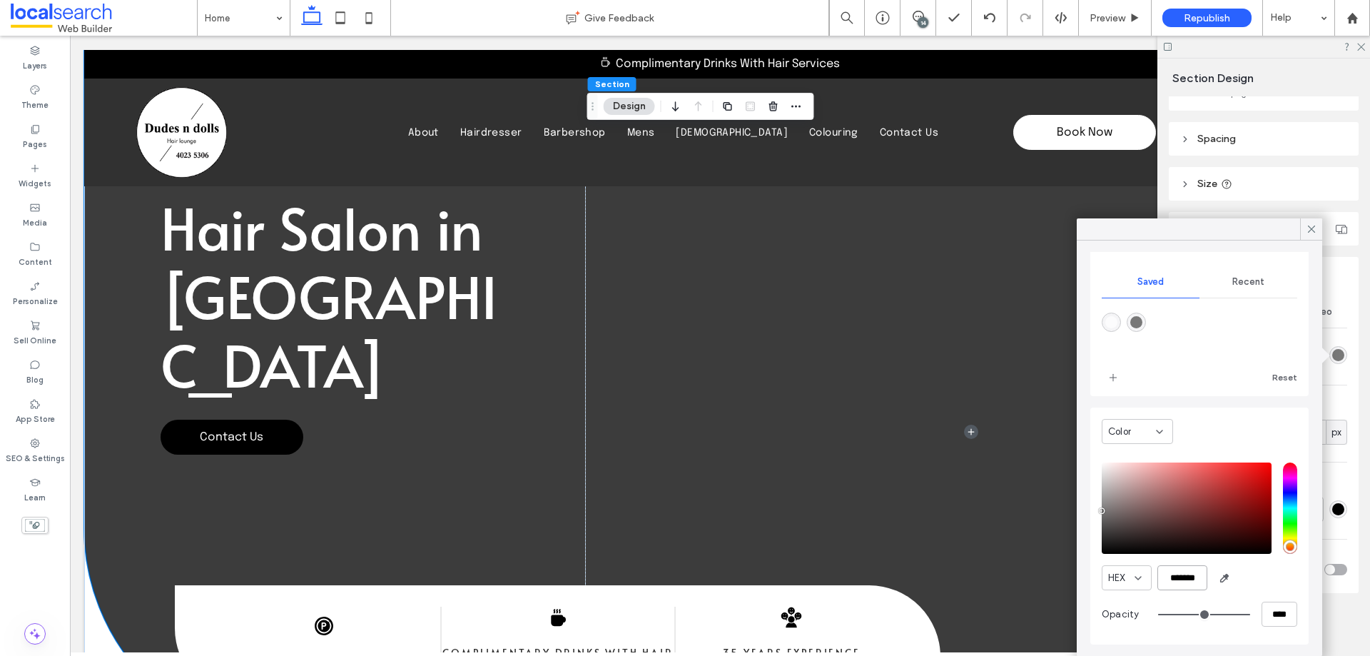
drag, startPoint x: 1204, startPoint y: 577, endPoint x: 1167, endPoint y: 577, distance: 36.4
click at [1167, 577] on input "*******" at bounding box center [1182, 577] width 50 height 25
paste input "color picker textbox"
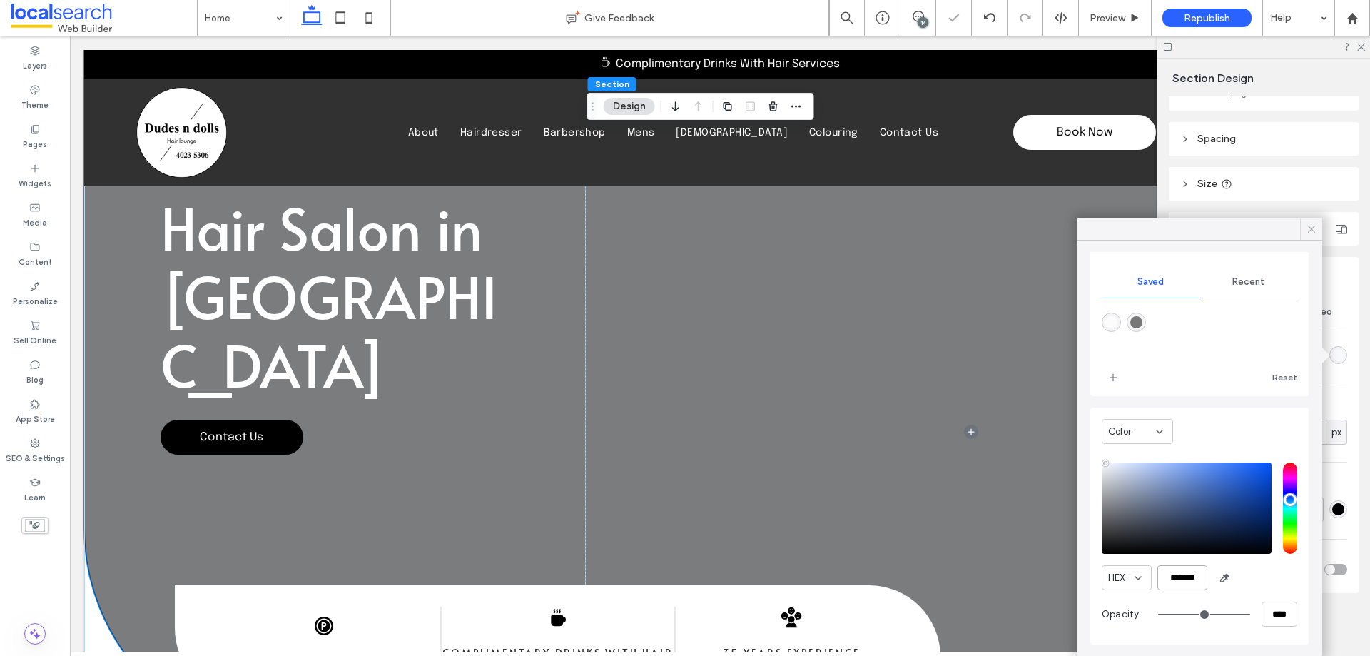
type input "*******"
click at [1311, 227] on icon at bounding box center [1311, 229] width 13 height 13
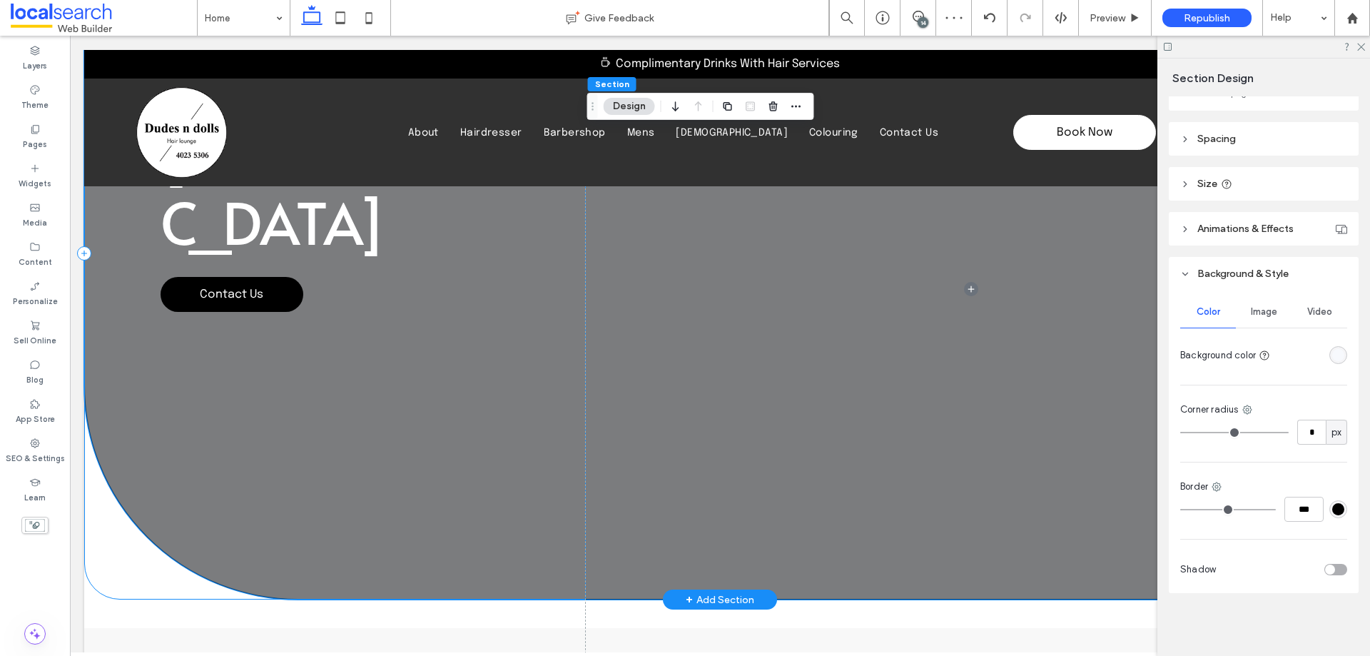
click at [337, 395] on div "Hair Salon in [GEOGRAPHIC_DATA] Contact Us" at bounding box center [335, 253] width 502 height 692
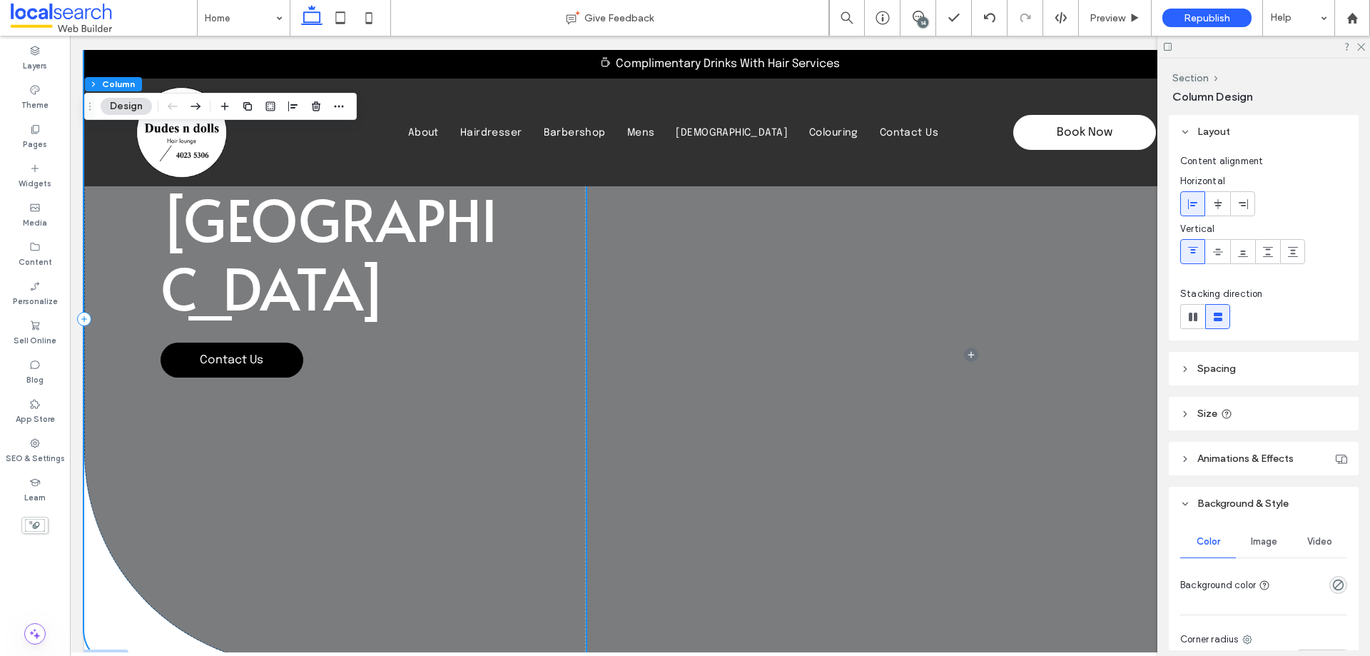
scroll to position [71, 0]
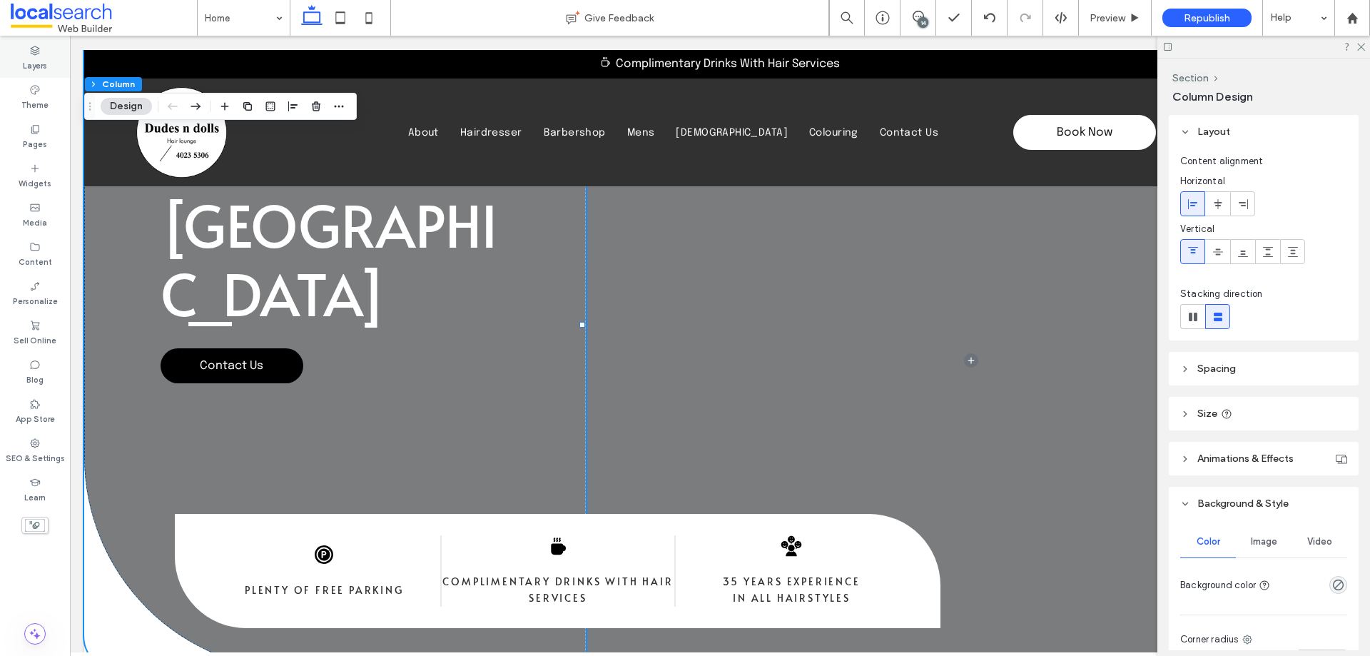
click at [36, 56] on icon at bounding box center [34, 50] width 11 height 11
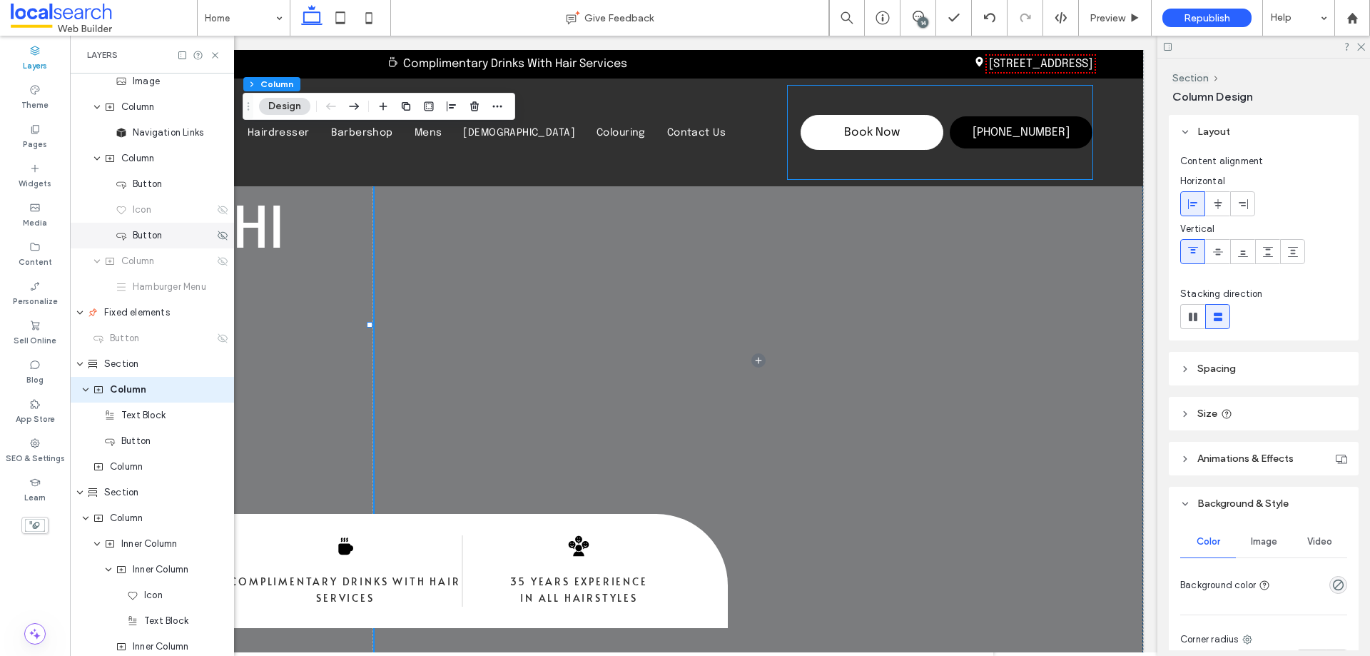
scroll to position [364, 0]
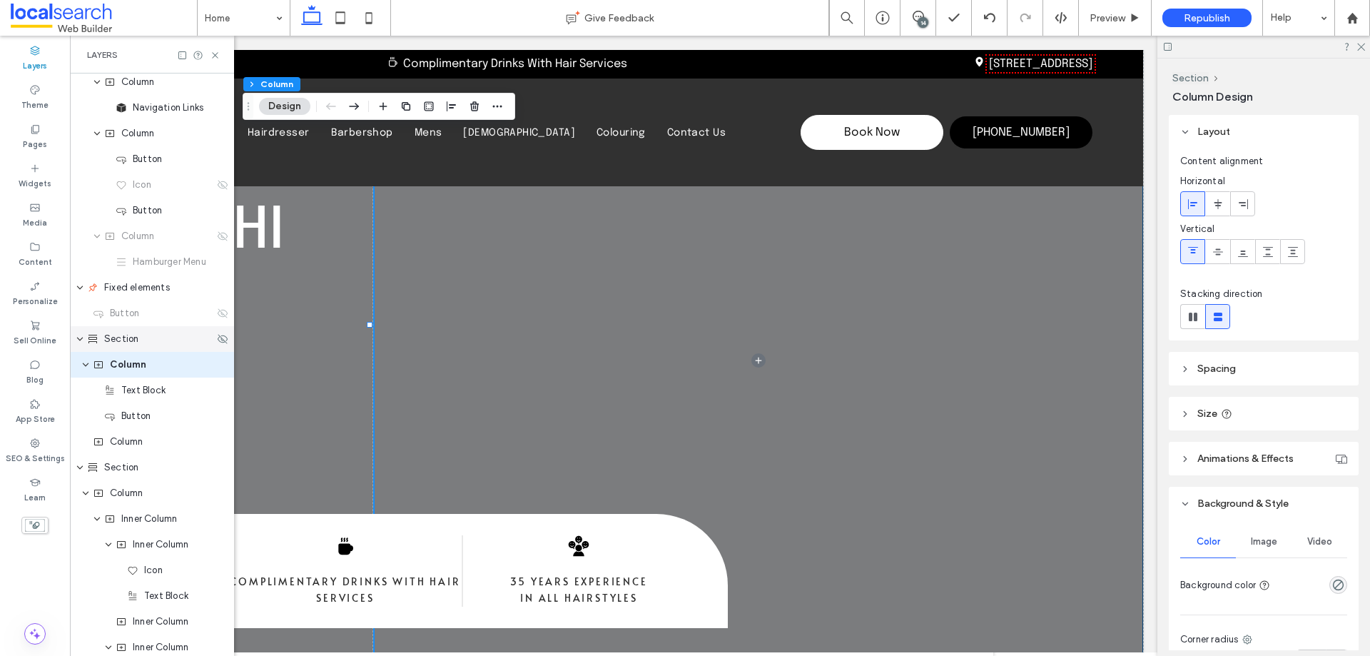
click at [163, 347] on div "Section" at bounding box center [152, 339] width 164 height 26
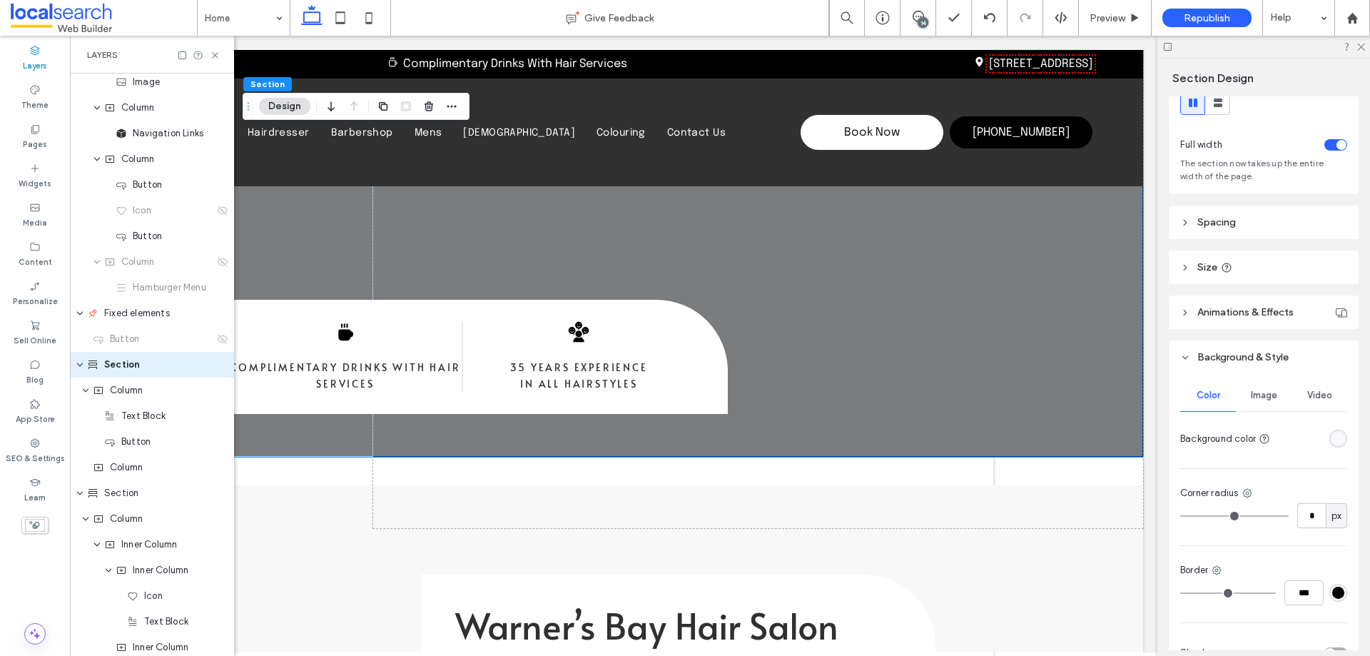
scroll to position [71, 0]
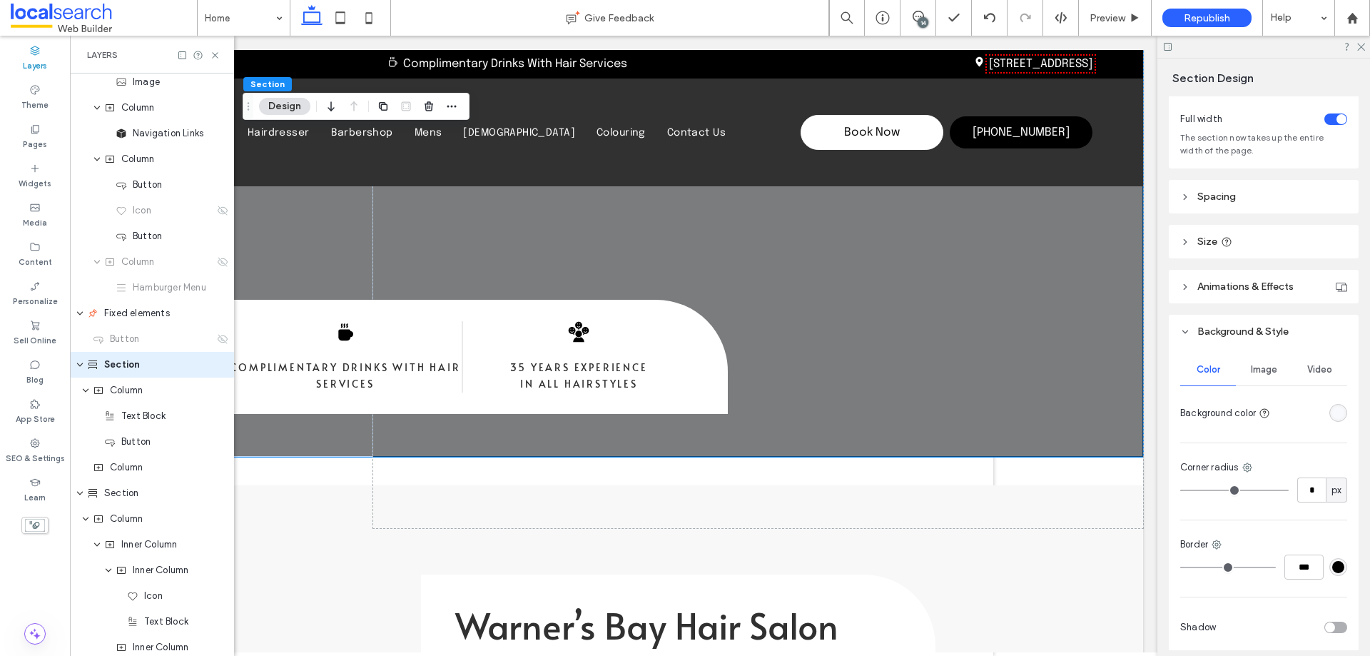
click at [1257, 375] on div "Image" at bounding box center [1264, 369] width 56 height 31
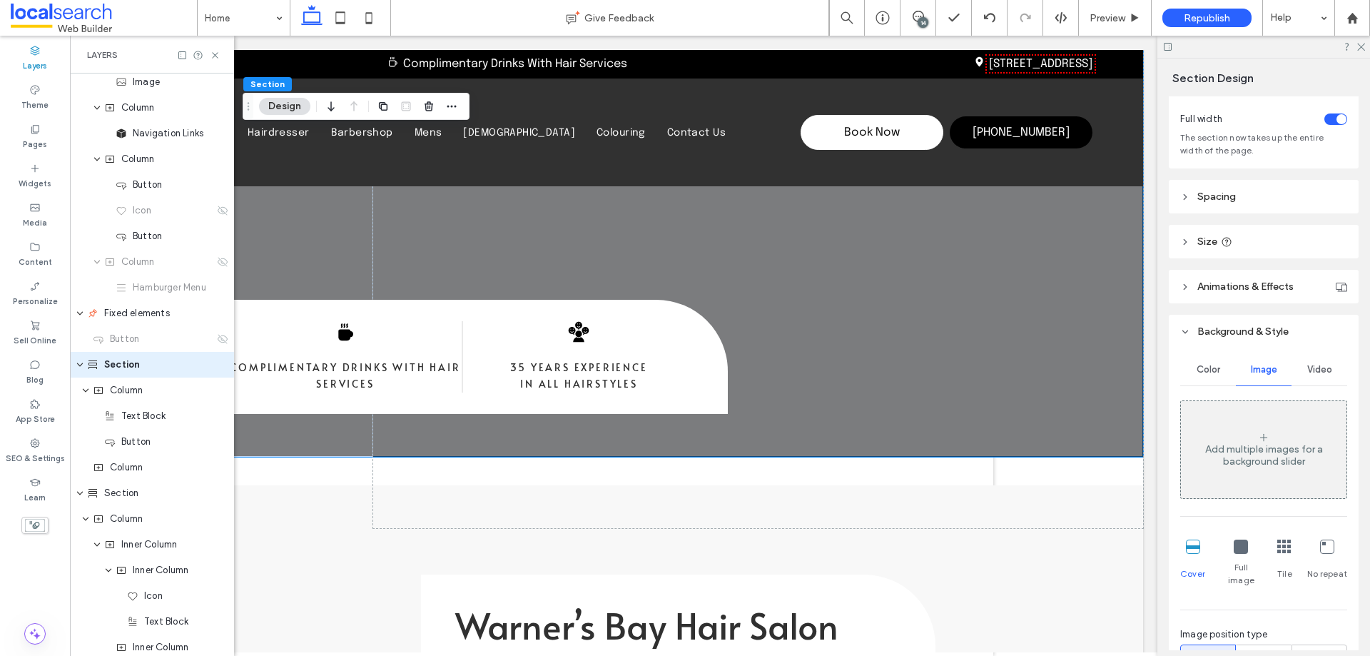
scroll to position [143, 0]
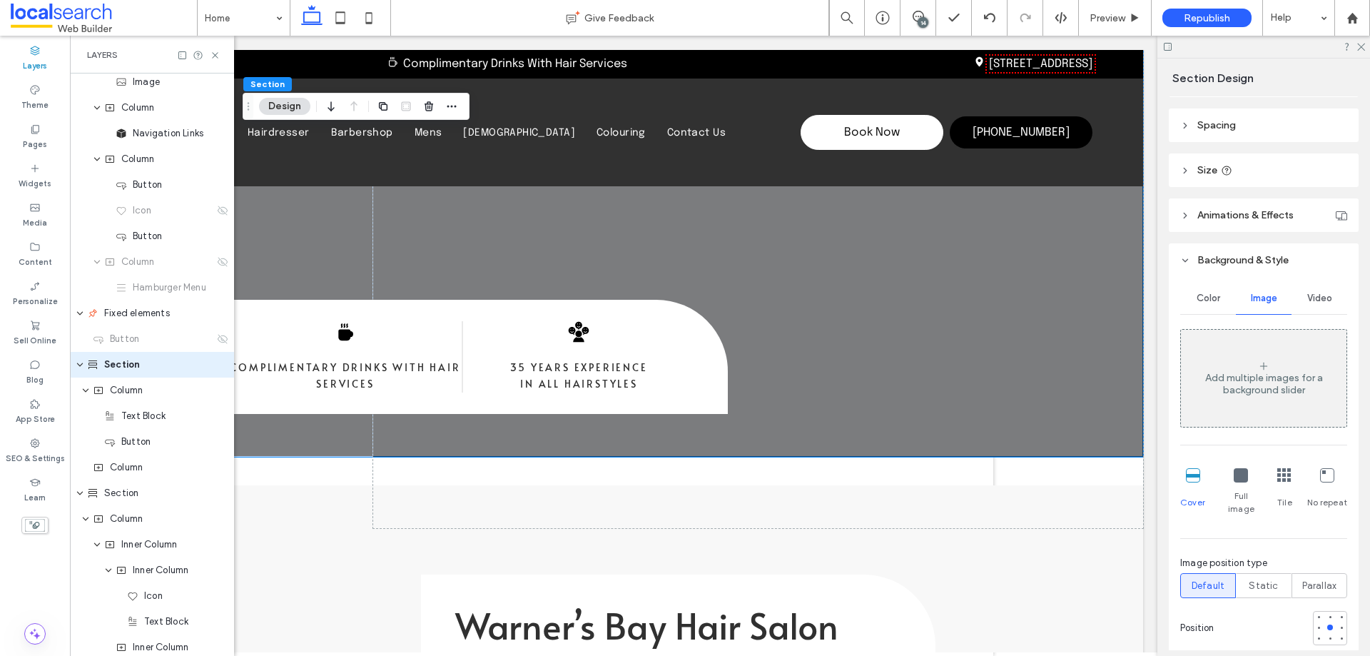
click at [1263, 372] on div "Add multiple images for a background slider" at bounding box center [1264, 384] width 166 height 24
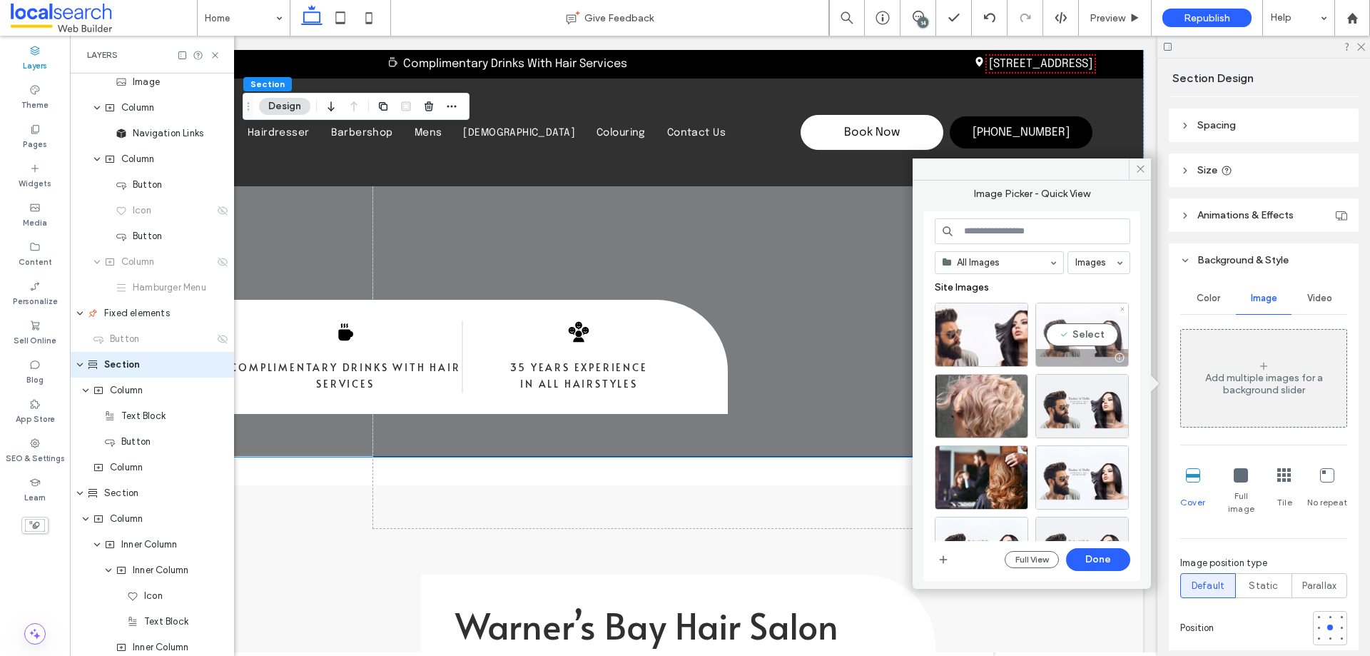
click at [1090, 333] on div "Select" at bounding box center [1081, 335] width 93 height 64
drag, startPoint x: 1105, startPoint y: 560, endPoint x: 1255, endPoint y: 506, distance: 160.0
click at [1105, 560] on button "Done" at bounding box center [1098, 559] width 64 height 23
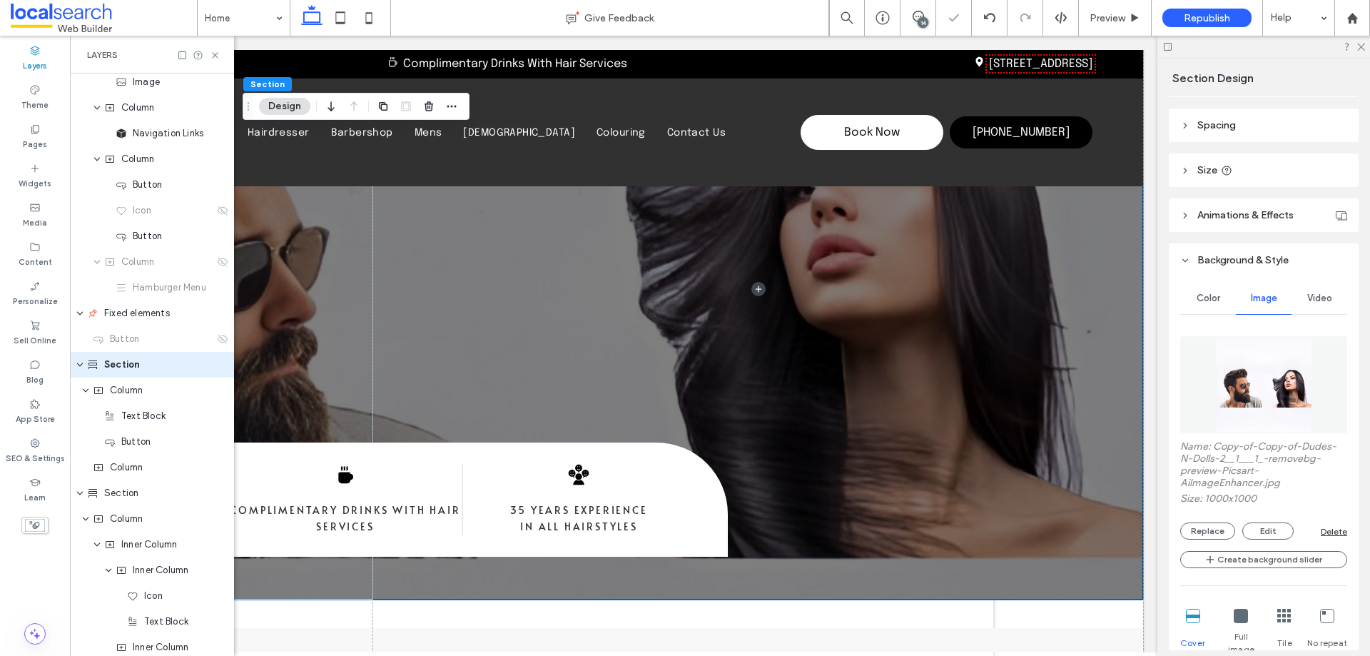
click at [227, 56] on div "Layers" at bounding box center [152, 55] width 164 height 38
click at [219, 53] on icon at bounding box center [215, 55] width 11 height 11
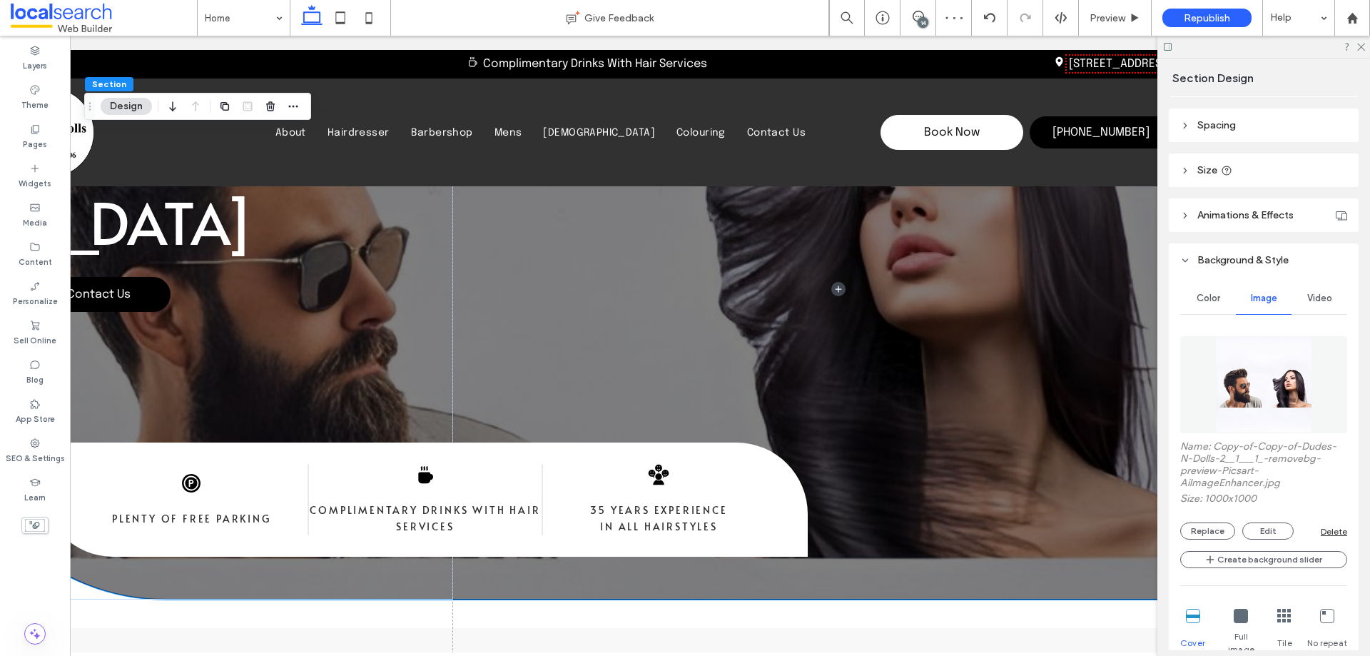
scroll to position [0, 0]
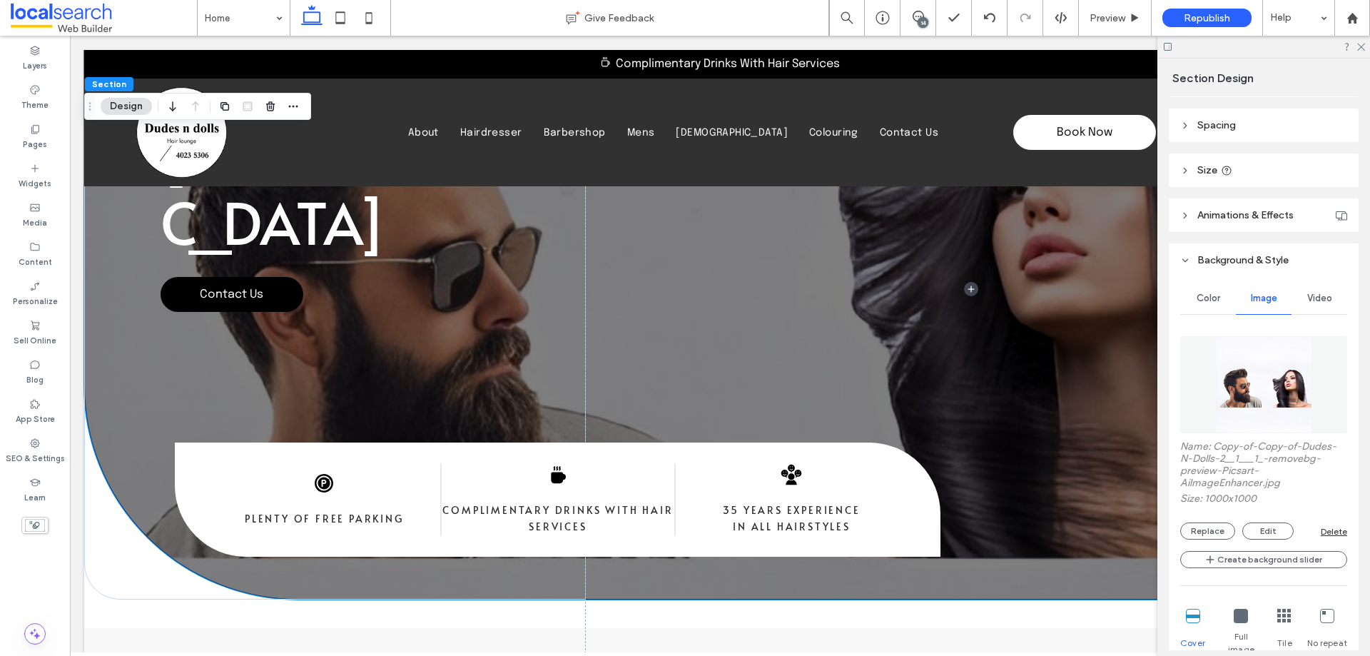
click at [1334, 529] on div "Delete" at bounding box center [1334, 531] width 26 height 11
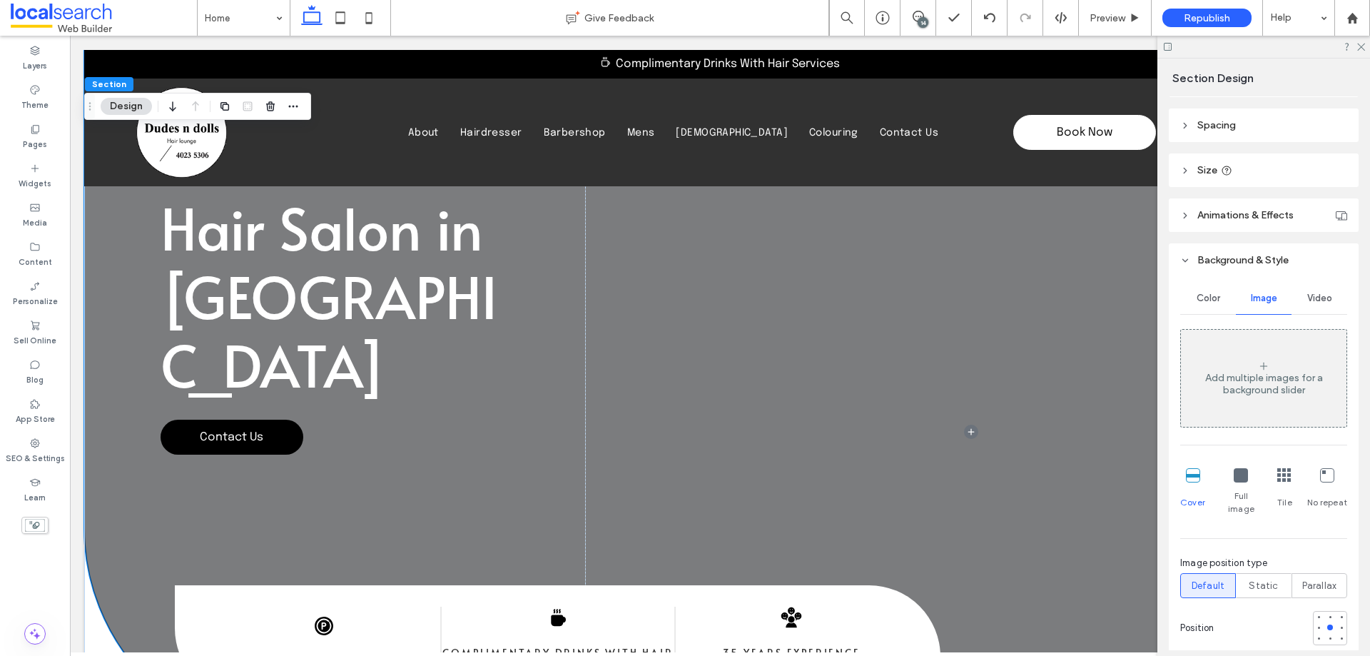
click at [1257, 359] on div "Add multiple images for a background slider" at bounding box center [1264, 378] width 166 height 94
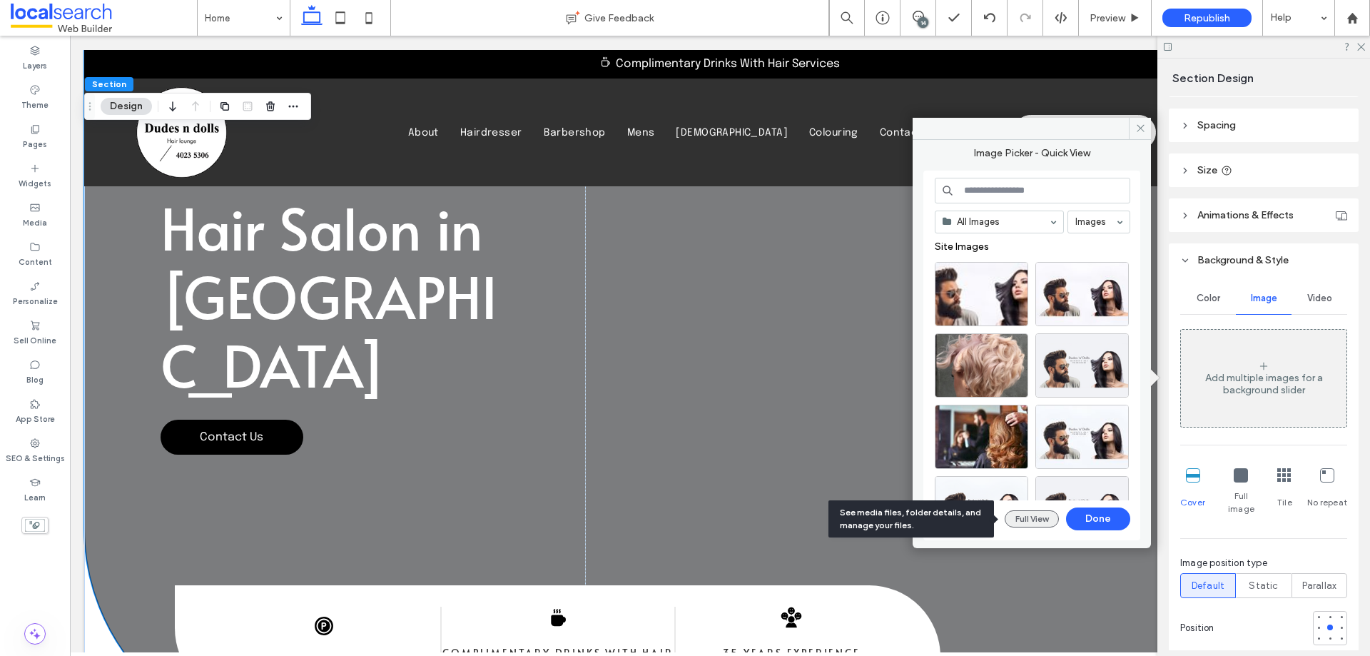
click at [1034, 515] on button "Full View" at bounding box center [1032, 518] width 54 height 17
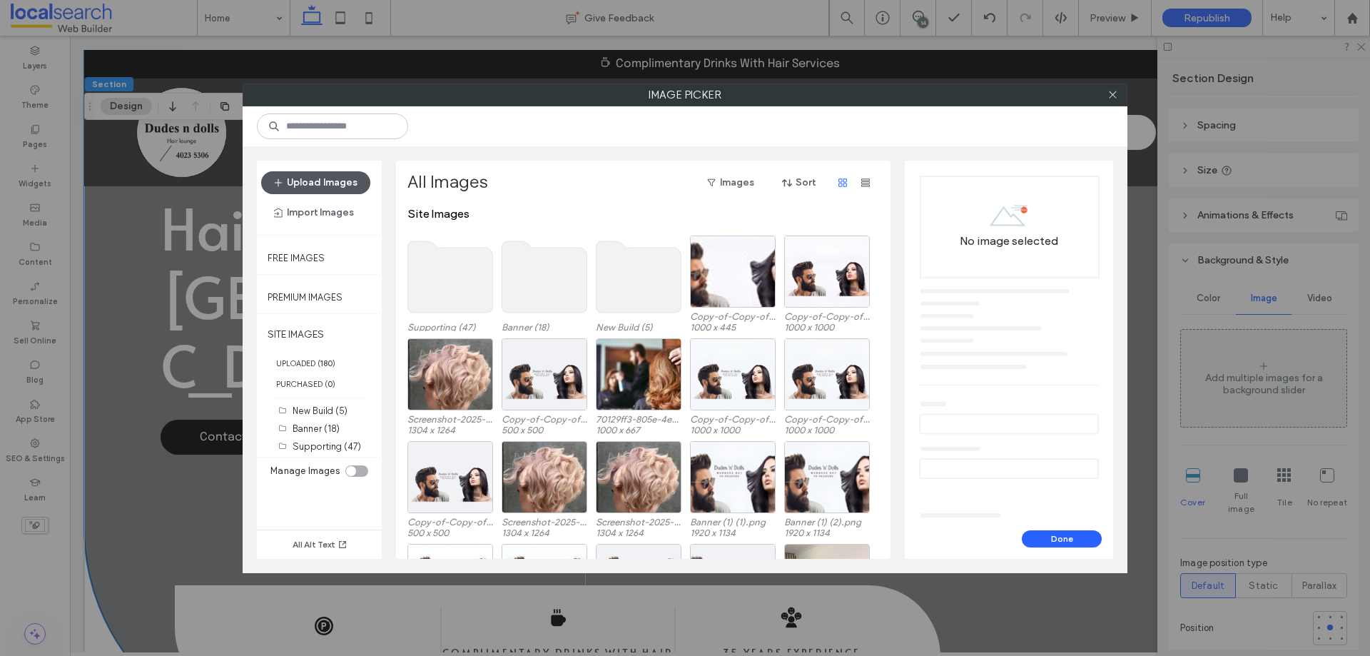
click at [328, 186] on button "Upload Images" at bounding box center [315, 182] width 109 height 23
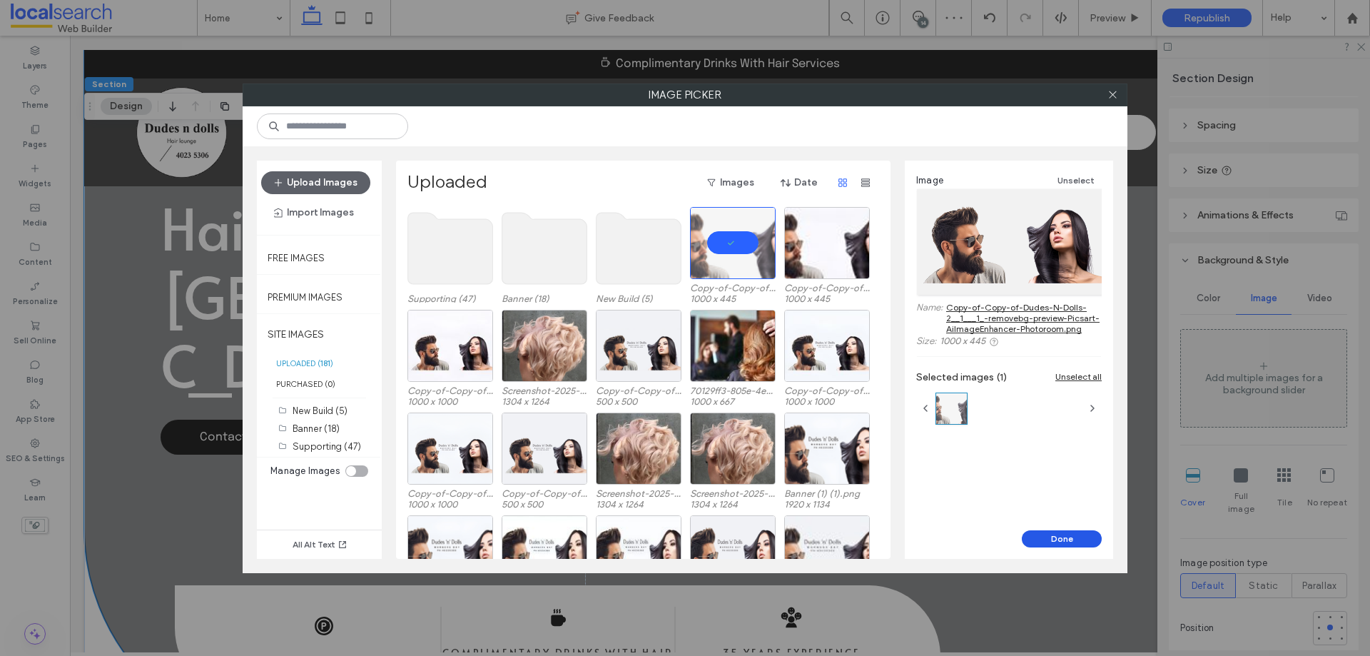
drag, startPoint x: 1059, startPoint y: 537, endPoint x: 990, endPoint y: 501, distance: 77.9
click at [1059, 537] on button "Done" at bounding box center [1062, 538] width 80 height 17
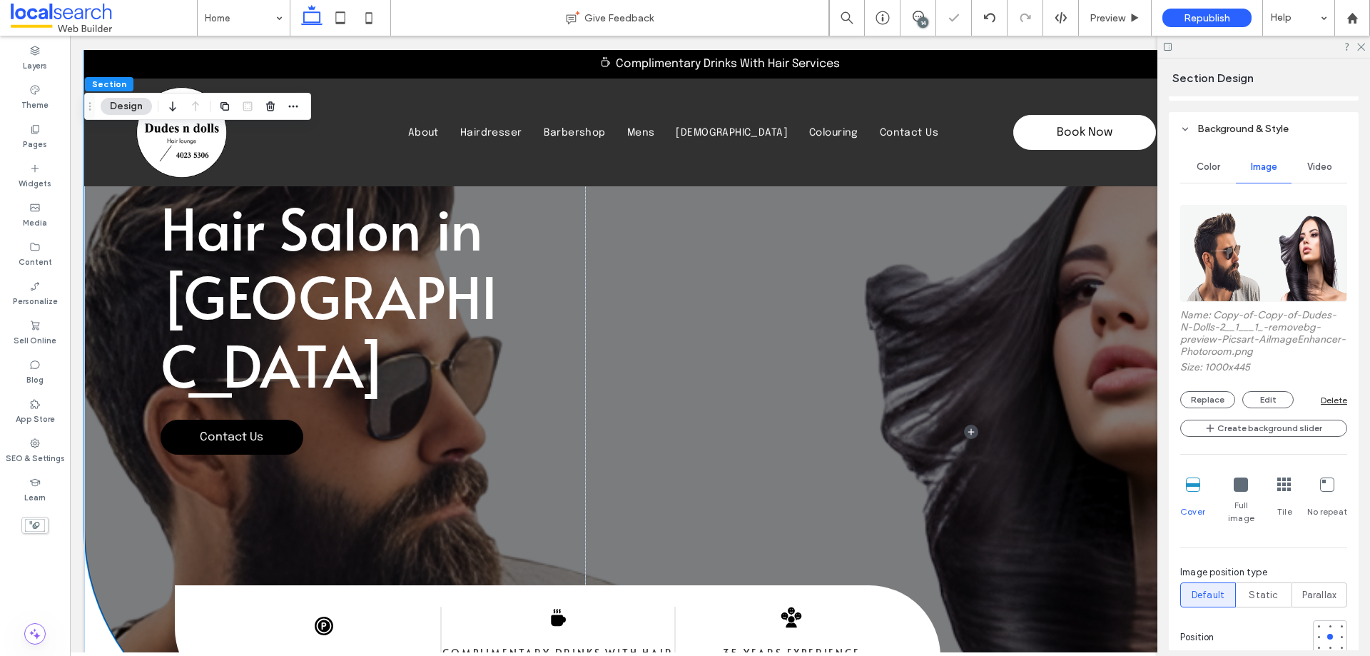
scroll to position [357, 0]
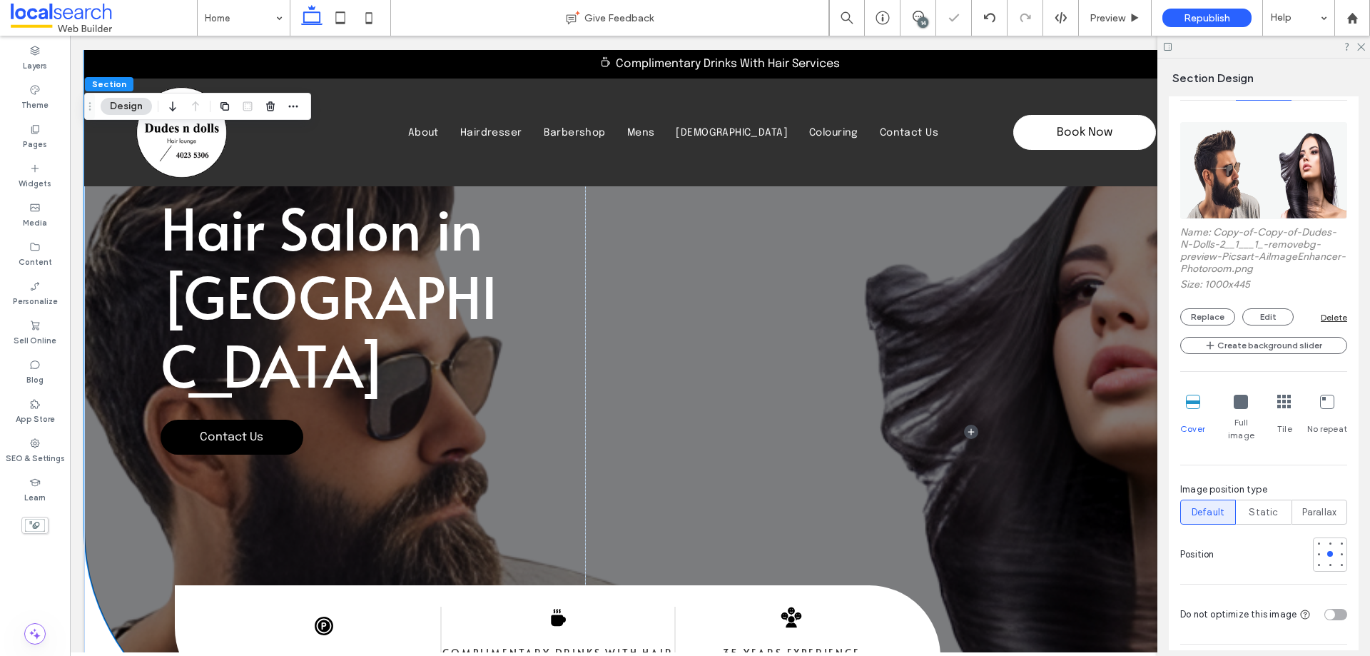
click at [1244, 402] on icon at bounding box center [1241, 402] width 14 height 14
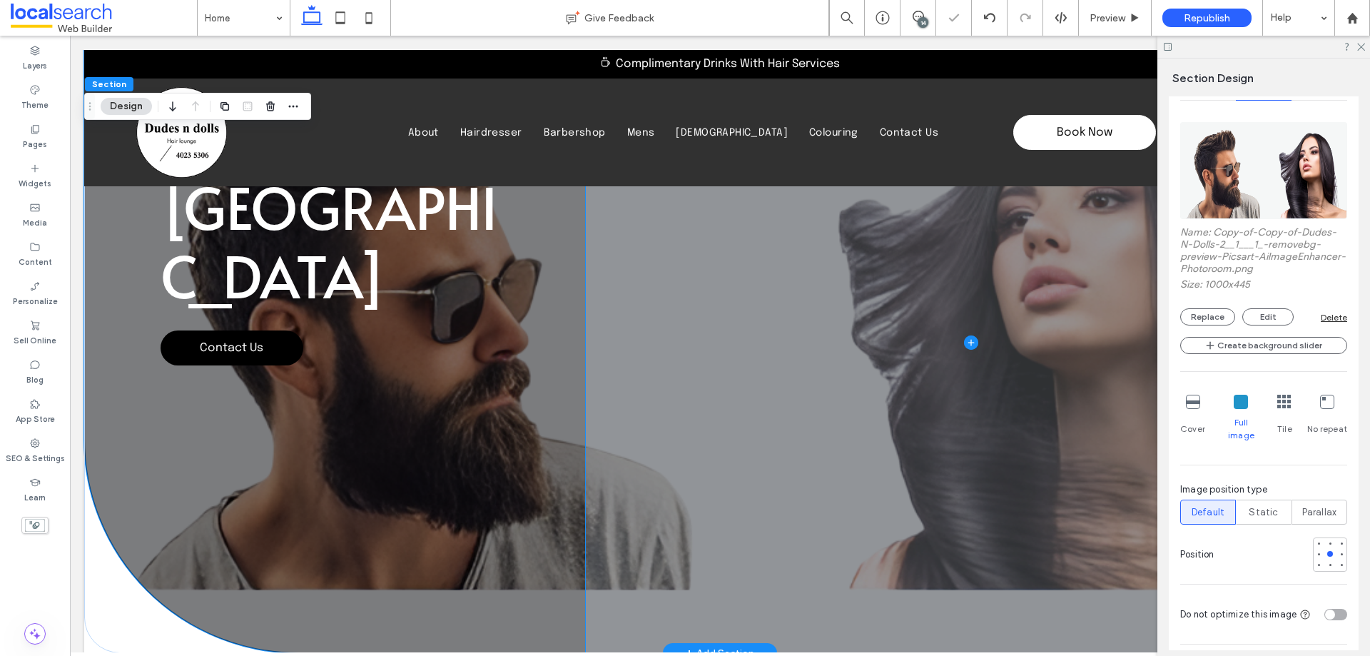
scroll to position [0, 0]
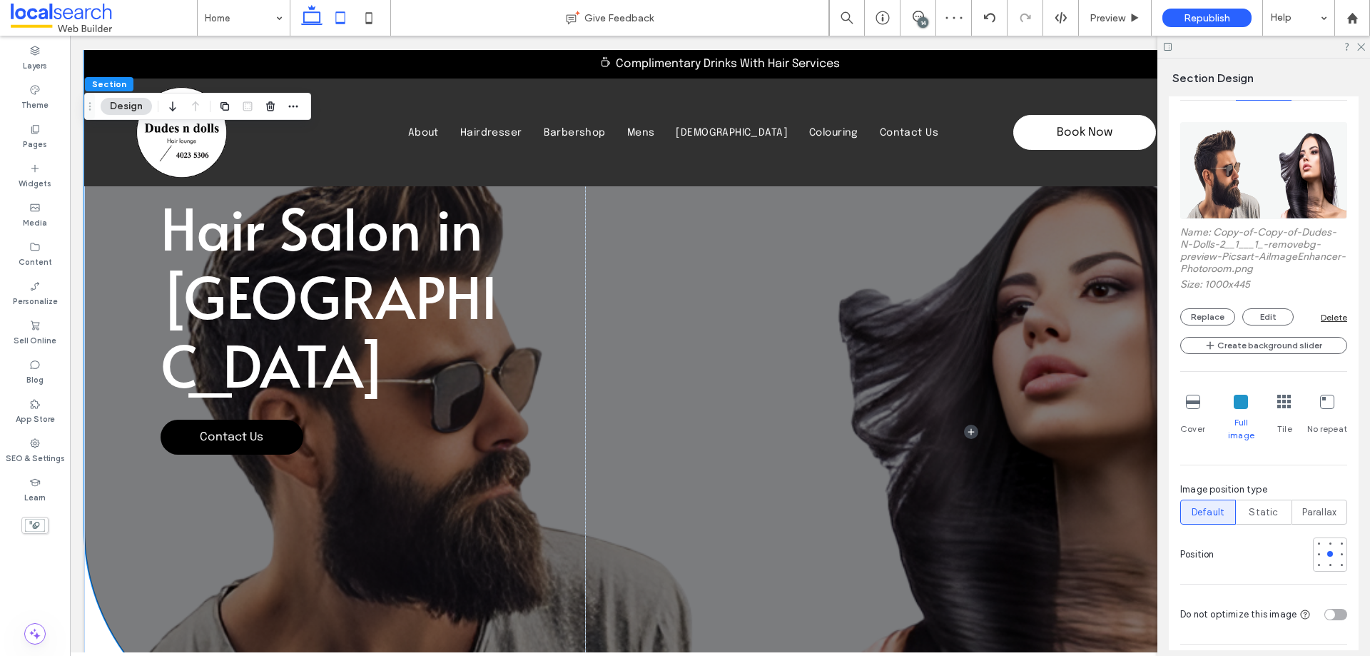
click at [345, 10] on icon at bounding box center [340, 18] width 29 height 29
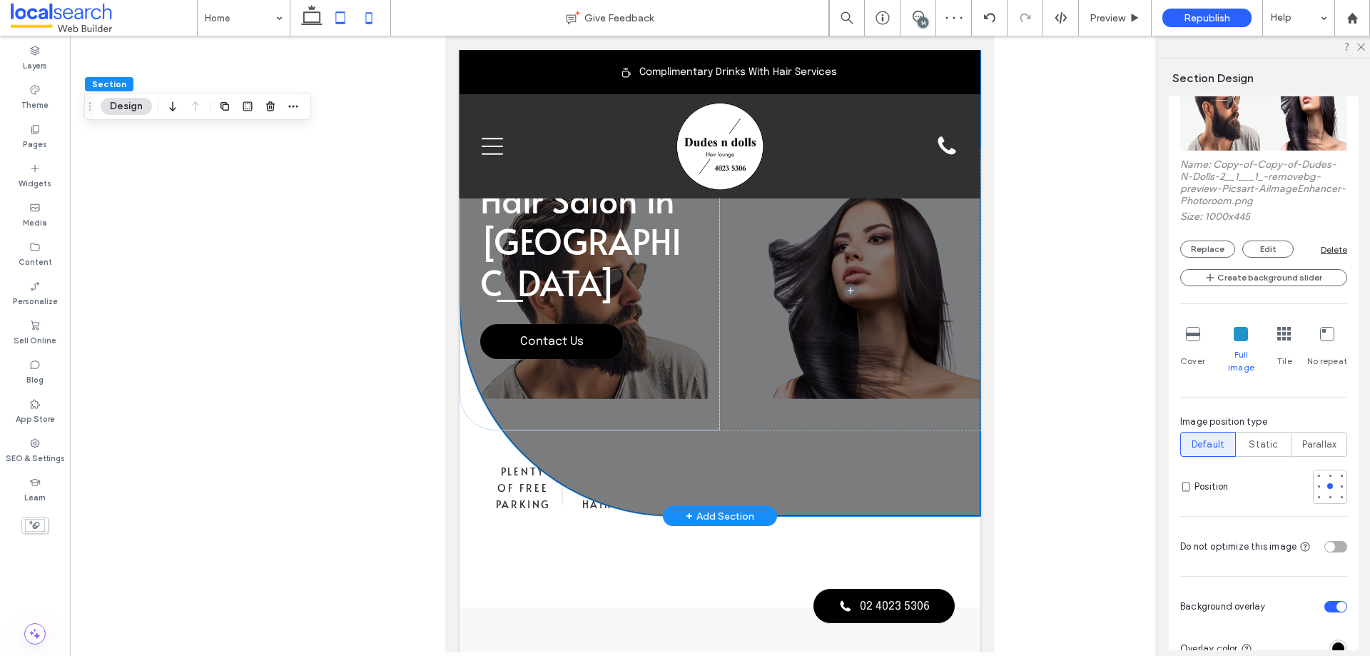
type input "***"
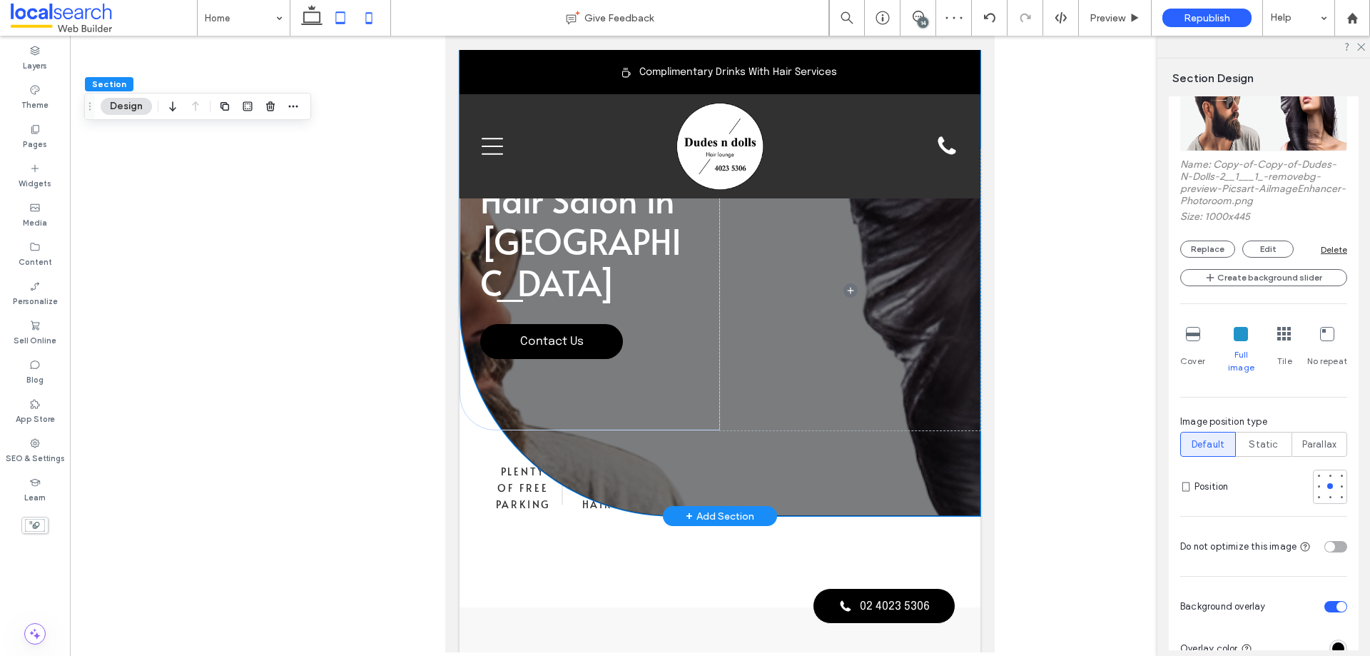
scroll to position [0, 7]
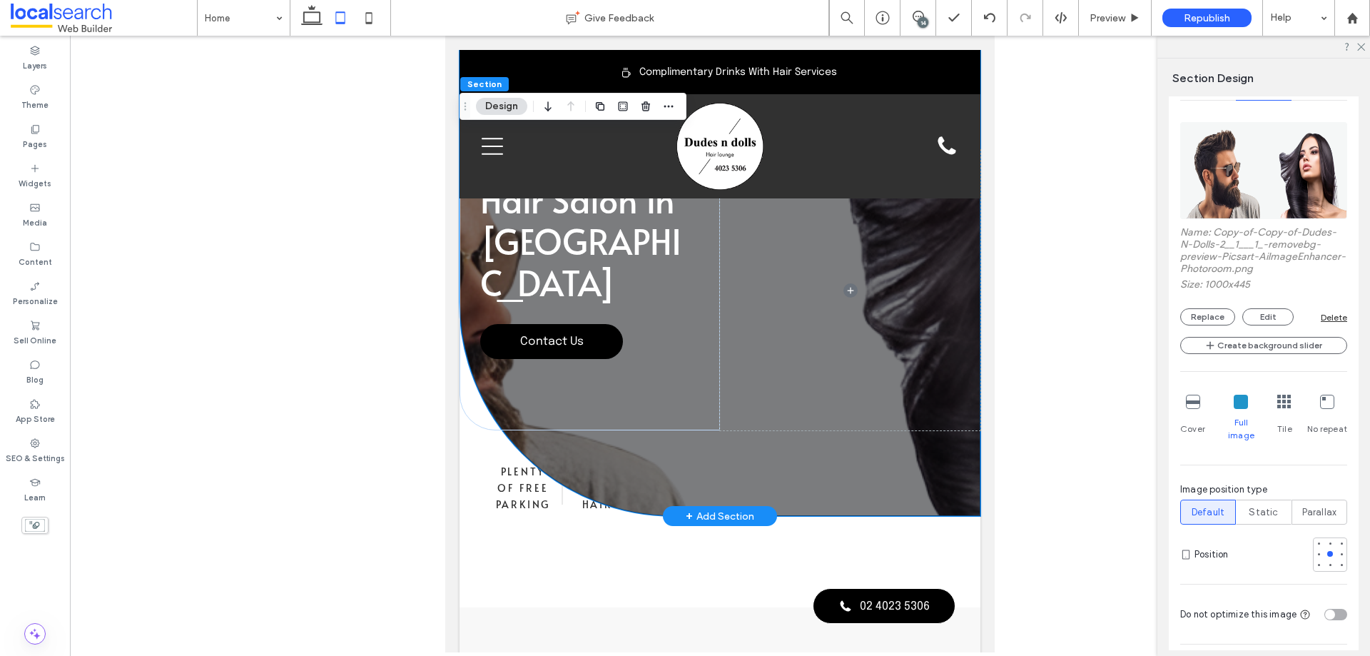
click at [1194, 403] on icon at bounding box center [1193, 402] width 14 height 14
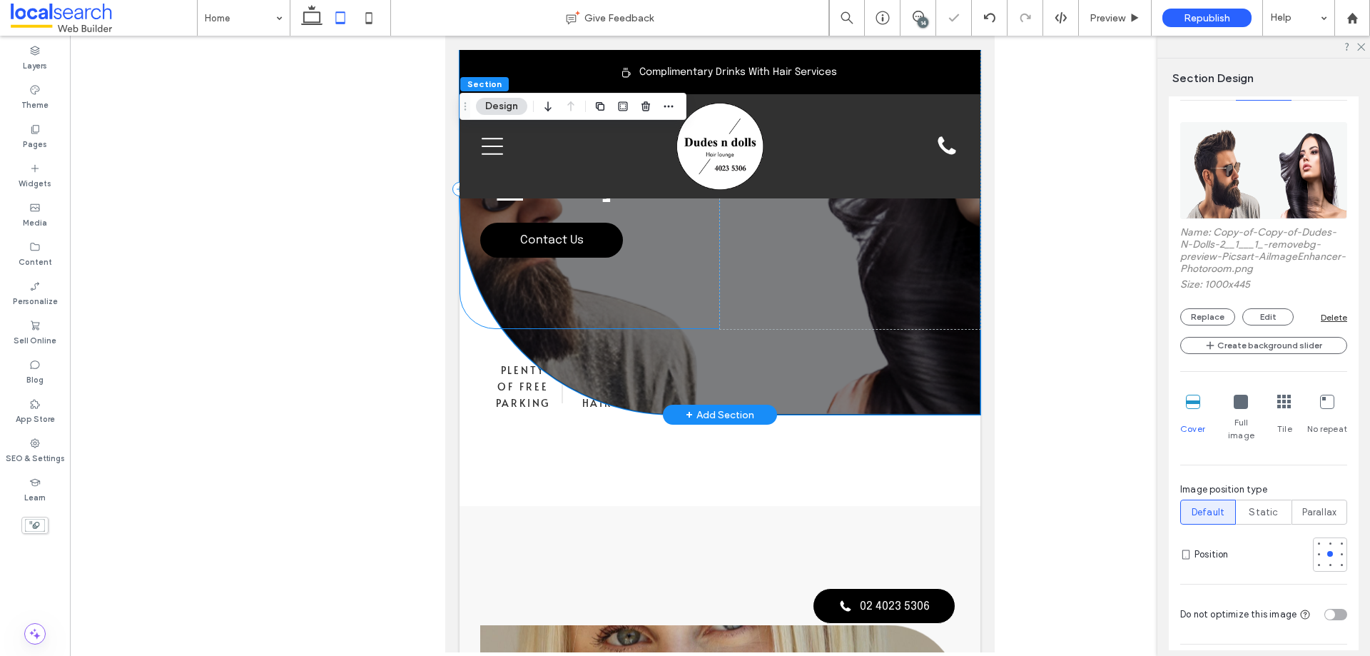
scroll to position [71, 0]
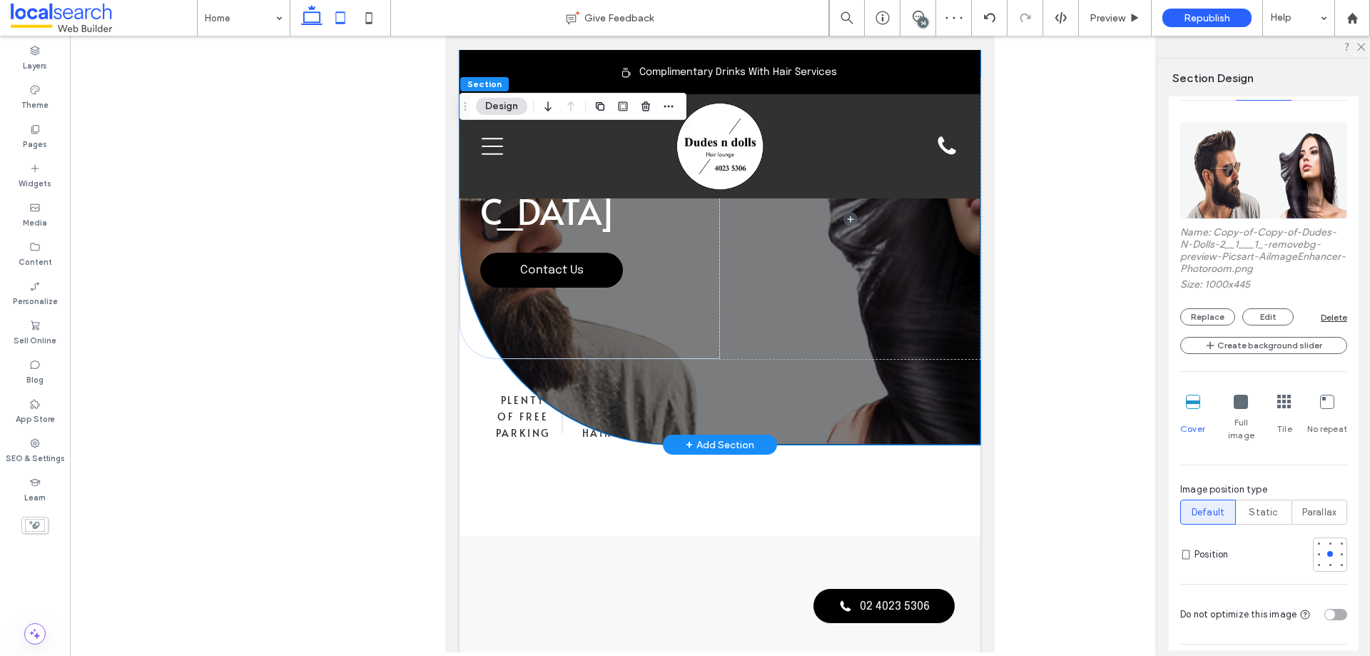
click at [313, 18] on icon at bounding box center [312, 18] width 29 height 29
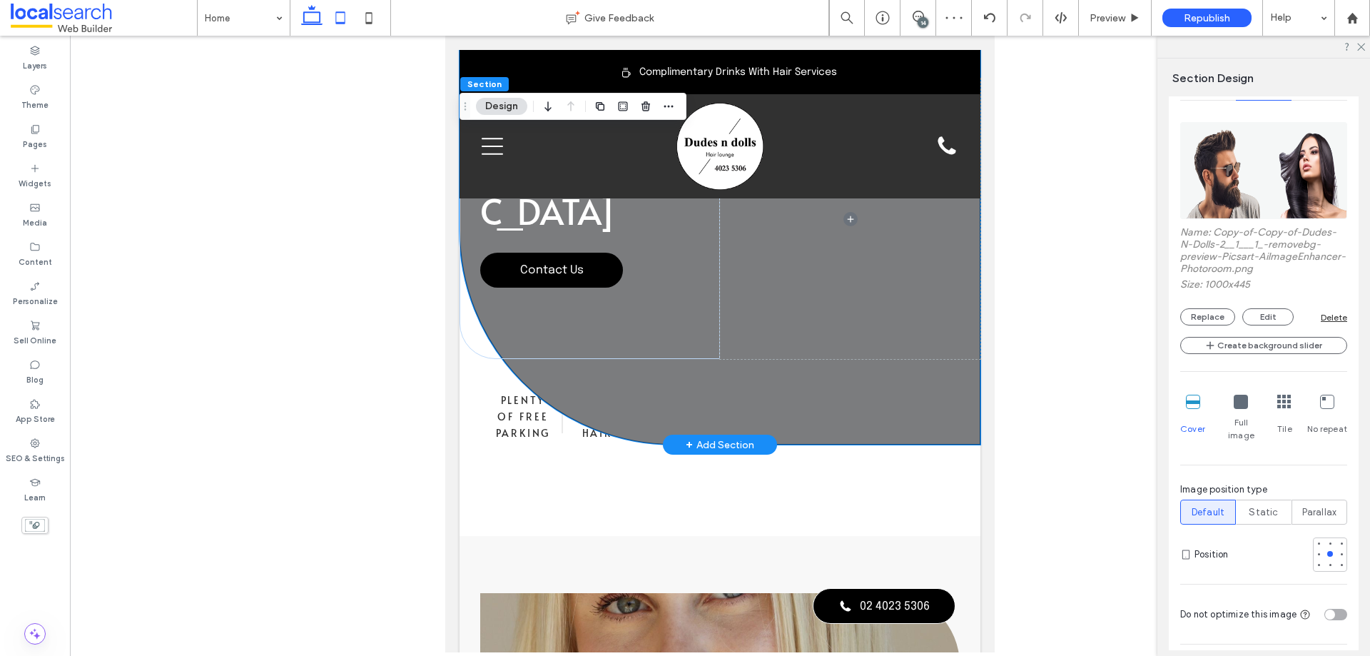
type input "*"
type input "***"
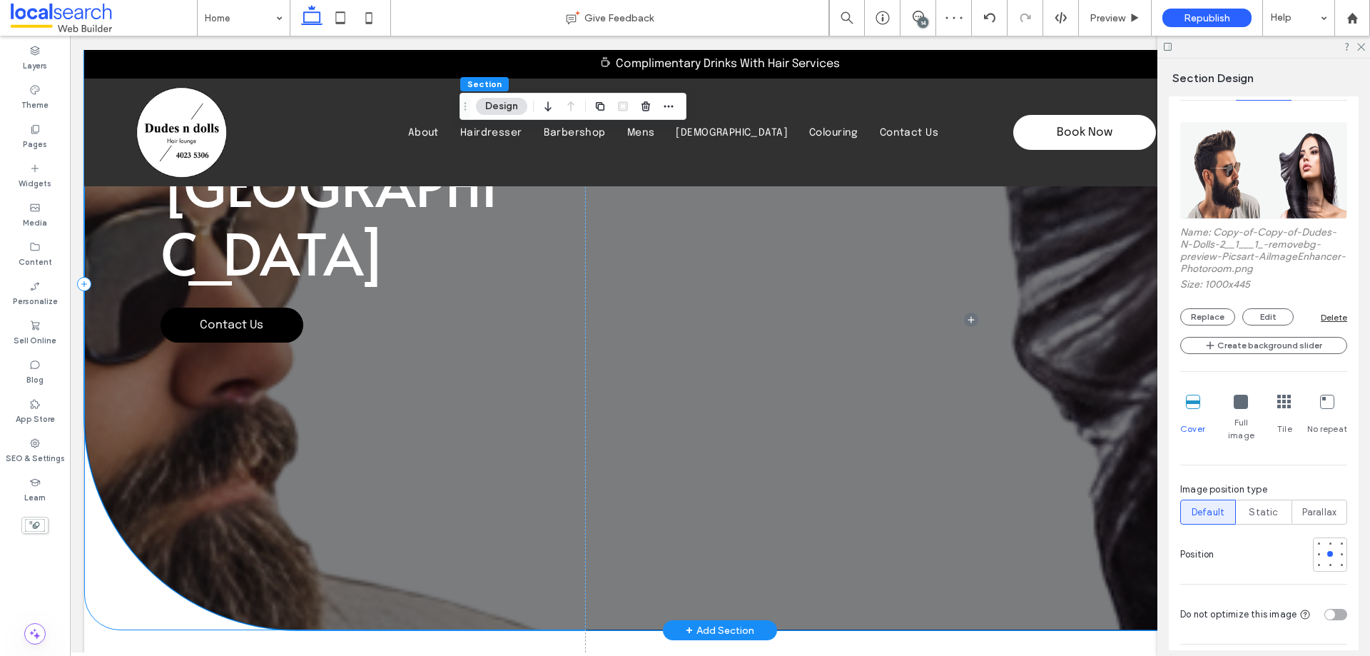
scroll to position [201, 0]
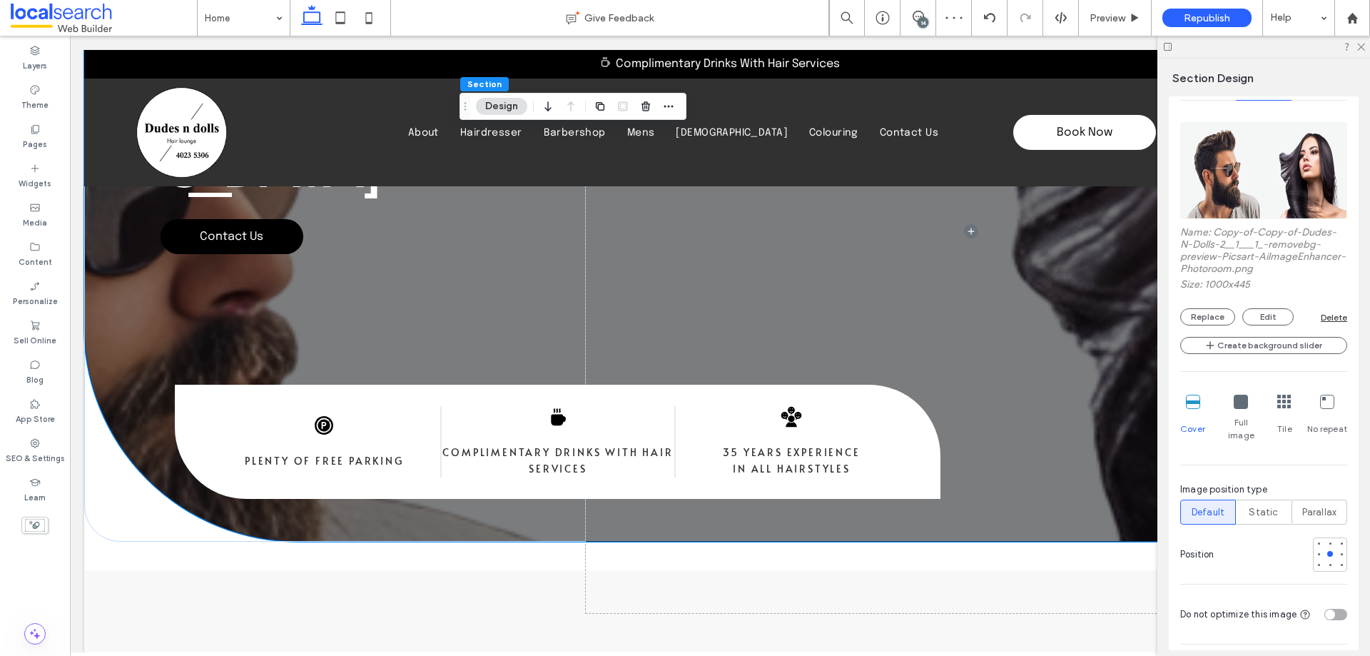
click at [1331, 321] on div "Delete" at bounding box center [1334, 317] width 26 height 11
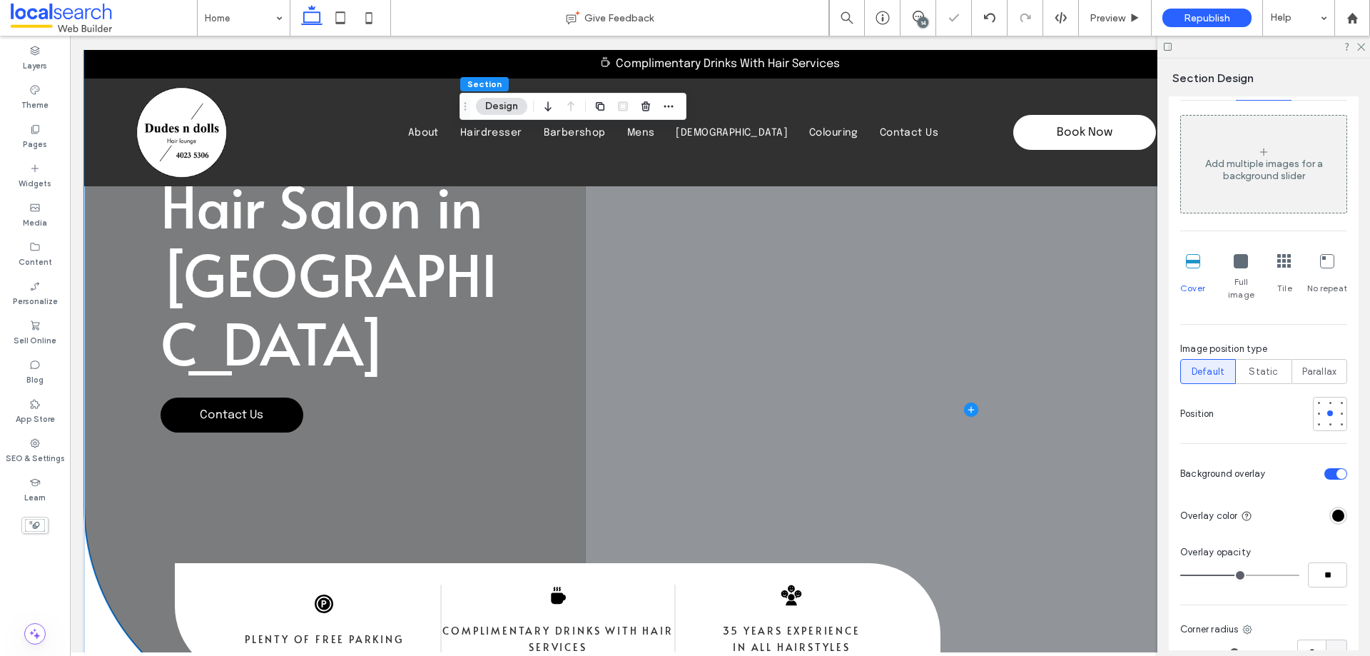
scroll to position [0, 0]
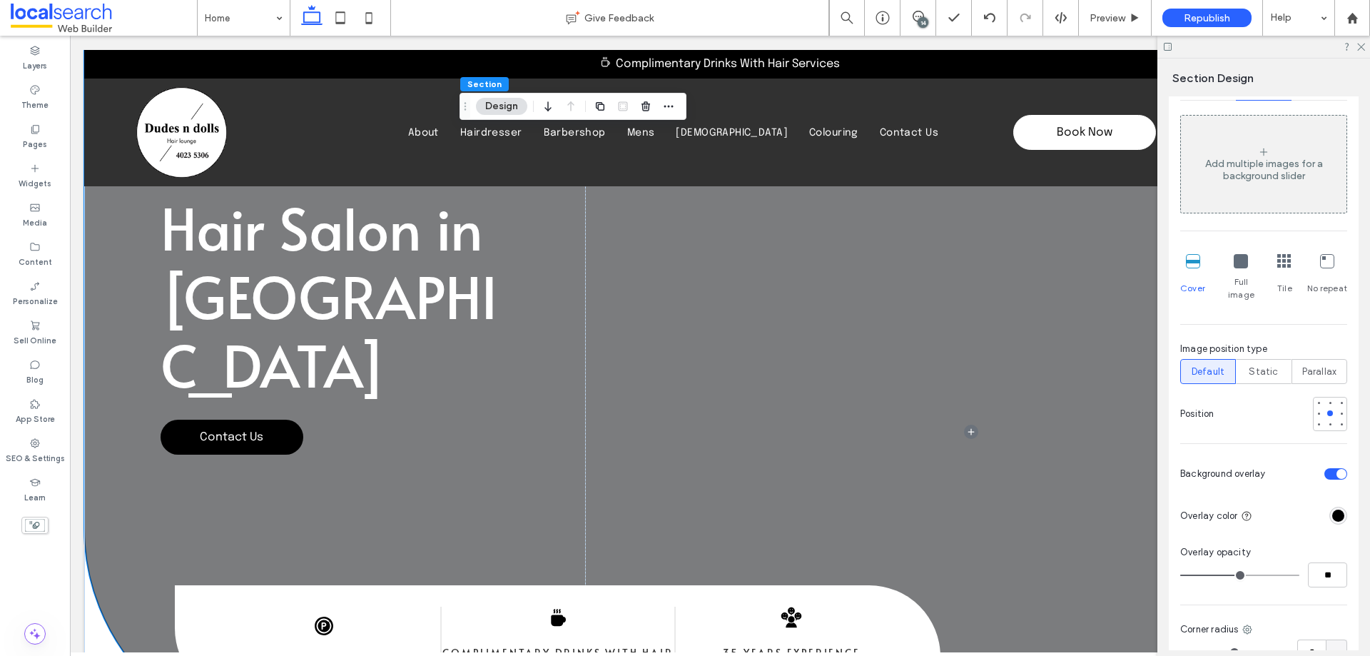
click at [1246, 190] on div "Add multiple images for a background slider" at bounding box center [1264, 164] width 166 height 94
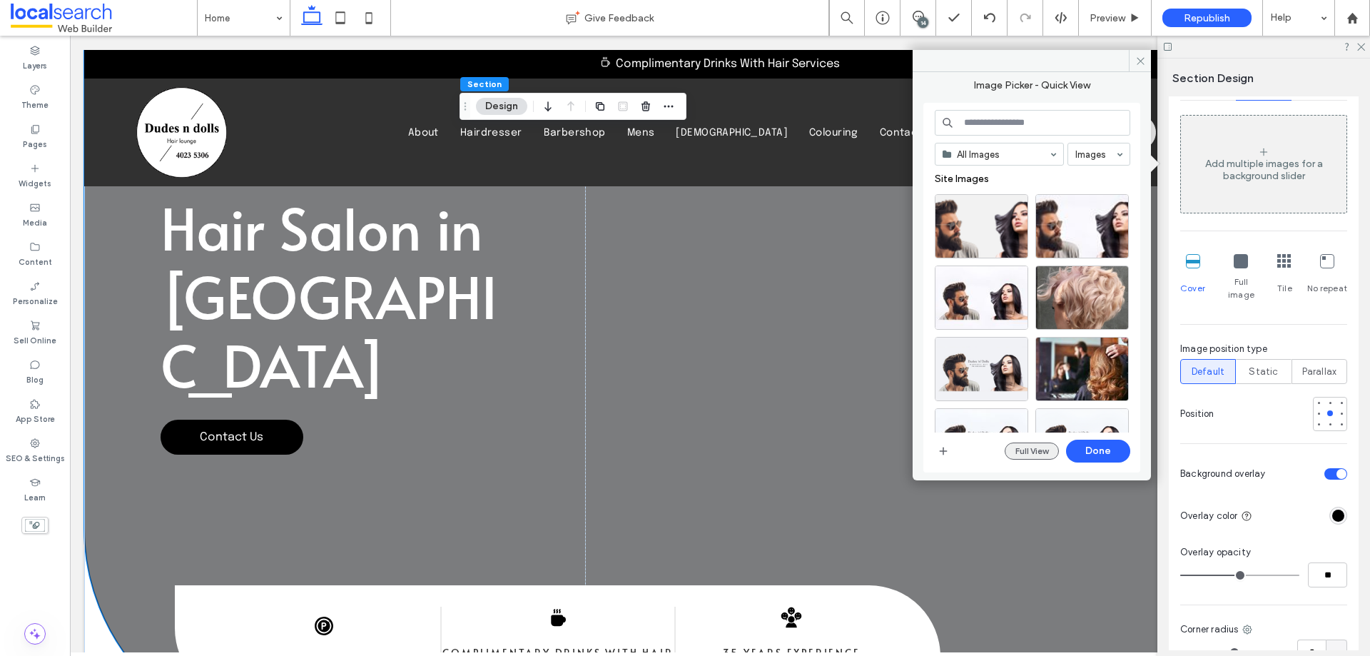
click at [1037, 450] on button "Full View" at bounding box center [1032, 450] width 54 height 17
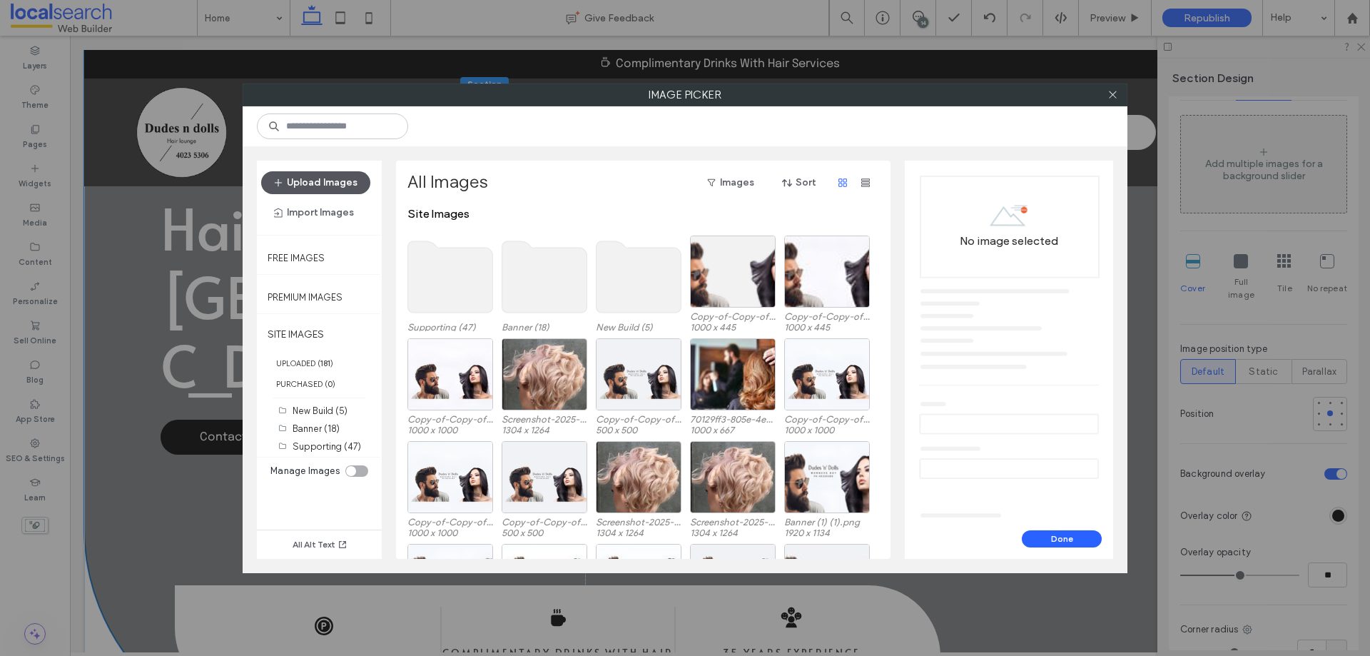
click at [335, 176] on button "Upload Images" at bounding box center [315, 182] width 109 height 23
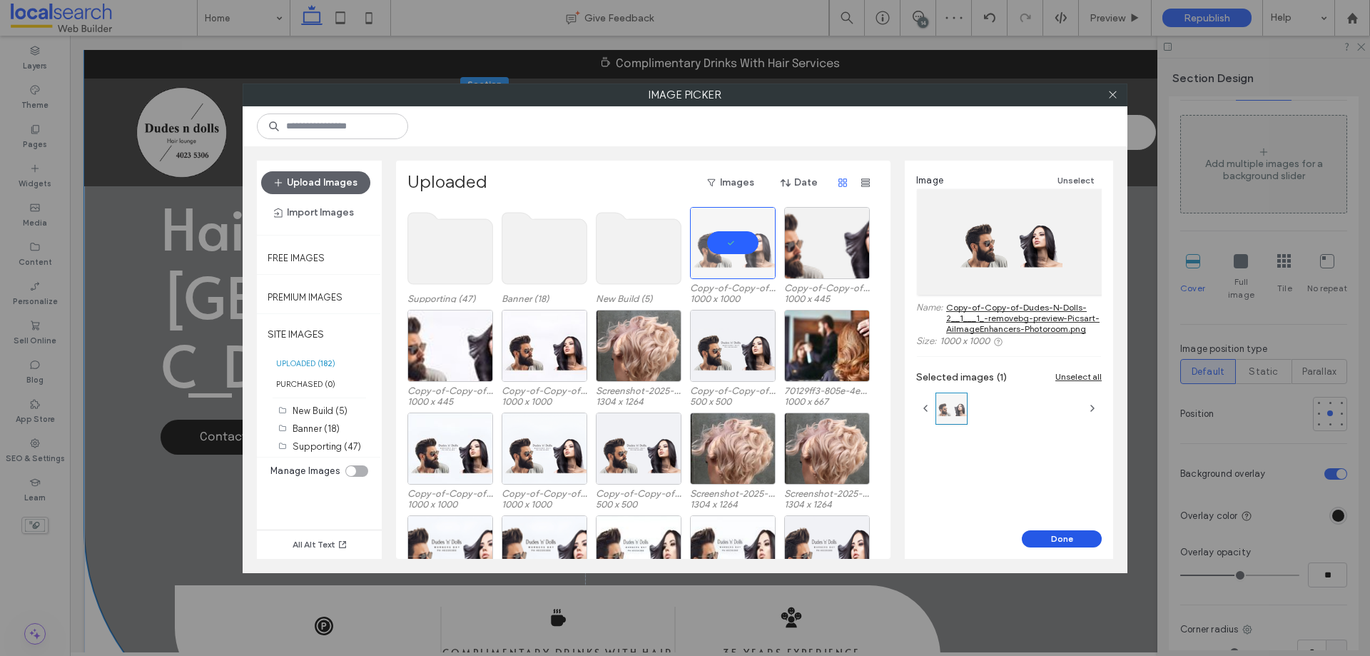
click at [1070, 539] on button "Done" at bounding box center [1062, 538] width 80 height 17
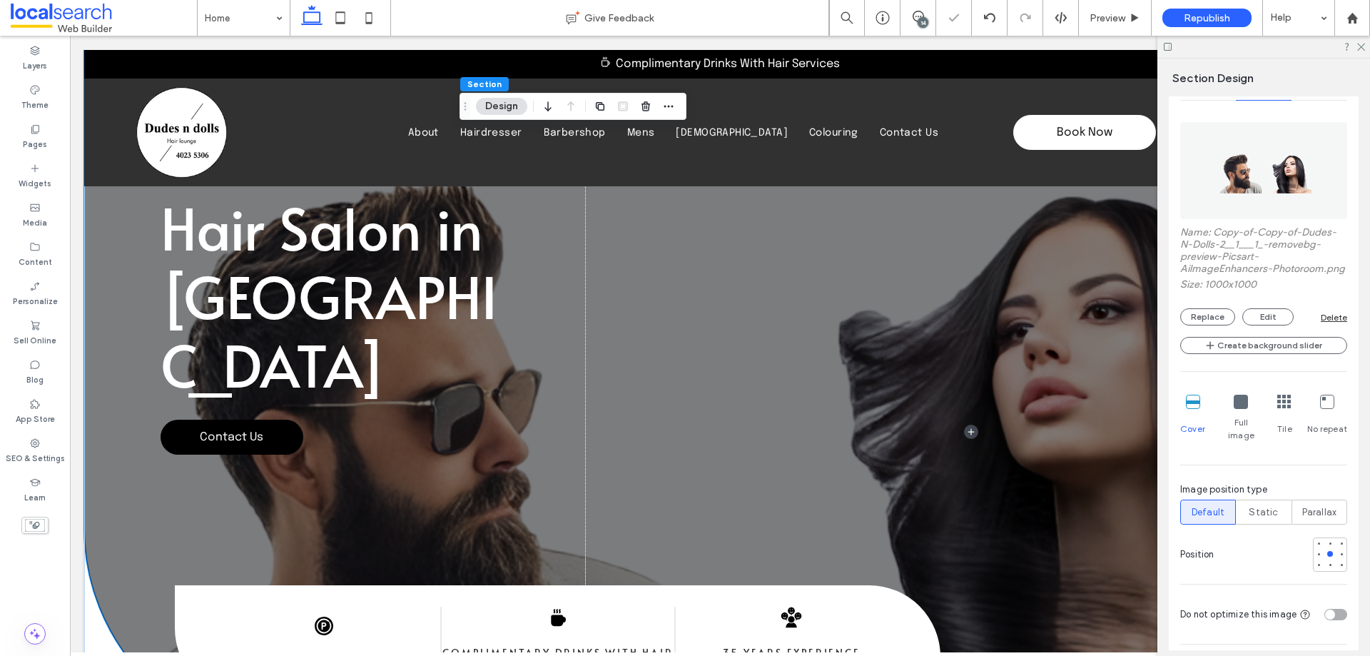
click at [1239, 409] on icon at bounding box center [1241, 402] width 14 height 14
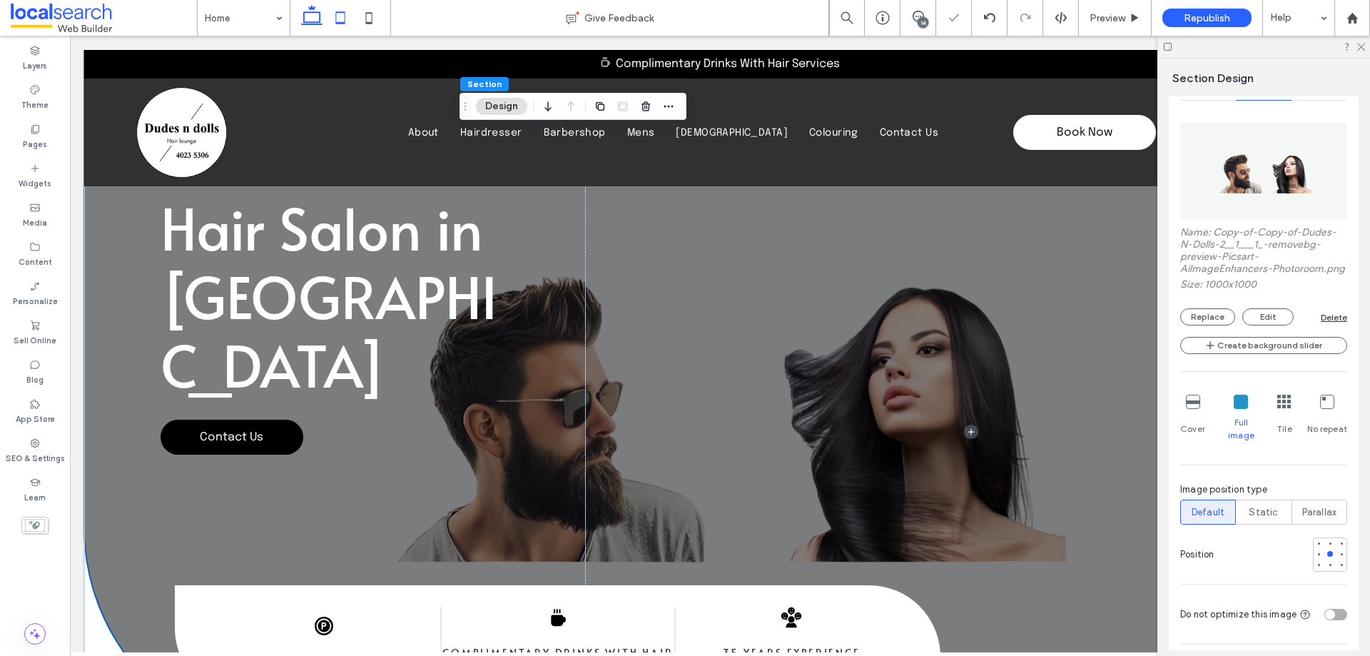
click at [341, 24] on icon at bounding box center [340, 18] width 29 height 29
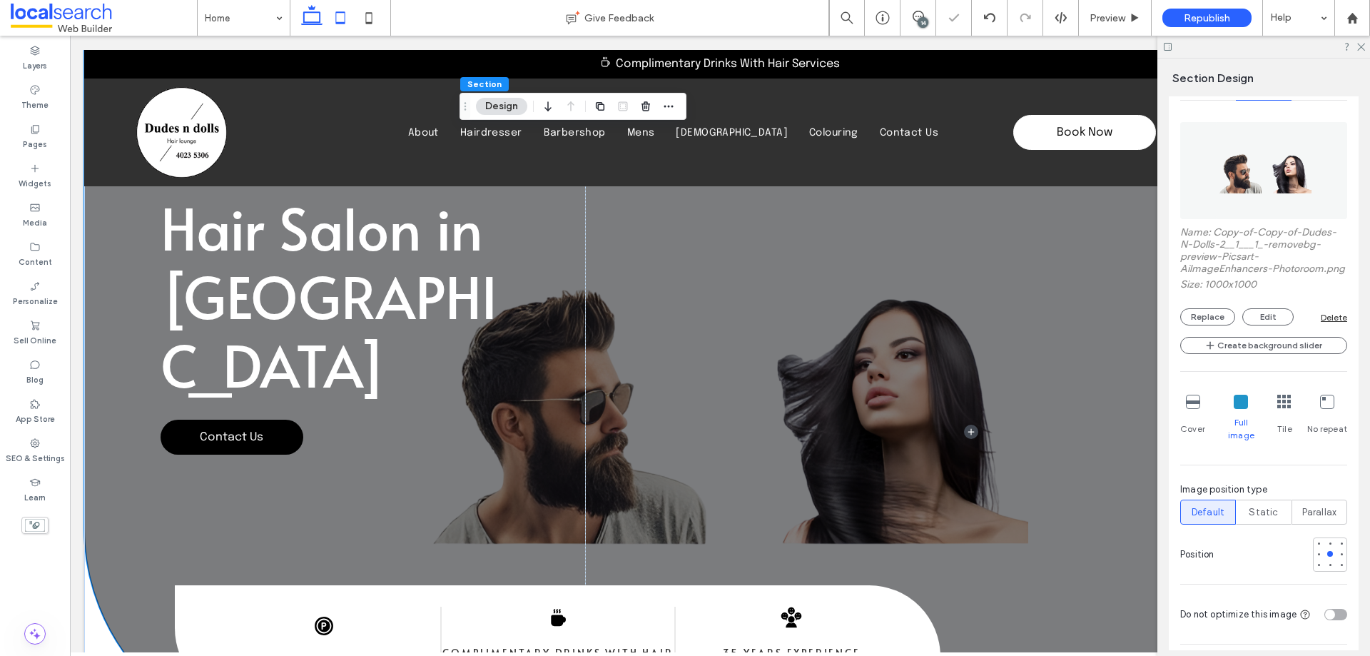
type input "***"
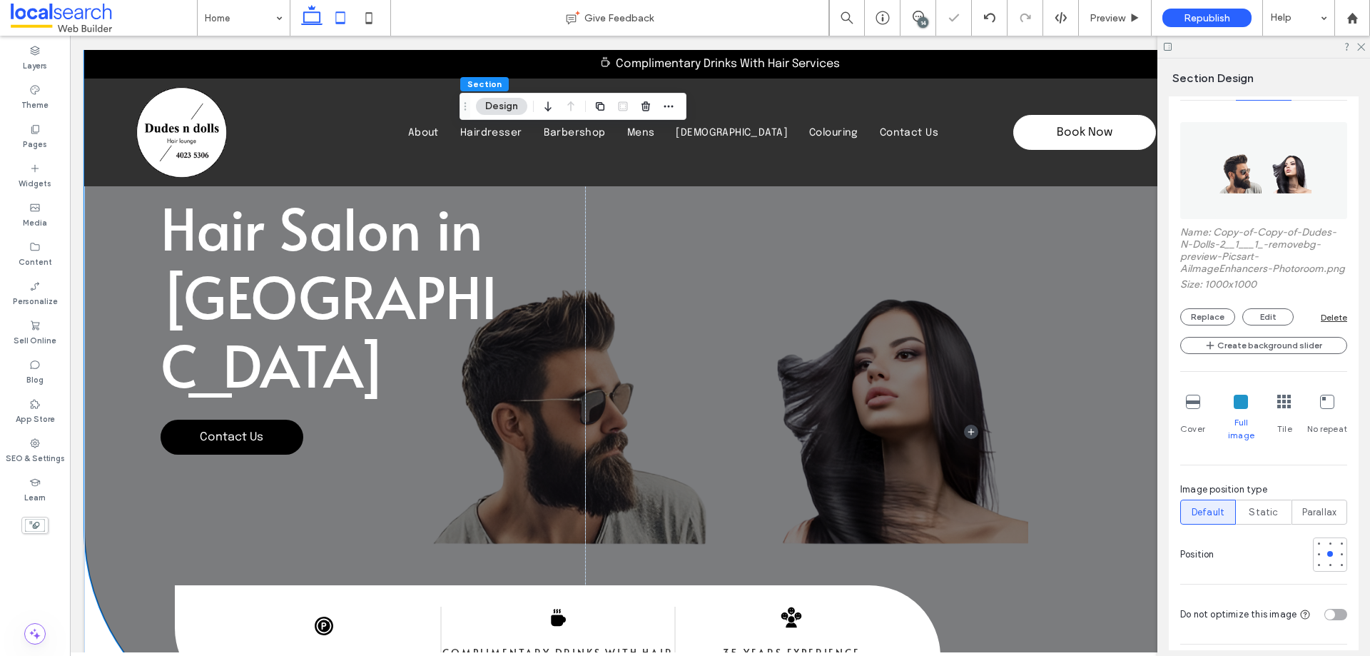
scroll to position [289, 0]
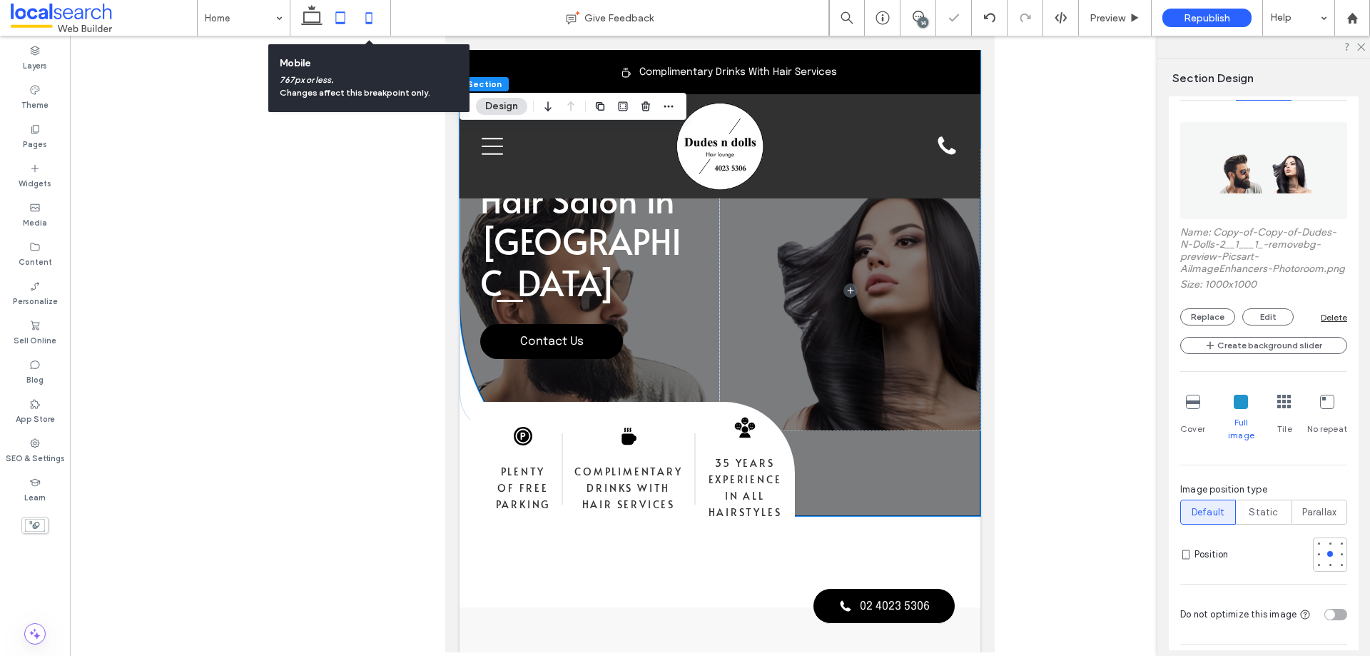
click at [372, 13] on use at bounding box center [369, 17] width 6 height 11
type input "*"
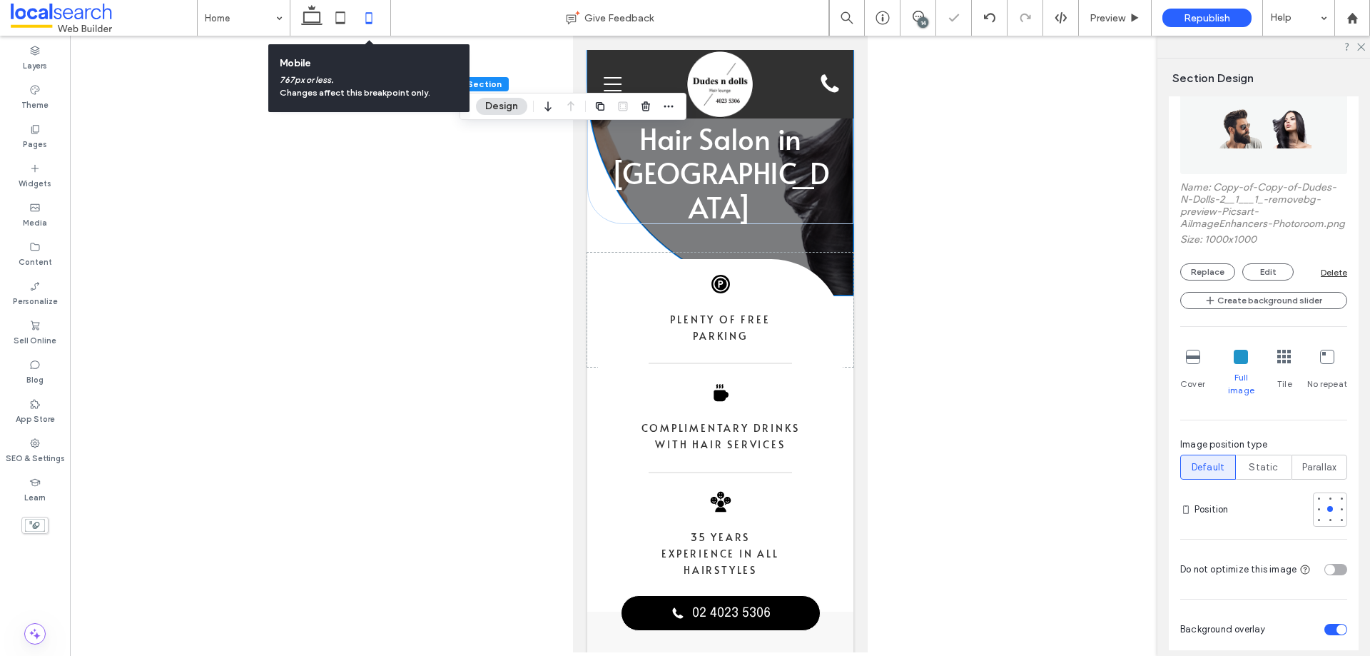
scroll to position [244, 0]
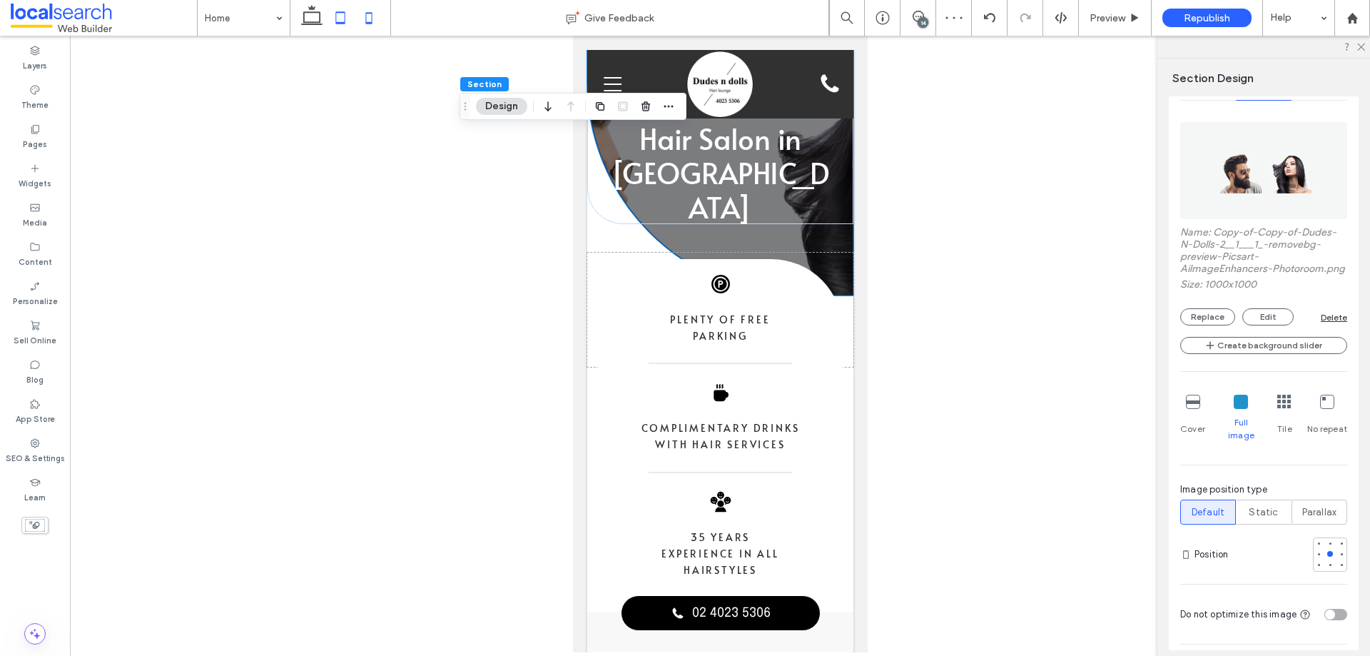
click at [345, 16] on icon at bounding box center [340, 18] width 29 height 29
type input "***"
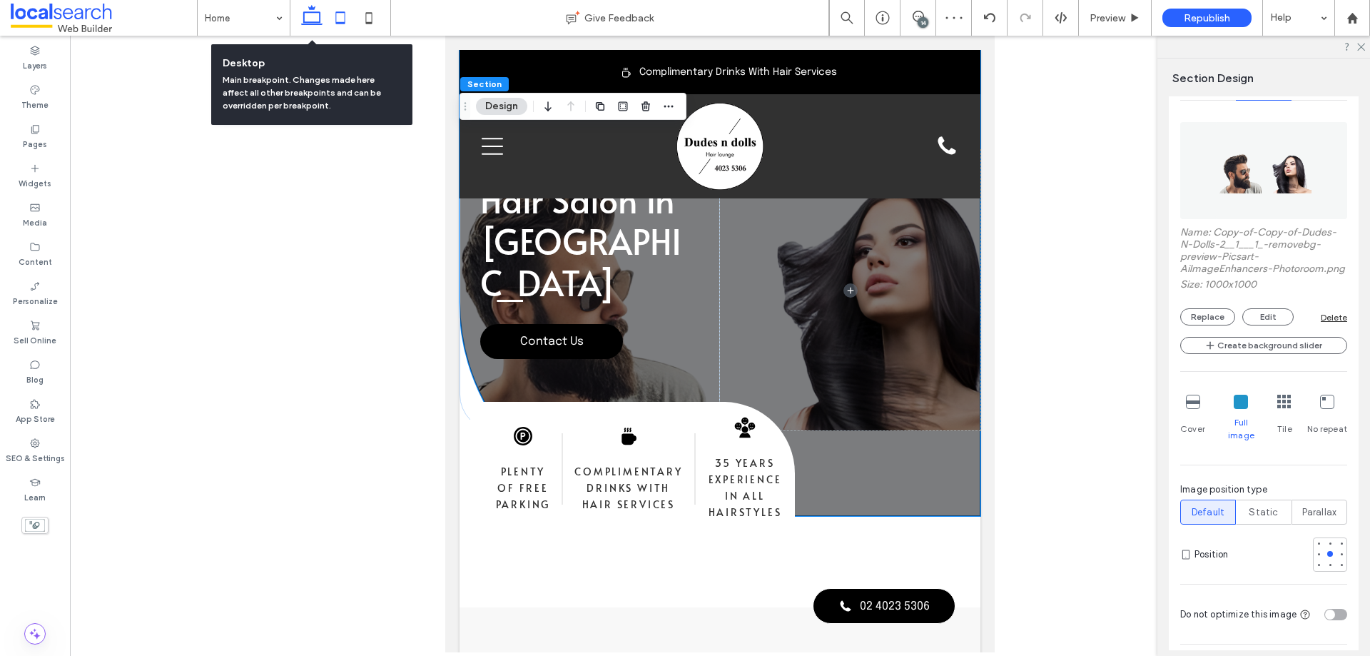
click at [311, 11] on icon at bounding box center [312, 18] width 29 height 29
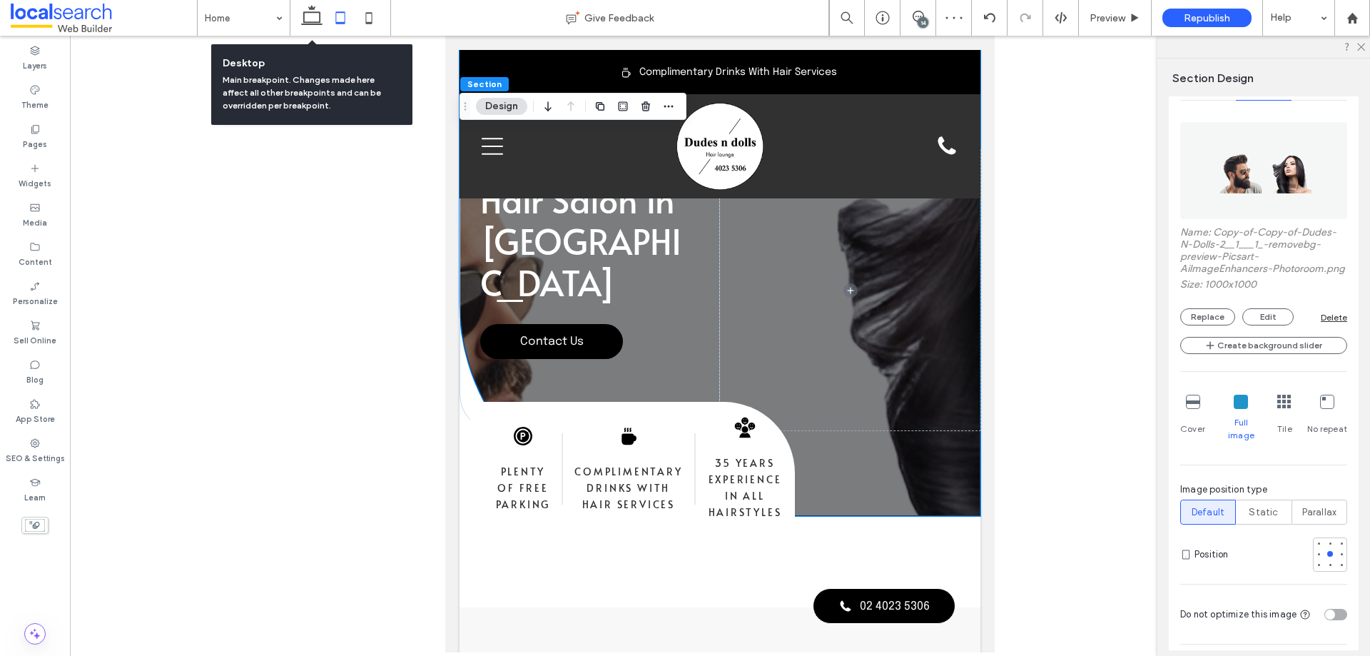
type input "*"
type input "***"
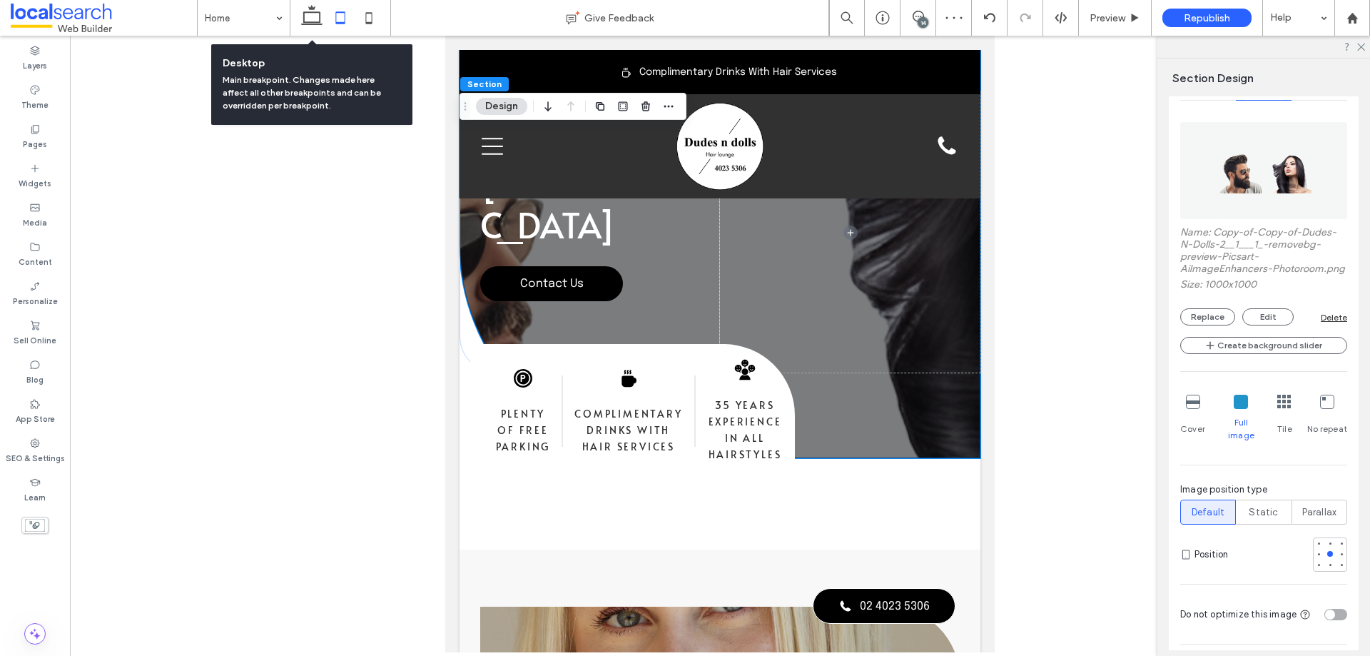
scroll to position [357, 0]
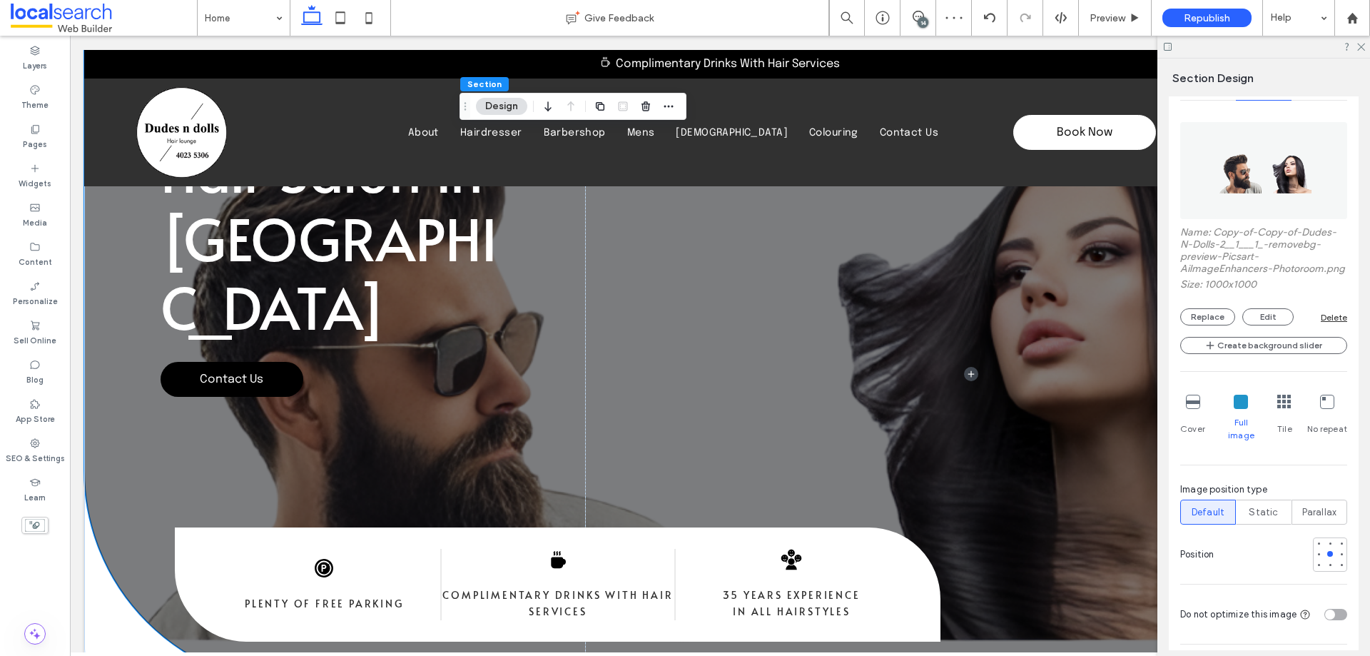
click at [1193, 409] on icon at bounding box center [1193, 402] width 14 height 14
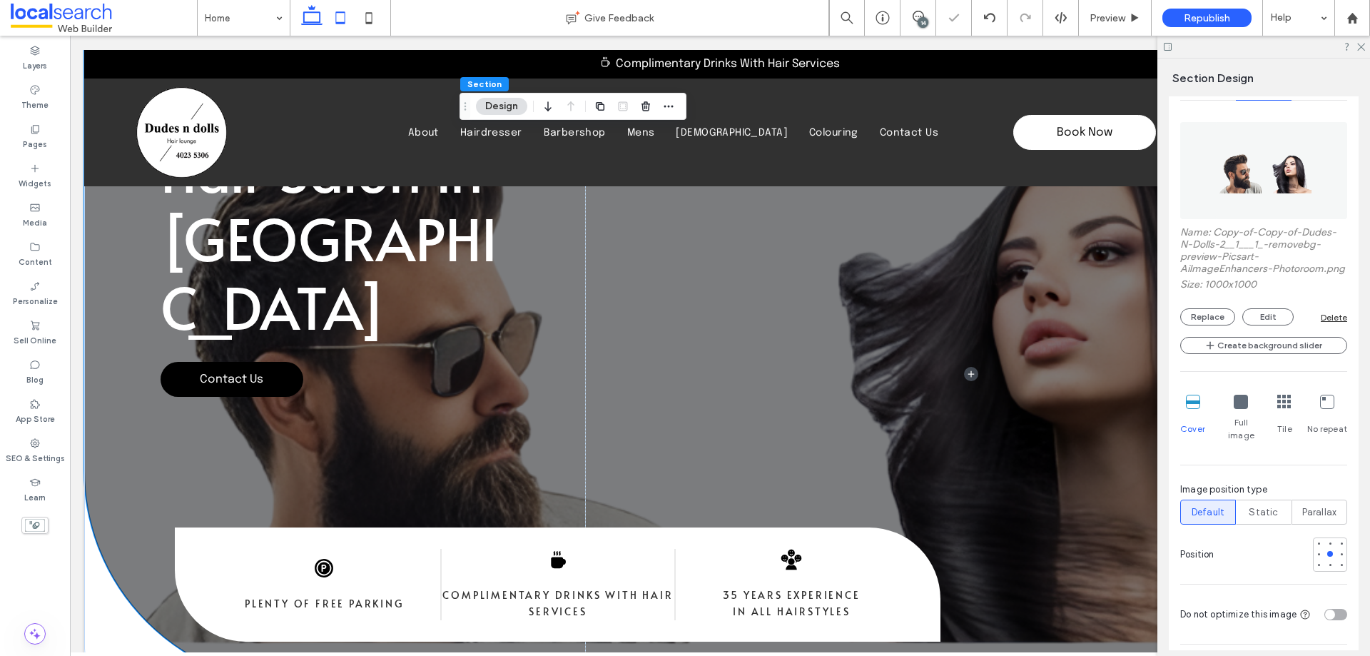
click at [338, 26] on icon at bounding box center [340, 18] width 29 height 29
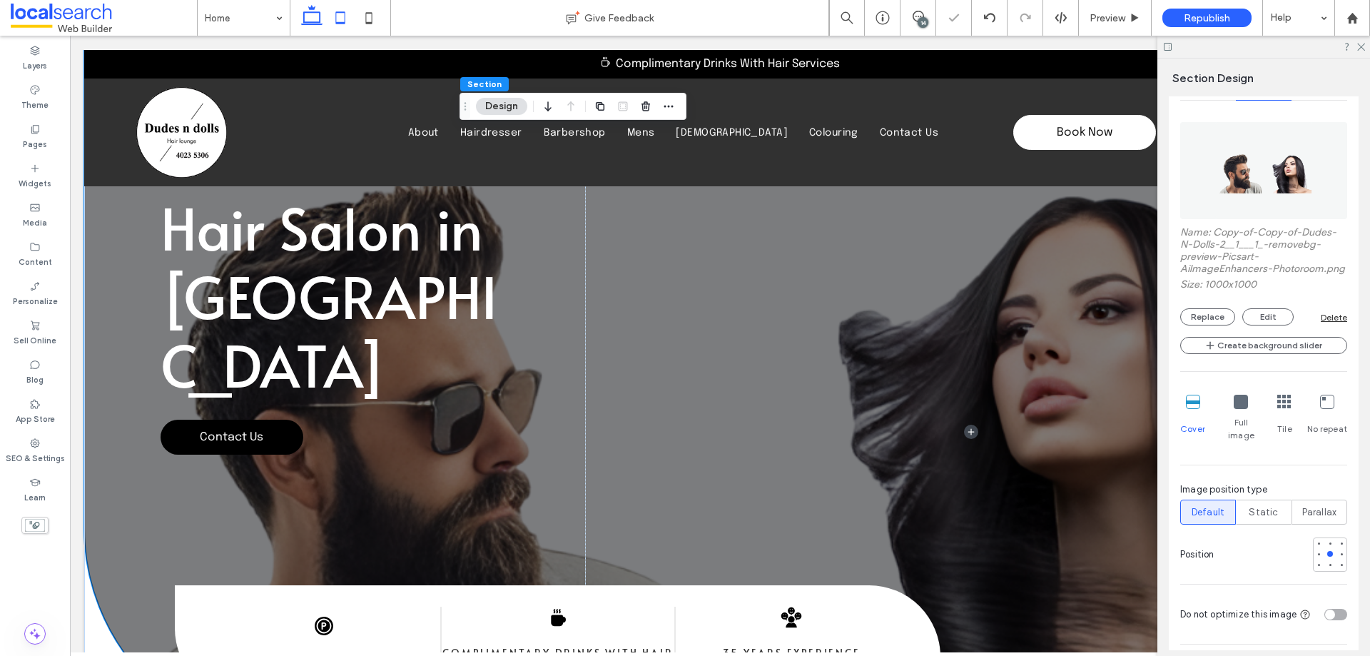
type input "***"
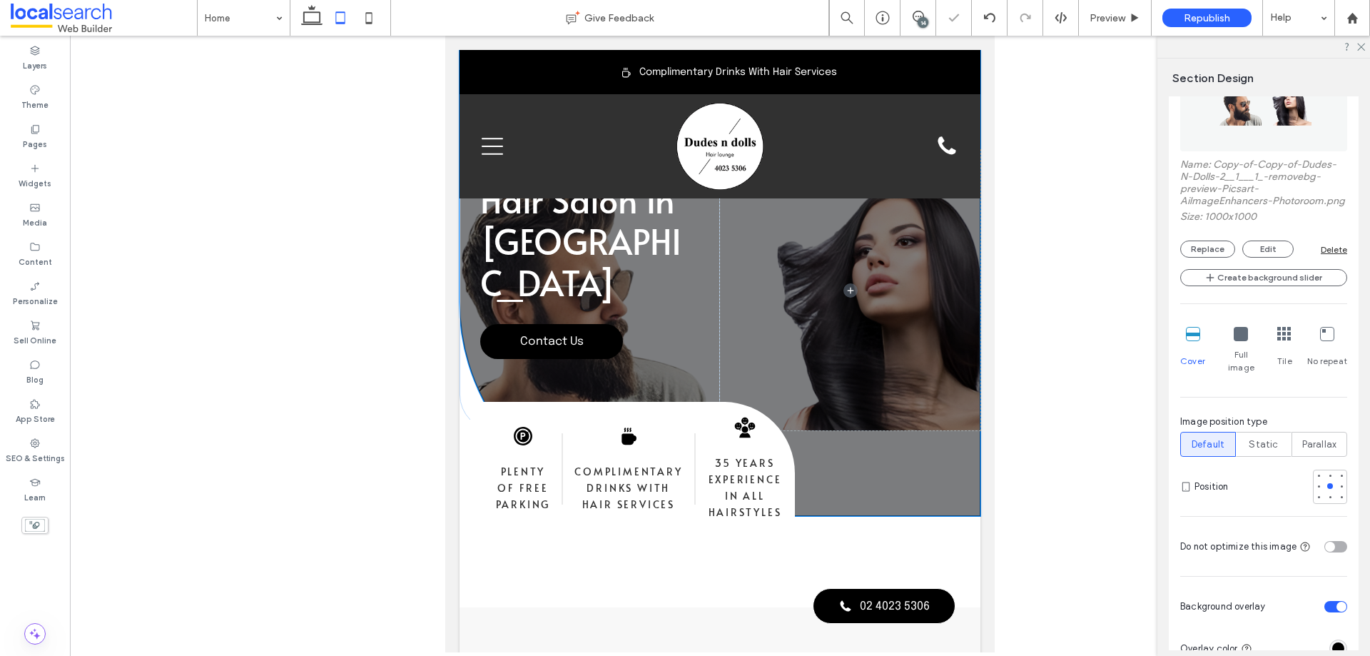
scroll to position [289, 0]
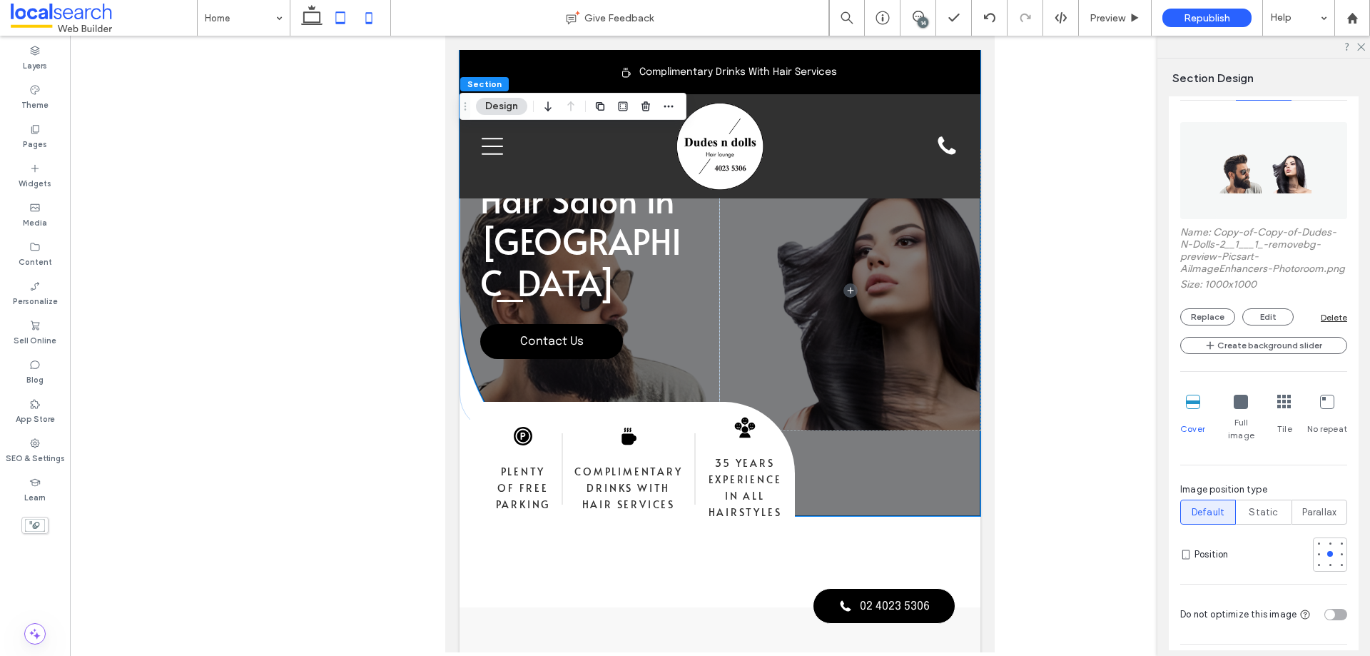
click at [370, 21] on icon at bounding box center [369, 18] width 29 height 29
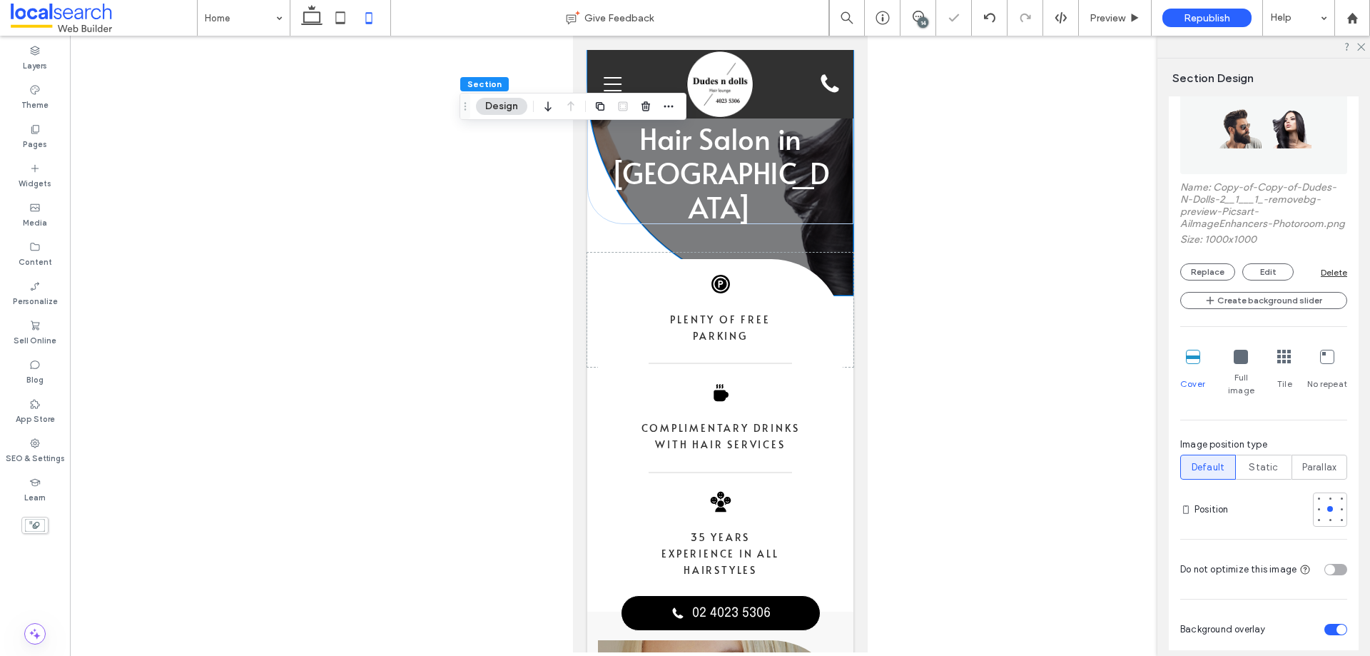
type input "*"
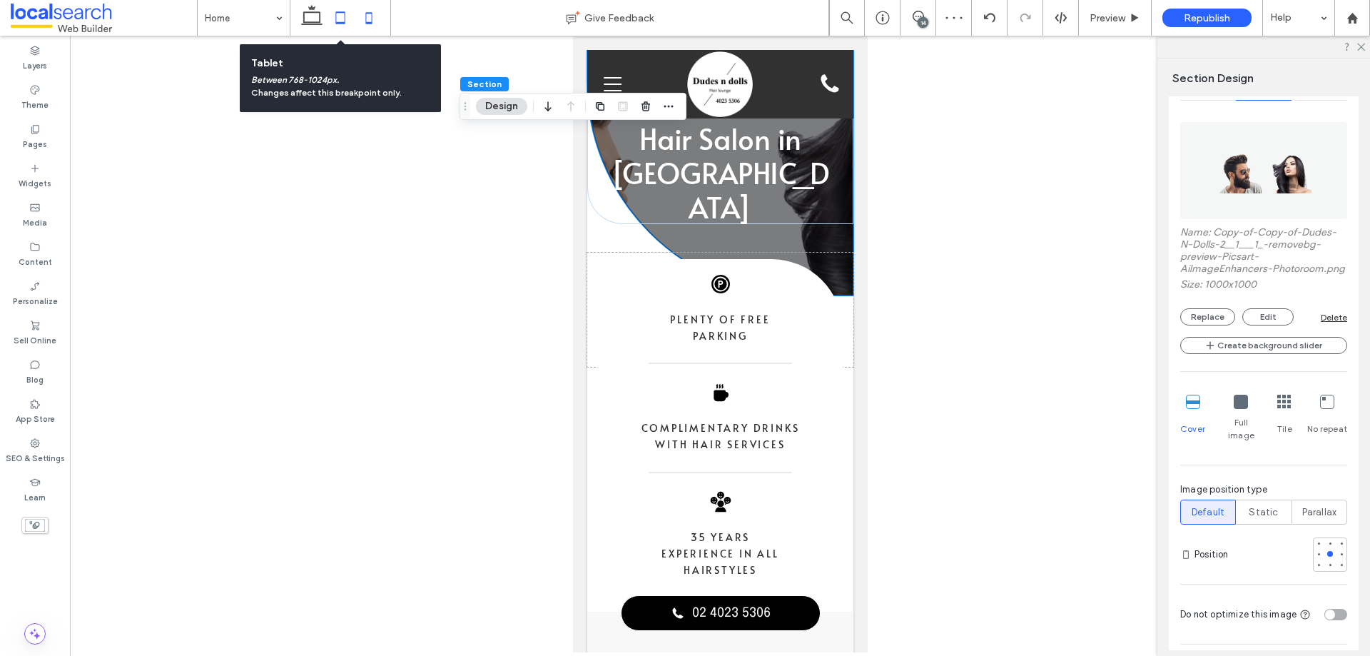
click at [346, 19] on icon at bounding box center [340, 18] width 29 height 29
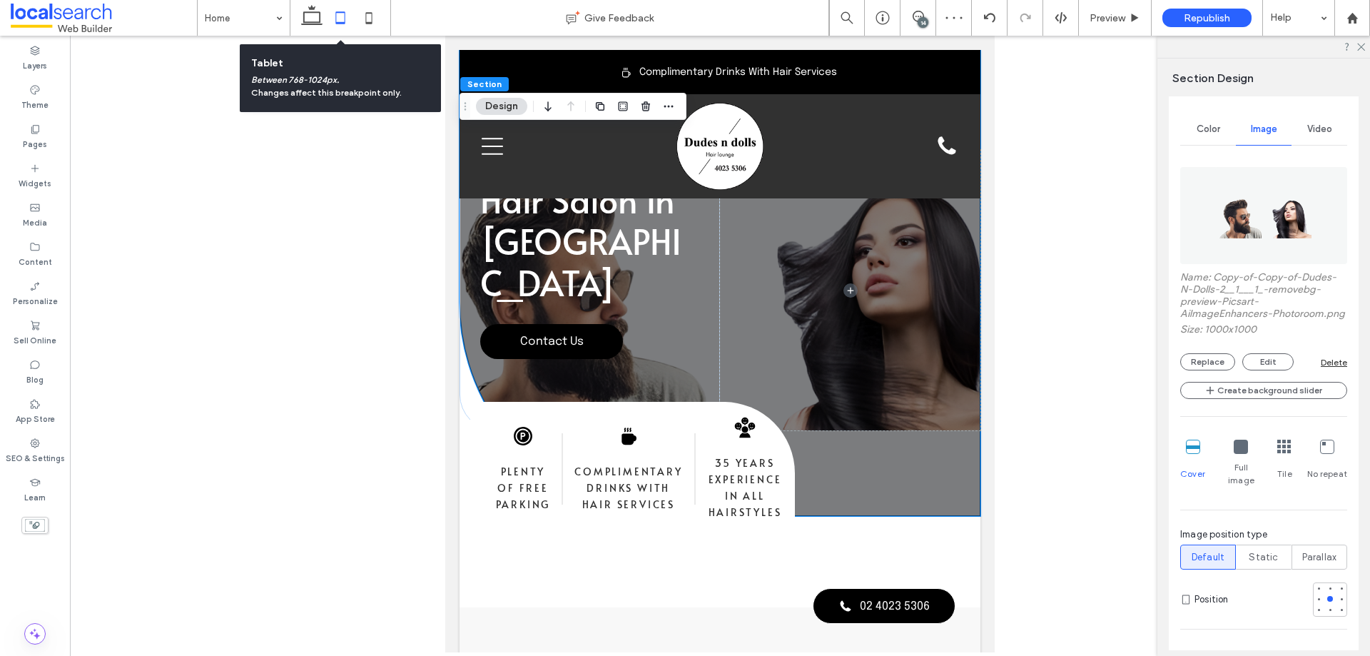
type input "***"
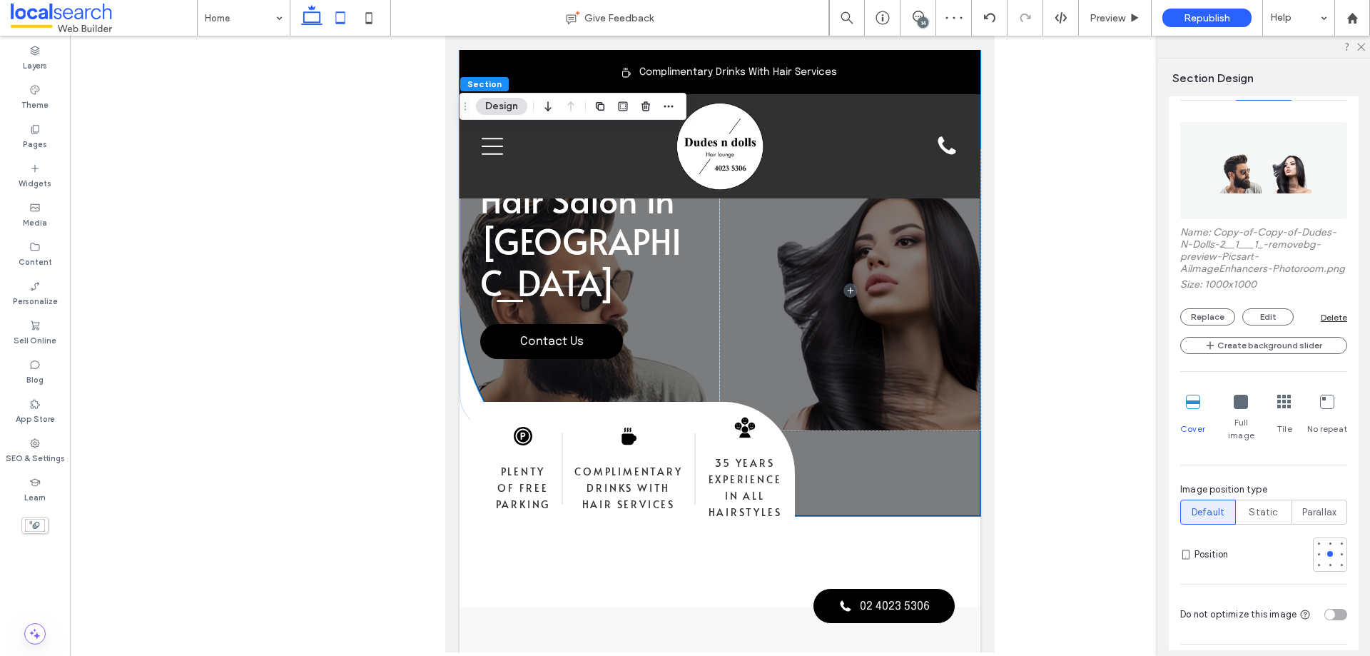
click at [315, 22] on use at bounding box center [311, 15] width 21 height 20
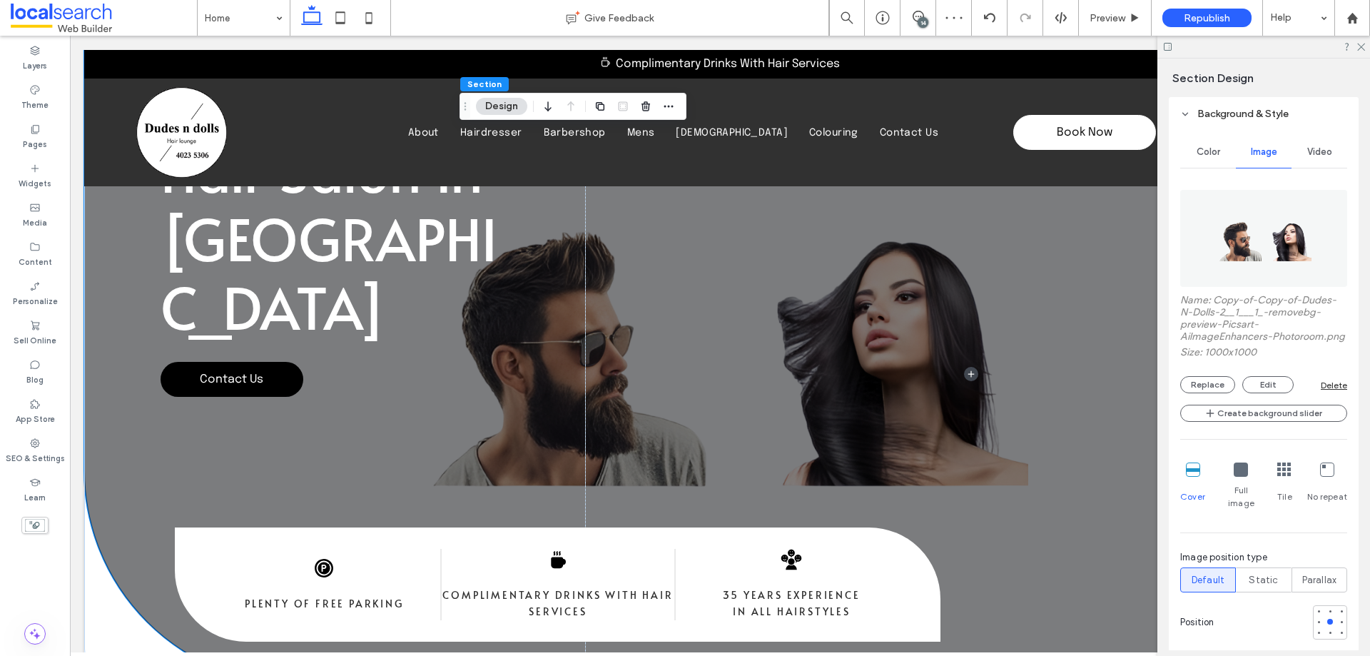
type input "*"
type input "***"
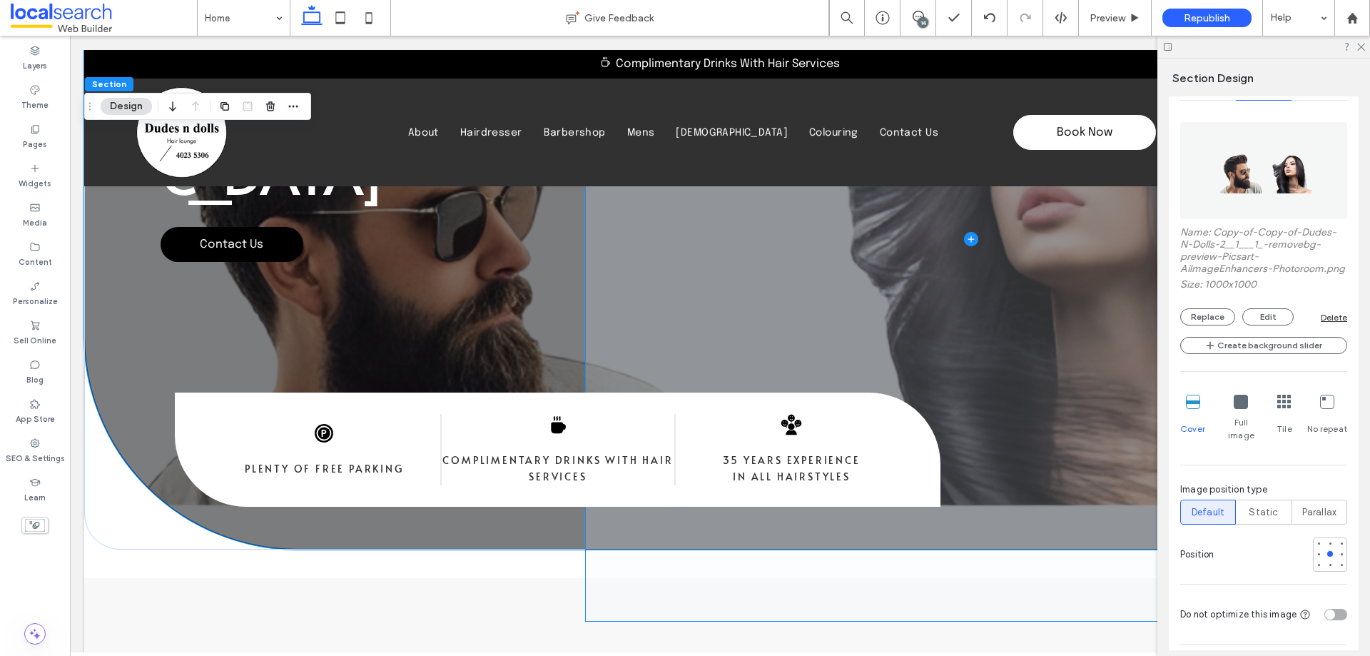
scroll to position [272, 0]
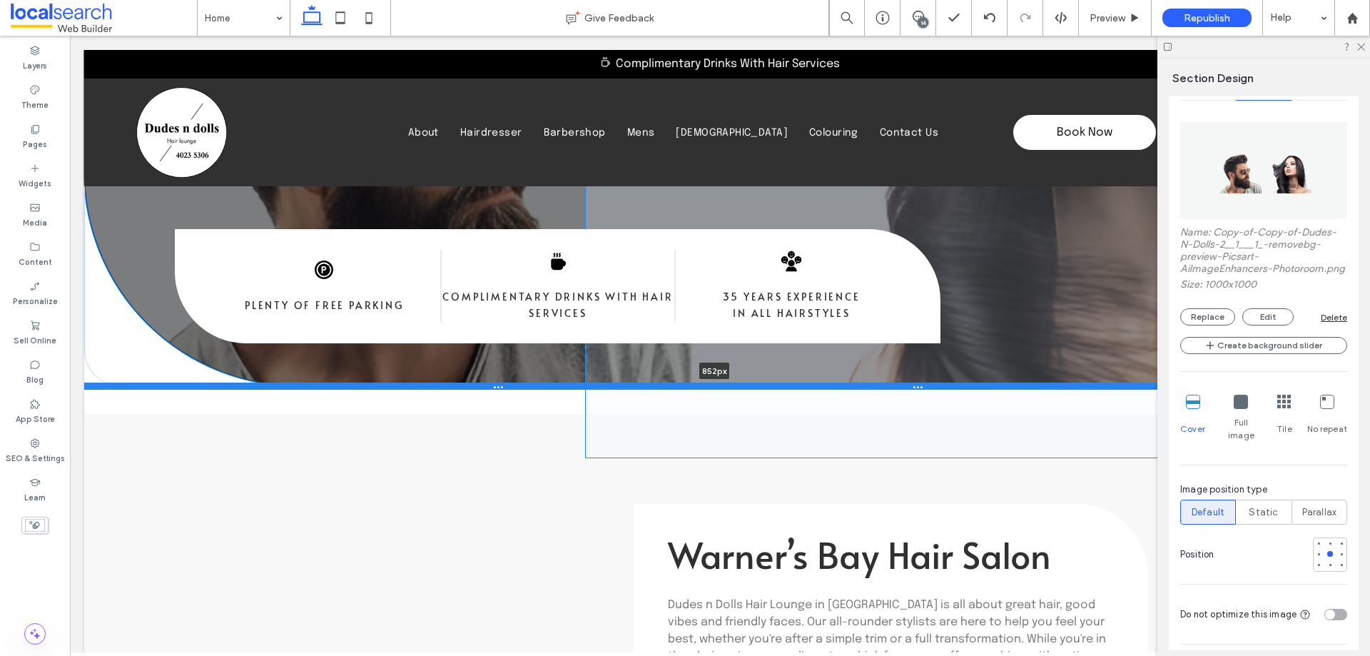
drag, startPoint x: 1046, startPoint y: 468, endPoint x: 1030, endPoint y: 384, distance: 85.8
click at [1030, 384] on div at bounding box center [714, 385] width 1261 height 7
type input "***"
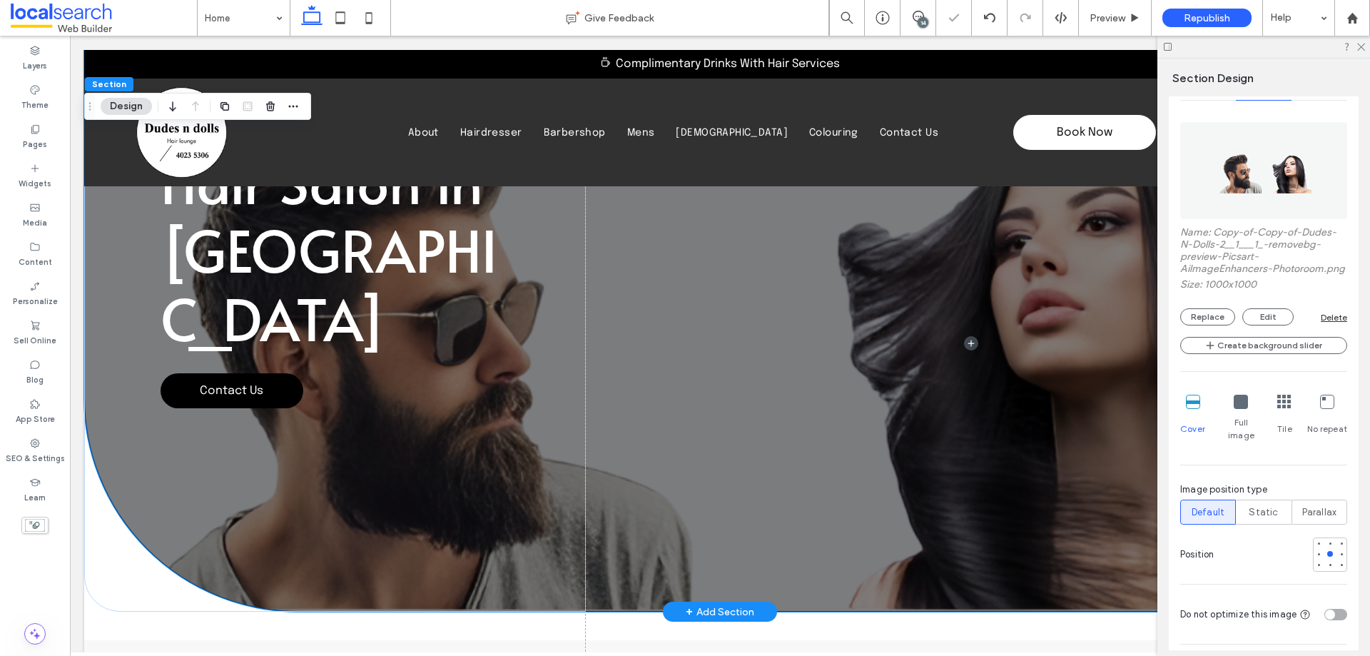
scroll to position [0, 0]
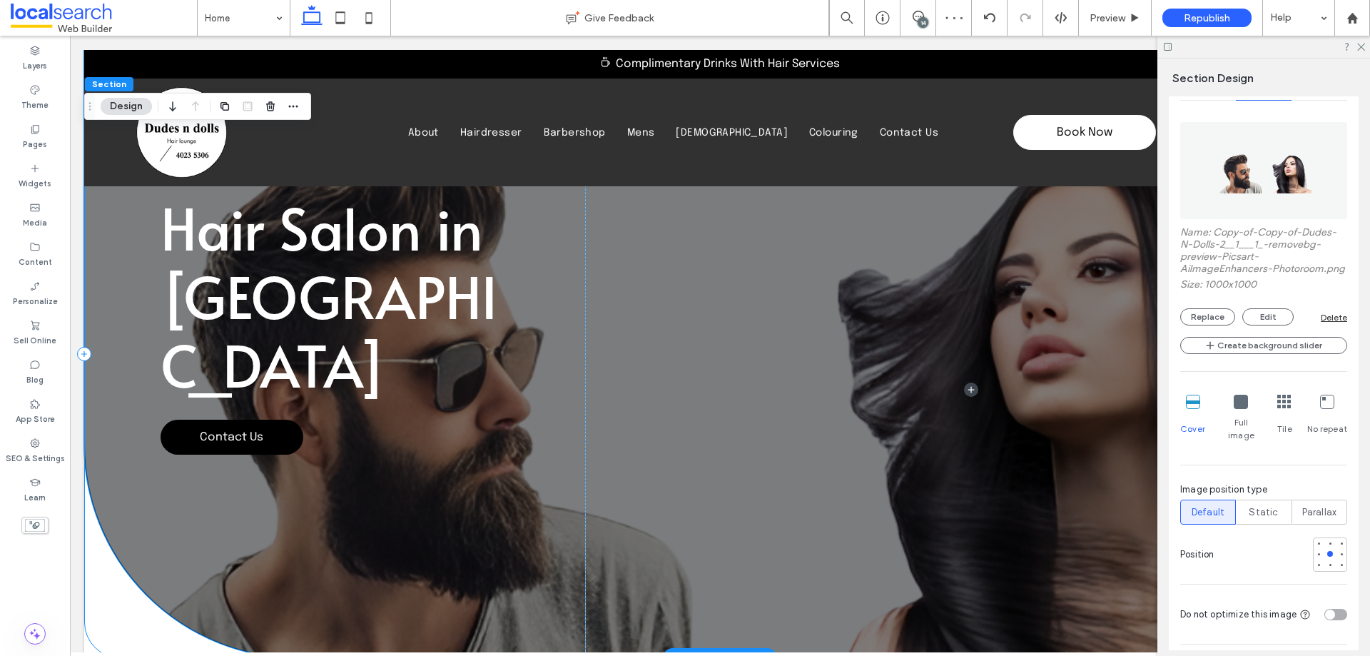
click at [559, 392] on div "Hair Salon in [GEOGRAPHIC_DATA] Contact Us" at bounding box center [335, 354] width 502 height 608
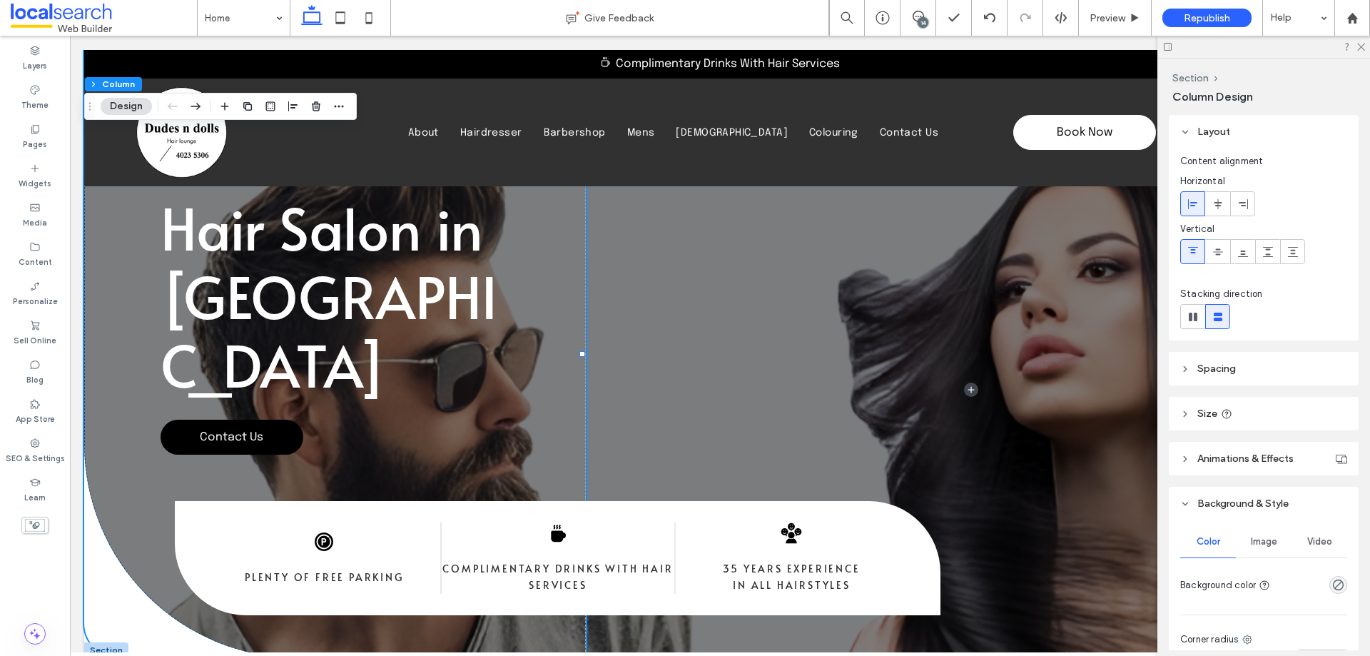
click at [1230, 355] on header "Spacing" at bounding box center [1264, 369] width 190 height 34
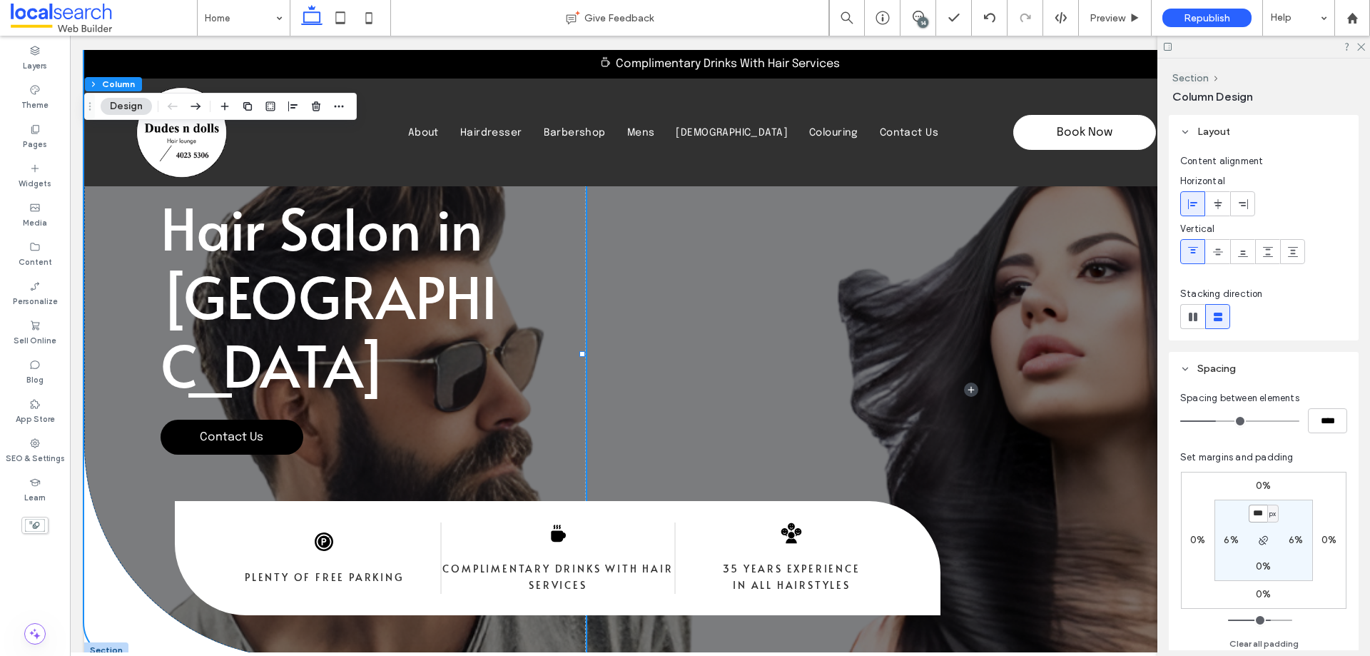
click at [1258, 516] on input "***" at bounding box center [1258, 513] width 19 height 18
click at [1259, 511] on input "***" at bounding box center [1258, 513] width 19 height 18
click at [1261, 512] on input "***" at bounding box center [1258, 513] width 19 height 18
type input "***"
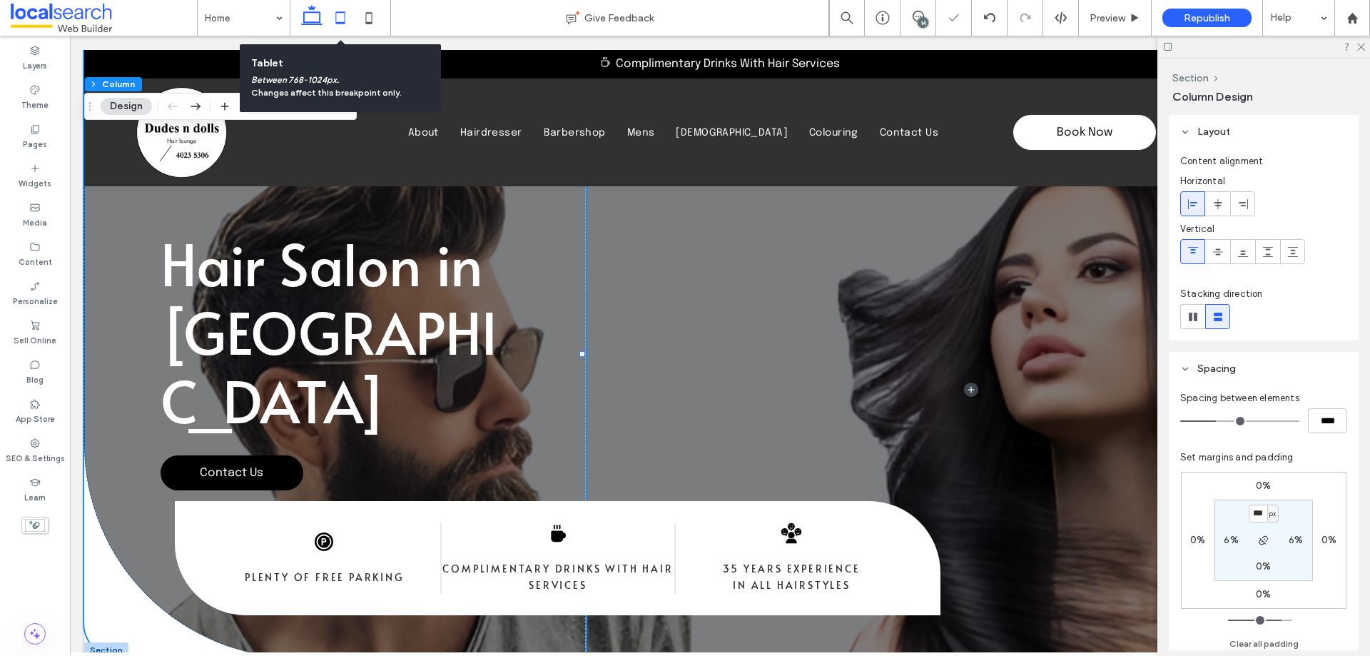
click at [337, 14] on icon at bounding box center [340, 18] width 29 height 29
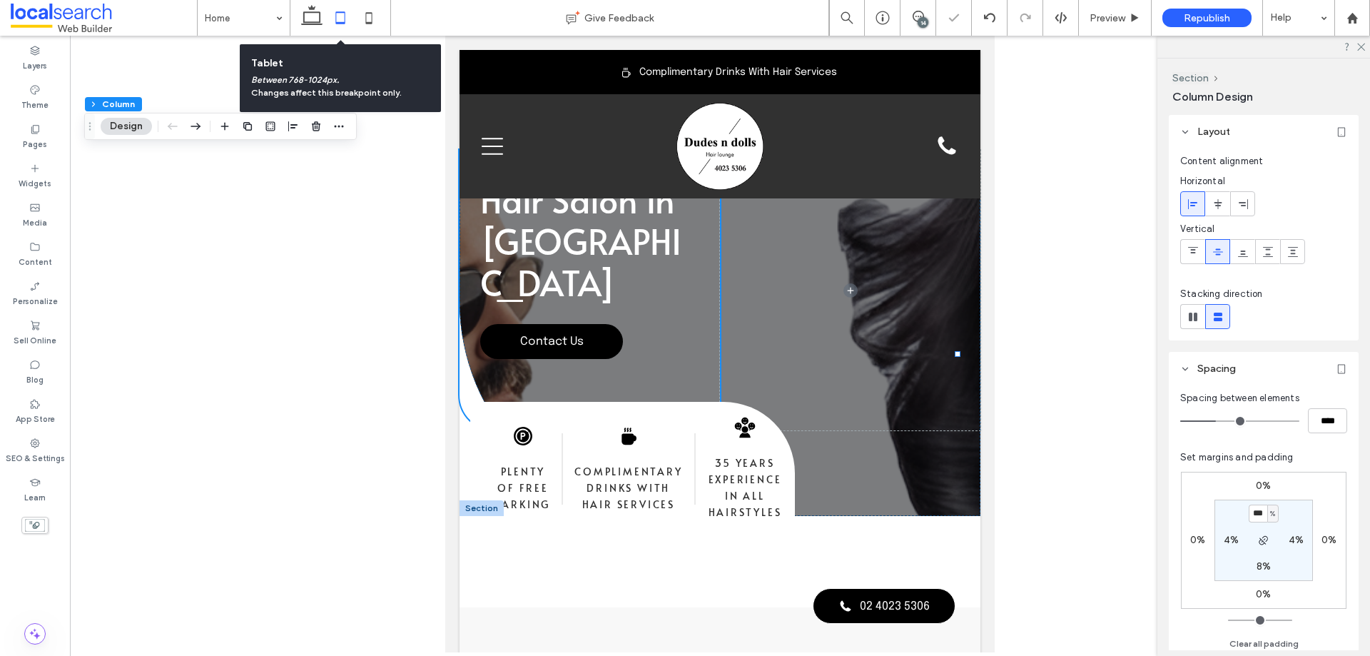
type input "*"
type input "**"
type input "***"
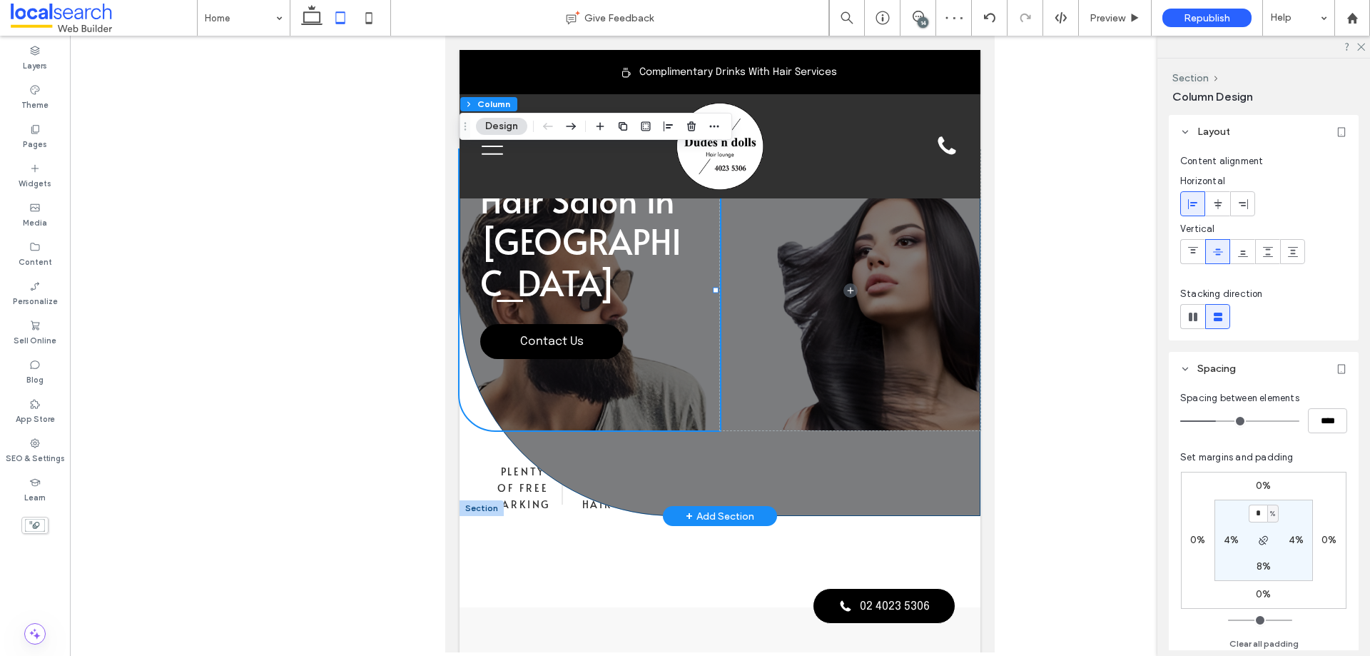
click at [876, 479] on div "Hair Salon in [GEOGRAPHIC_DATA] Contact Us" at bounding box center [720, 283] width 521 height 466
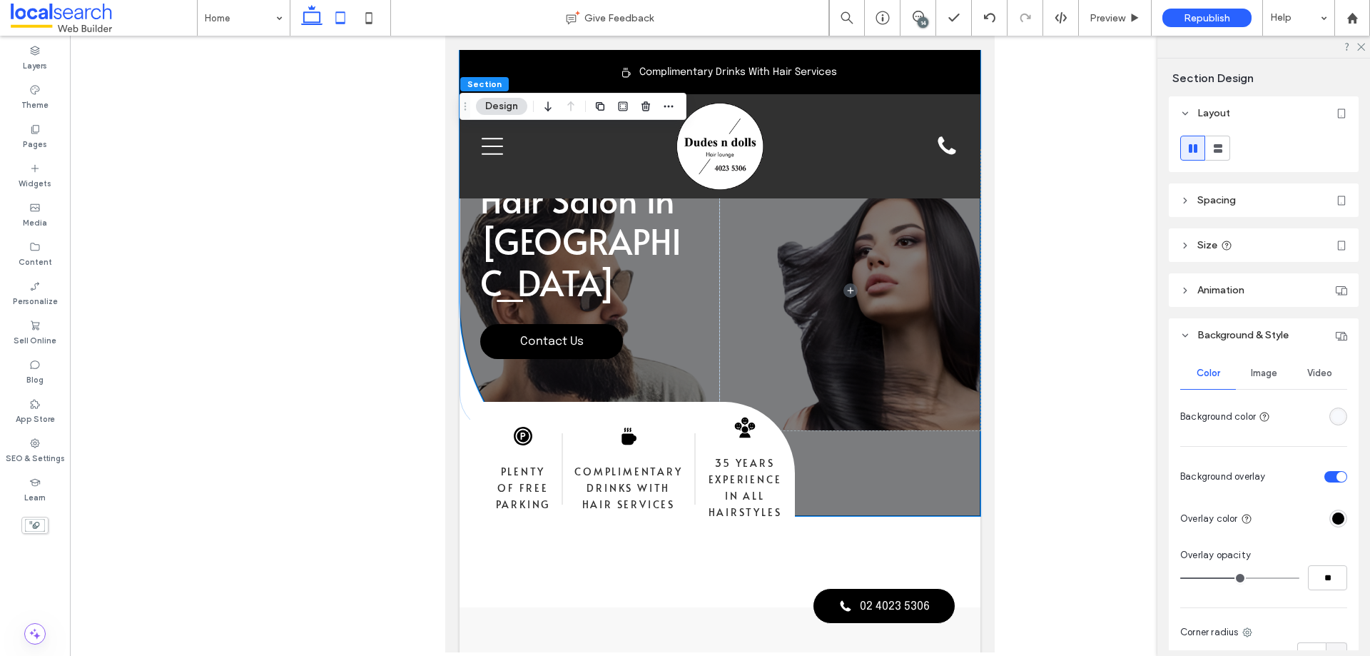
click at [316, 21] on icon at bounding box center [312, 18] width 29 height 29
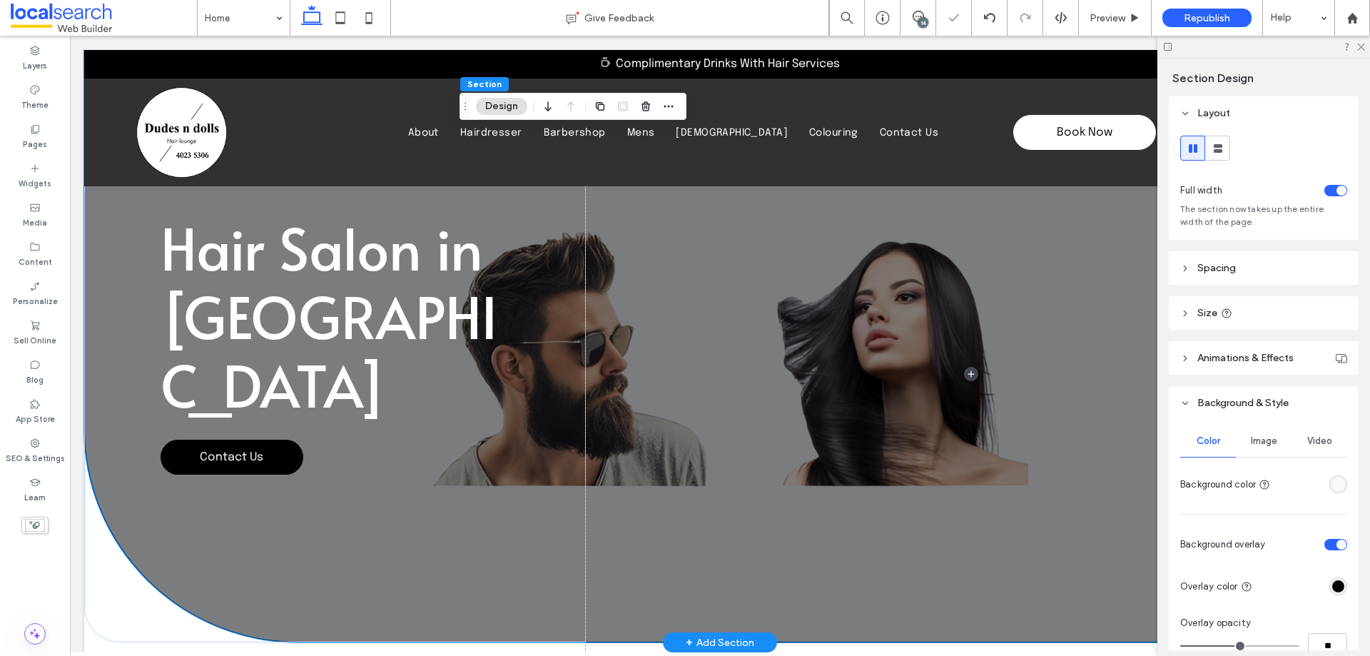
type input "*"
type input "***"
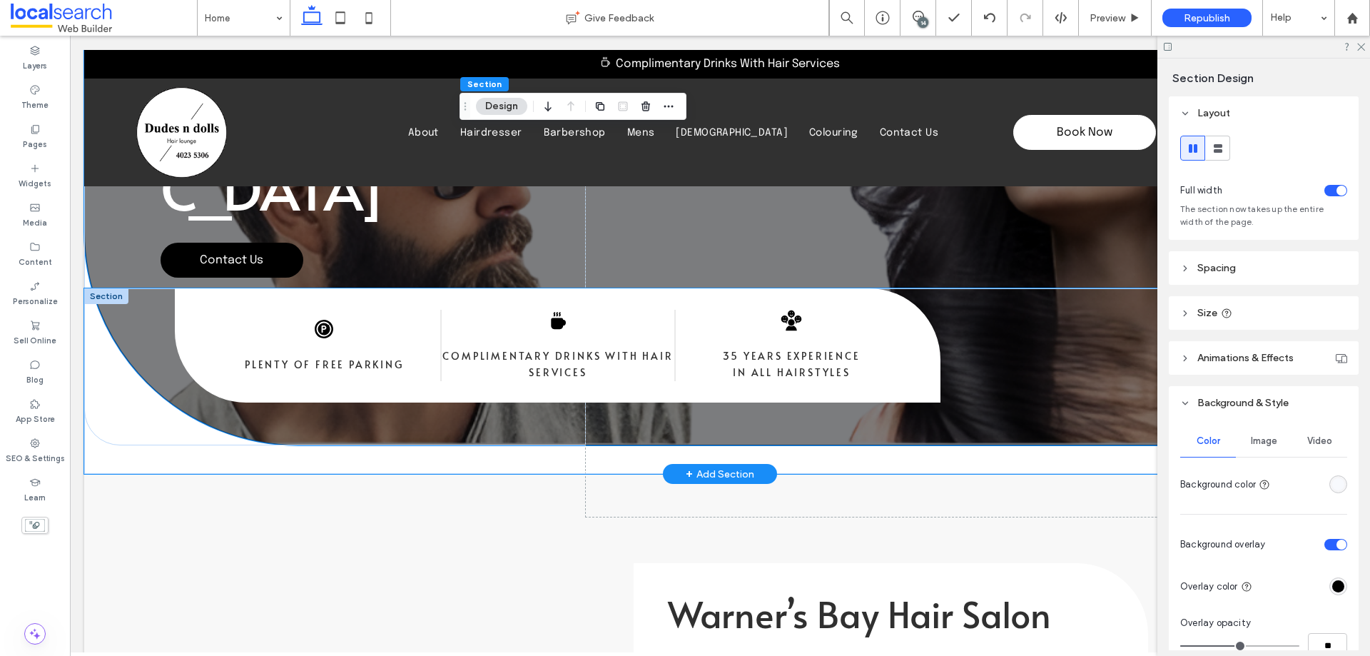
scroll to position [143, 0]
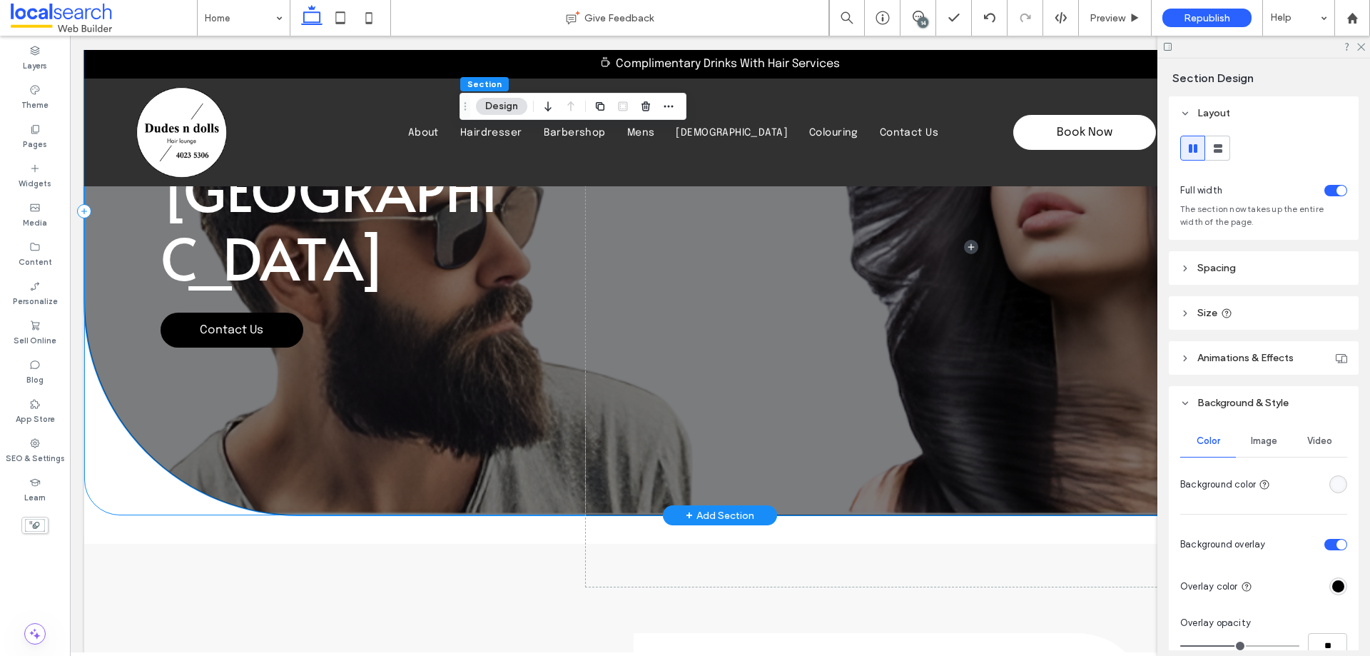
click at [103, 325] on div "Hair Salon in [GEOGRAPHIC_DATA] Contact Us" at bounding box center [335, 211] width 502 height 608
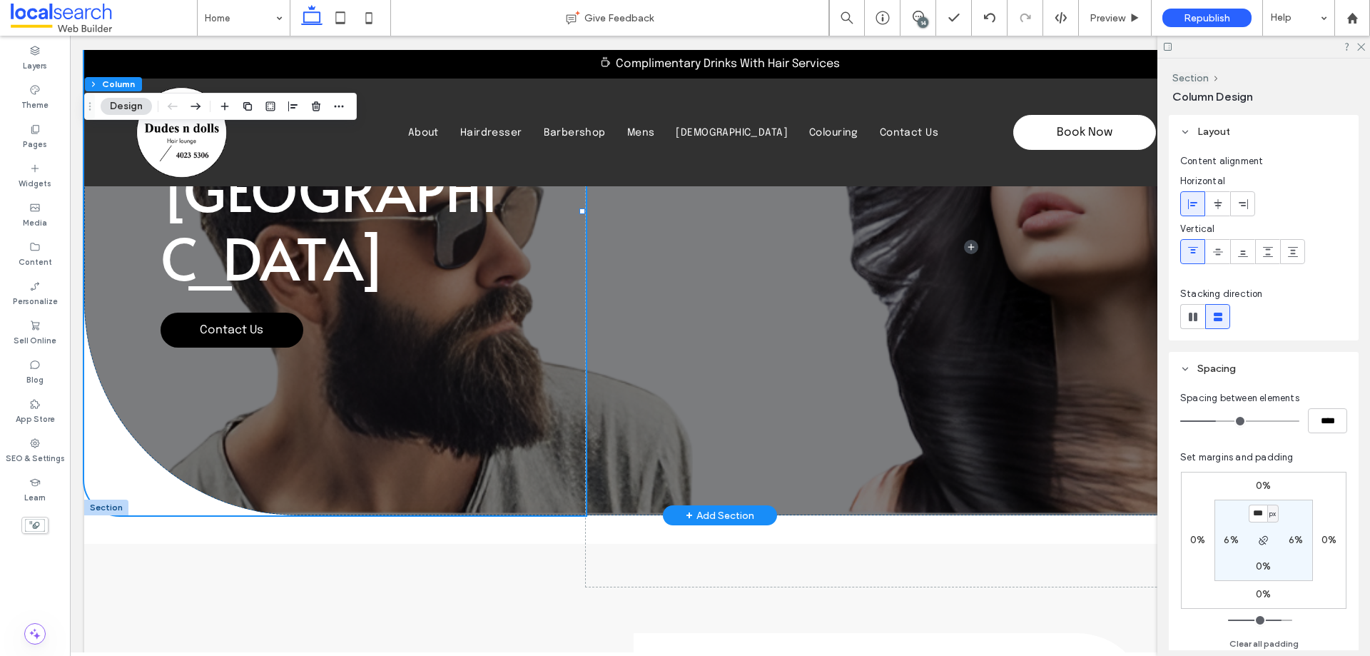
click at [106, 509] on div at bounding box center [106, 507] width 44 height 16
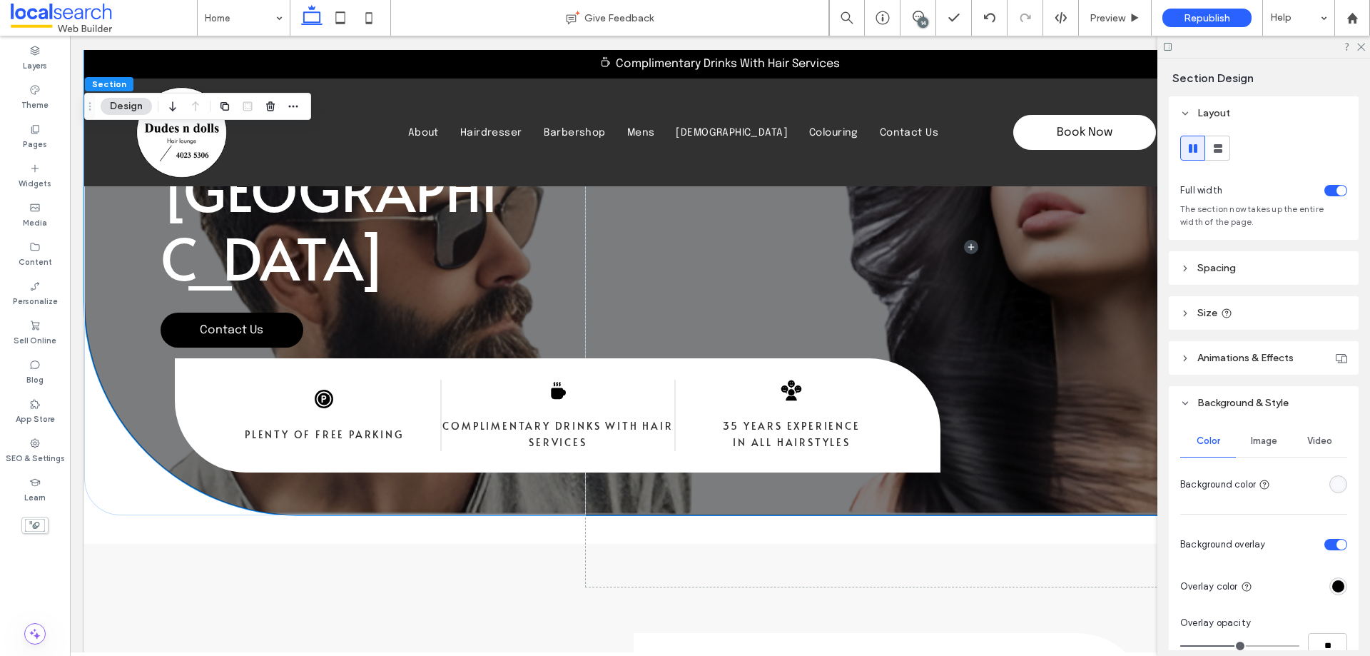
click at [1269, 445] on span "Image" at bounding box center [1264, 440] width 26 height 11
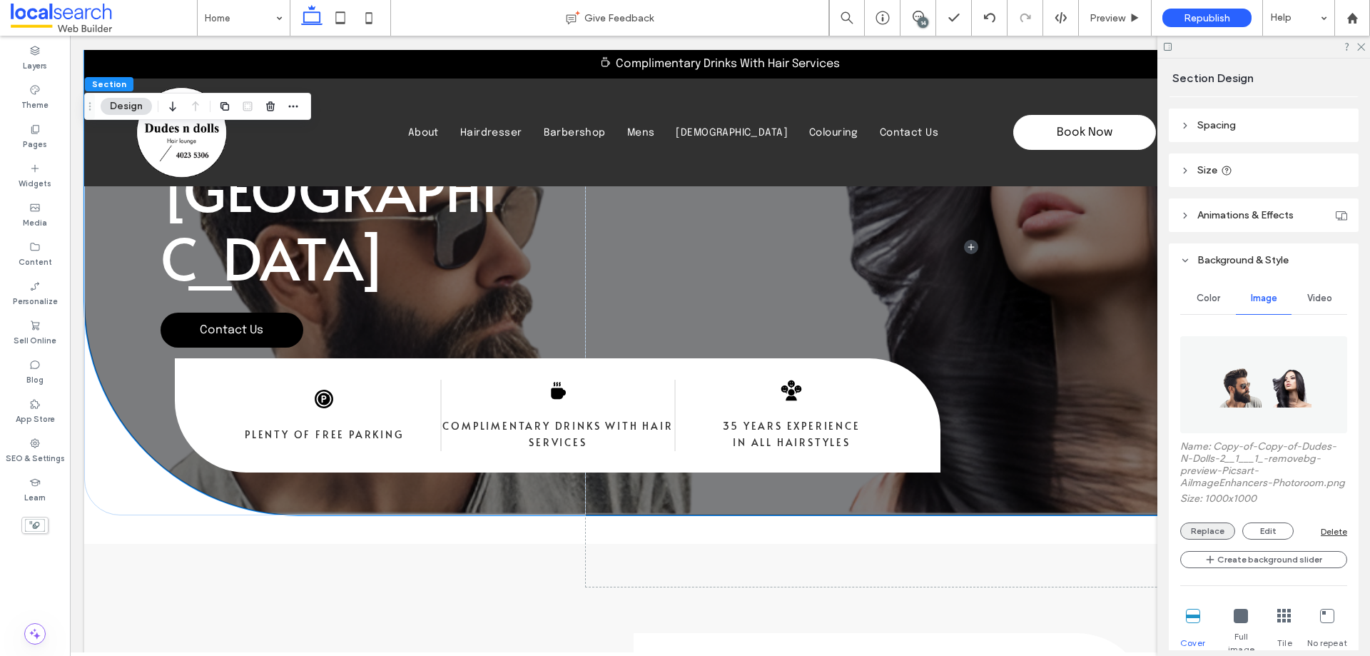
click at [1222, 539] on button "Replace" at bounding box center [1207, 530] width 55 height 17
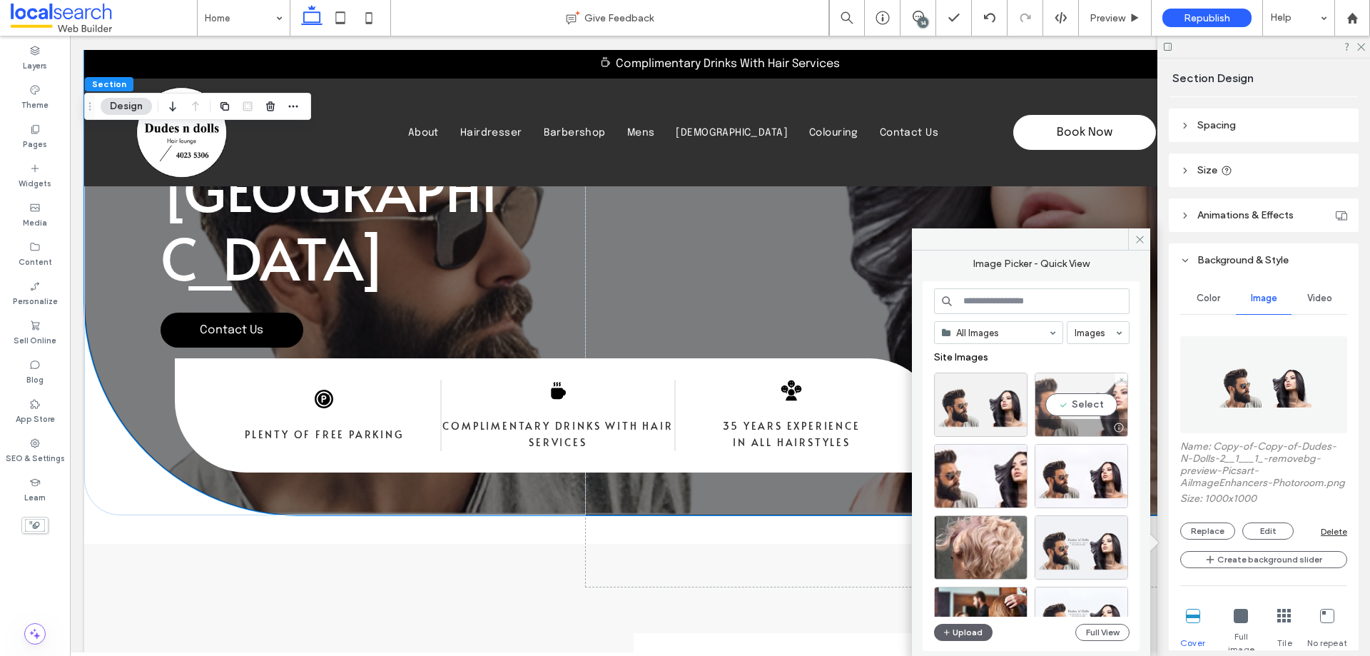
click at [1074, 407] on div "Select" at bounding box center [1081, 404] width 93 height 64
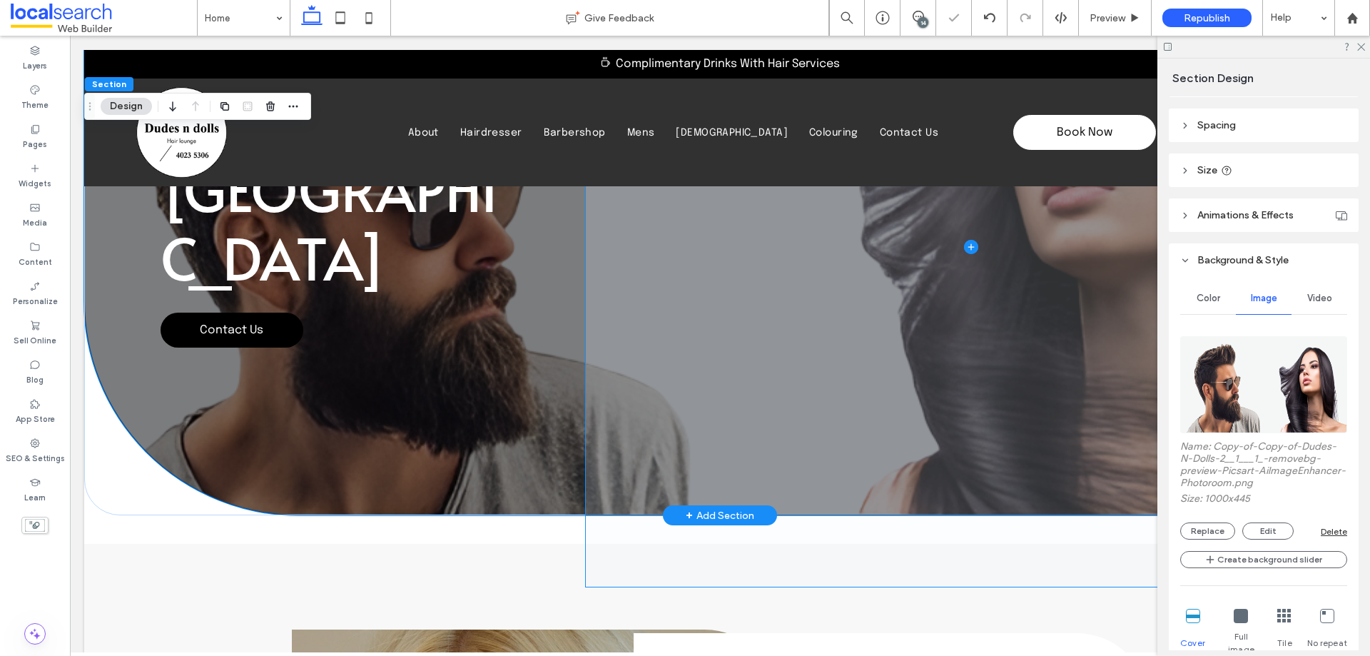
scroll to position [0, 0]
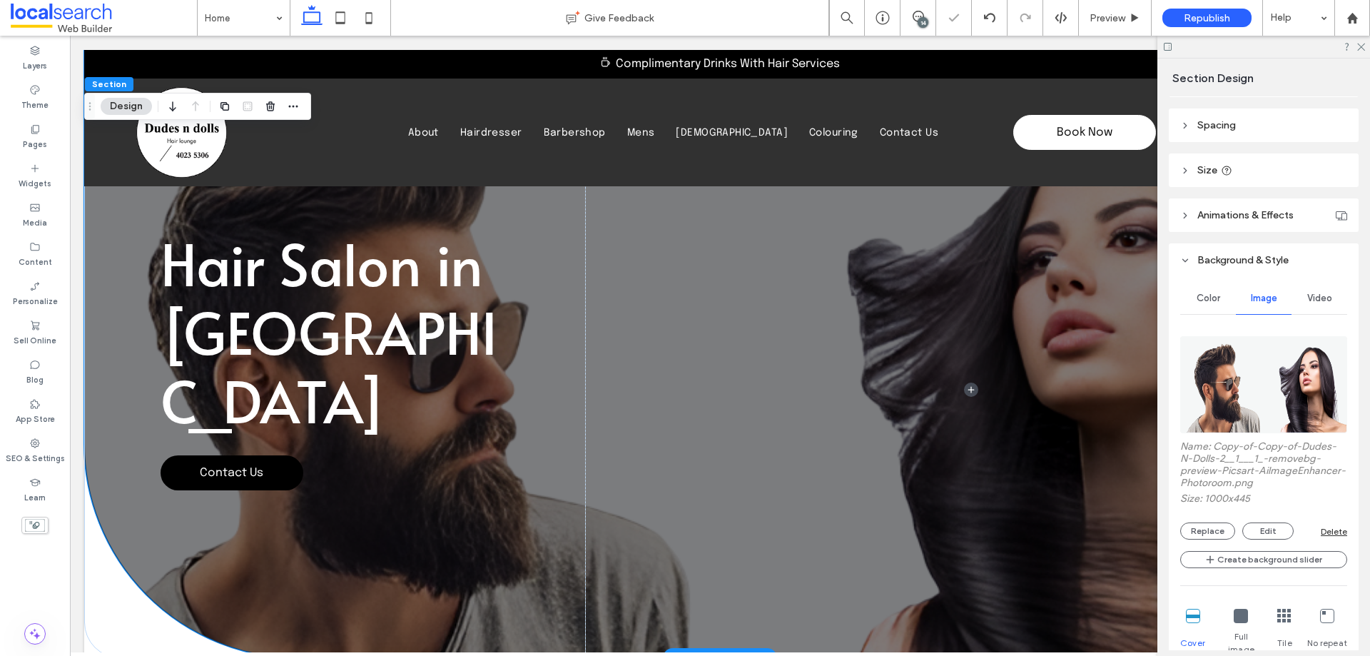
click at [1234, 617] on icon at bounding box center [1241, 616] width 14 height 14
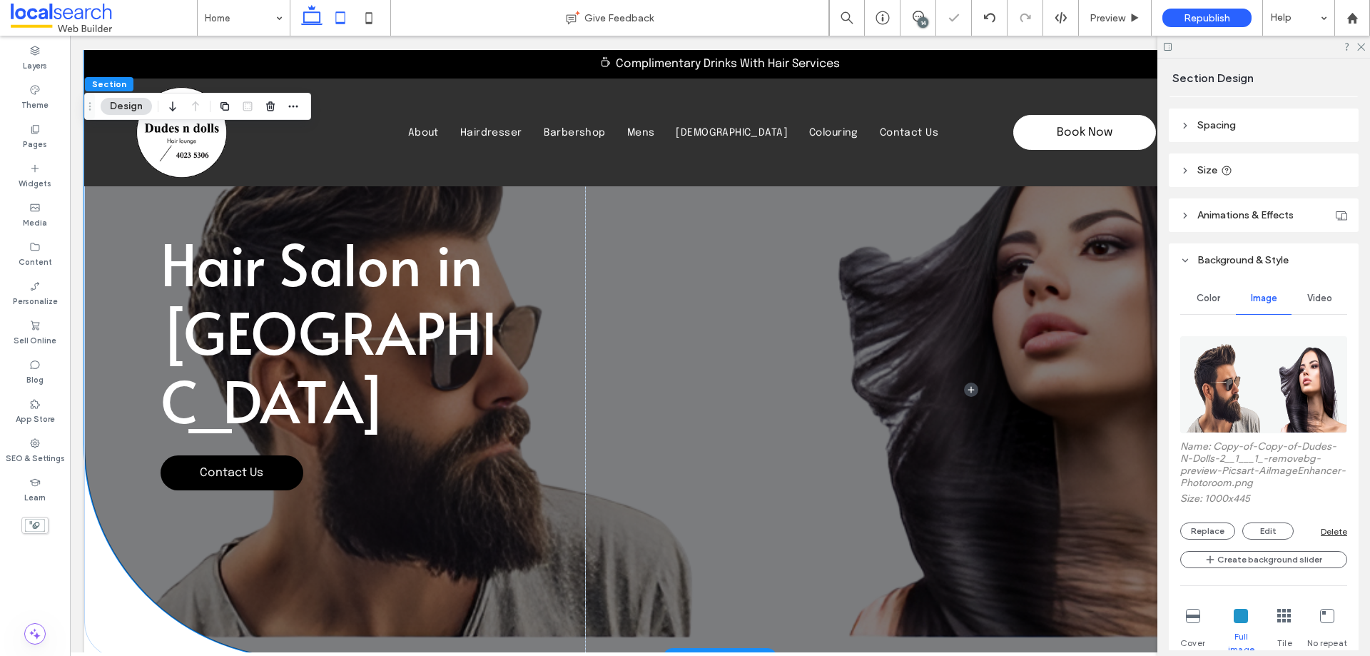
click at [340, 22] on use at bounding box center [340, 17] width 9 height 12
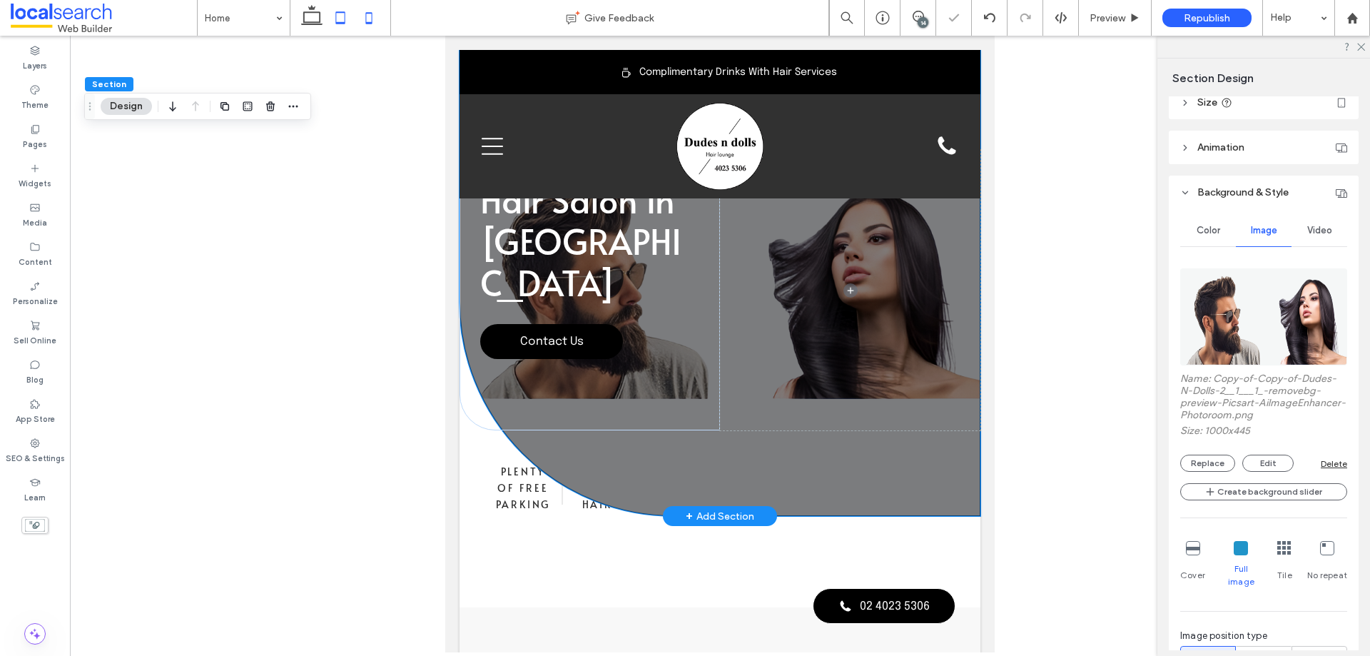
type input "***"
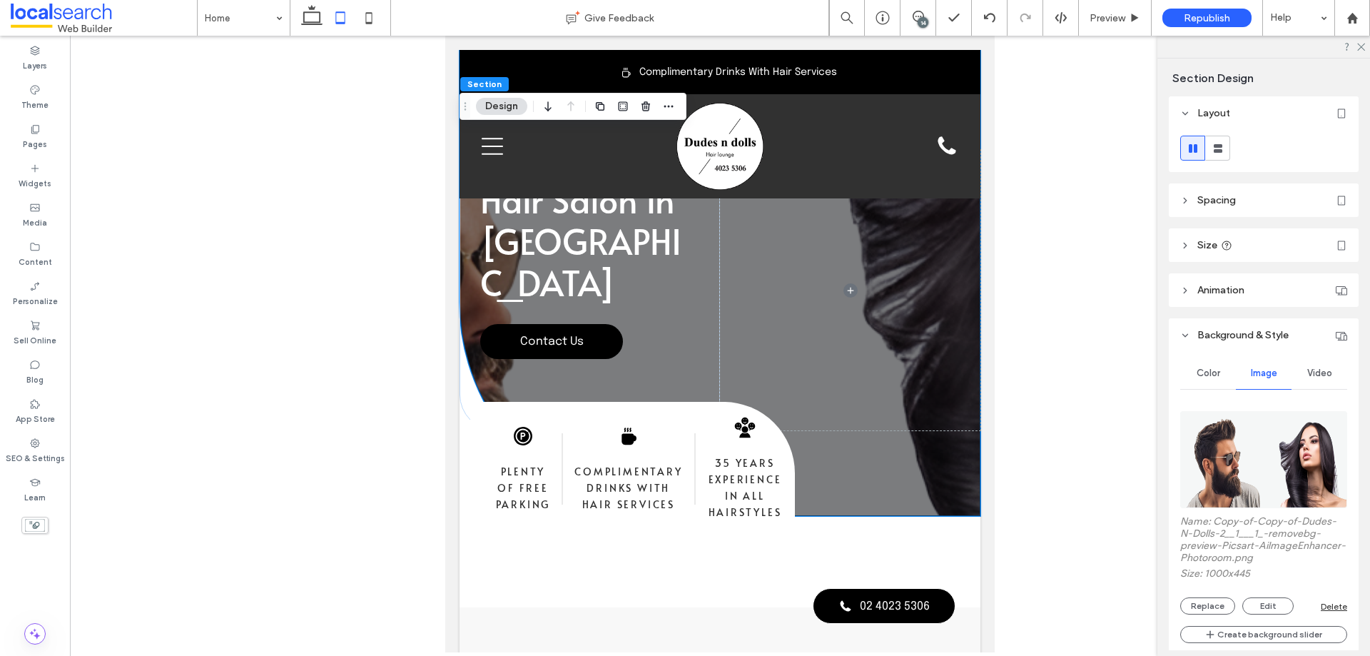
scroll to position [0, 7]
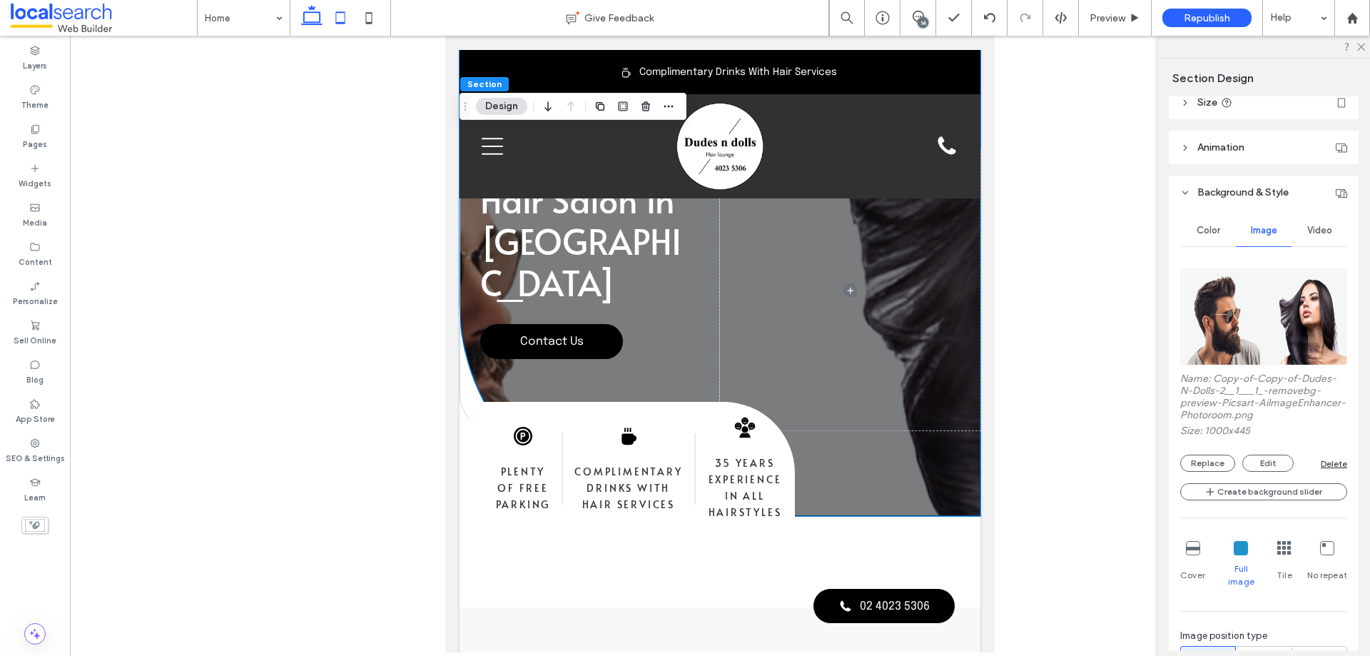
click at [309, 17] on icon at bounding box center [312, 18] width 29 height 29
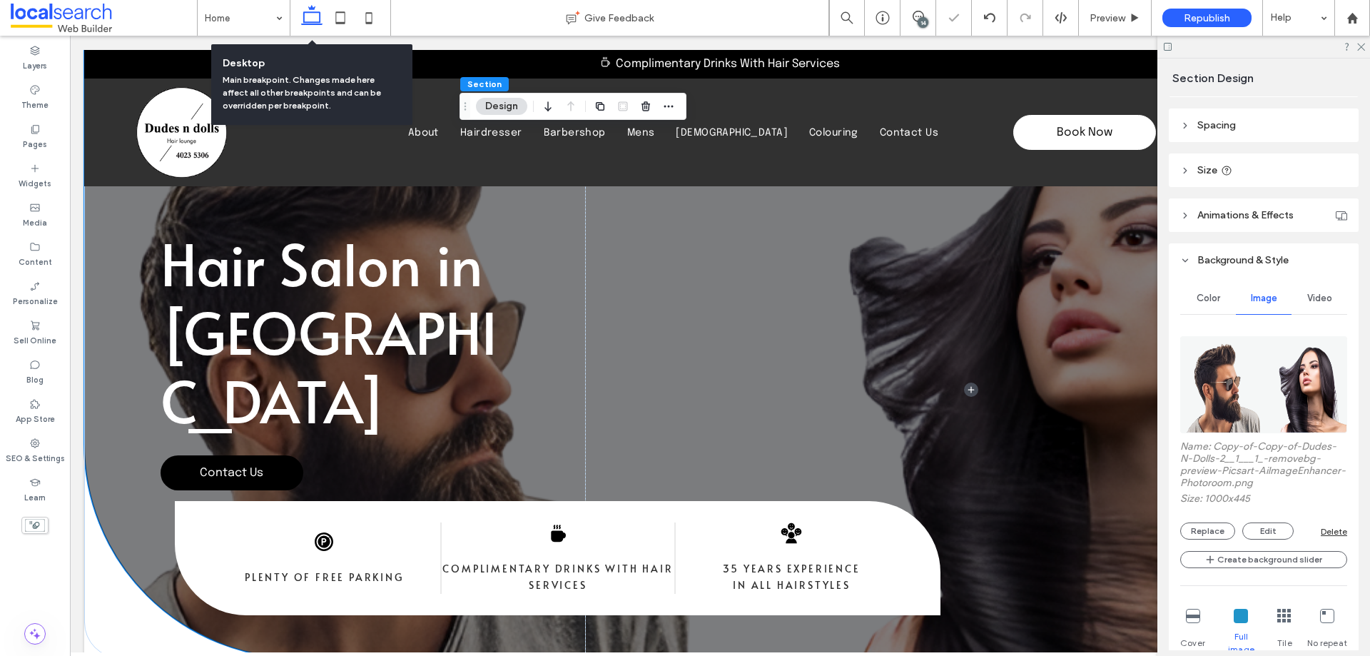
type input "*"
type input "***"
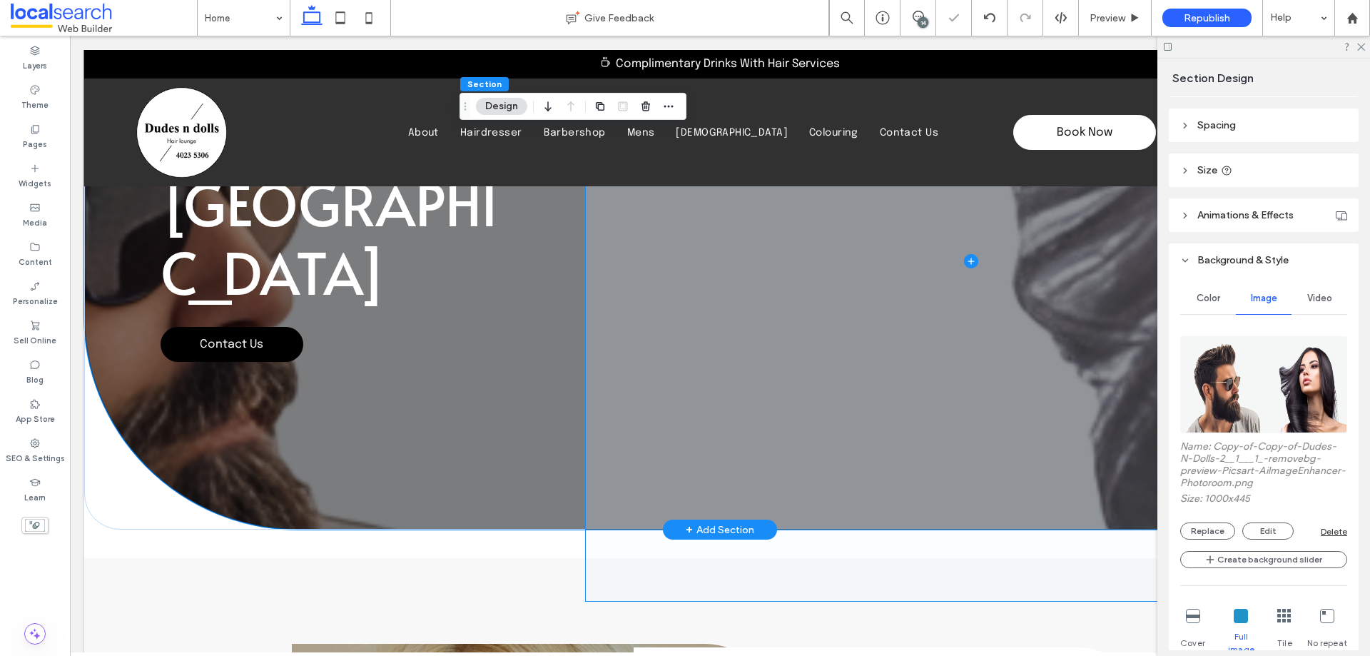
scroll to position [158, 0]
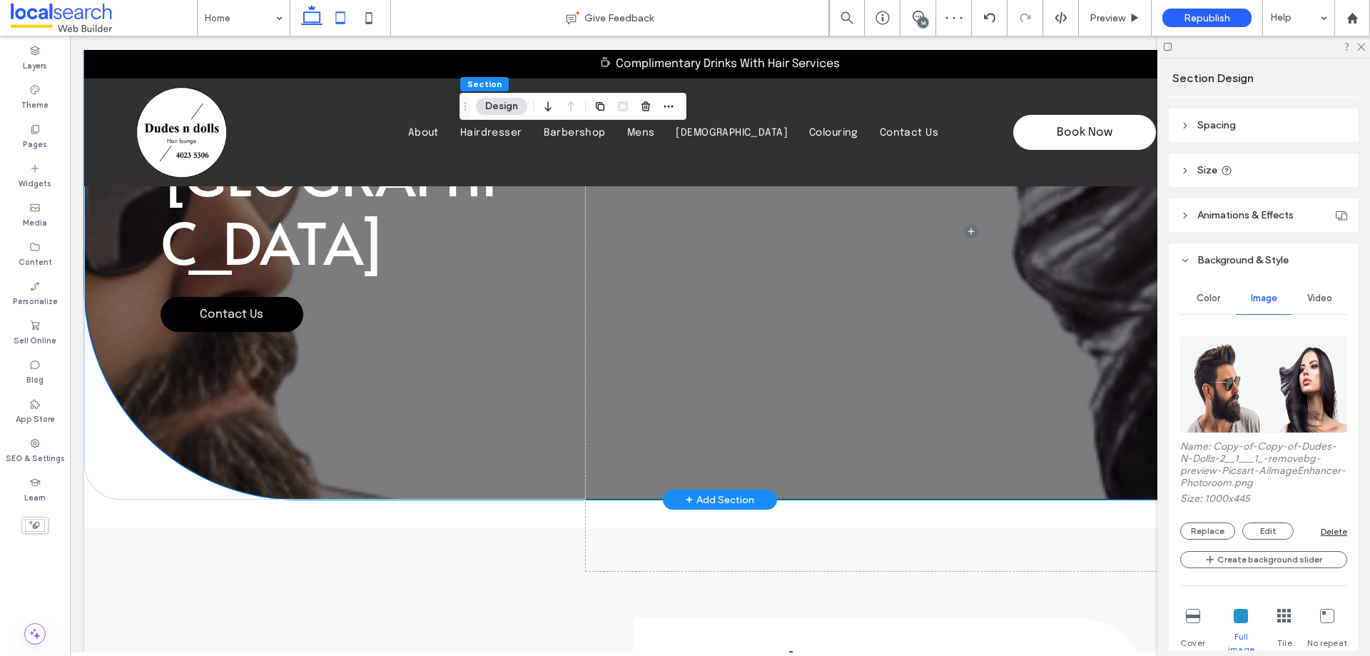
click at [330, 15] on icon at bounding box center [340, 18] width 29 height 29
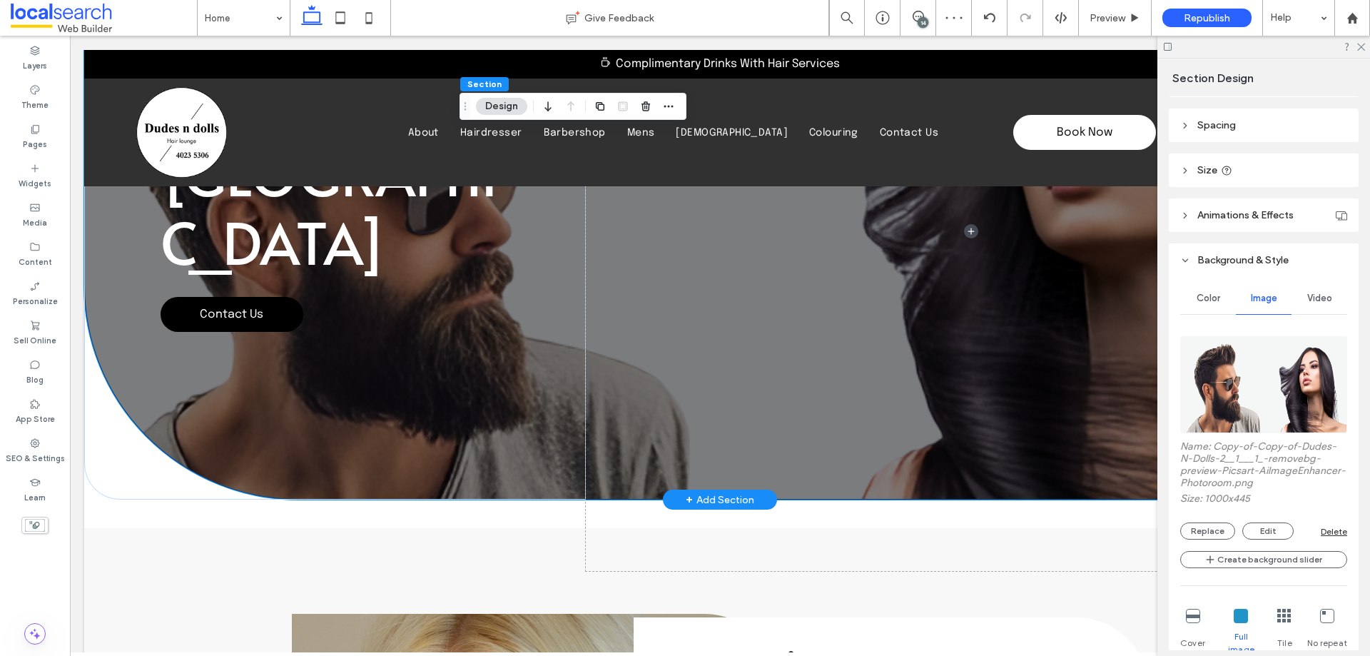
type input "***"
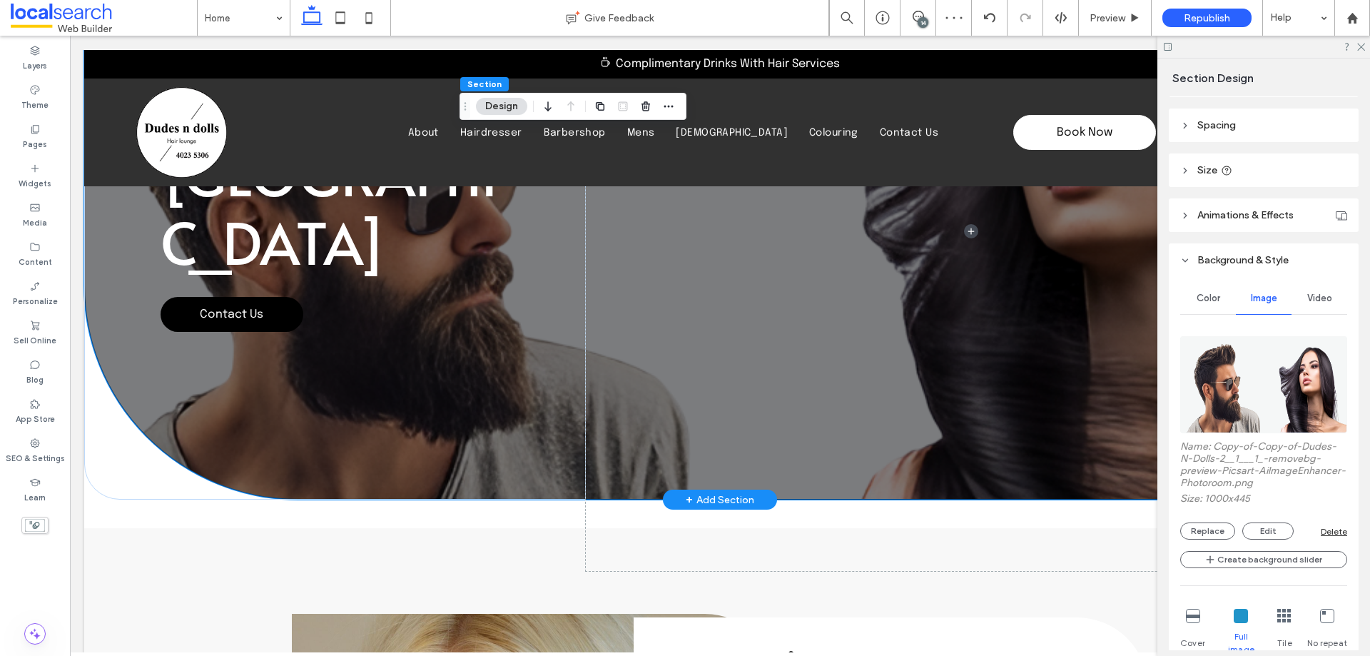
scroll to position [0, 0]
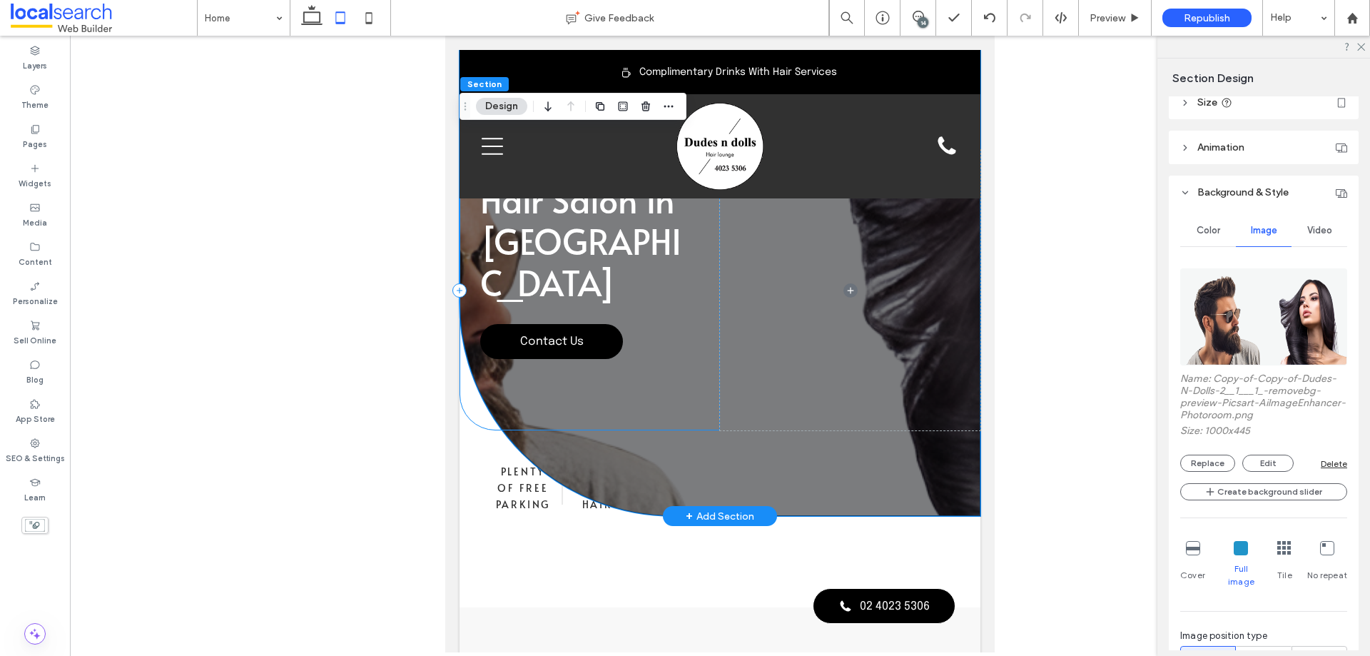
click at [658, 353] on div "Hair Salon in [GEOGRAPHIC_DATA] Contact Us" at bounding box center [590, 290] width 260 height 280
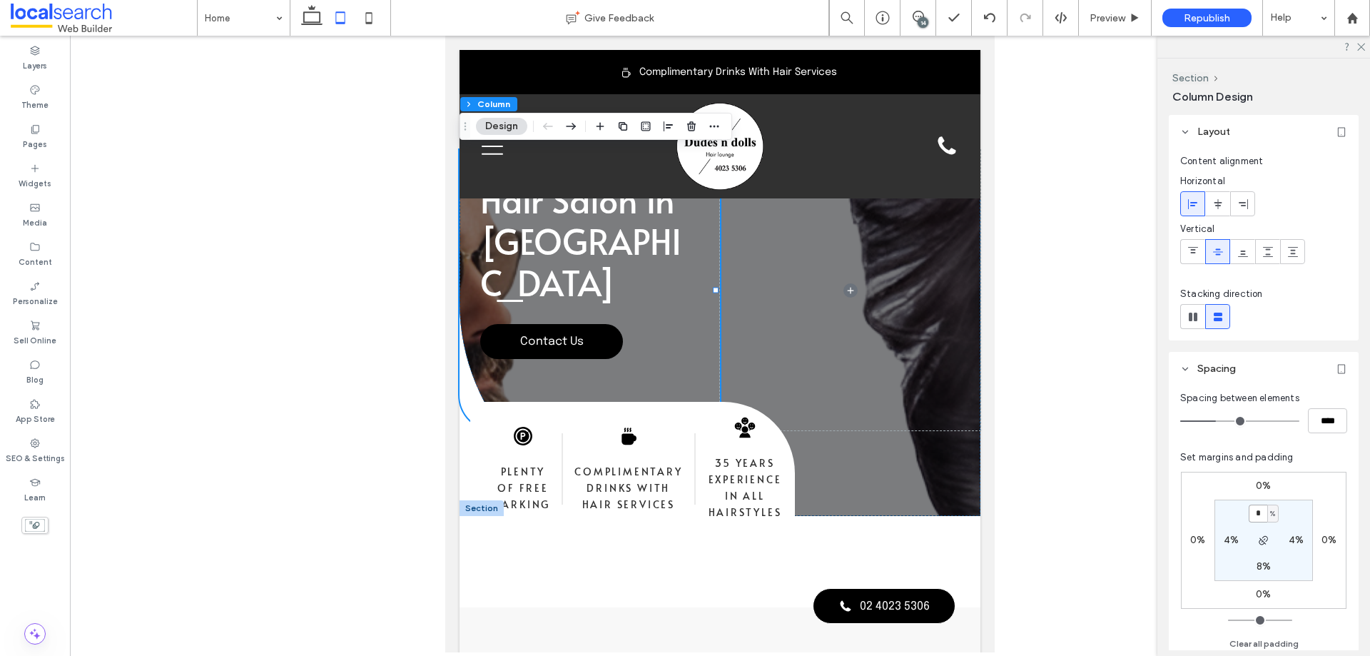
click at [1262, 518] on input "*" at bounding box center [1258, 513] width 19 height 18
type input "*"
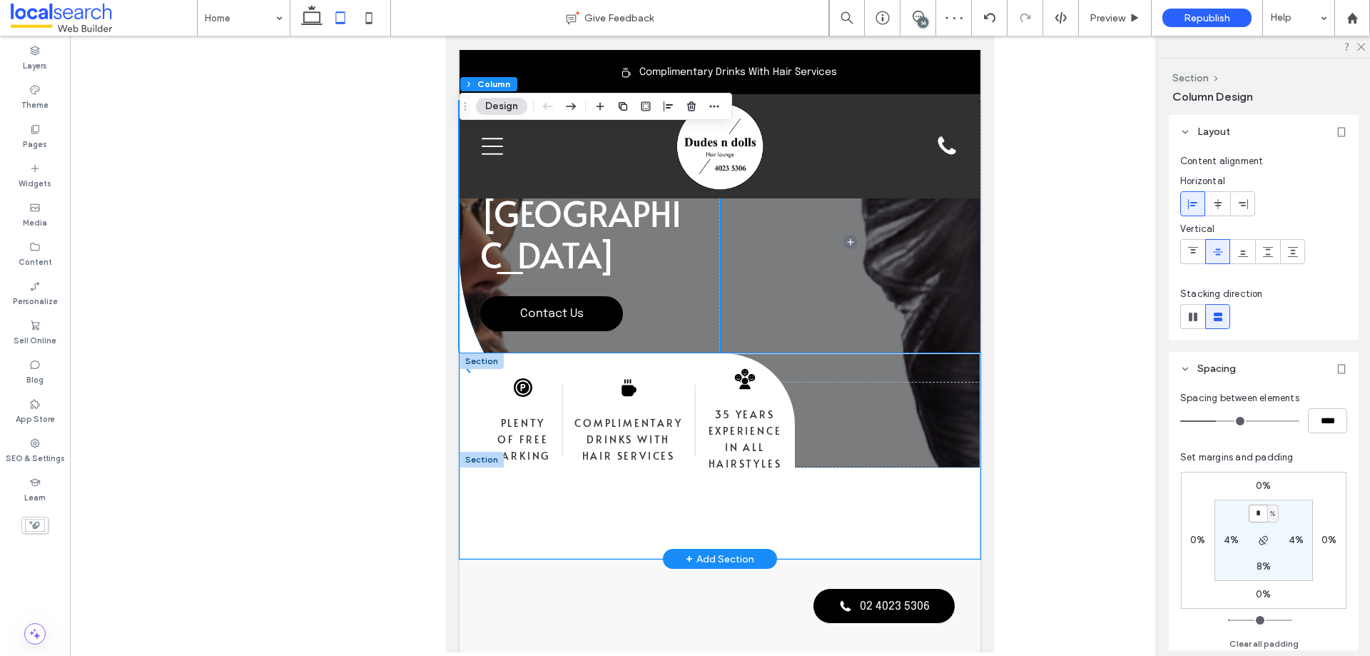
scroll to position [71, 0]
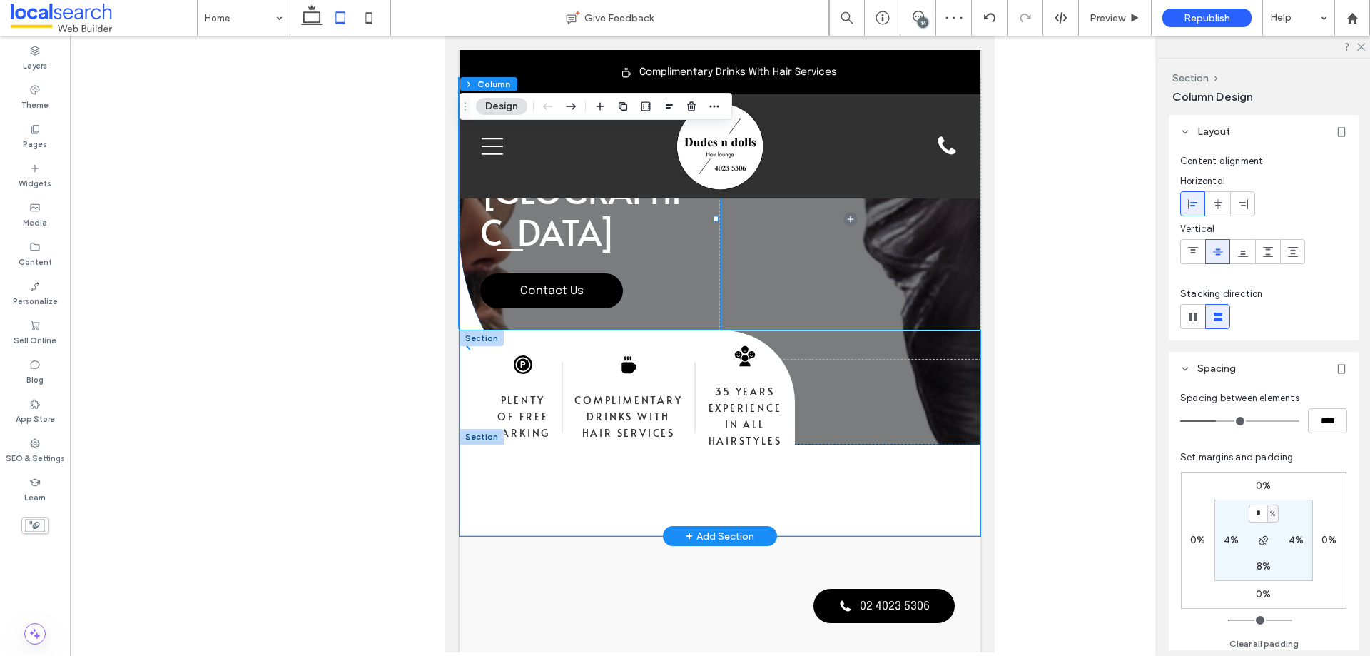
click at [833, 494] on div "Parking Icon Plenty of Free Parking Coffee Icon Complimentary Drinks With Hair …" at bounding box center [720, 432] width 521 height 205
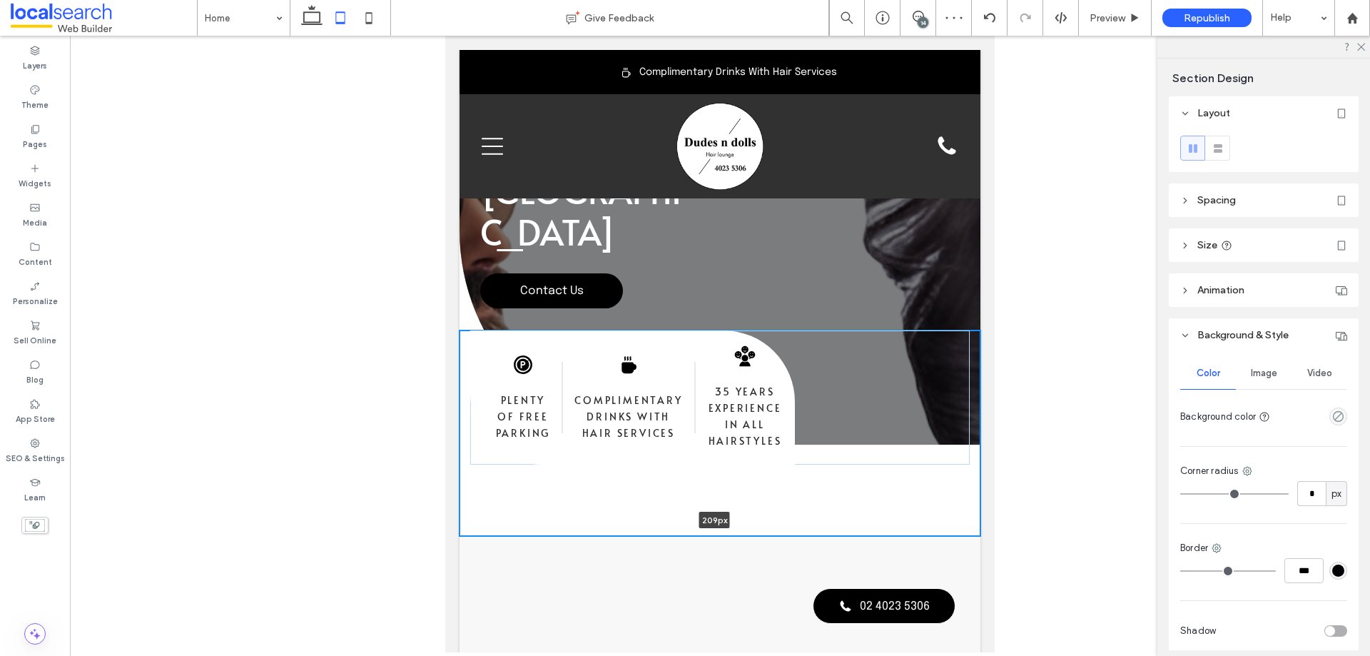
drag, startPoint x: 841, startPoint y: 537, endPoint x: 848, endPoint y: 455, distance: 83.0
click at [846, 467] on div "Parking Icon Plenty of Free Parking Coffee Icon Complimentary Drinks With Hair …" at bounding box center [720, 432] width 521 height 205
type input "***"
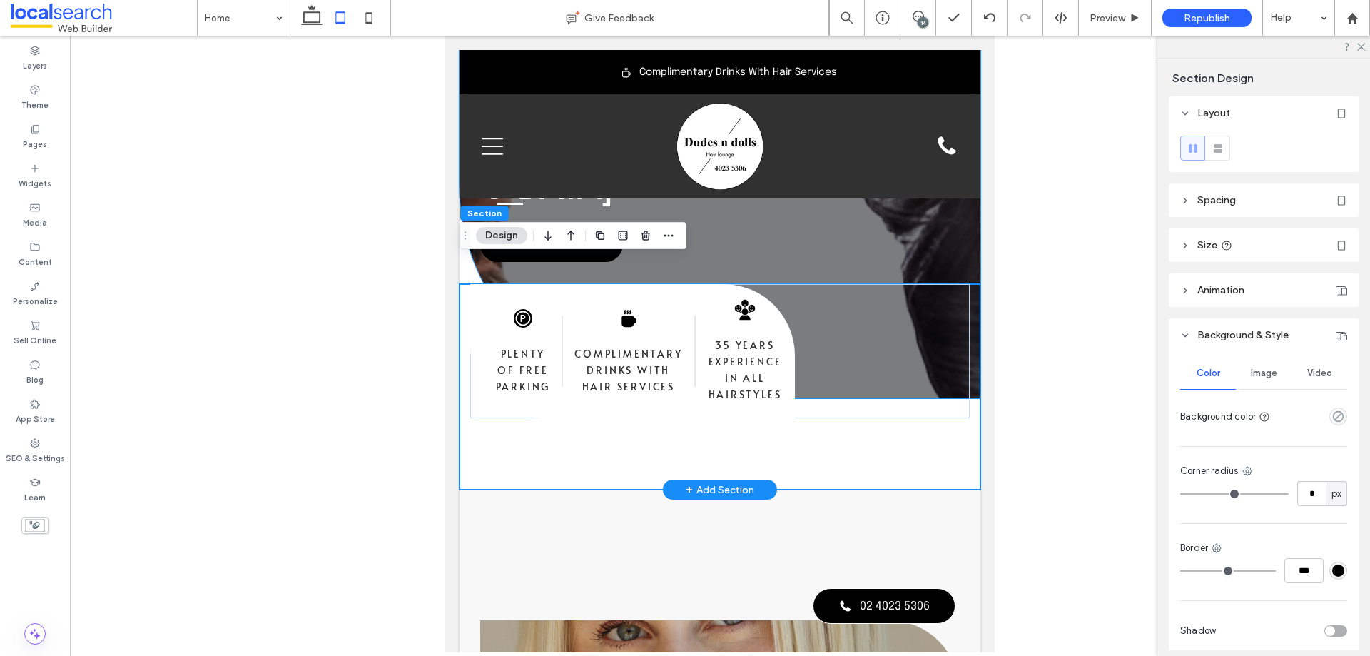
scroll to position [143, 0]
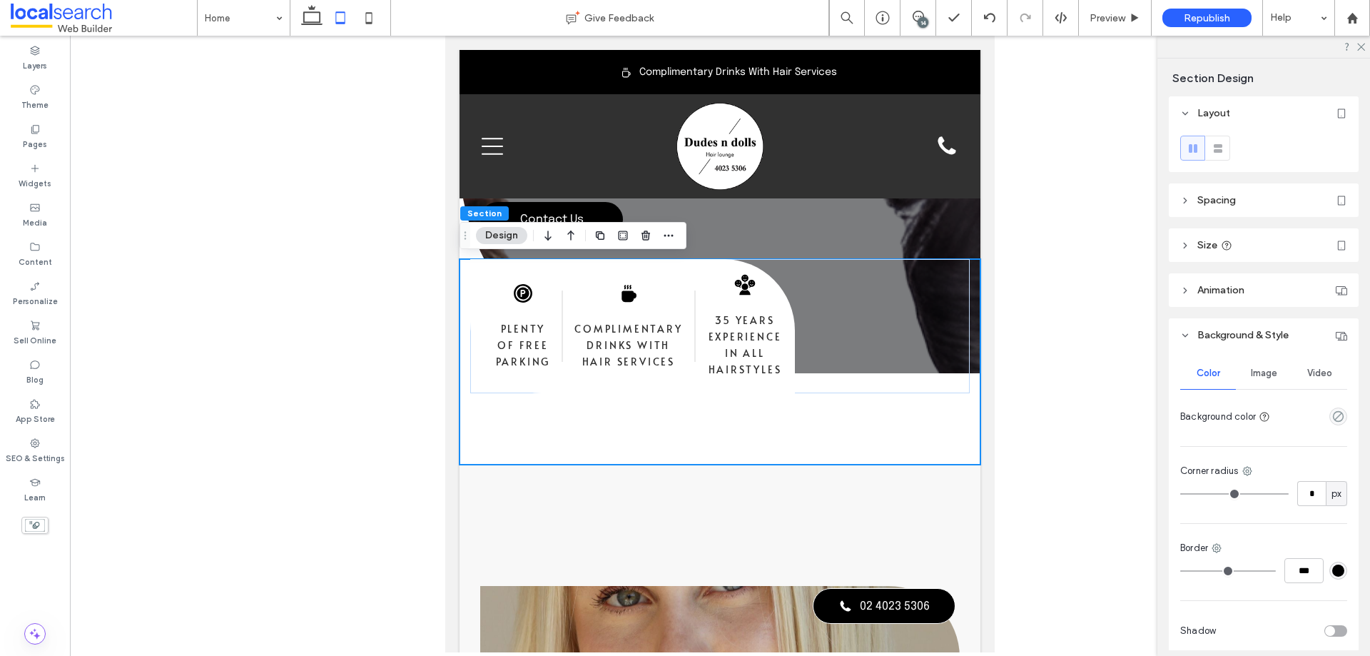
click at [1231, 203] on span "Spacing" at bounding box center [1216, 200] width 39 height 12
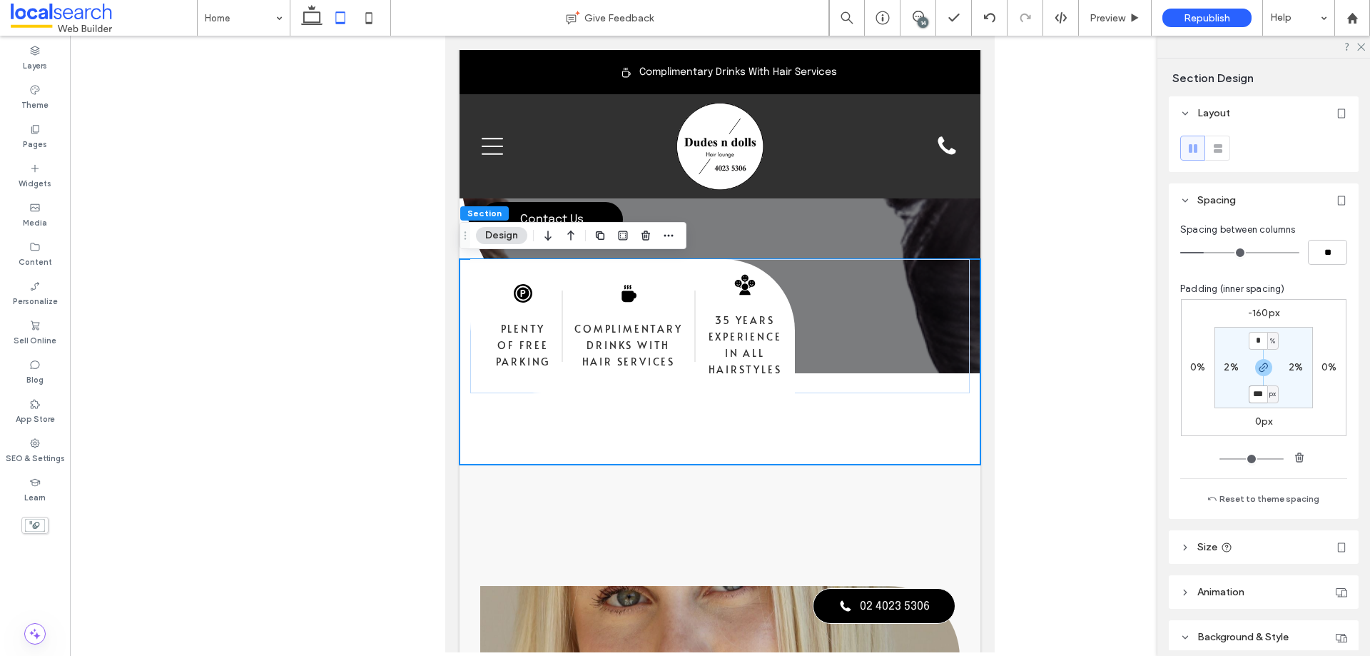
click at [1255, 396] on input "***" at bounding box center [1258, 394] width 19 height 18
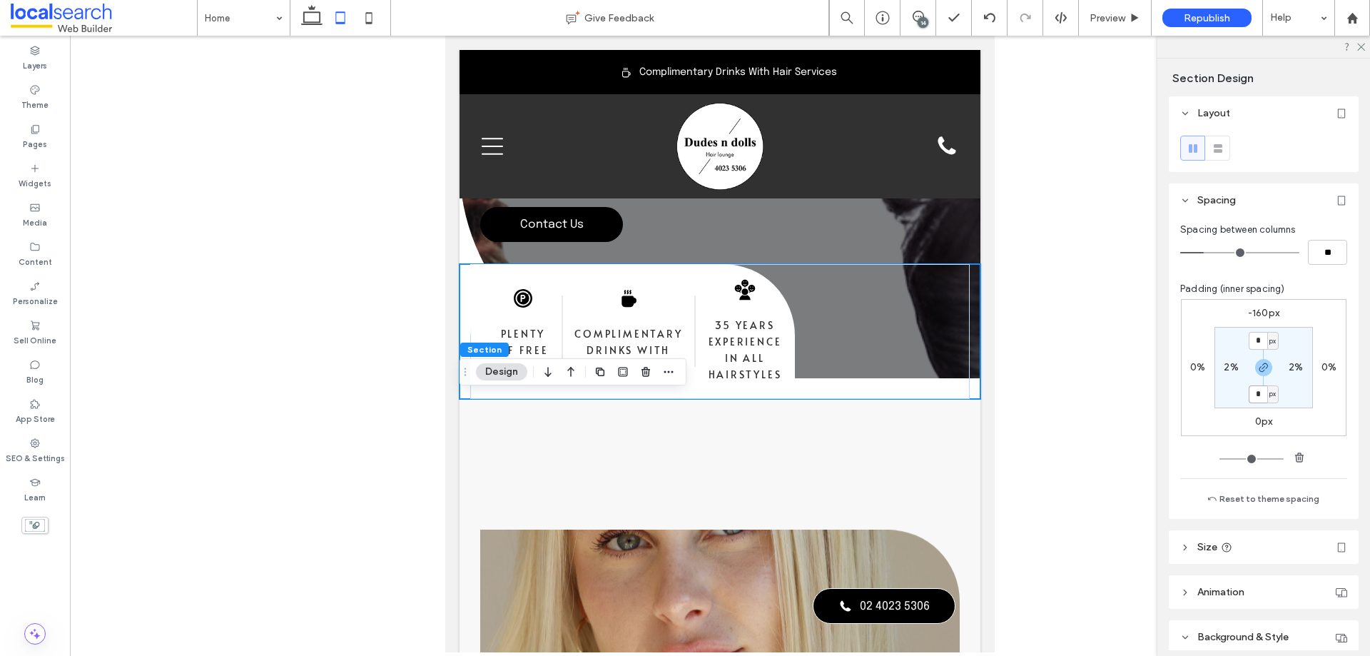
scroll to position [0, 0]
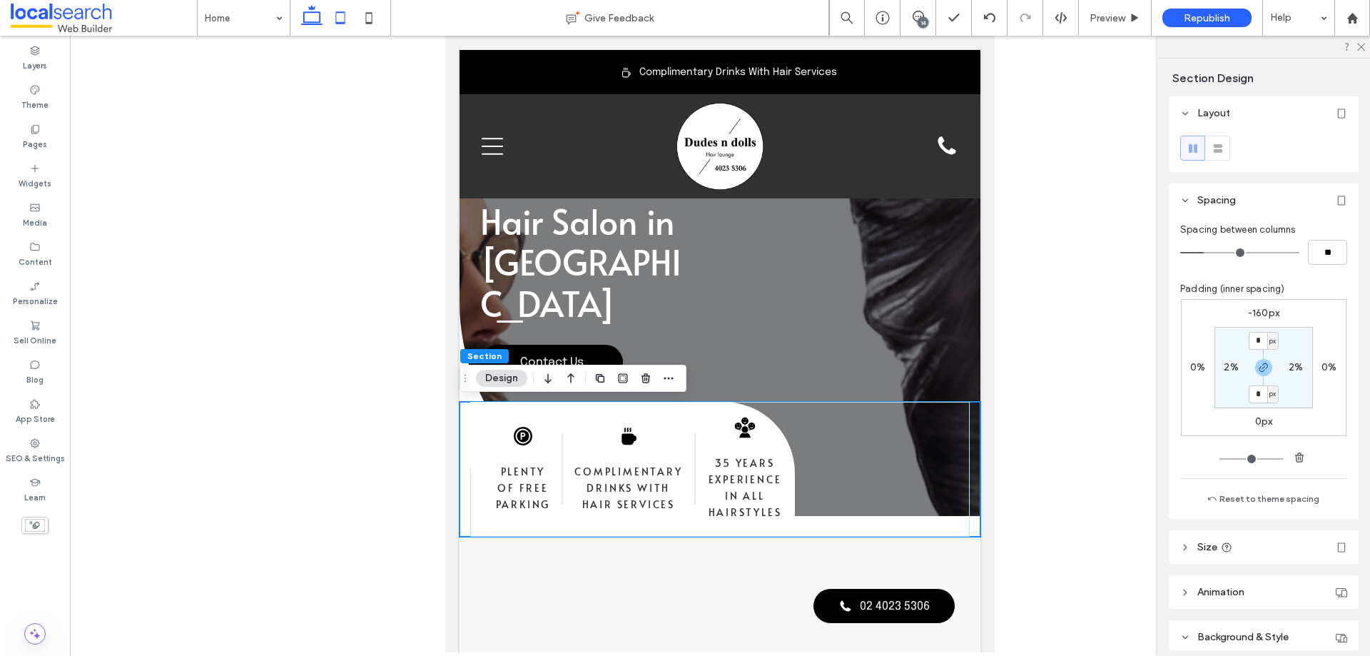
click at [310, 16] on icon at bounding box center [312, 18] width 29 height 29
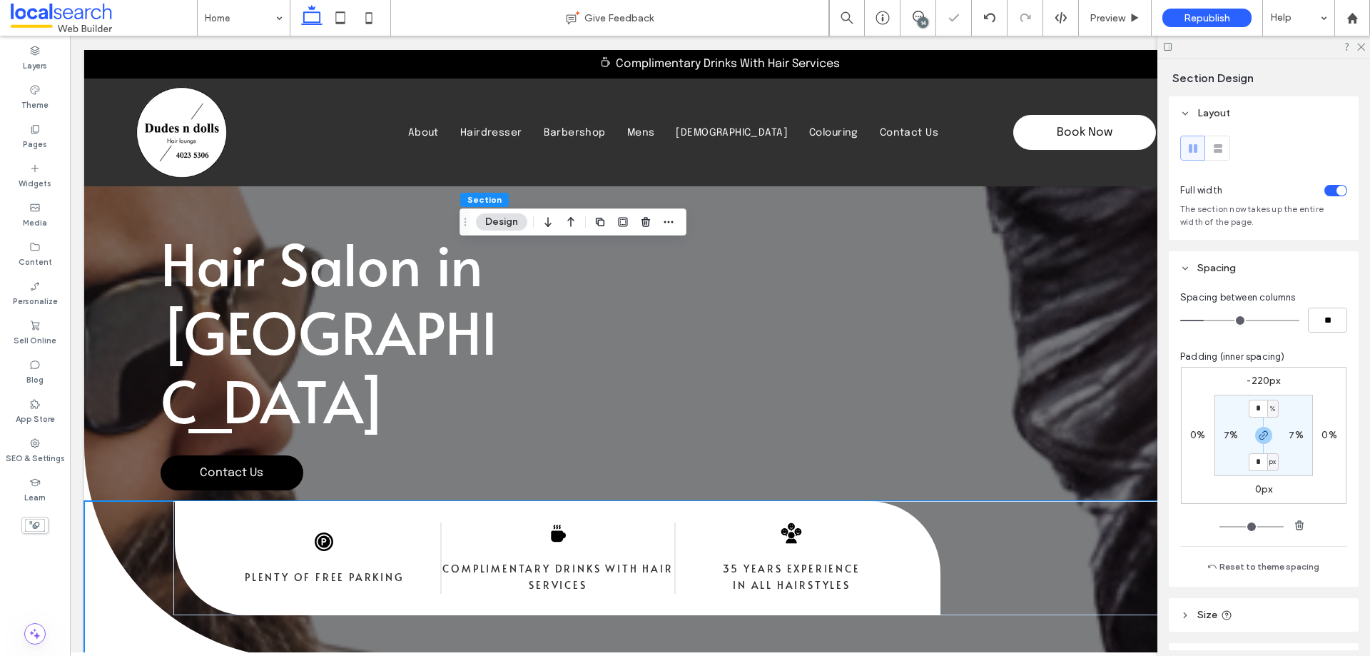
type input "***"
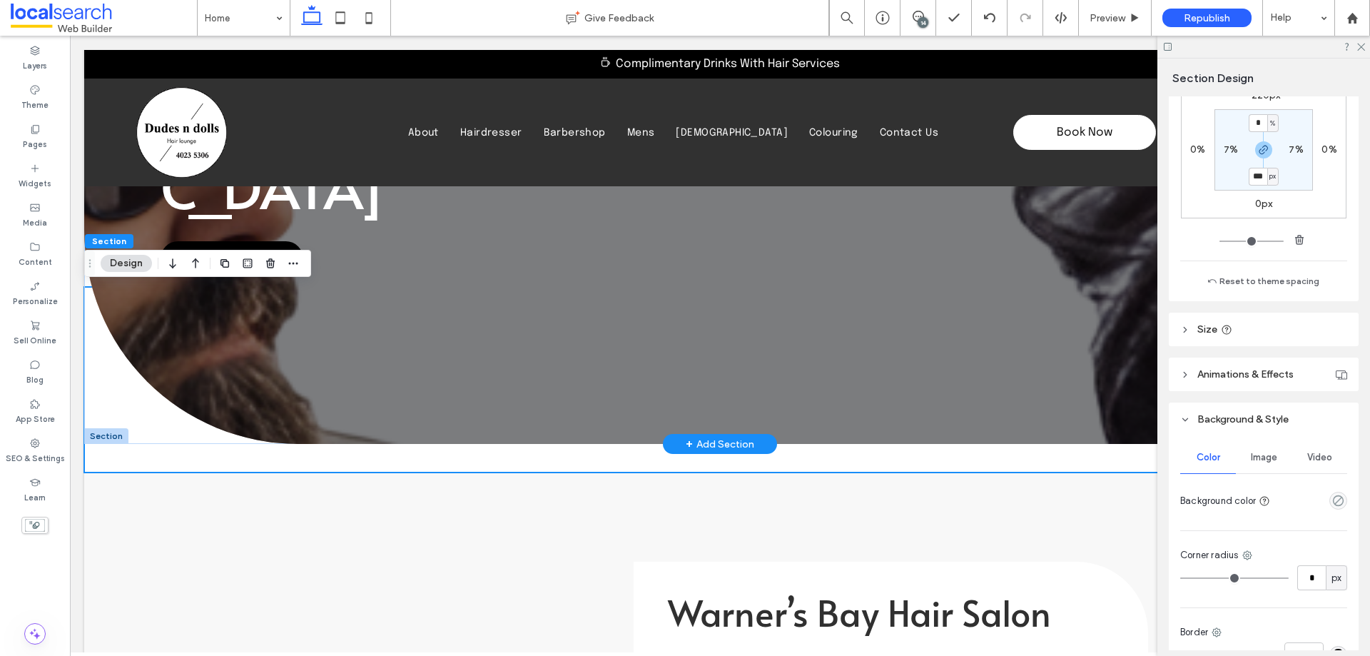
scroll to position [143, 0]
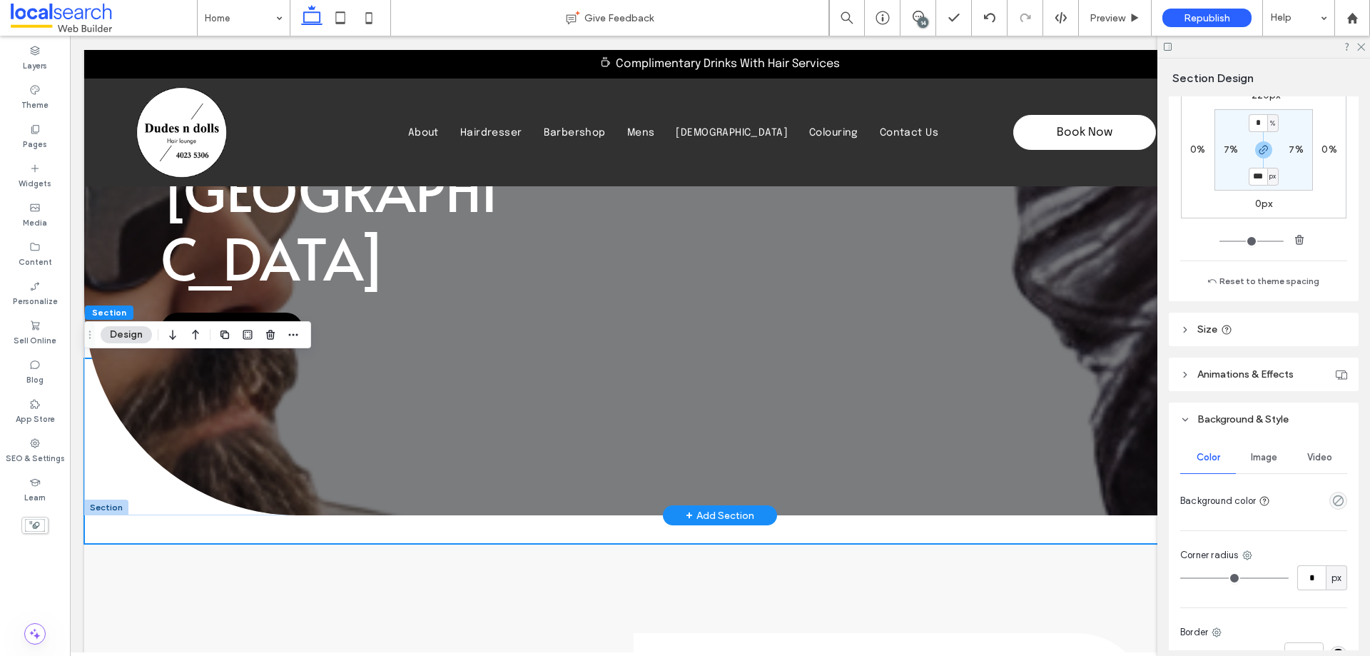
click at [111, 504] on div at bounding box center [106, 507] width 44 height 16
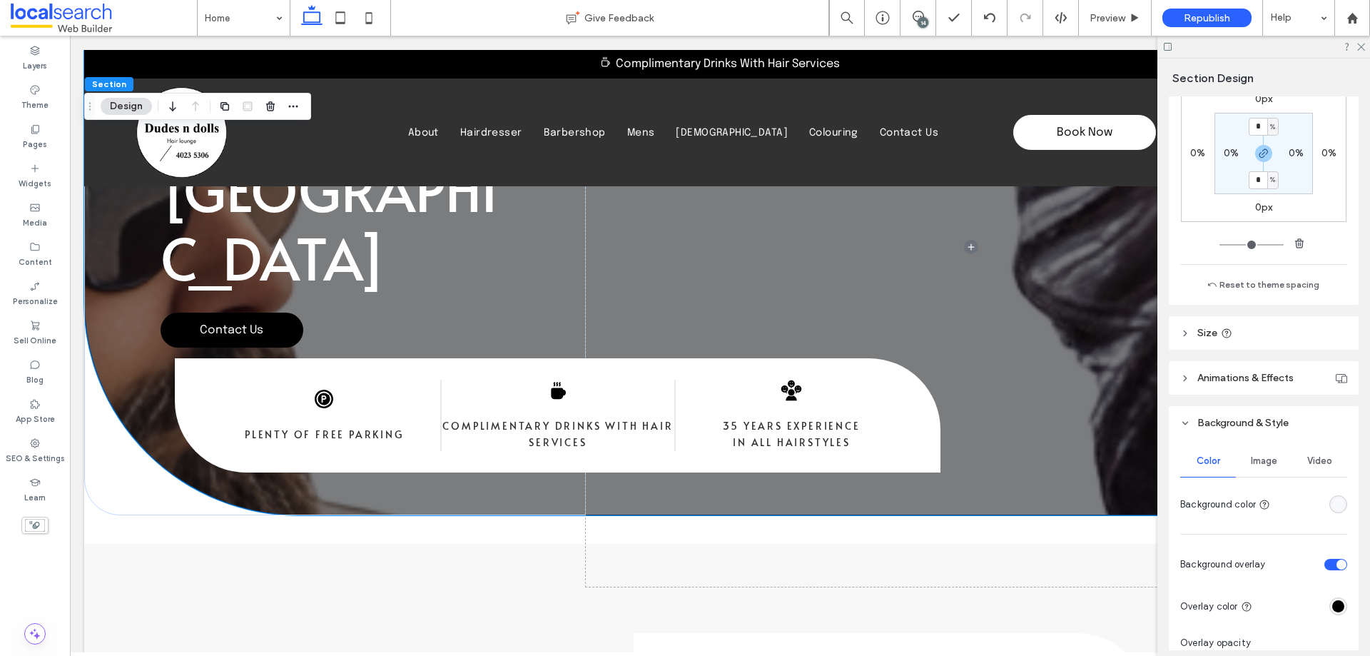
scroll to position [285, 0]
click at [1264, 460] on span "Image" at bounding box center [1264, 457] width 26 height 11
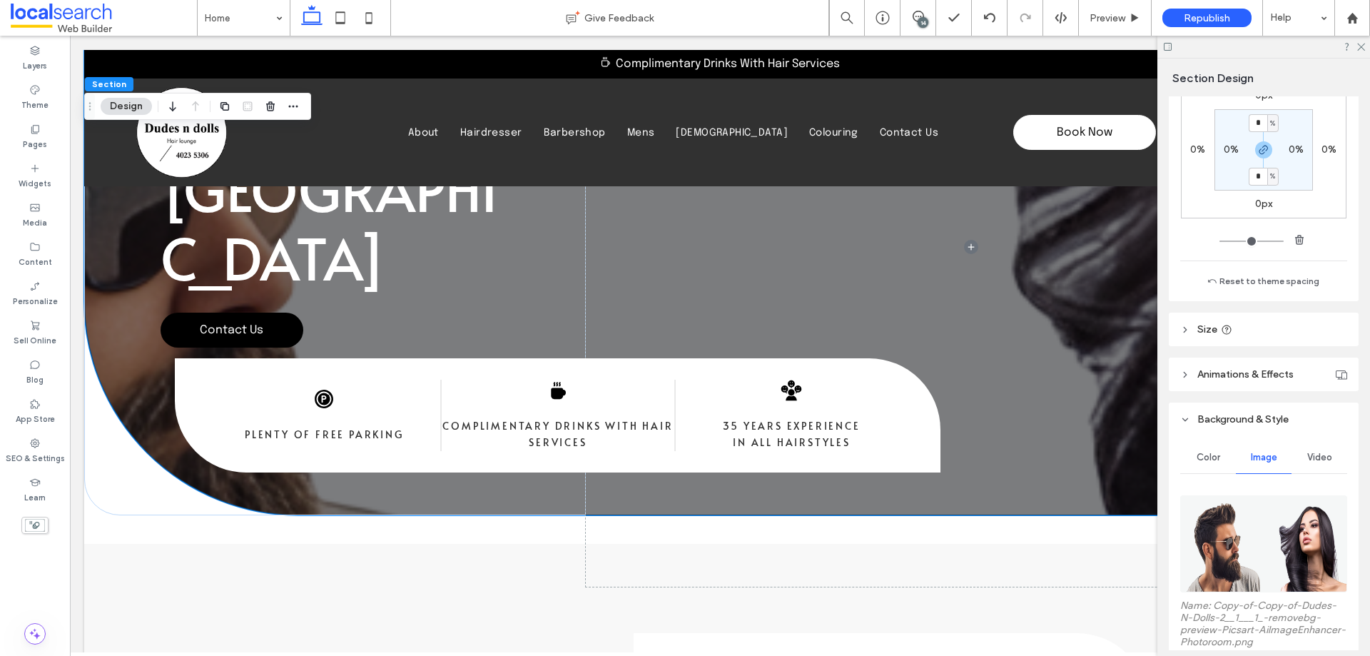
scroll to position [499, 0]
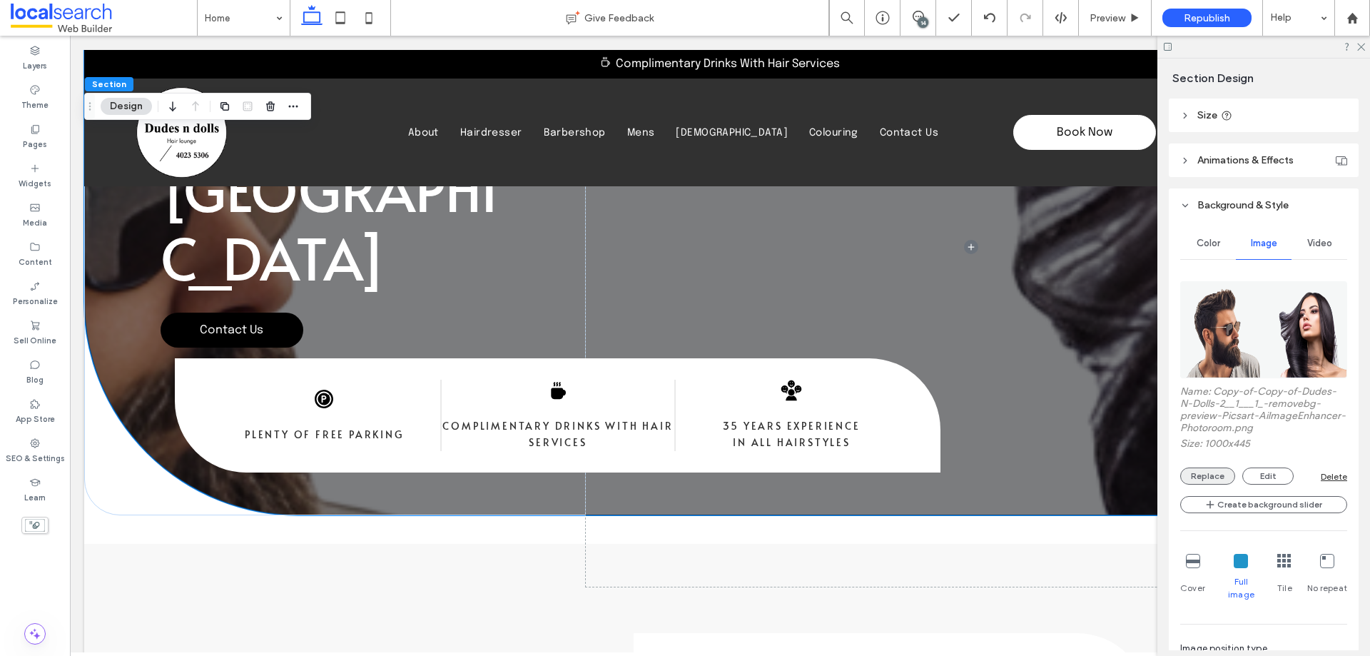
click at [1204, 474] on button "Replace" at bounding box center [1207, 475] width 55 height 17
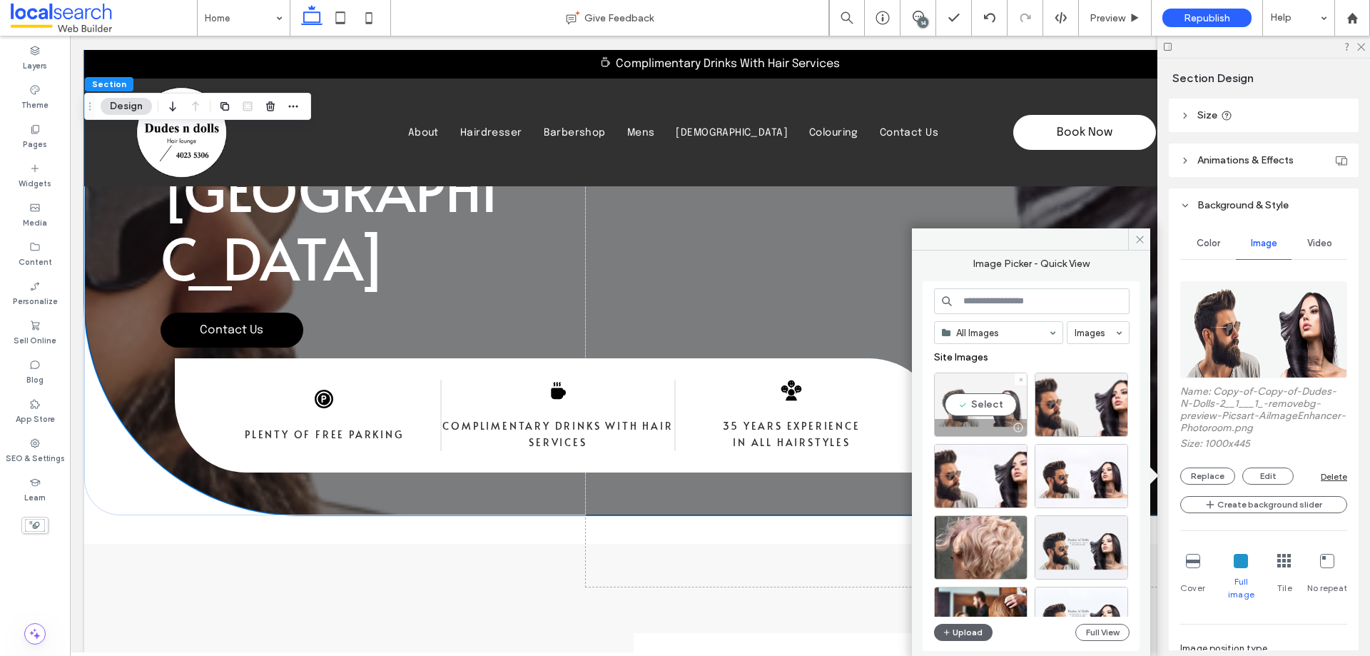
click at [988, 403] on div "Select" at bounding box center [980, 404] width 93 height 64
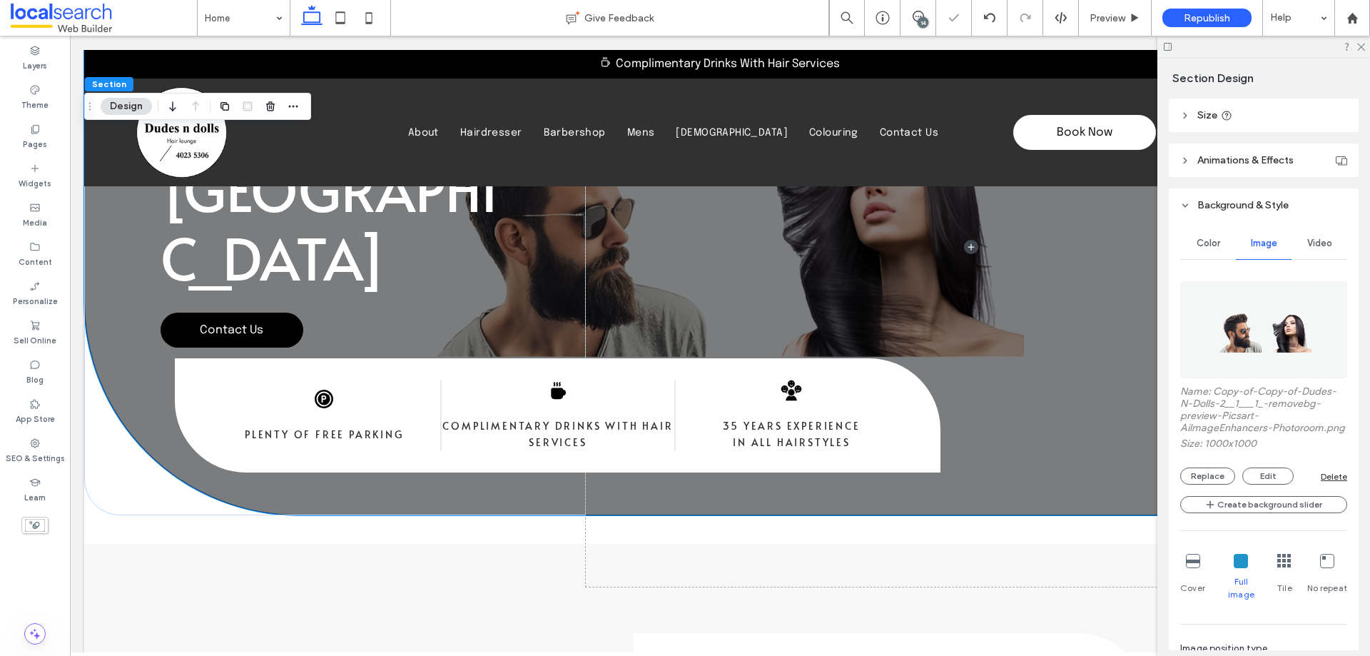
click at [1195, 569] on div at bounding box center [1193, 562] width 14 height 16
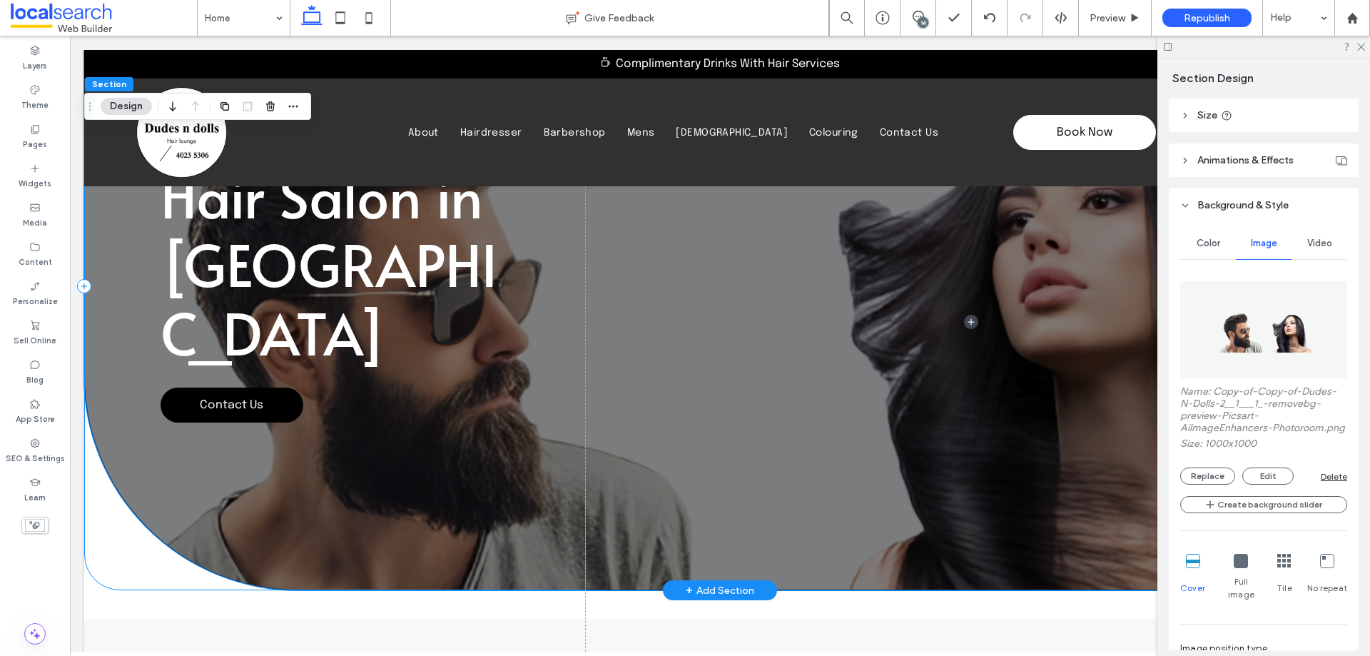
scroll to position [0, 0]
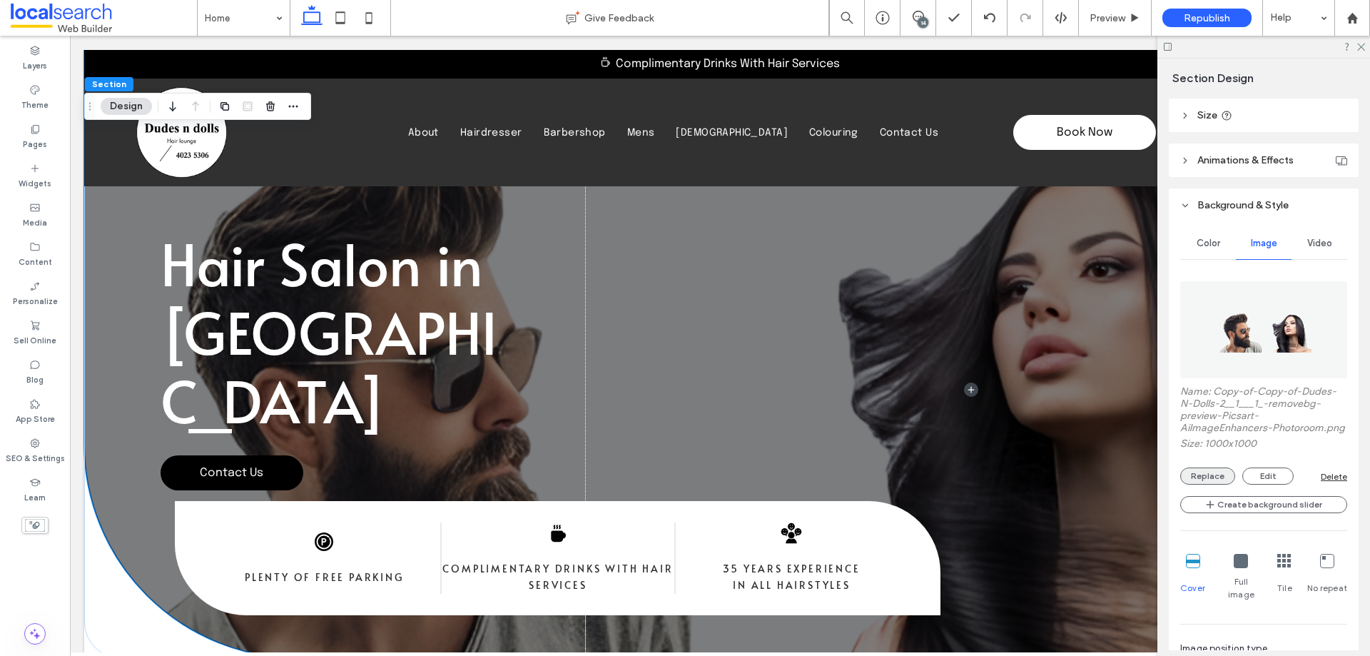
click at [1216, 484] on button "Replace" at bounding box center [1207, 475] width 55 height 17
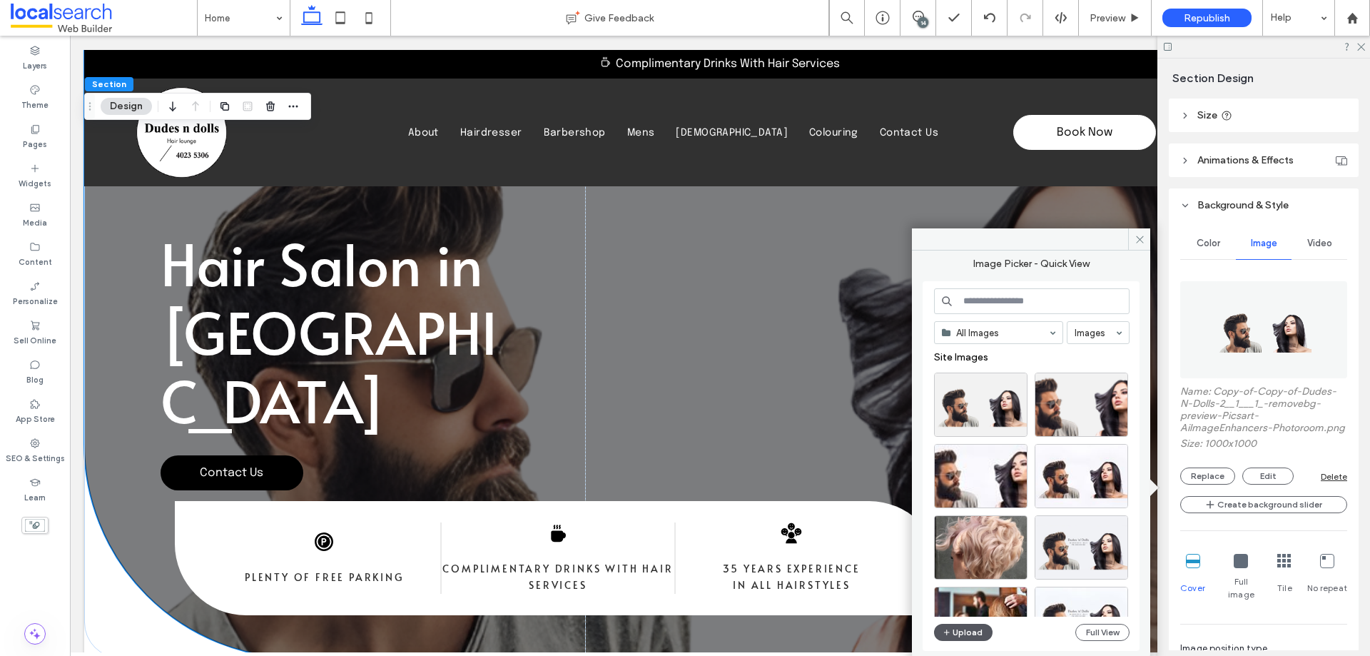
click at [968, 629] on button "Upload" at bounding box center [963, 632] width 59 height 17
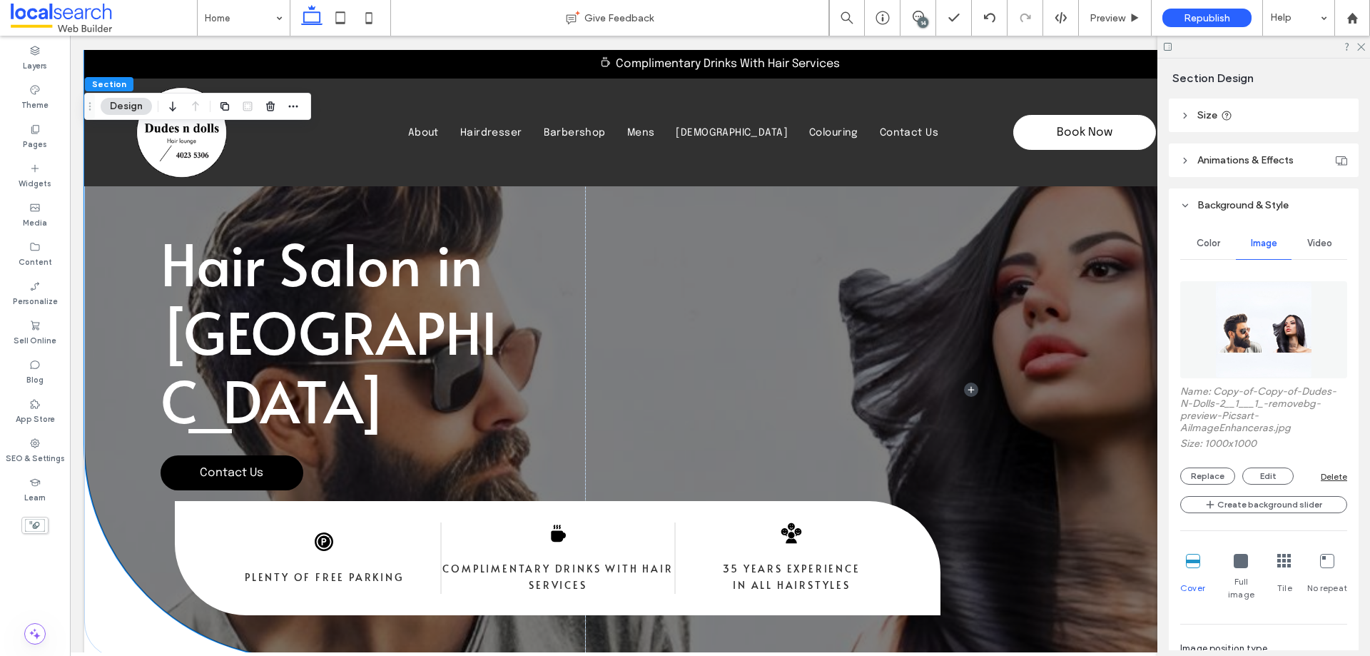
click at [908, 26] on div "14" at bounding box center [918, 18] width 36 height 36
click at [927, 18] on span at bounding box center [917, 16] width 35 height 11
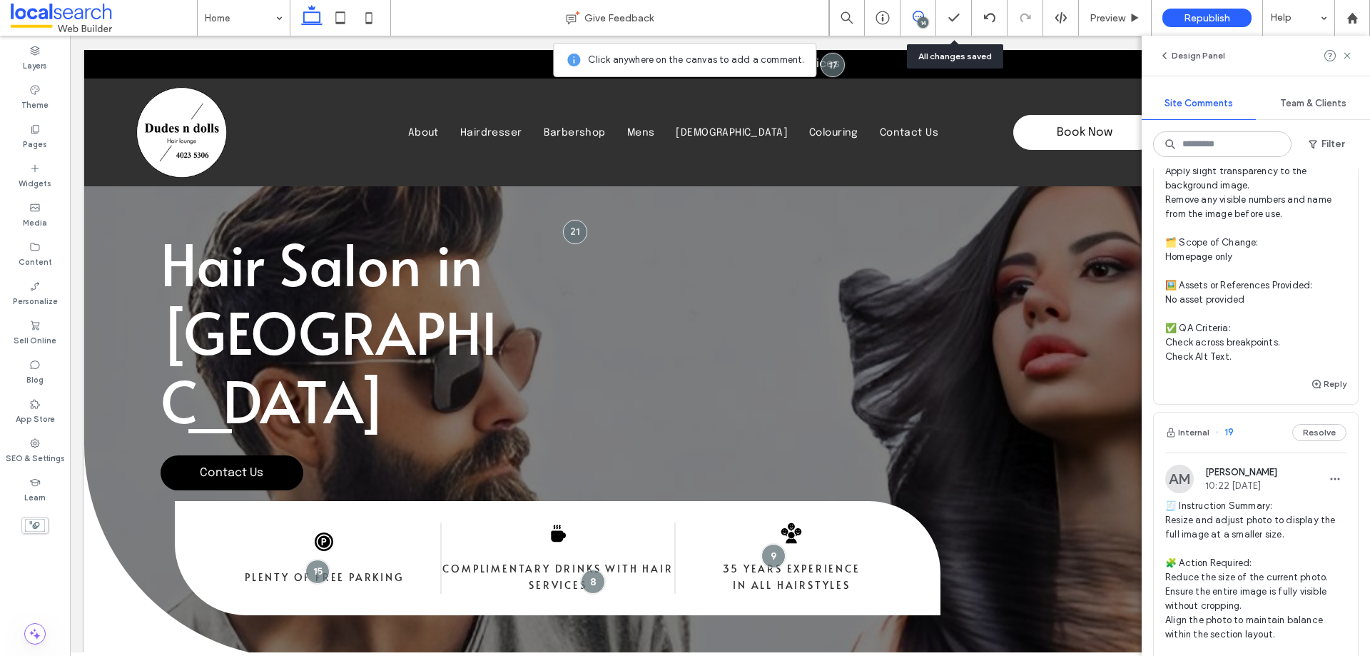
scroll to position [285, 0]
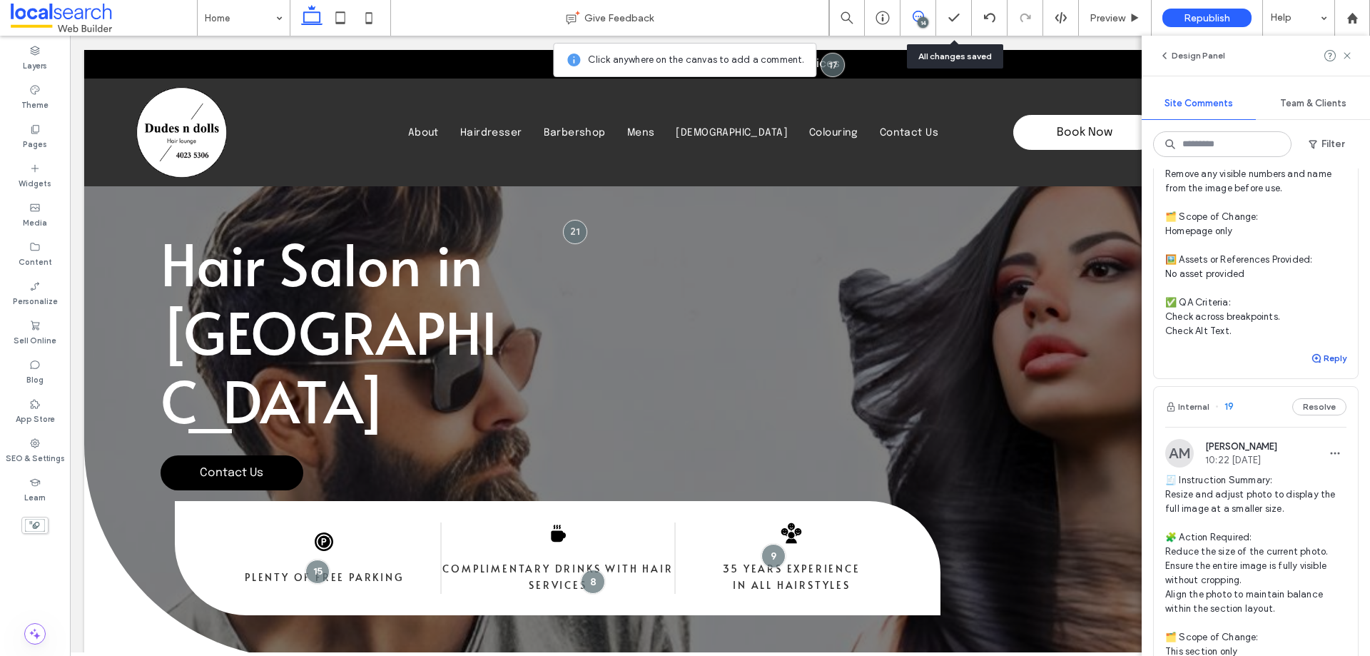
click at [1313, 358] on button "Reply" at bounding box center [1329, 358] width 36 height 17
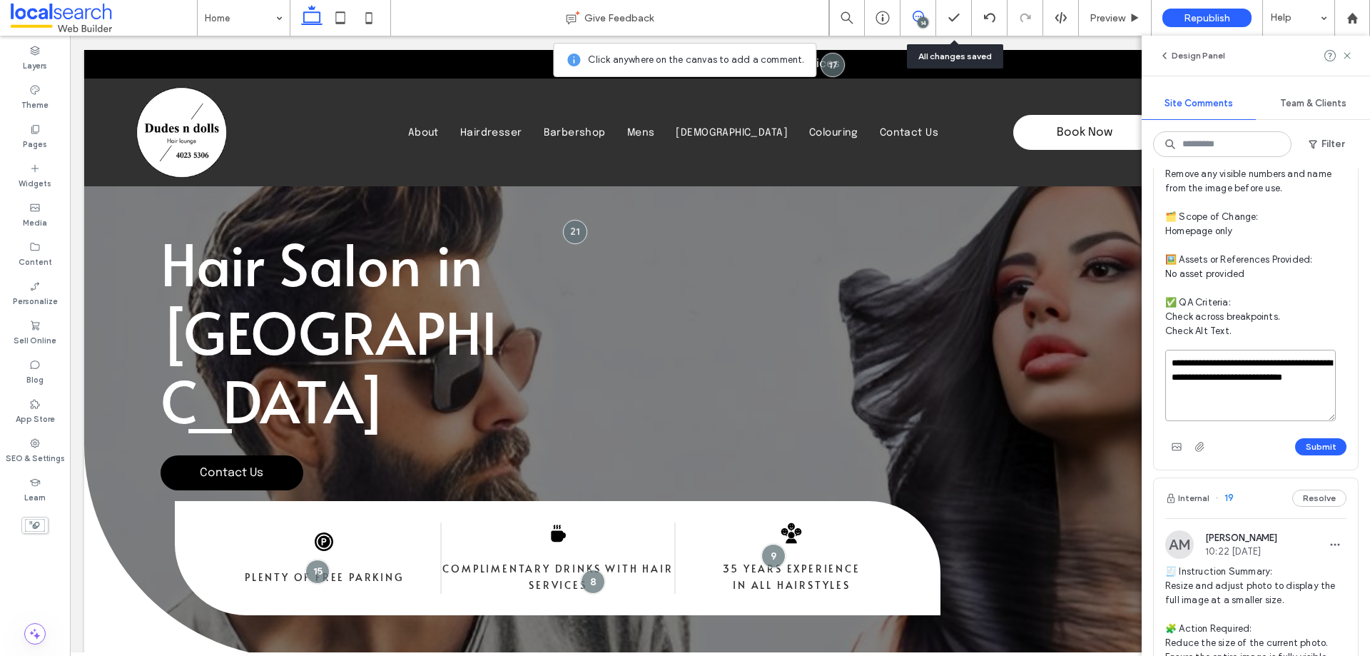
drag, startPoint x: 1225, startPoint y: 402, endPoint x: 1167, endPoint y: 358, distance: 72.4
click at [1167, 358] on textarea "**********" at bounding box center [1250, 385] width 171 height 71
click at [1226, 394] on textarea "**********" at bounding box center [1250, 385] width 171 height 71
click at [1215, 405] on textarea "**********" at bounding box center [1250, 385] width 171 height 71
paste textarea
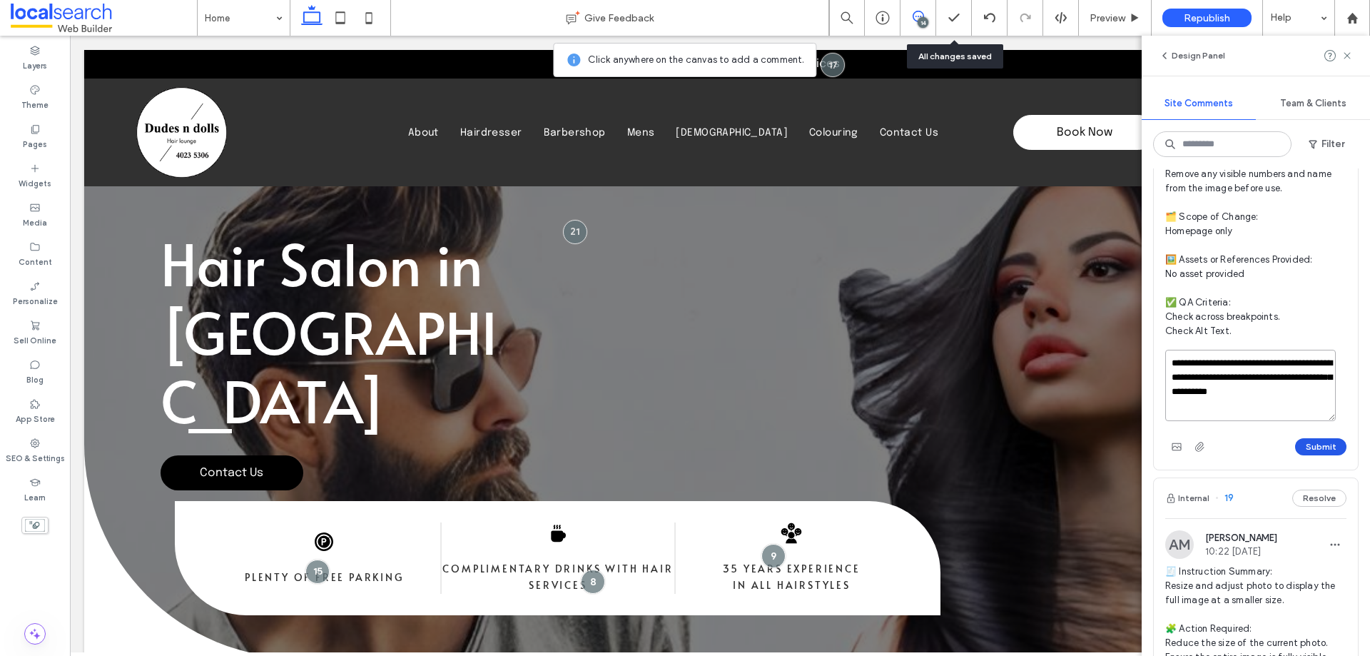
type textarea "**********"
click at [1303, 442] on button "Submit" at bounding box center [1320, 446] width 51 height 17
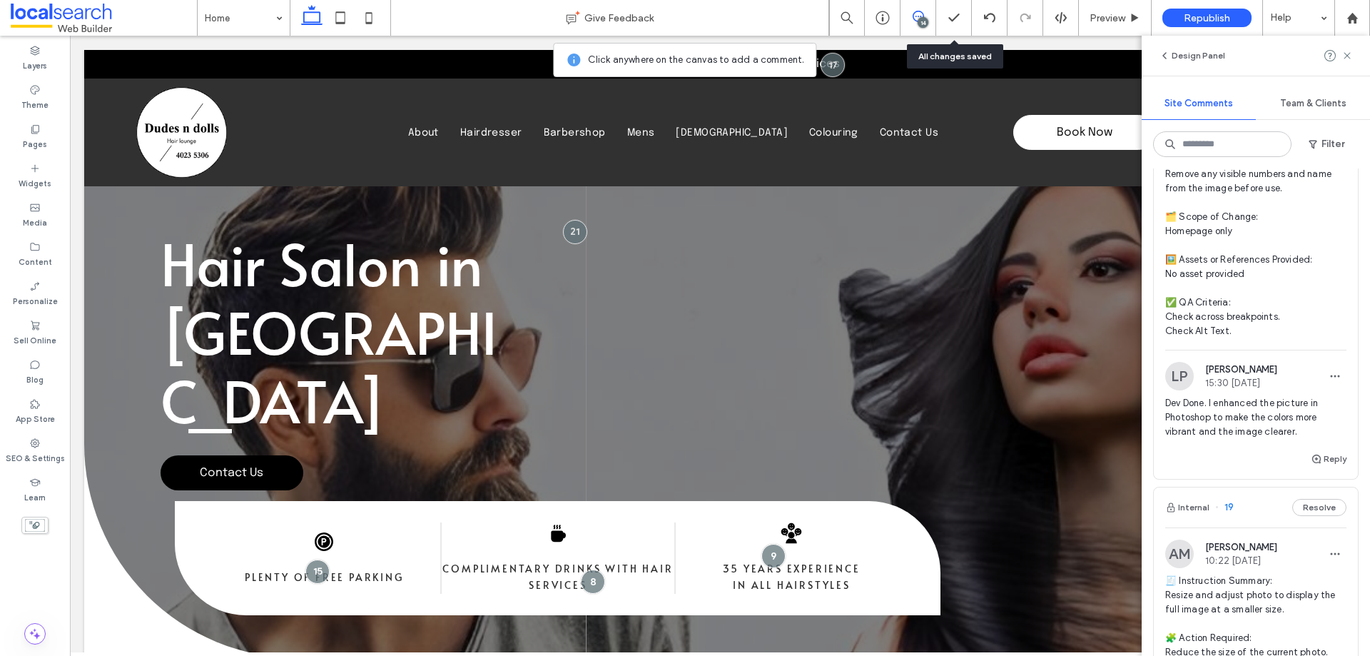
scroll to position [143, 0]
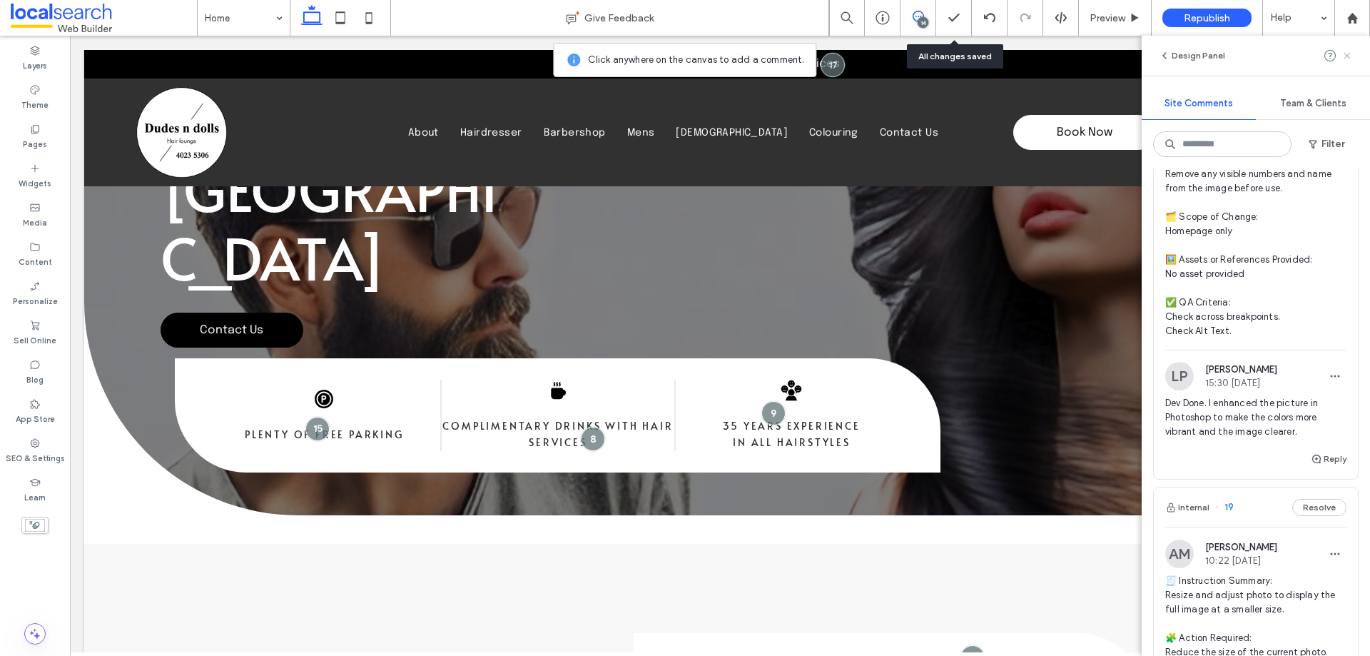
click at [1346, 56] on use at bounding box center [1347, 55] width 6 height 6
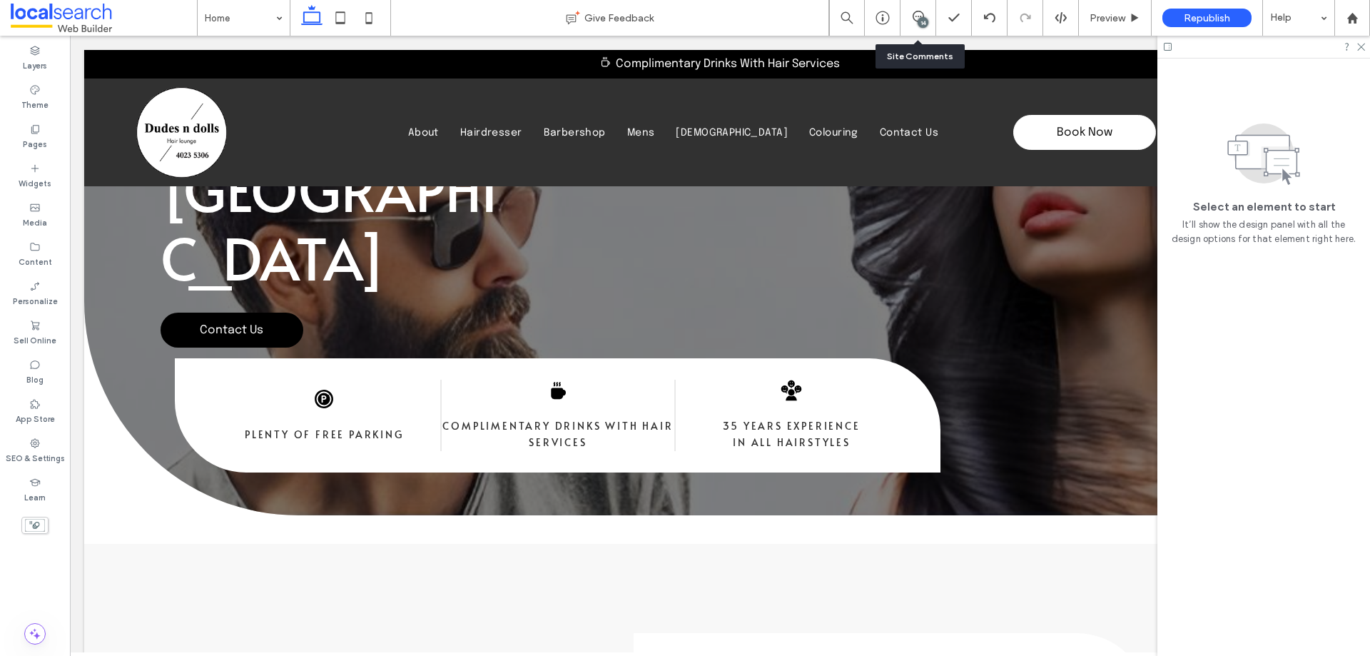
click at [915, 23] on div "14" at bounding box center [917, 18] width 35 height 14
click at [928, 23] on div "14" at bounding box center [923, 22] width 11 height 11
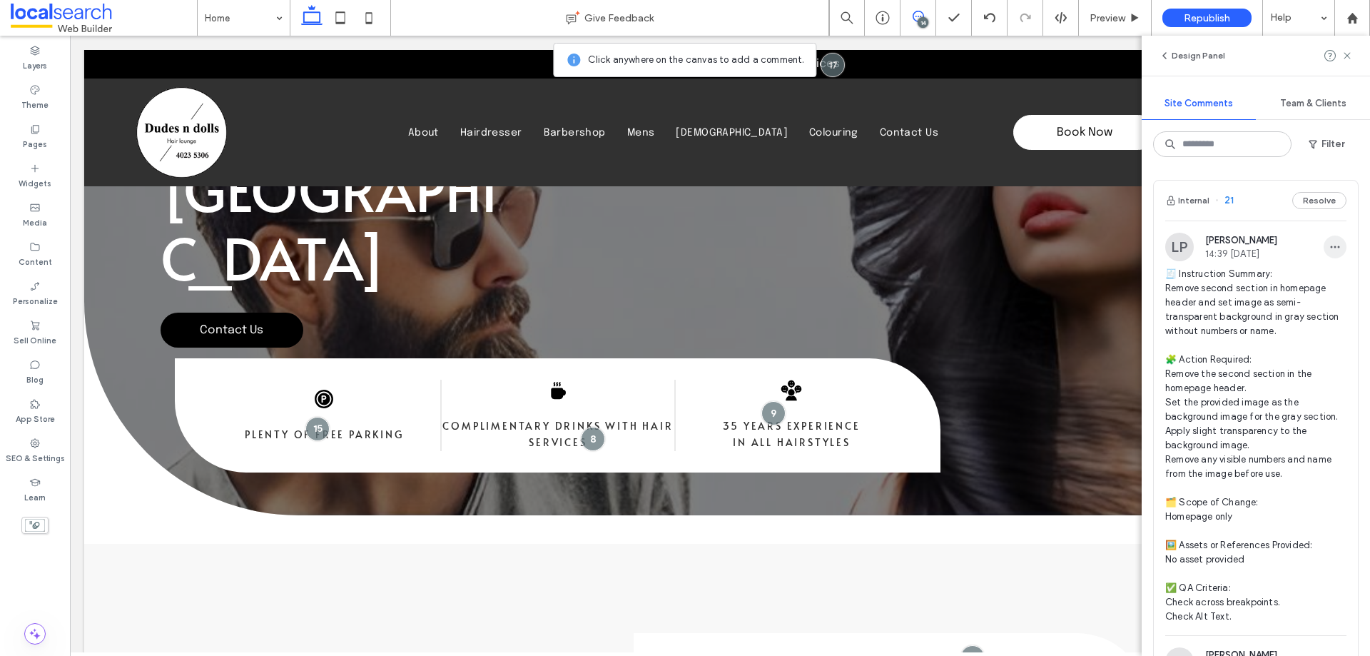
click at [1329, 245] on icon "button" at bounding box center [1334, 246] width 11 height 11
click at [1287, 283] on div "Edit" at bounding box center [1271, 283] width 127 height 27
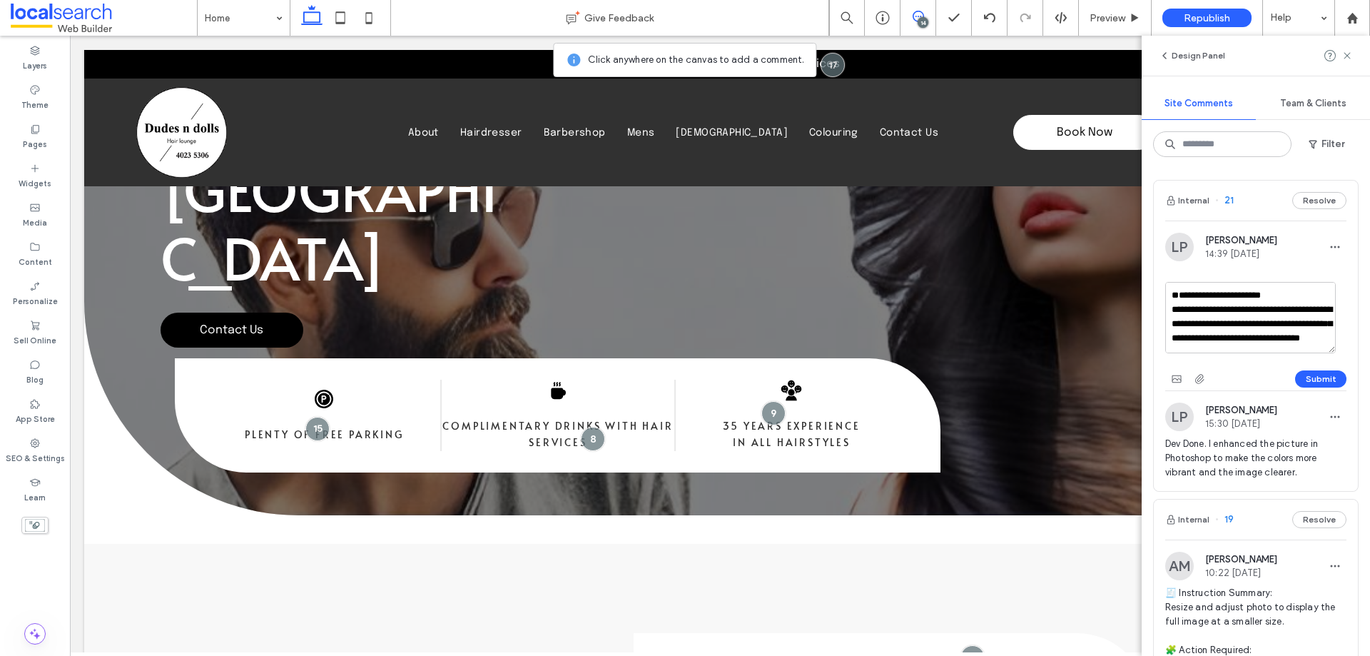
click at [1196, 291] on textarea "**********" at bounding box center [1250, 317] width 171 height 71
type textarea "**********"
click at [1298, 379] on button "Submit" at bounding box center [1320, 378] width 51 height 17
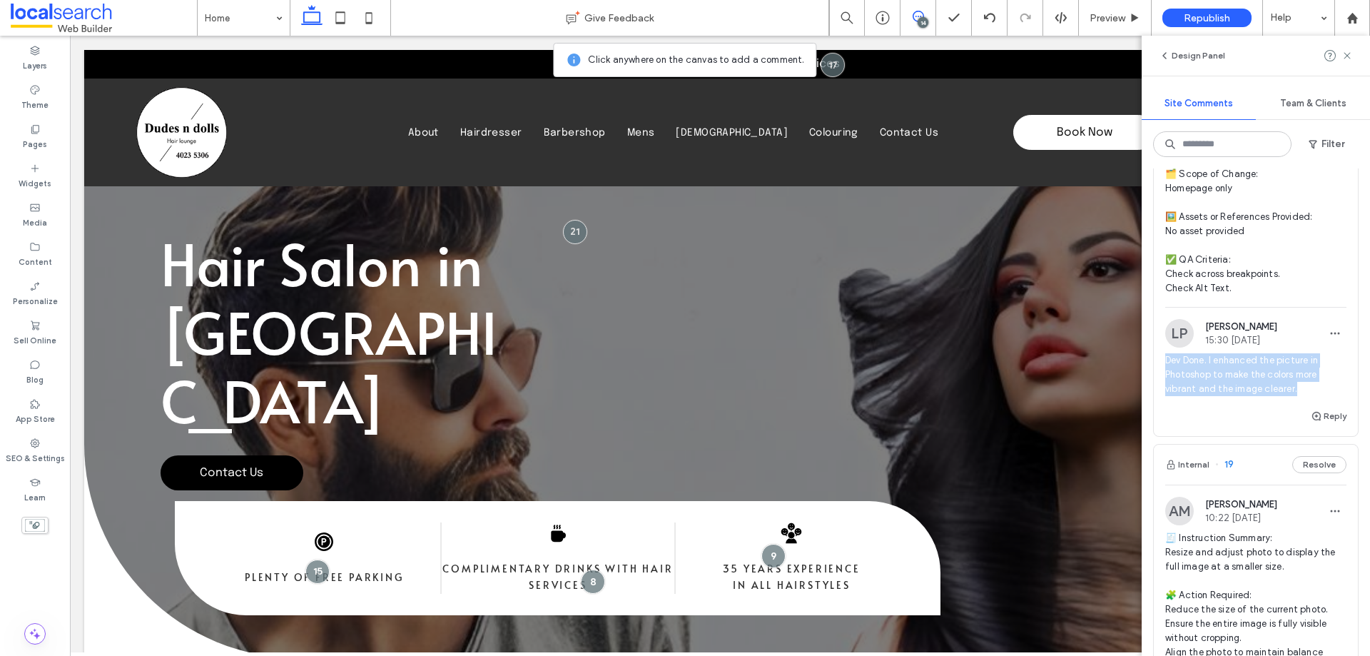
drag, startPoint x: 1215, startPoint y: 377, endPoint x: 1157, endPoint y: 357, distance: 61.4
click at [1157, 357] on div "LP Lian Perez 15:30 Aug 13 2025 Dev Done. I enhanced the picture in Photoshop t…" at bounding box center [1256, 363] width 204 height 88
copy span "Dev Done. I enhanced the picture in Photoshop to make the colors more vibrant a…"
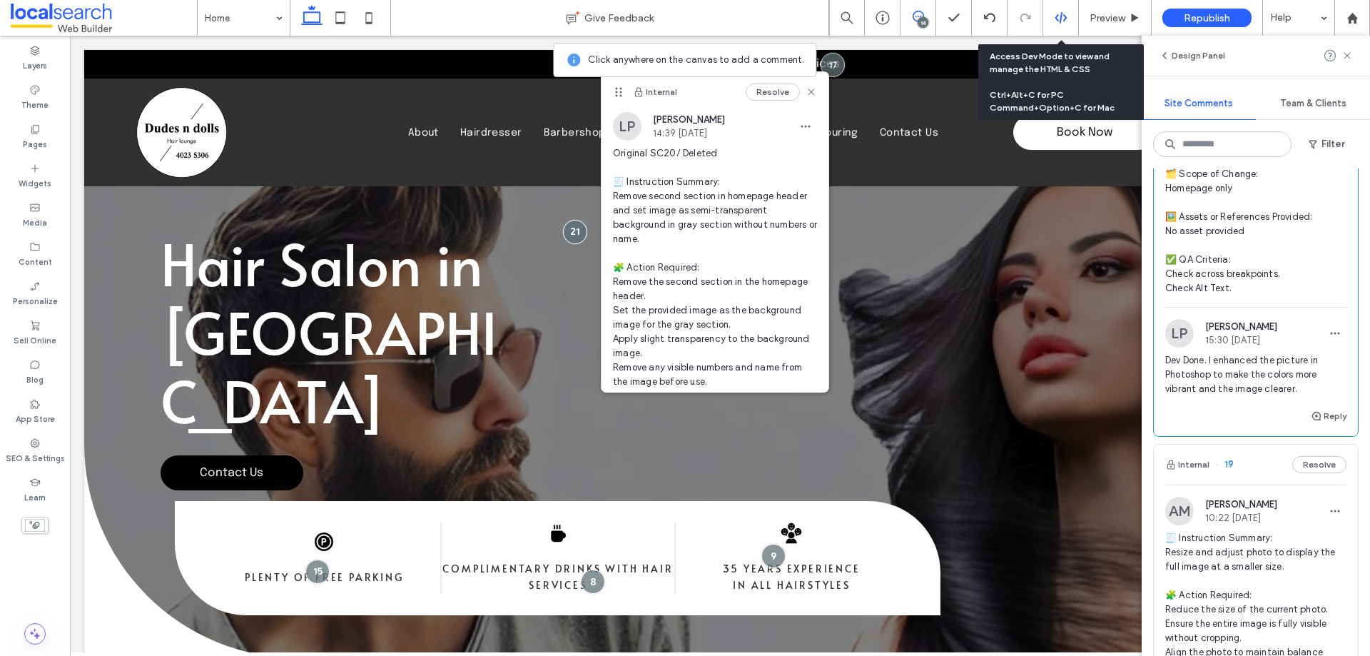
click at [1074, 21] on div at bounding box center [1060, 17] width 35 height 13
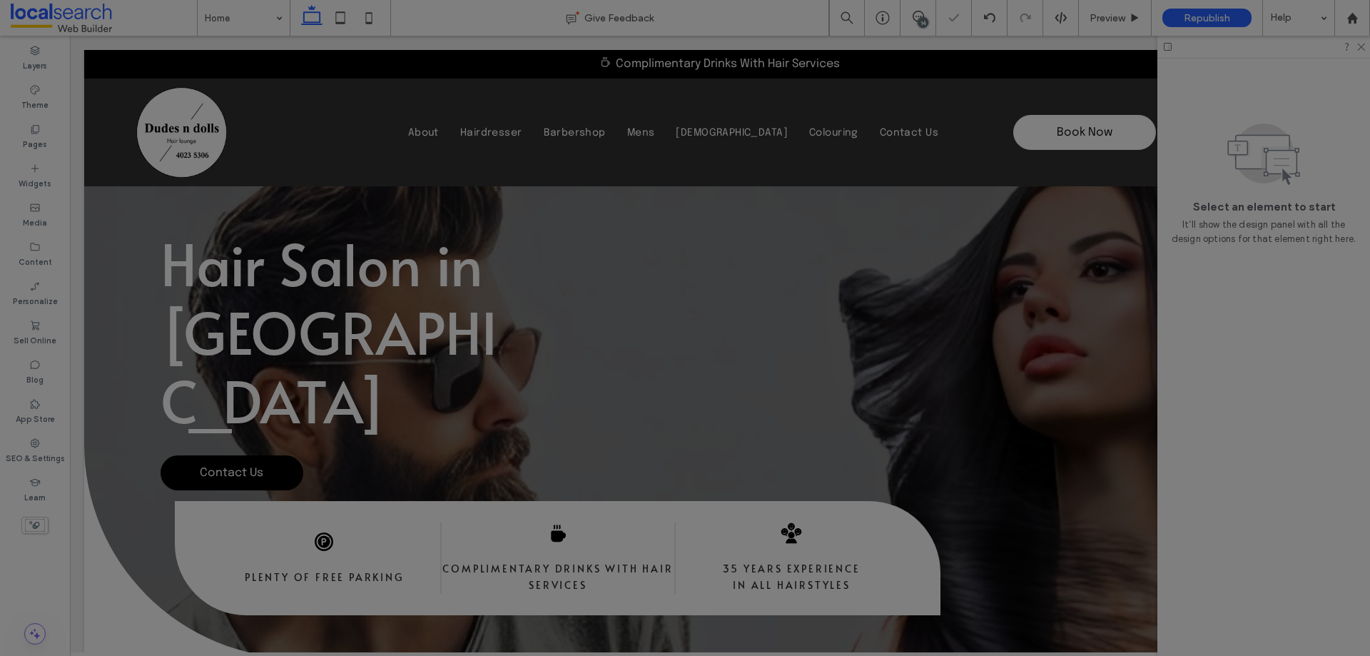
click at [1077, 19] on div at bounding box center [685, 328] width 1370 height 656
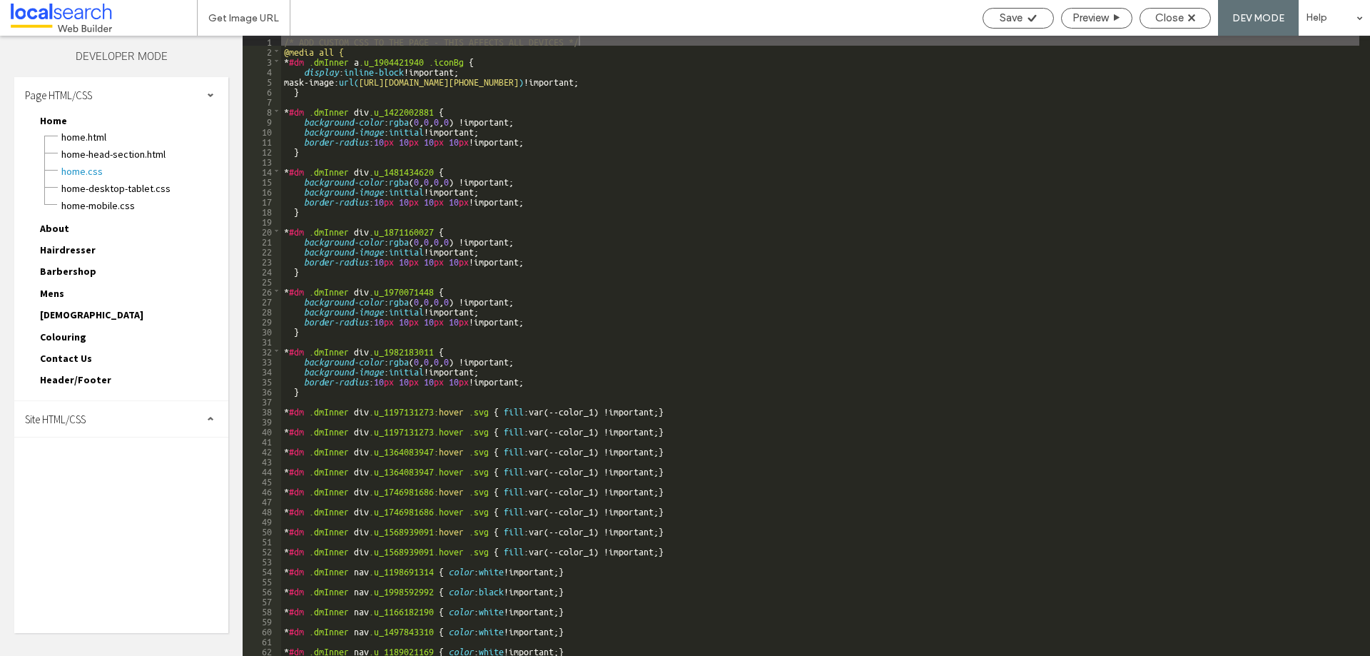
click at [1254, 20] on span "DEV MODE" at bounding box center [1258, 18] width 52 height 12
click at [1187, 18] on div "Close" at bounding box center [1175, 17] width 70 height 13
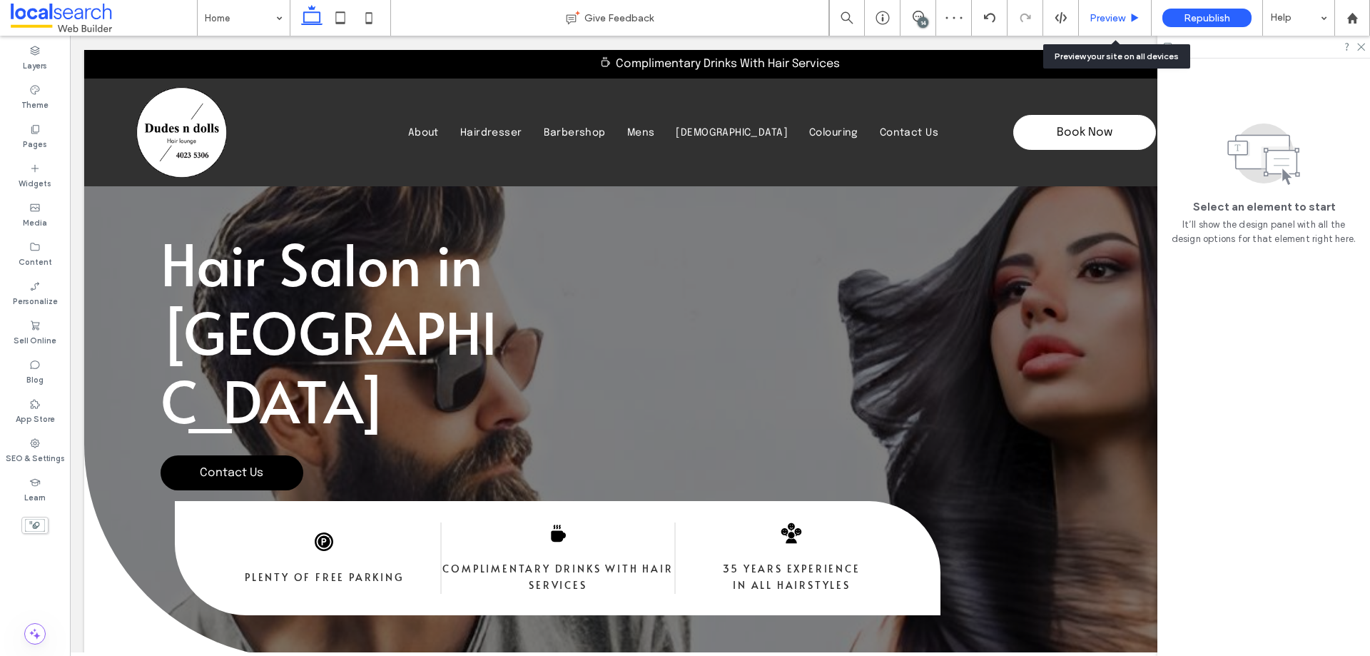
click at [1103, 21] on span "Preview" at bounding box center [1108, 18] width 36 height 12
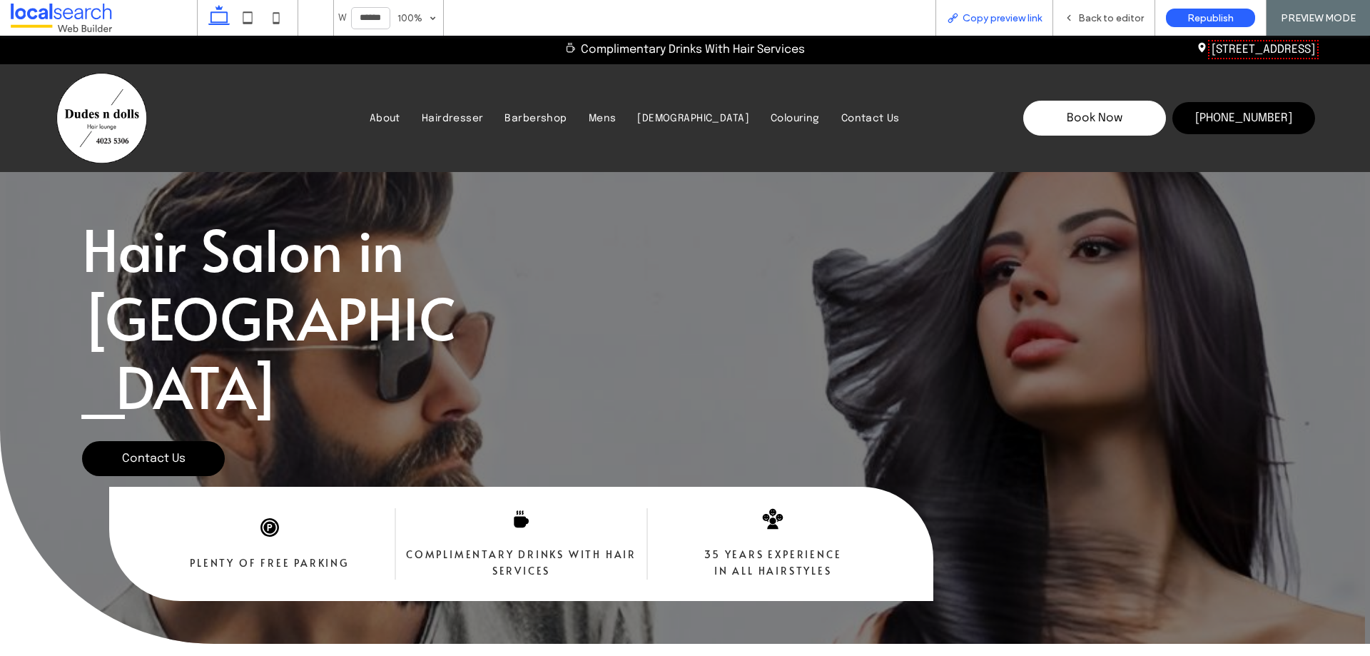
click at [1016, 7] on div "Copy preview link" at bounding box center [994, 18] width 118 height 36
drag, startPoint x: 1012, startPoint y: 1, endPoint x: 1010, endPoint y: 31, distance: 30.8
click at [1010, 31] on div "Copy preview link" at bounding box center [994, 18] width 118 height 36
click at [1010, 20] on span "Copy preview link" at bounding box center [1002, 18] width 79 height 12
click at [1114, 19] on span "Back to editor" at bounding box center [1111, 18] width 66 height 12
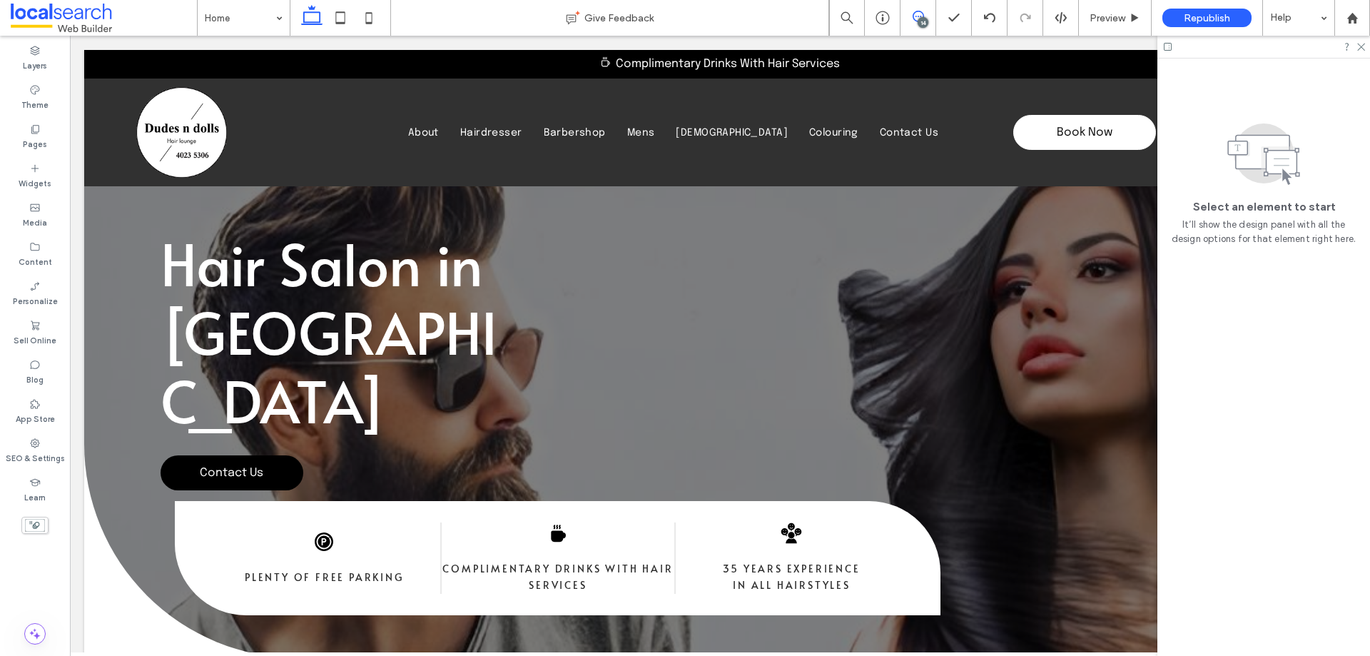
click at [915, 14] on icon at bounding box center [918, 16] width 11 height 11
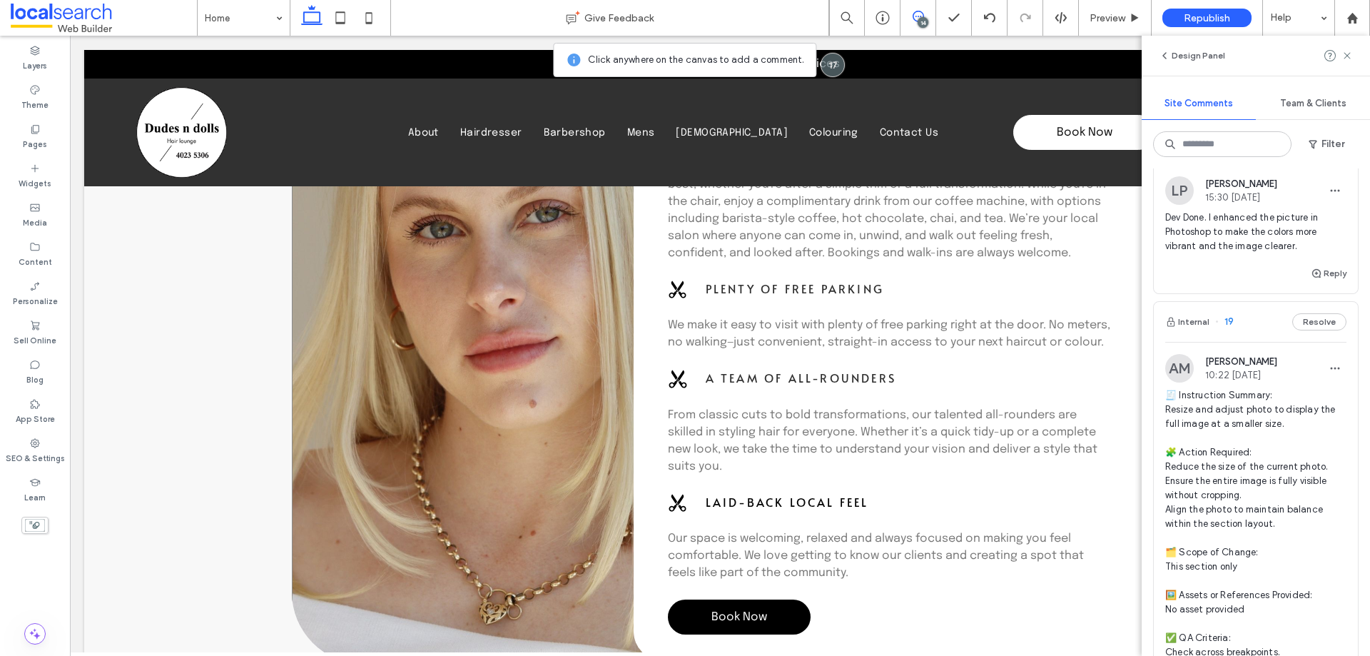
scroll to position [856, 0]
